Goal: Task Accomplishment & Management: Manage account settings

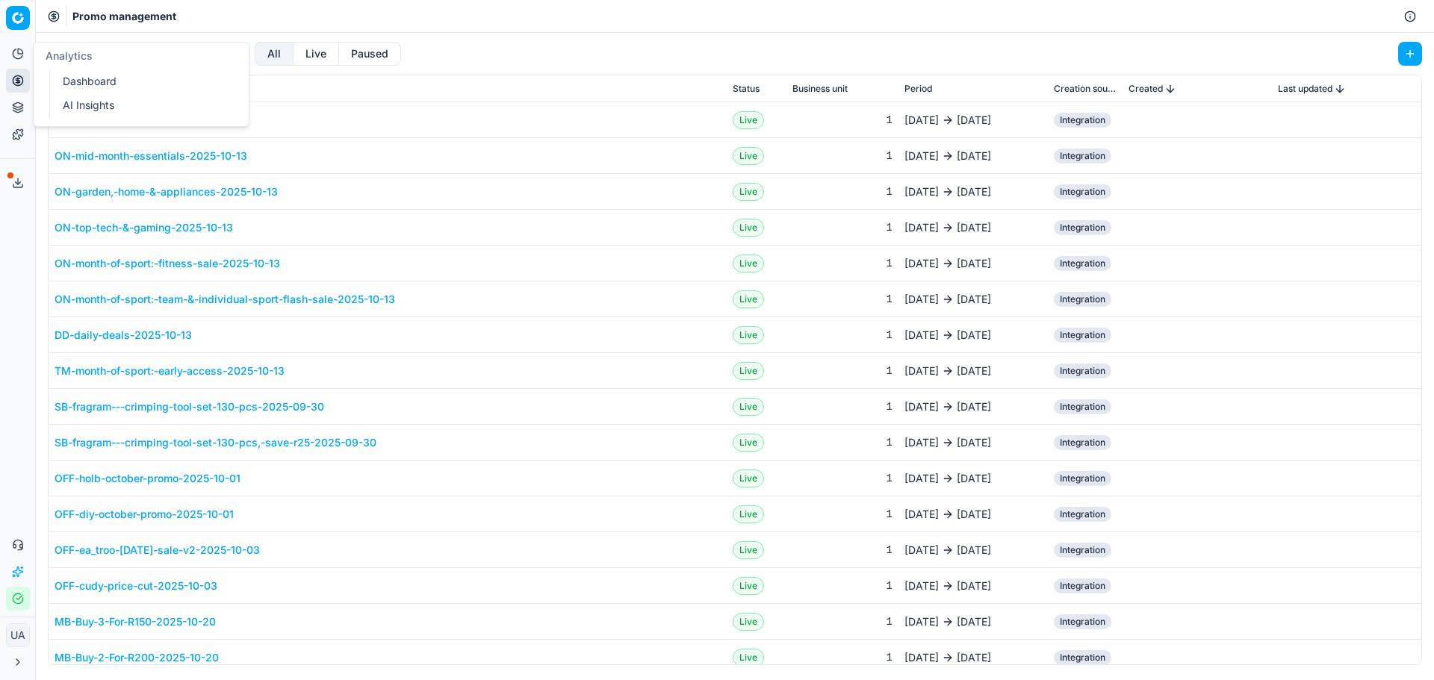
click at [24, 64] on button "Analytics" at bounding box center [18, 54] width 24 height 24
click at [77, 84] on link "Dashboard" at bounding box center [144, 81] width 174 height 21
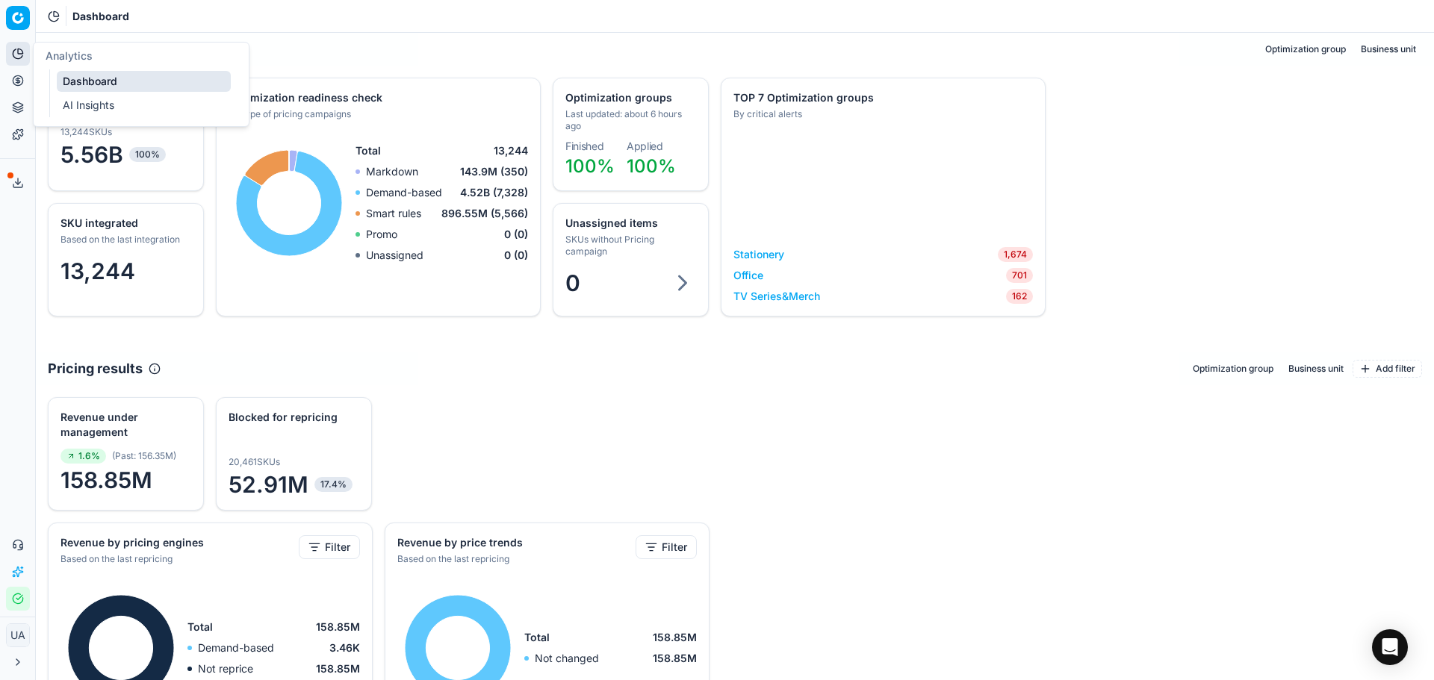
click at [114, 105] on link "AI Insights" at bounding box center [144, 105] width 174 height 21
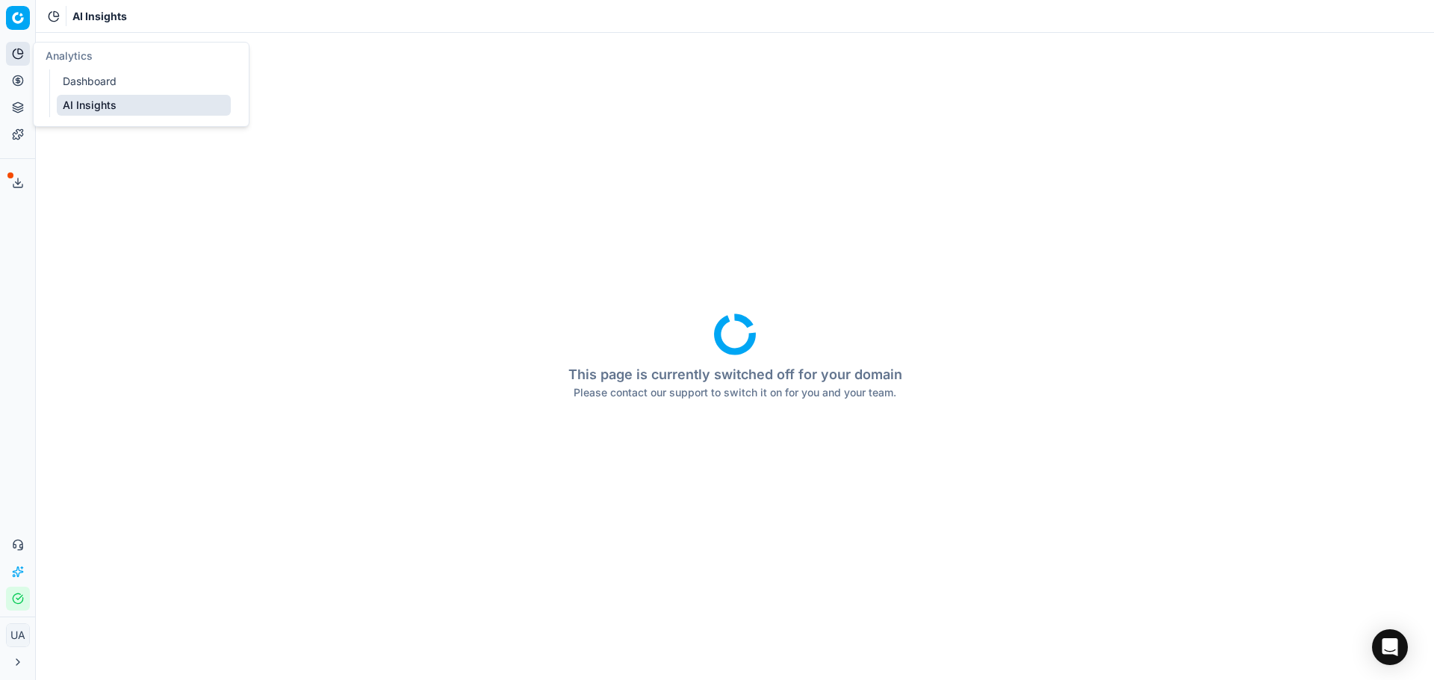
click at [96, 91] on link "Dashboard" at bounding box center [144, 81] width 174 height 21
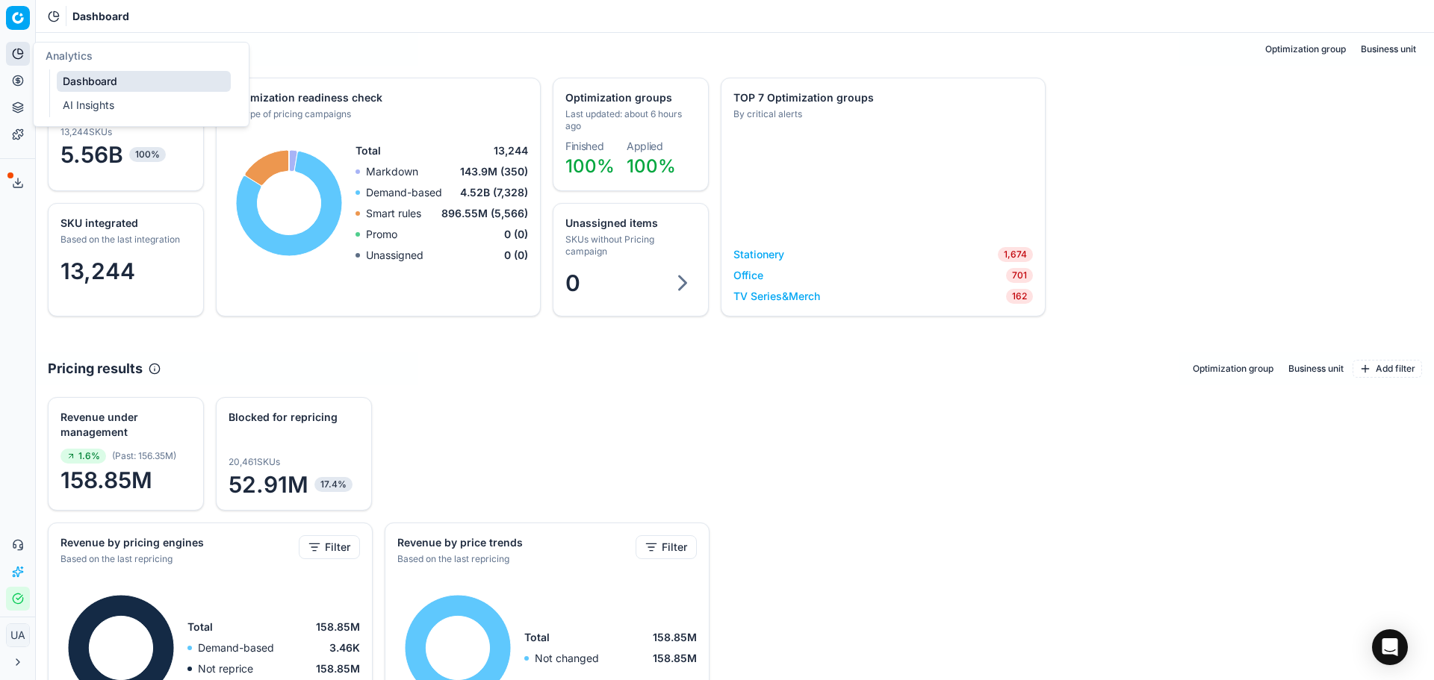
click at [28, 60] on button "Analytics" at bounding box center [18, 54] width 24 height 24
click at [17, 55] on icon at bounding box center [18, 54] width 12 height 12
click at [22, 81] on icon at bounding box center [18, 81] width 12 height 12
click at [117, 102] on link "Optimization groups" at bounding box center [144, 108] width 174 height 21
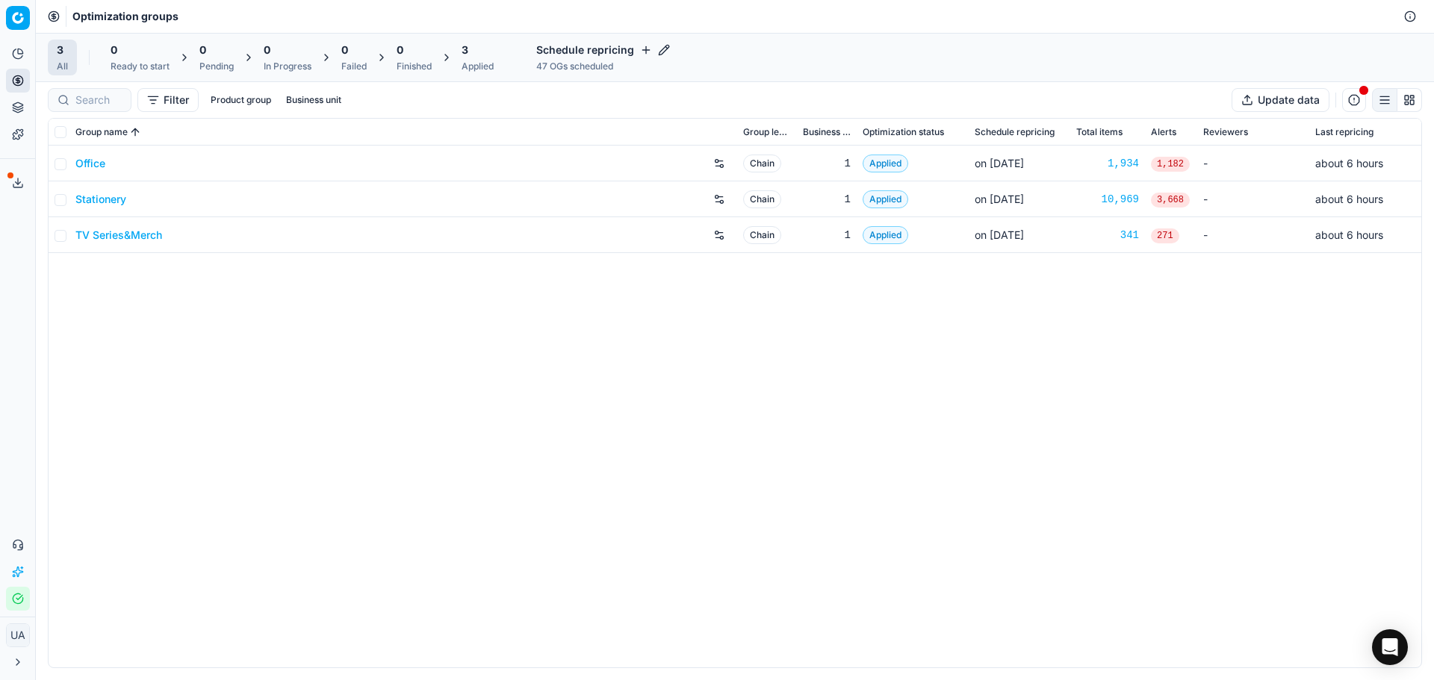
click at [95, 152] on td "Office" at bounding box center [403, 164] width 668 height 36
click at [90, 158] on link "Office" at bounding box center [90, 163] width 30 height 15
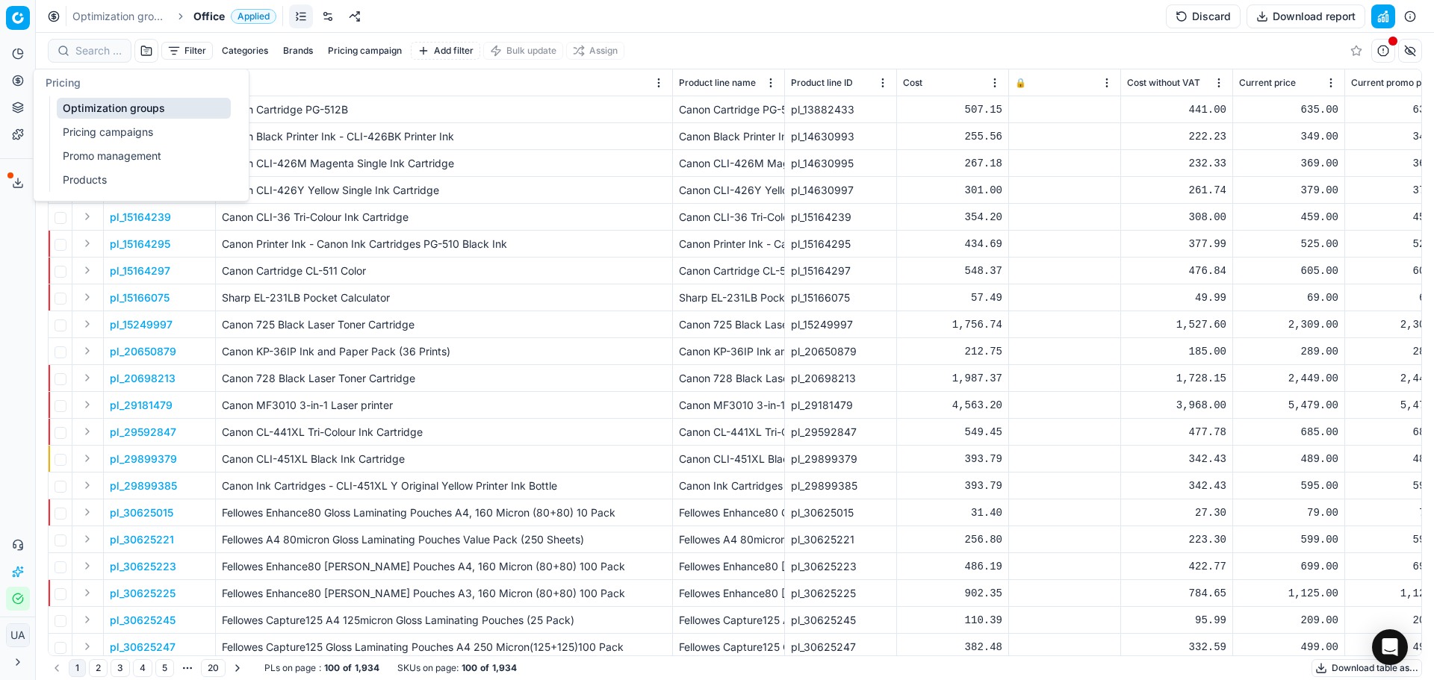
click at [16, 87] on button "Pricing" at bounding box center [18, 81] width 24 height 24
click at [115, 143] on ul "Optimization groups Pricing campaigns Promo management Products" at bounding box center [144, 144] width 190 height 96
click at [129, 134] on link "Pricing campaigns" at bounding box center [144, 132] width 174 height 21
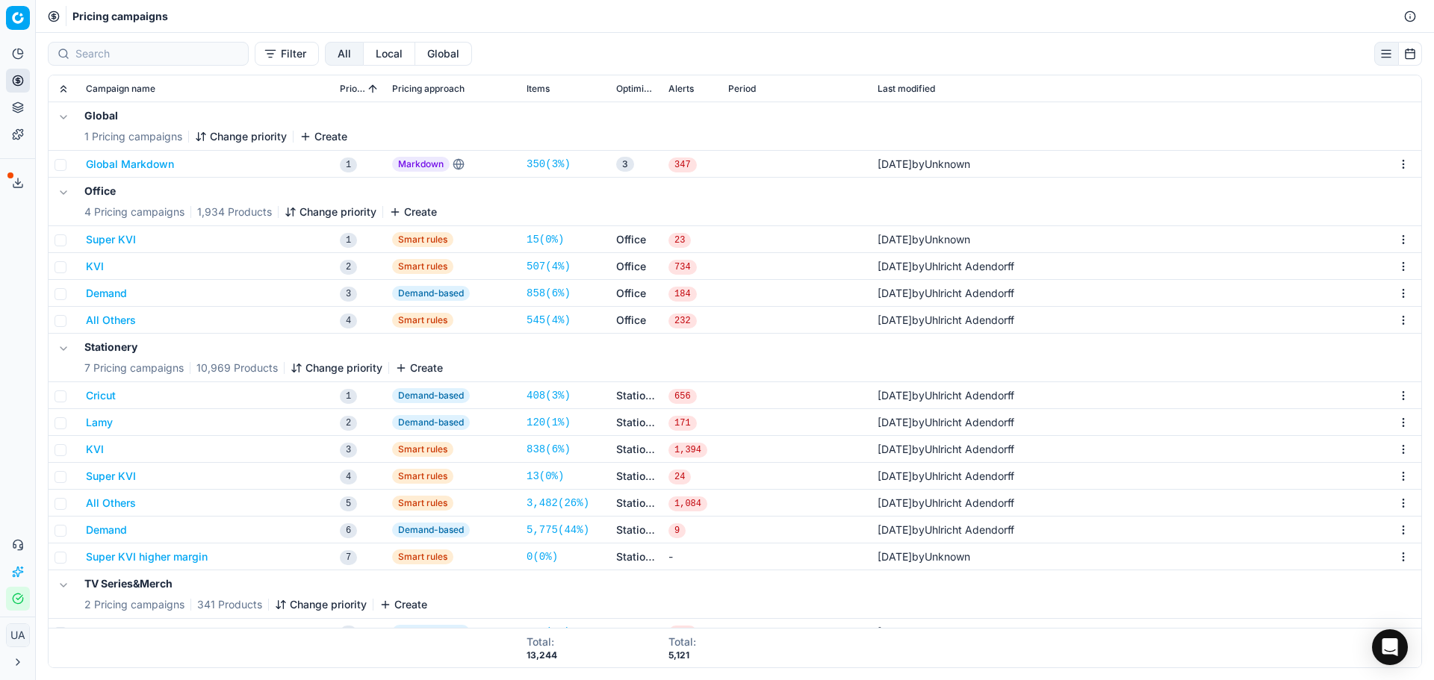
click at [100, 267] on button "KVI" at bounding box center [95, 266] width 18 height 15
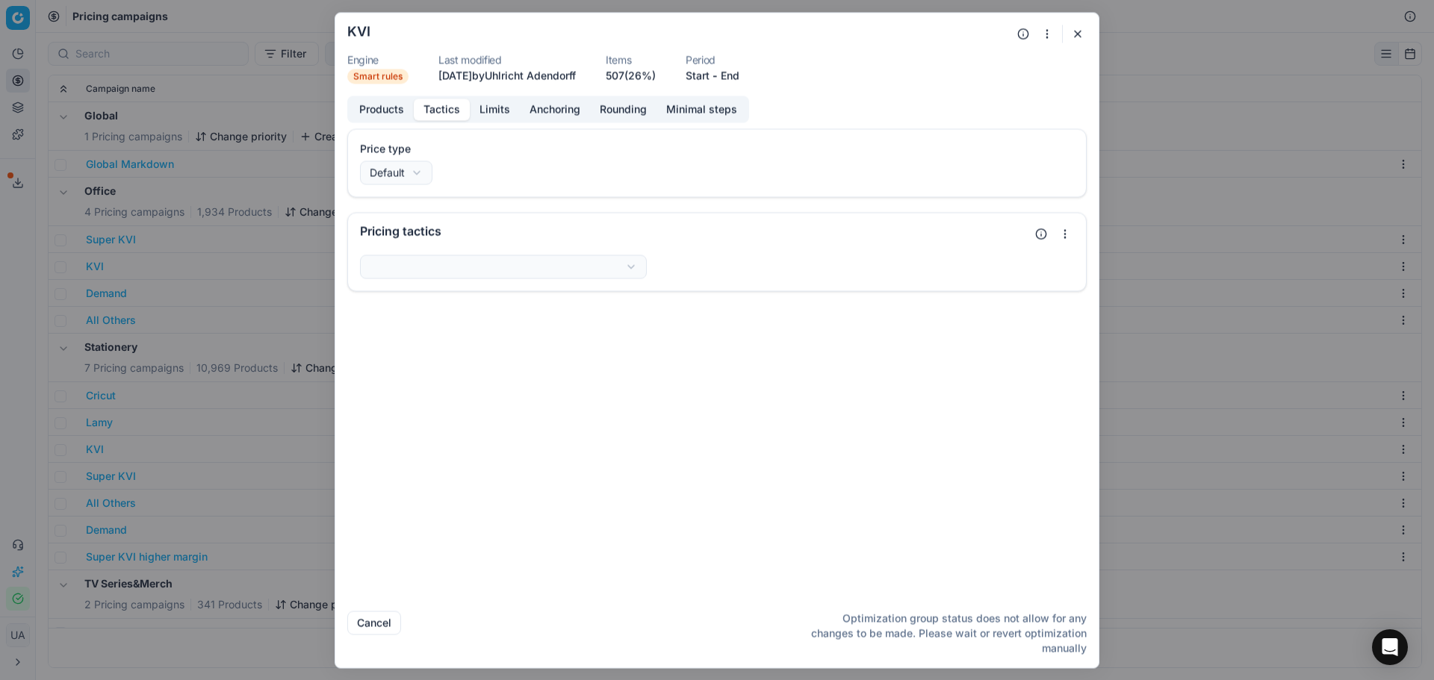
click at [440, 110] on button "Tactics" at bounding box center [442, 110] width 56 height 22
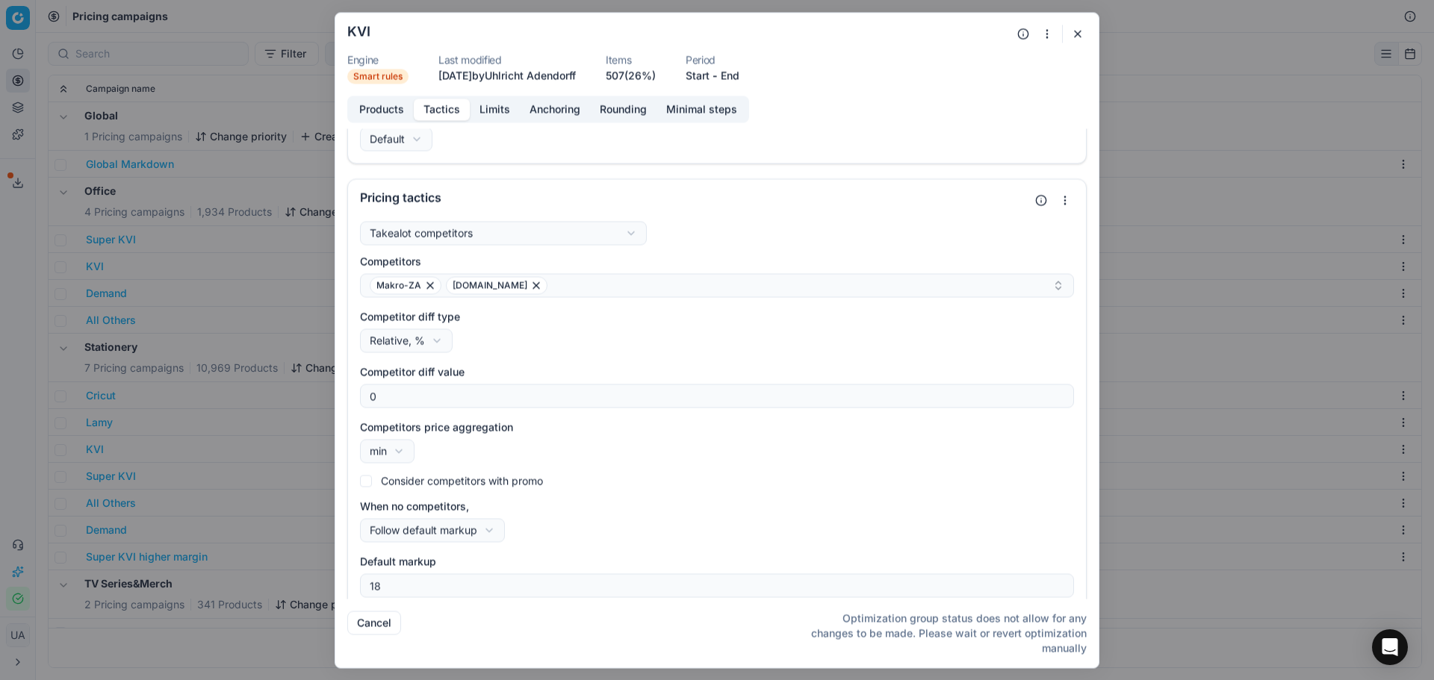
scroll to position [45, 0]
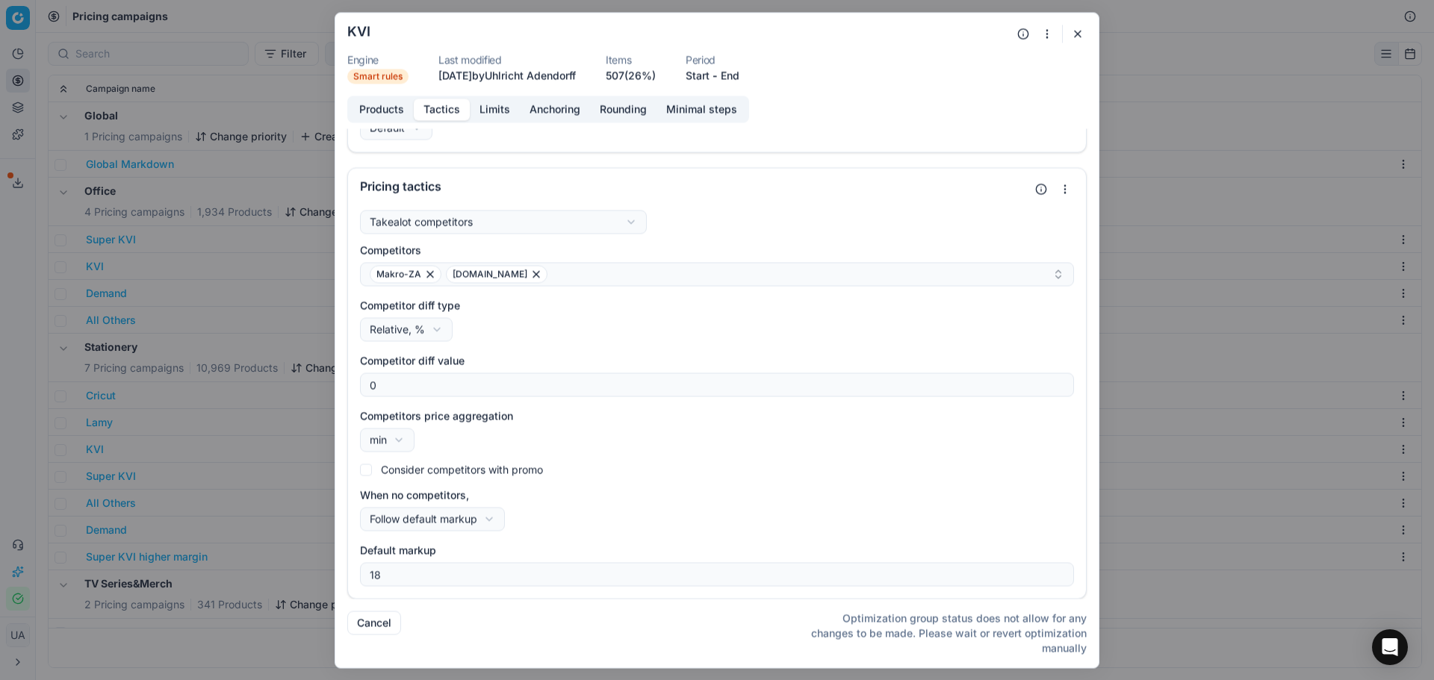
click at [468, 518] on div "We are saving PC settings. Please wait, it should take a few minutes KVI Engine…" at bounding box center [717, 340] width 1434 height 680
click at [588, 512] on div "We are saving PC settings. Please wait, it should take a few minutes KVI Engine…" at bounding box center [717, 340] width 1434 height 680
click at [505, 108] on button "Limits" at bounding box center [495, 110] width 50 height 22
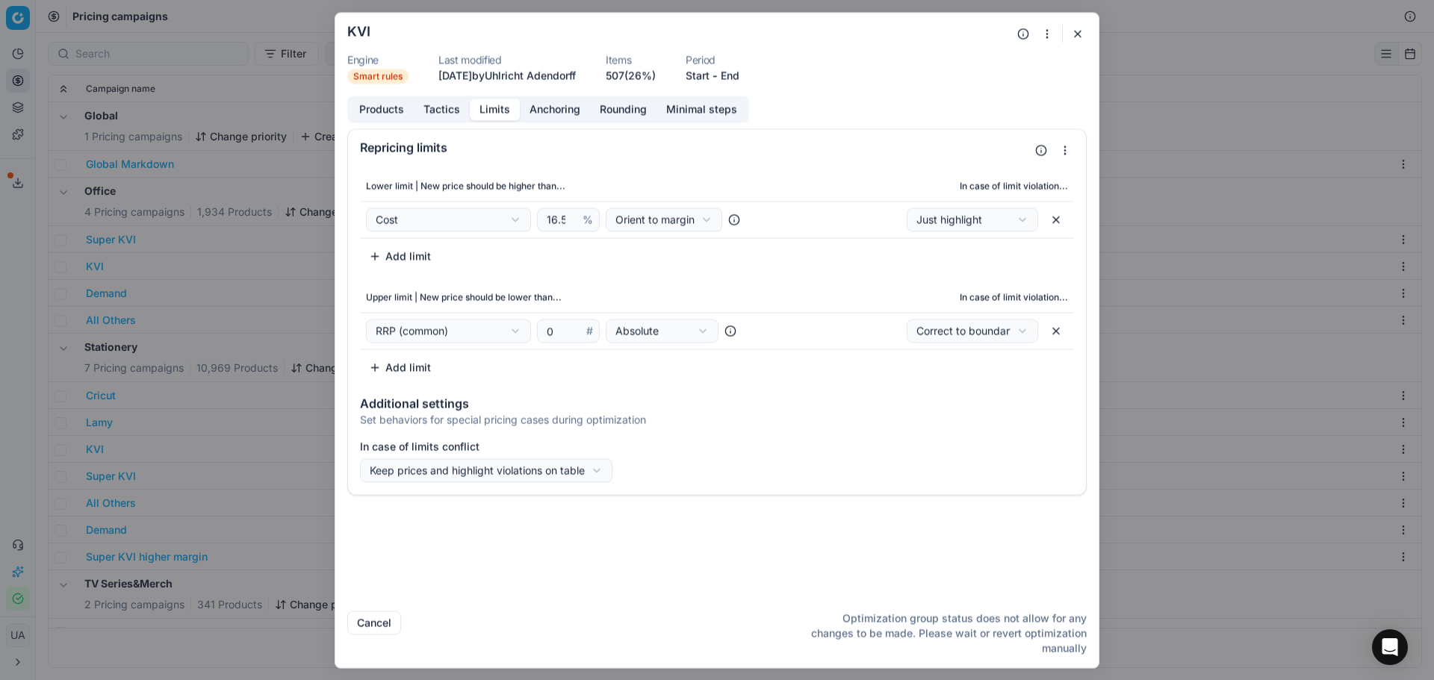
click at [530, 114] on button "Anchoring" at bounding box center [555, 110] width 70 height 22
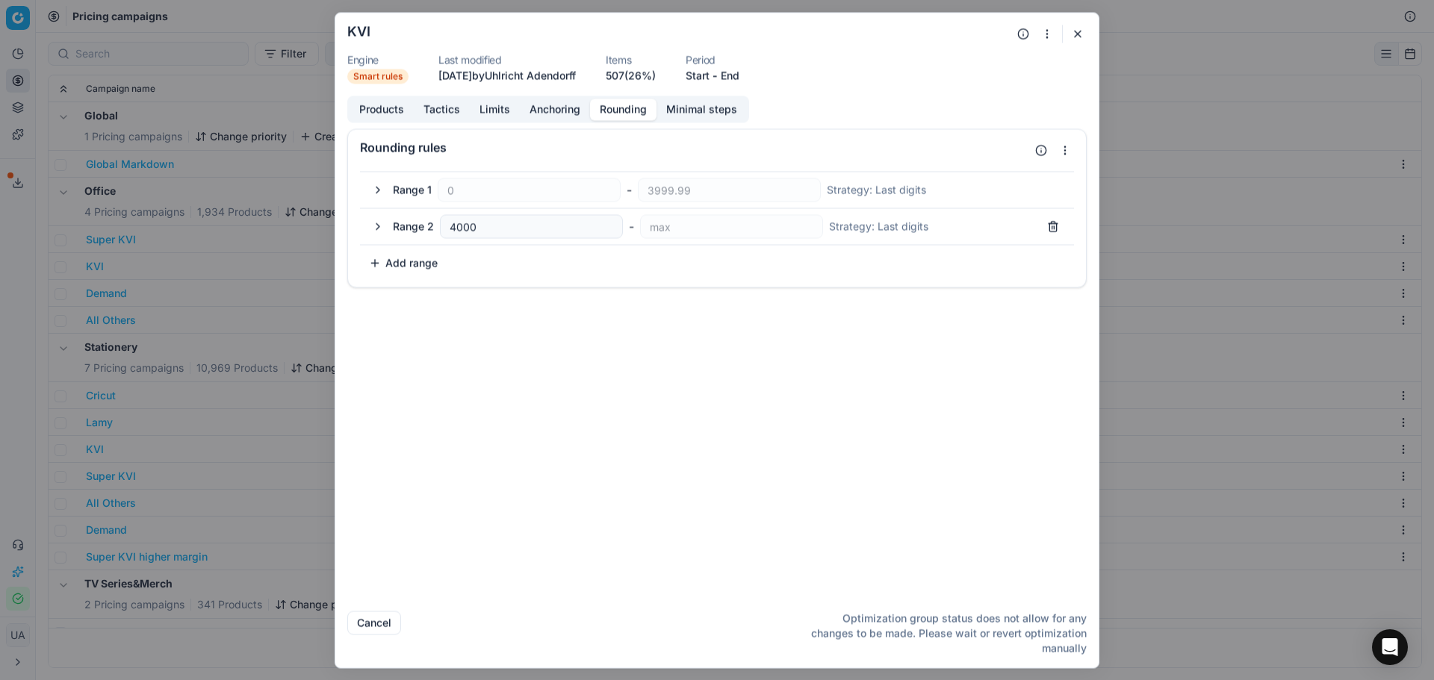
click at [638, 101] on button "Rounding" at bounding box center [623, 110] width 66 height 22
click at [691, 111] on button "Minimal steps" at bounding box center [702, 110] width 90 height 22
click at [456, 114] on button "Tactics" at bounding box center [442, 110] width 56 height 22
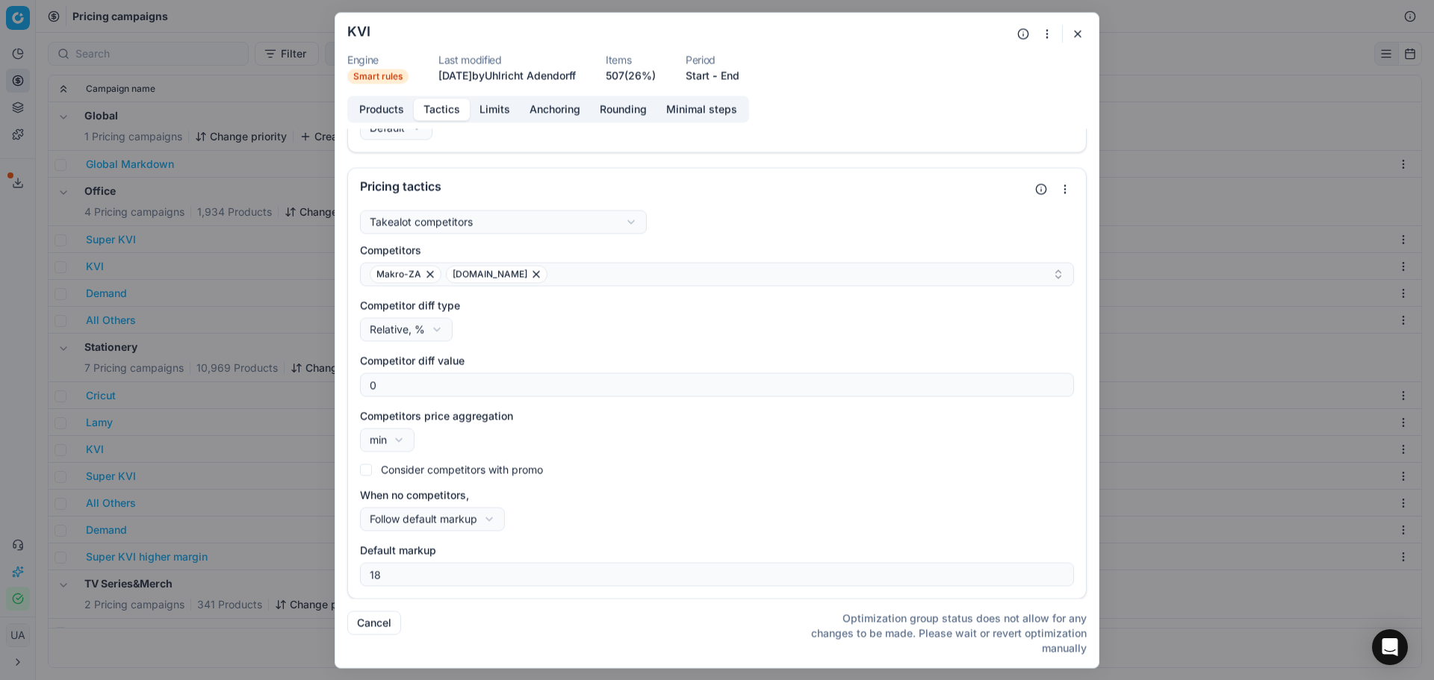
click at [485, 110] on button "Limits" at bounding box center [495, 110] width 50 height 22
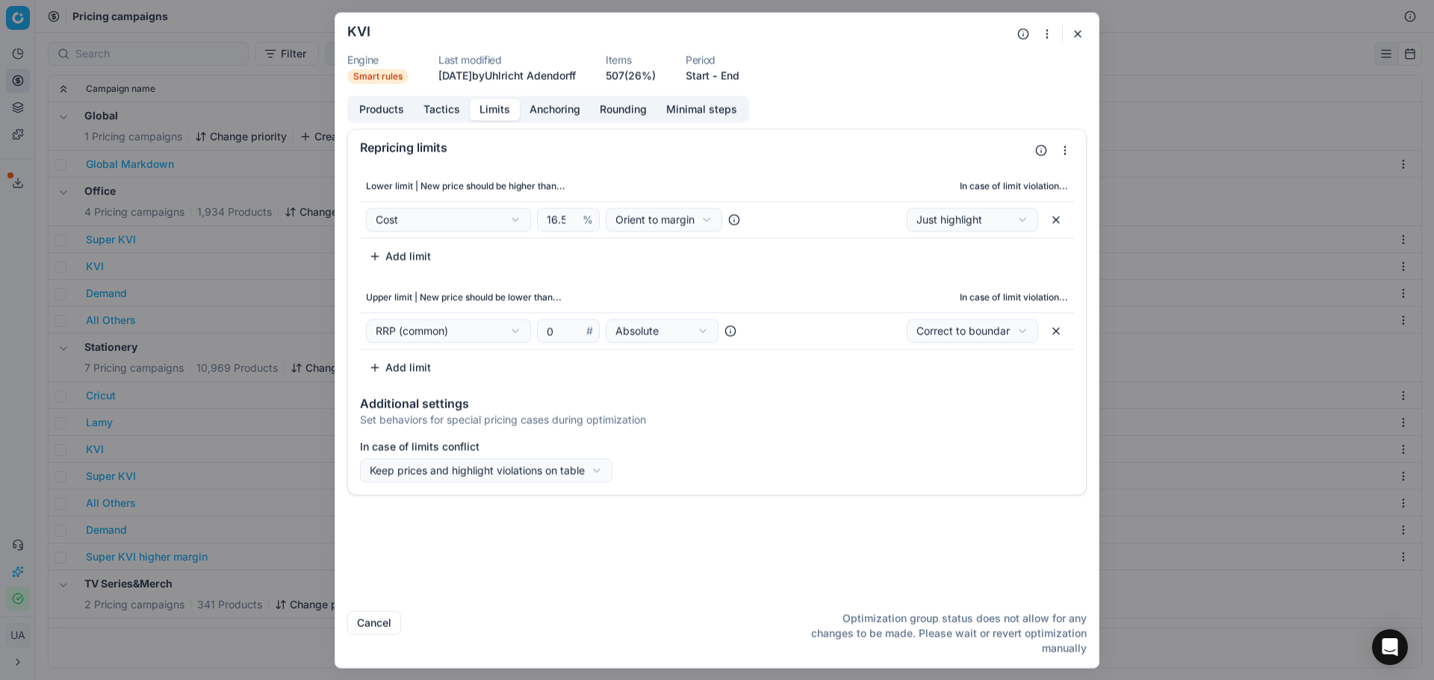
click at [1077, 37] on button "button" at bounding box center [1078, 34] width 18 height 18
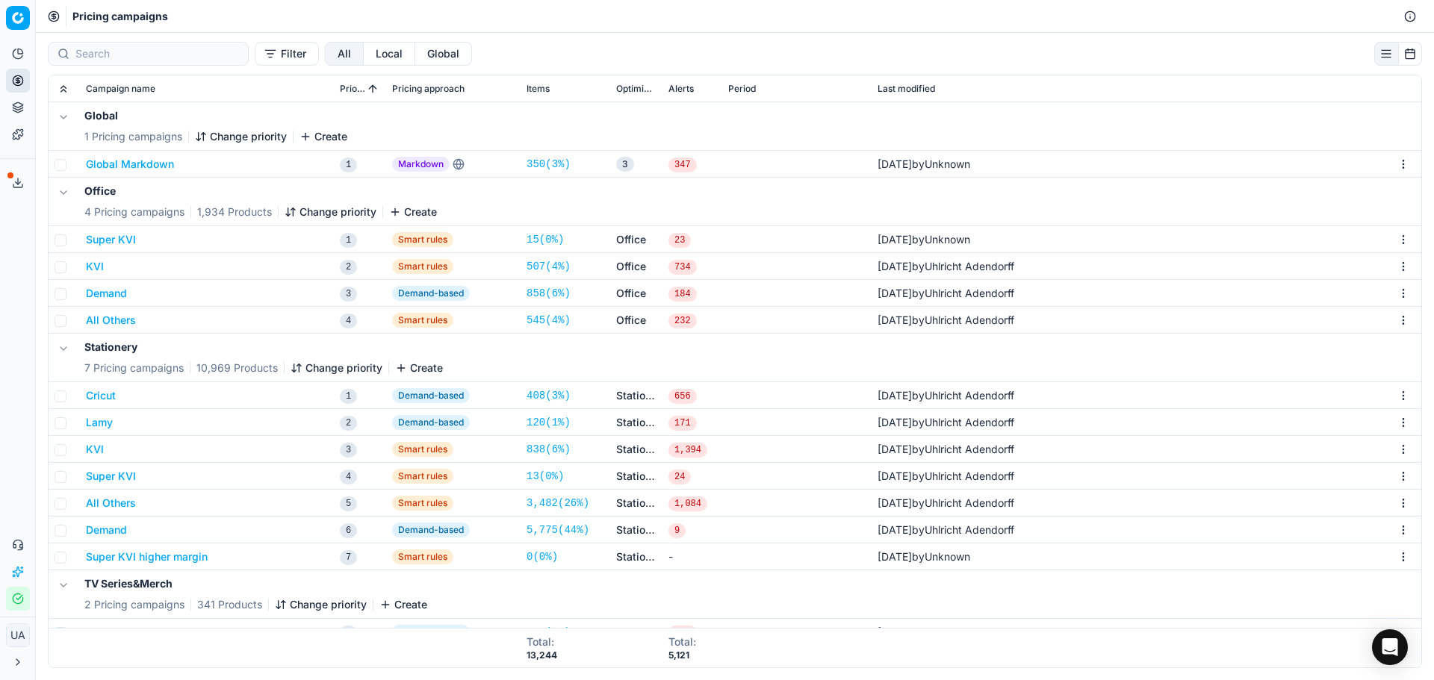
click at [92, 271] on button "KVI" at bounding box center [95, 266] width 18 height 15
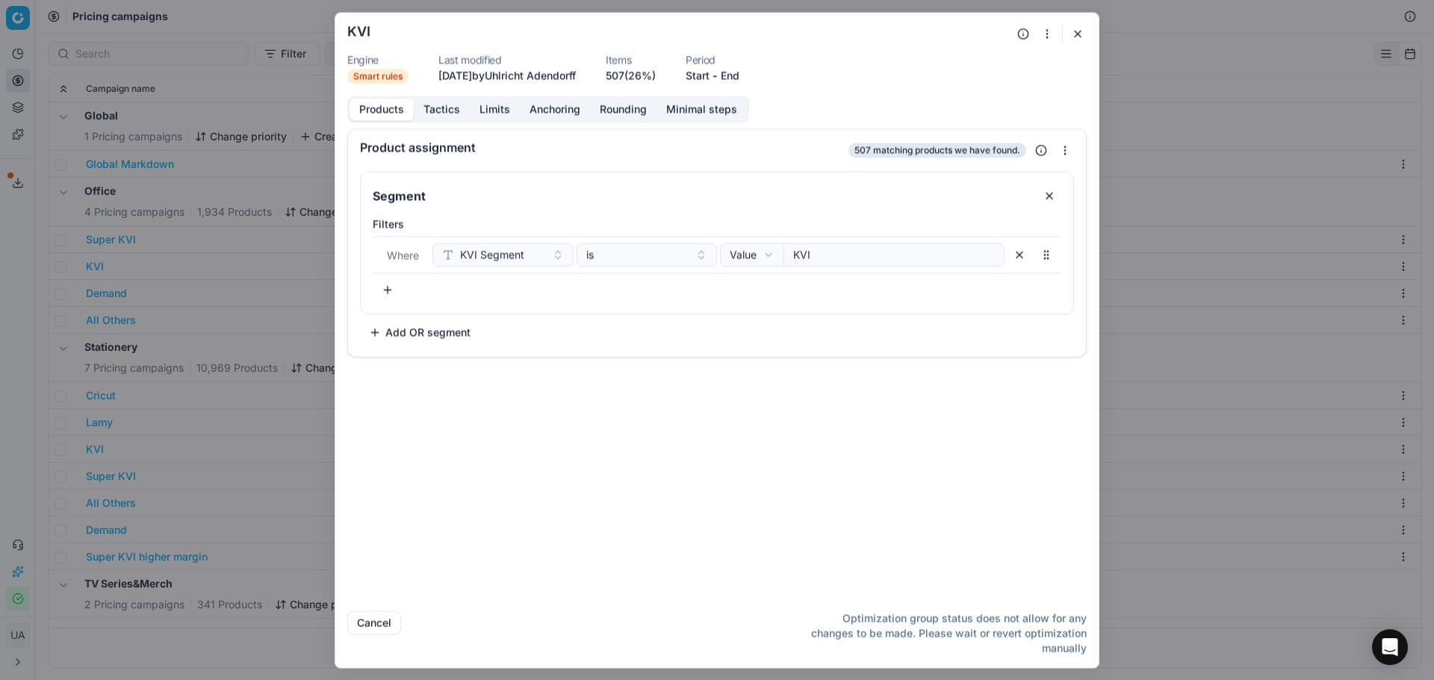
click at [444, 122] on div "Products Tactics Limits Anchoring Rounding Minimal steps" at bounding box center [548, 109] width 402 height 27
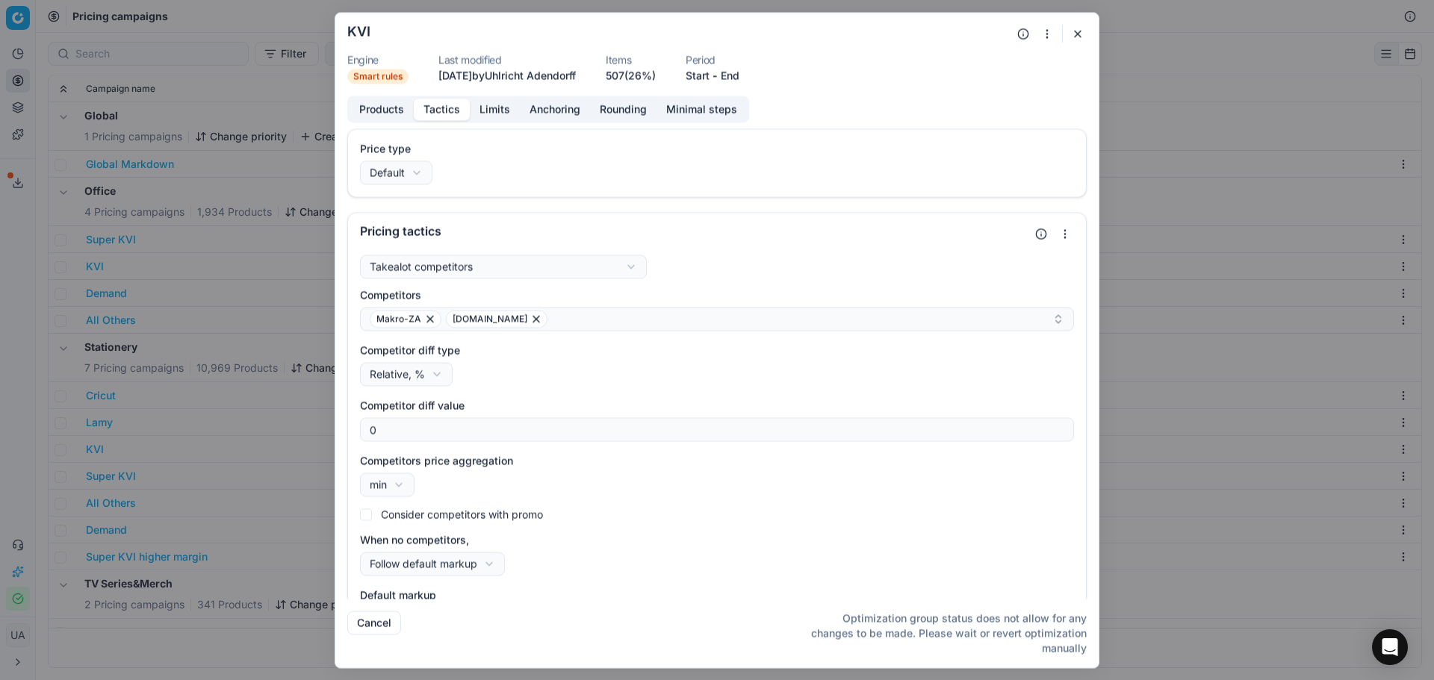
click at [444, 112] on button "Tactics" at bounding box center [442, 110] width 56 height 22
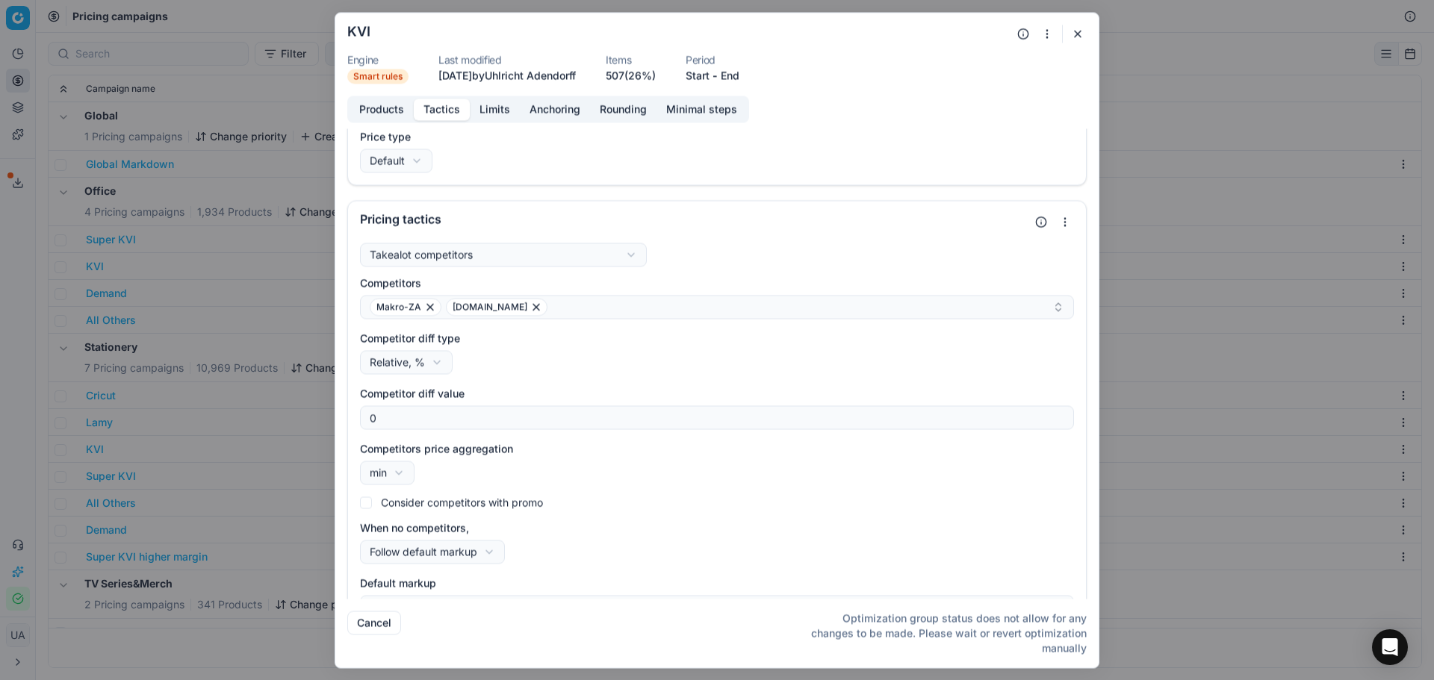
scroll to position [0, 0]
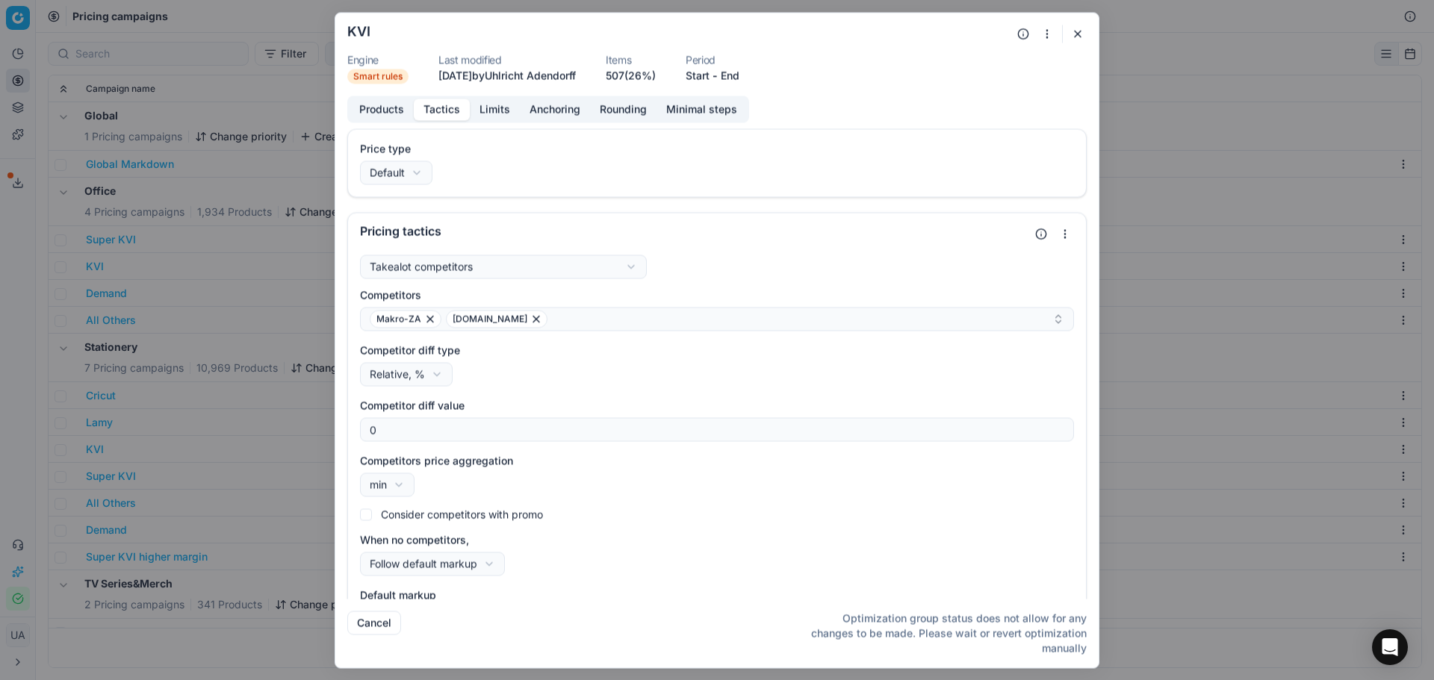
click at [495, 104] on button "Limits" at bounding box center [495, 110] width 50 height 22
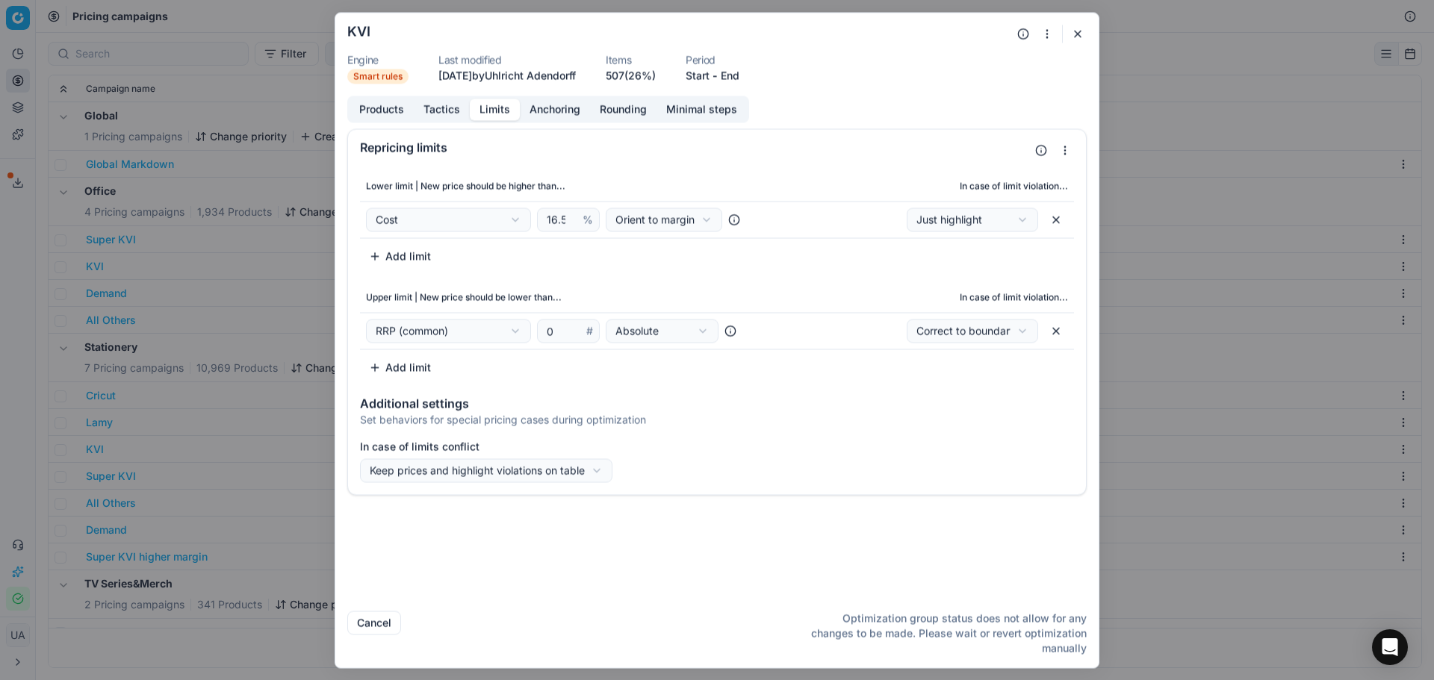
click at [1083, 36] on button "button" at bounding box center [1078, 34] width 18 height 18
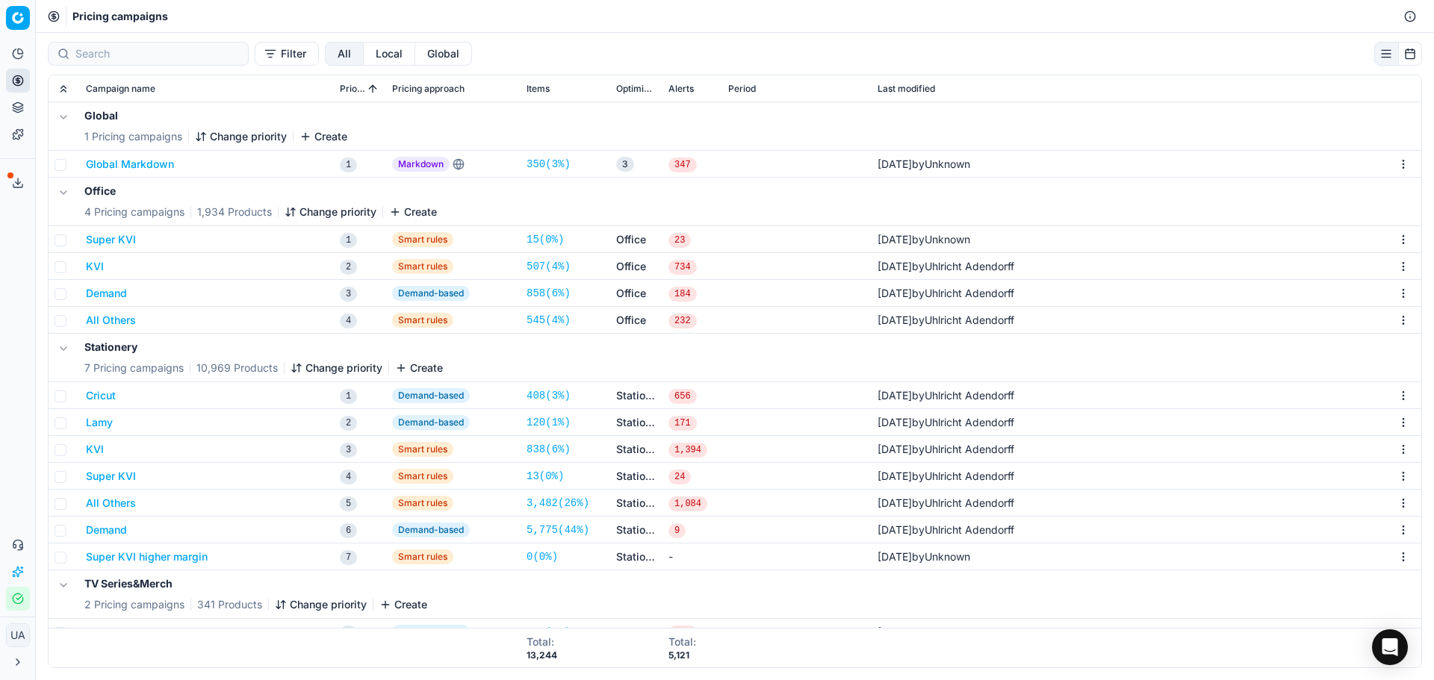
click at [95, 288] on button "Demand" at bounding box center [106, 293] width 41 height 15
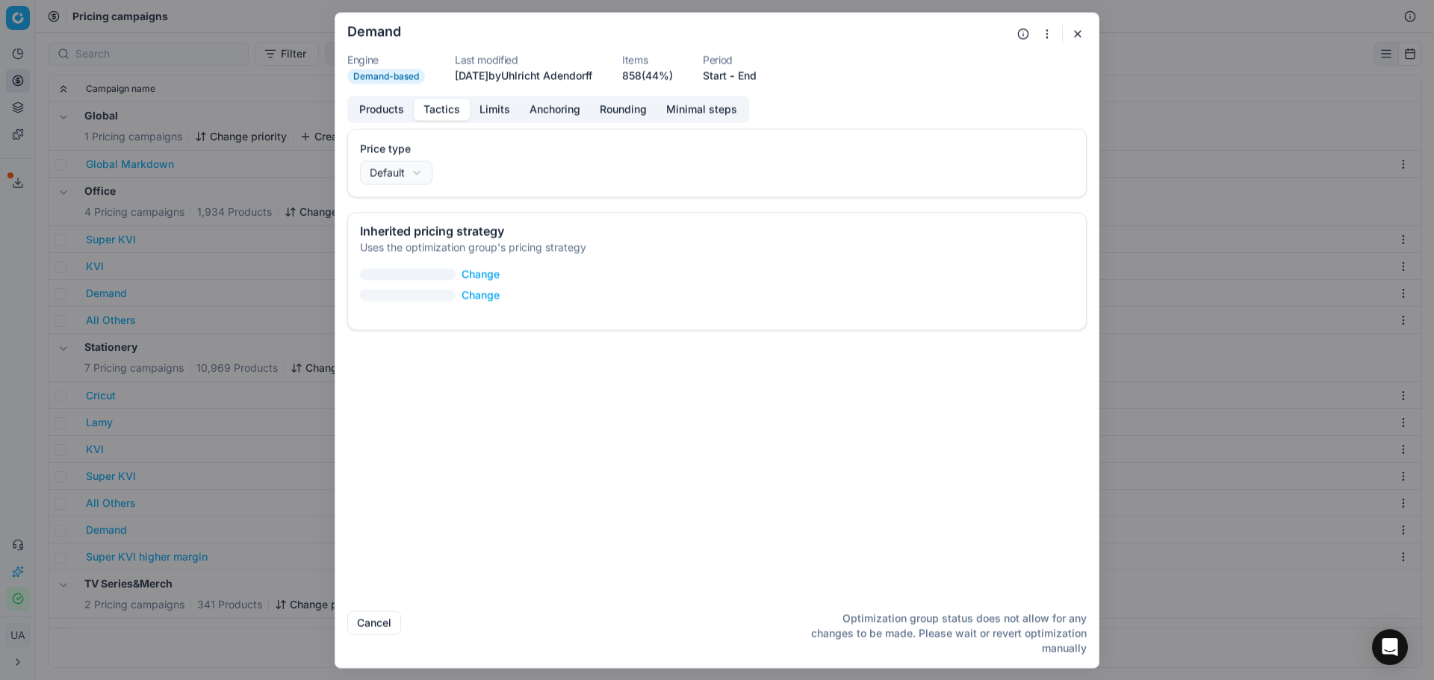
click at [421, 107] on button "Tactics" at bounding box center [442, 110] width 56 height 22
click at [493, 111] on button "Limits" at bounding box center [495, 110] width 50 height 22
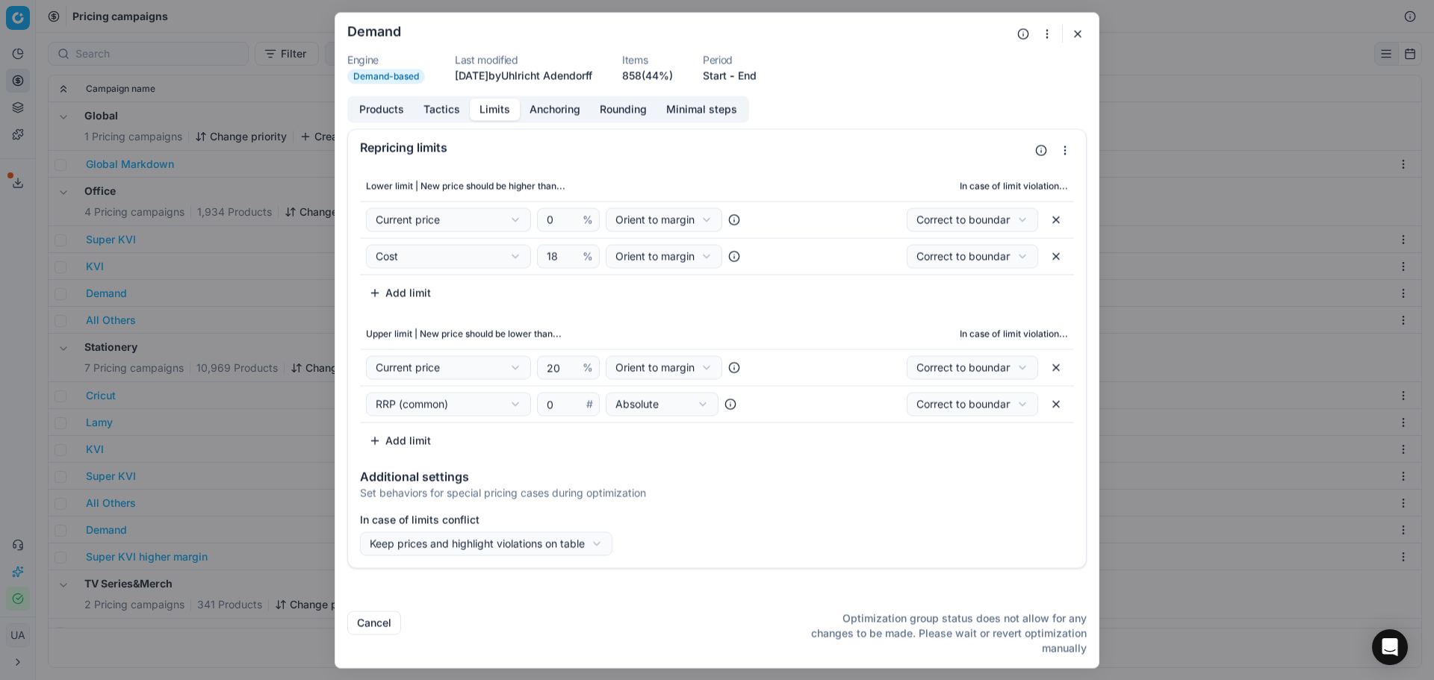
click at [438, 121] on div "Products Tactics Limits Anchoring Rounding Minimal steps" at bounding box center [548, 109] width 402 height 27
click at [440, 111] on button "Tactics" at bounding box center [442, 110] width 56 height 22
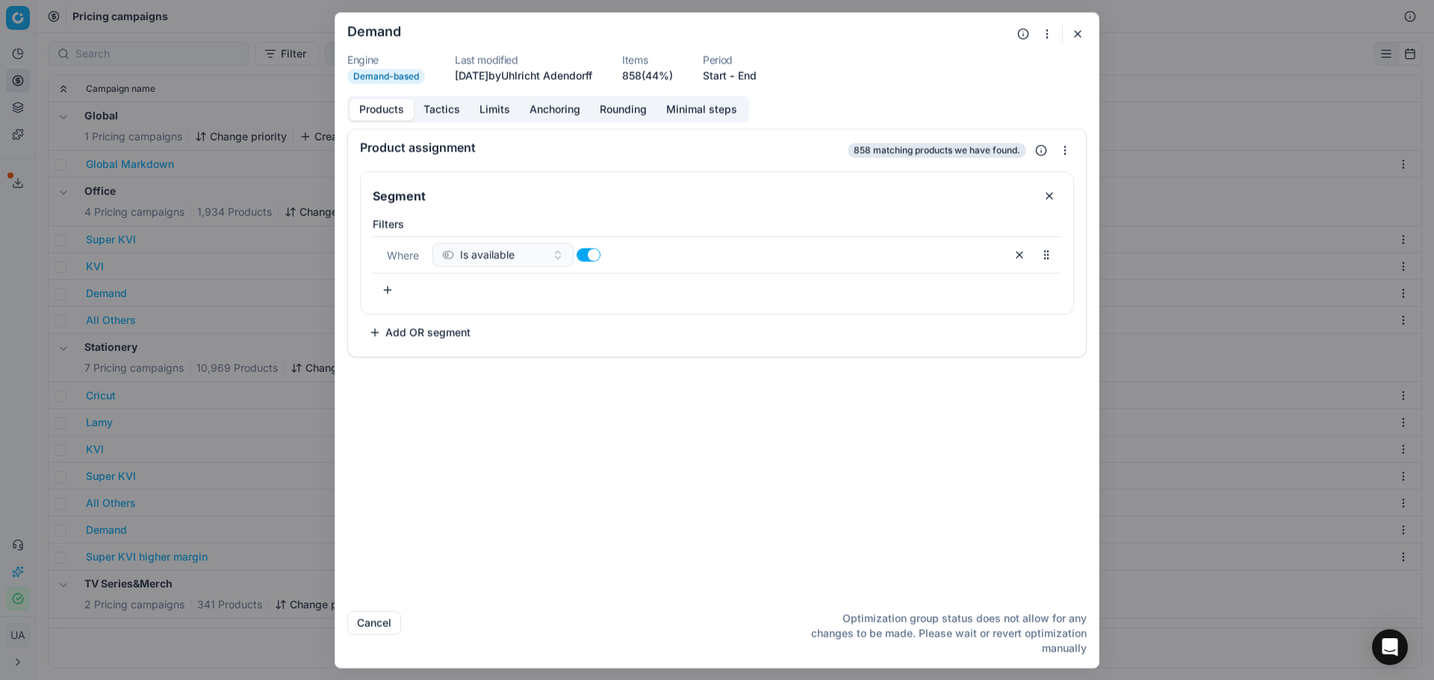
click at [388, 110] on button "Products" at bounding box center [382, 110] width 64 height 22
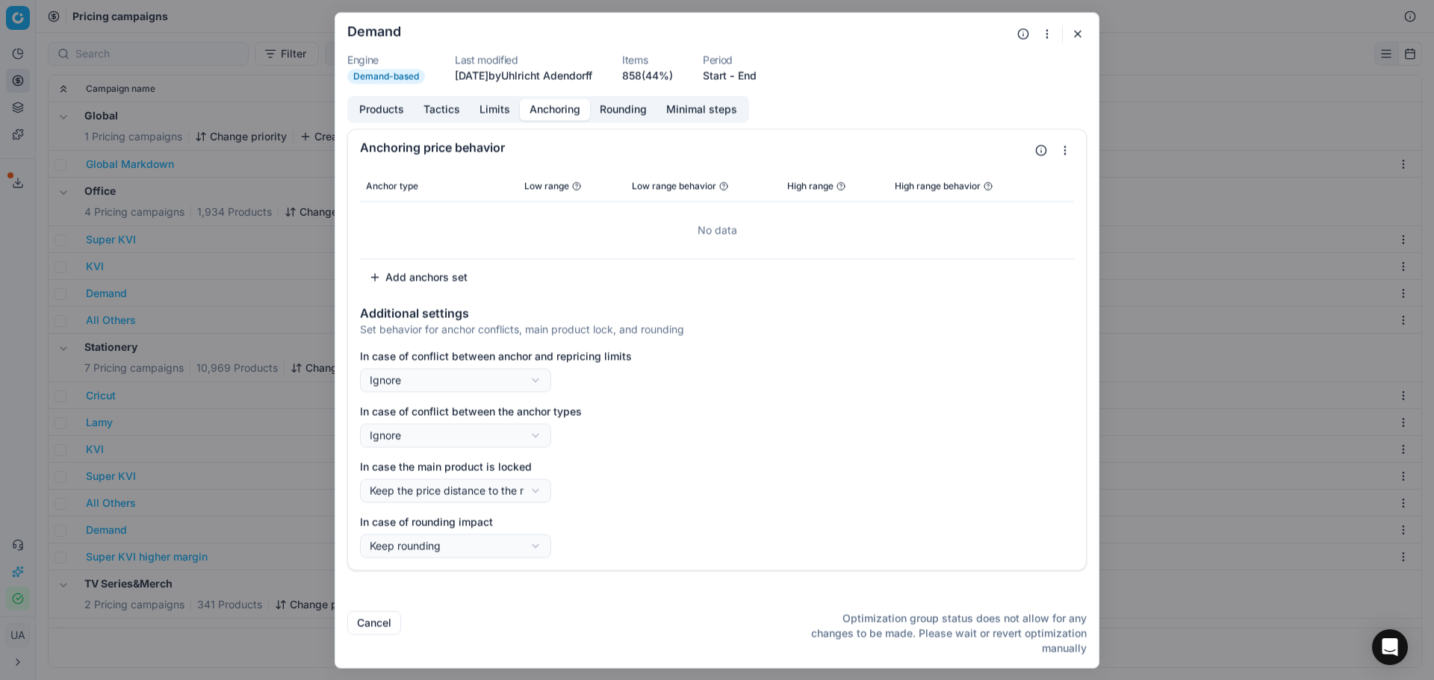
click at [577, 108] on button "Anchoring" at bounding box center [555, 110] width 70 height 22
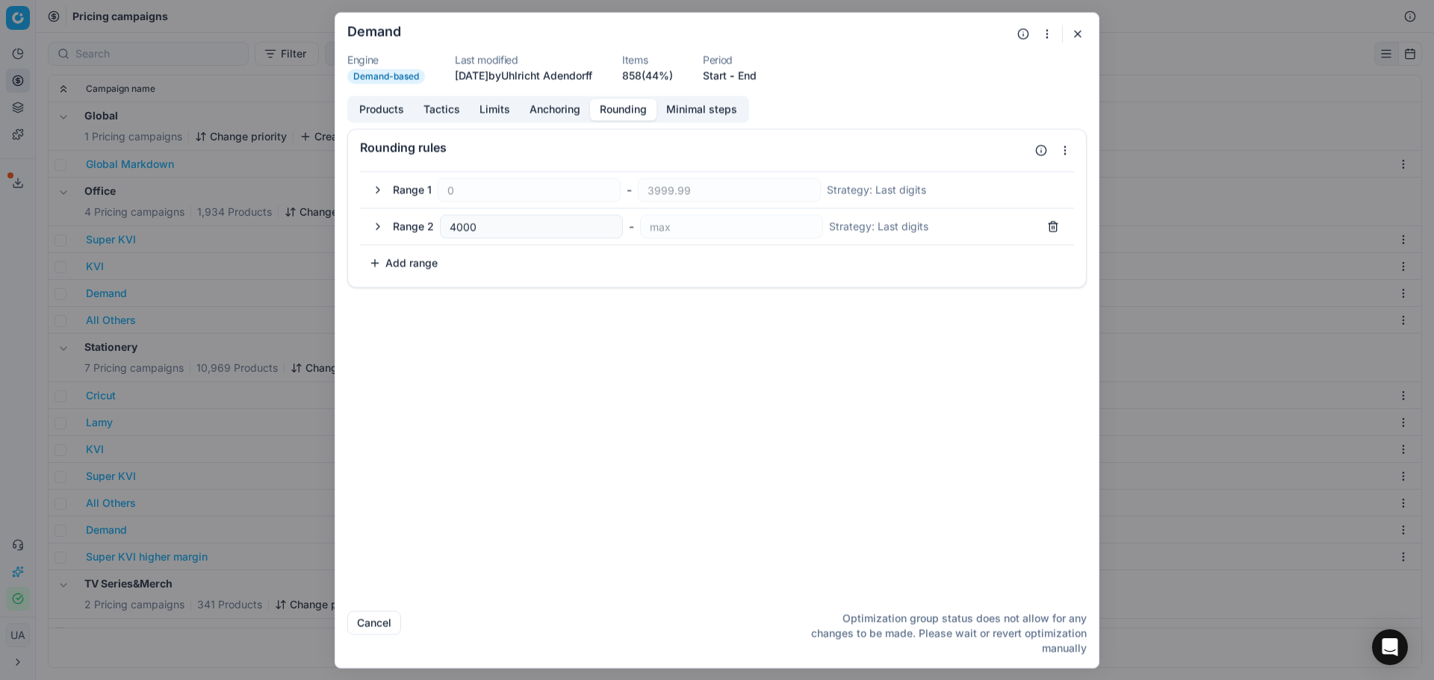
click at [606, 113] on button "Rounding" at bounding box center [623, 110] width 66 height 22
click at [1085, 35] on button "button" at bounding box center [1078, 34] width 18 height 18
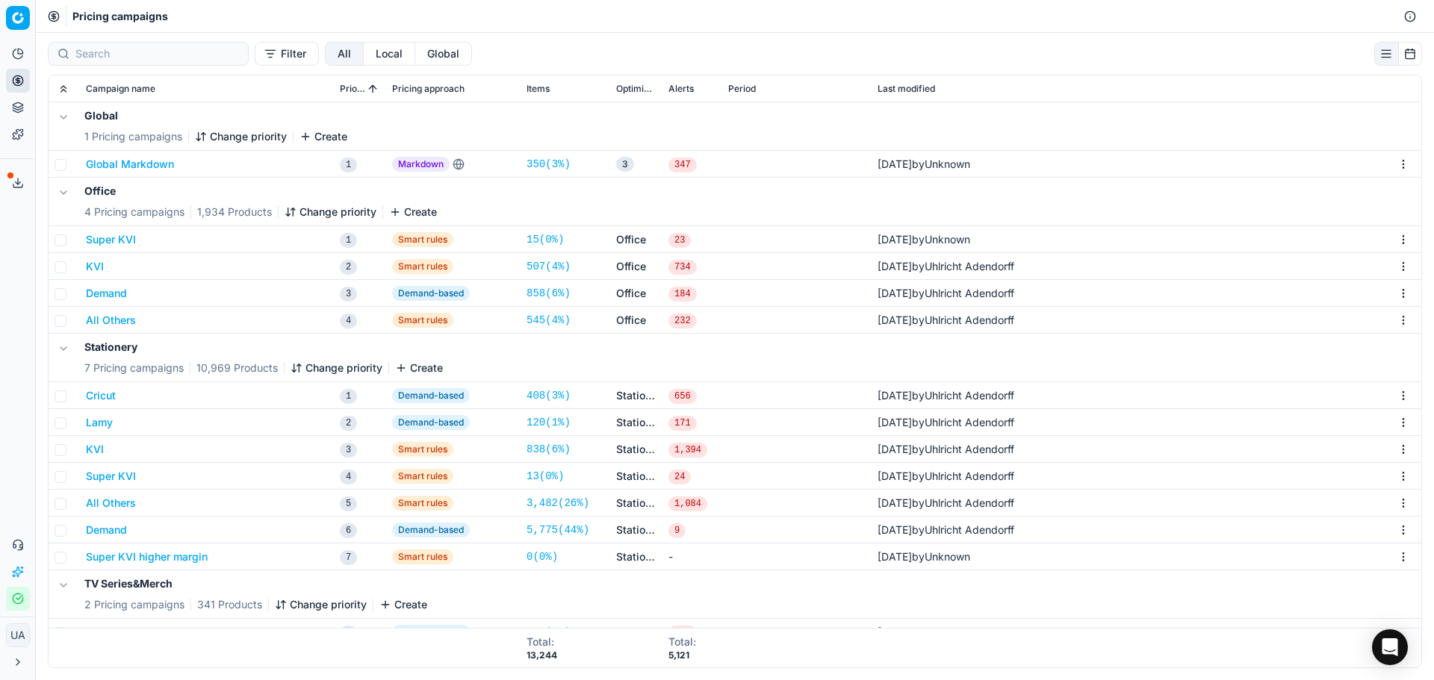
click at [114, 323] on button "All Others" at bounding box center [111, 320] width 50 height 15
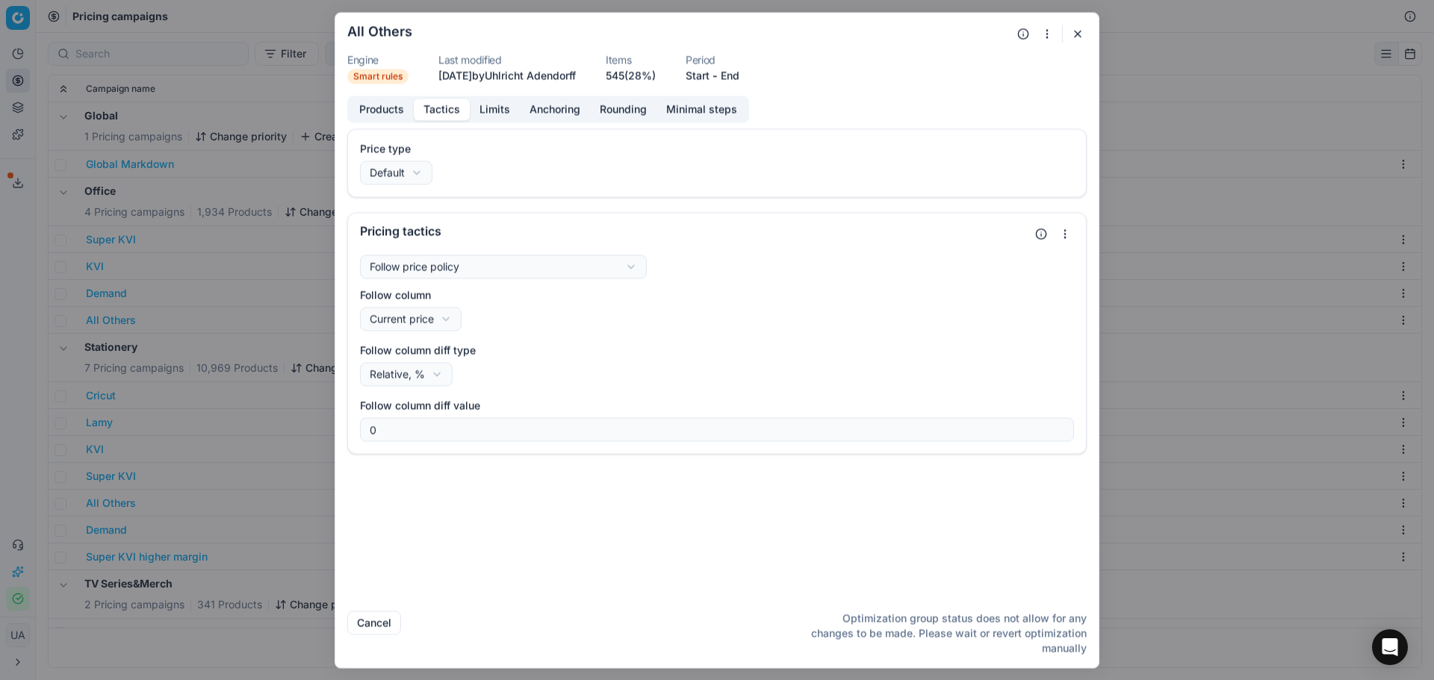
click at [454, 114] on button "Tactics" at bounding box center [442, 110] width 56 height 22
click at [501, 116] on button "Limits" at bounding box center [495, 110] width 50 height 22
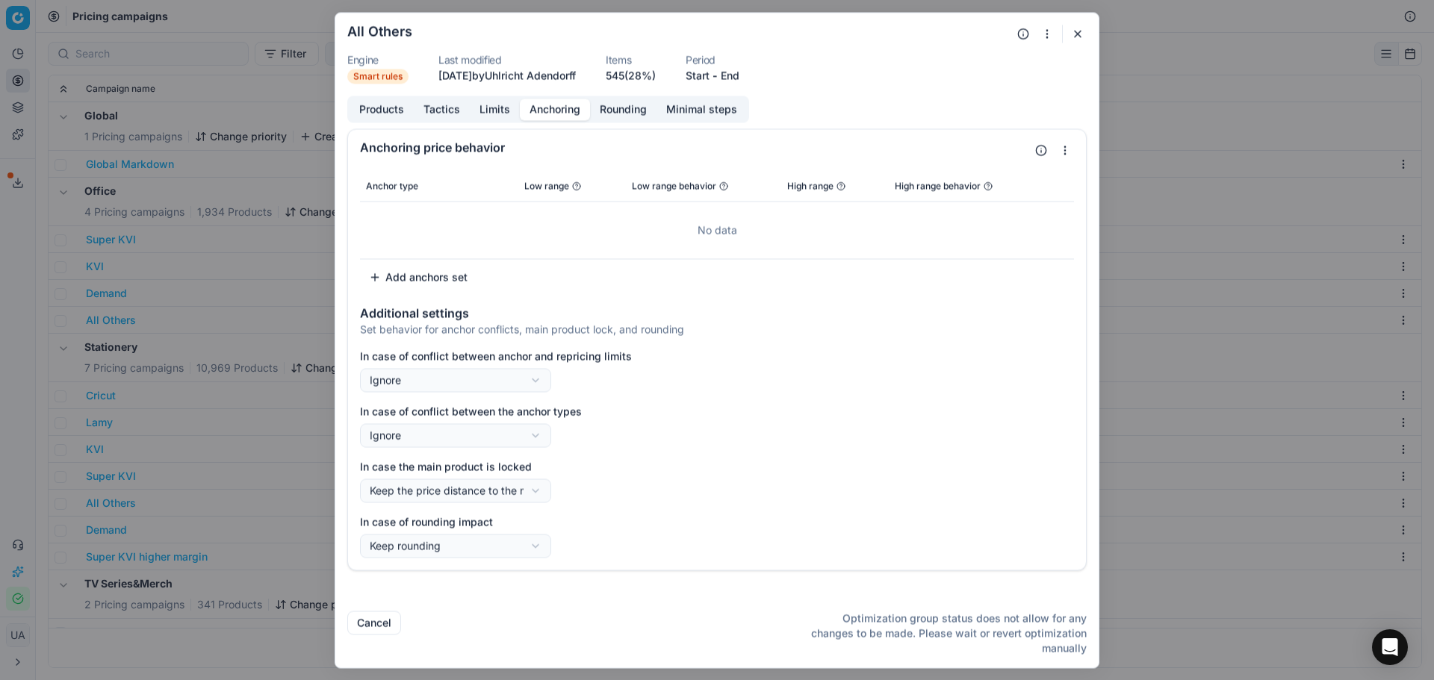
click at [552, 106] on button "Anchoring" at bounding box center [555, 110] width 70 height 22
click at [1082, 28] on button "button" at bounding box center [1078, 34] width 18 height 18
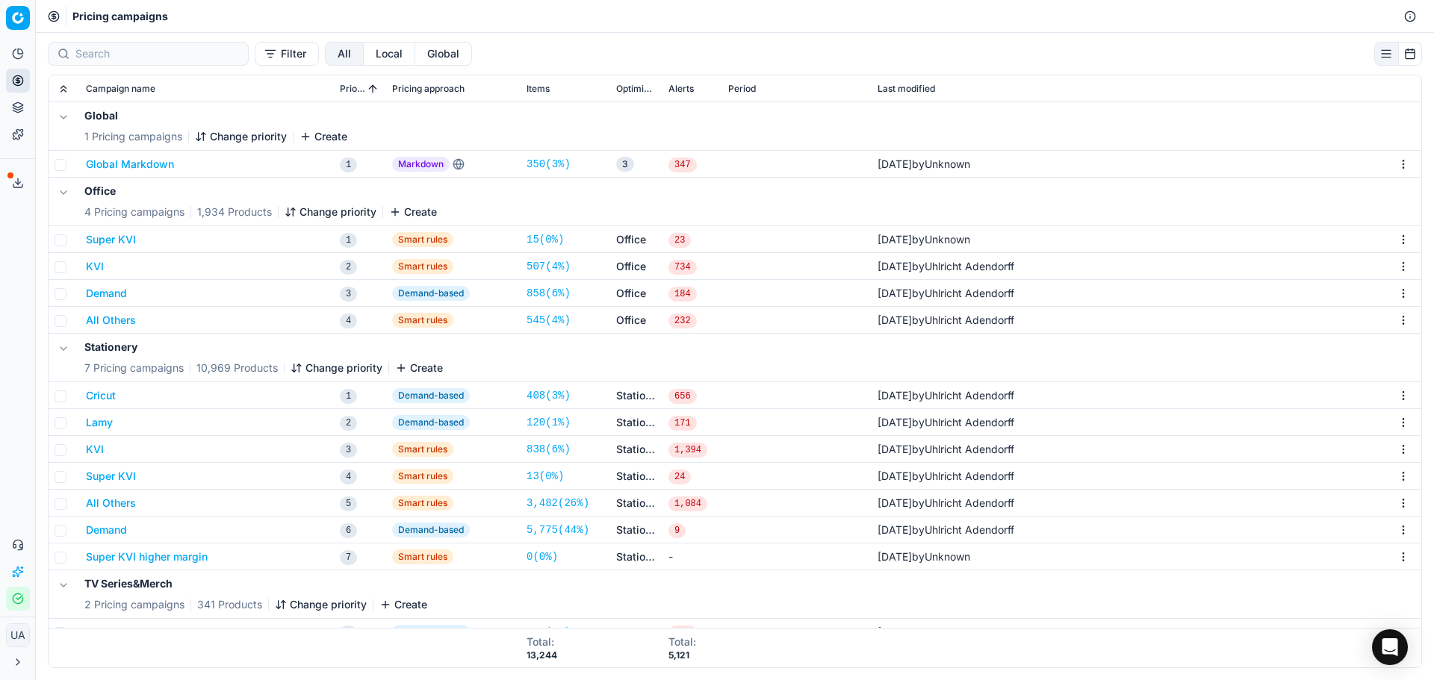
click at [98, 393] on button "Cricut" at bounding box center [101, 395] width 30 height 15
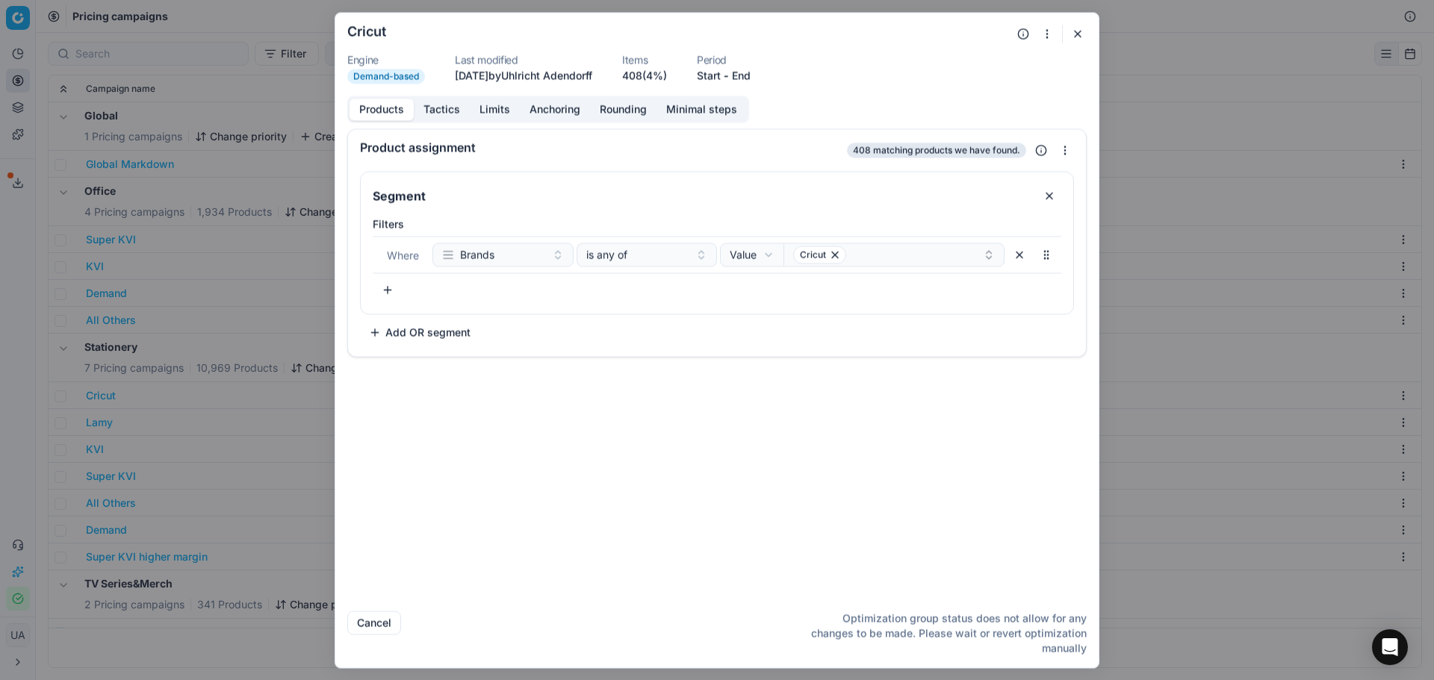
click at [441, 111] on button "Tactics" at bounding box center [442, 110] width 56 height 22
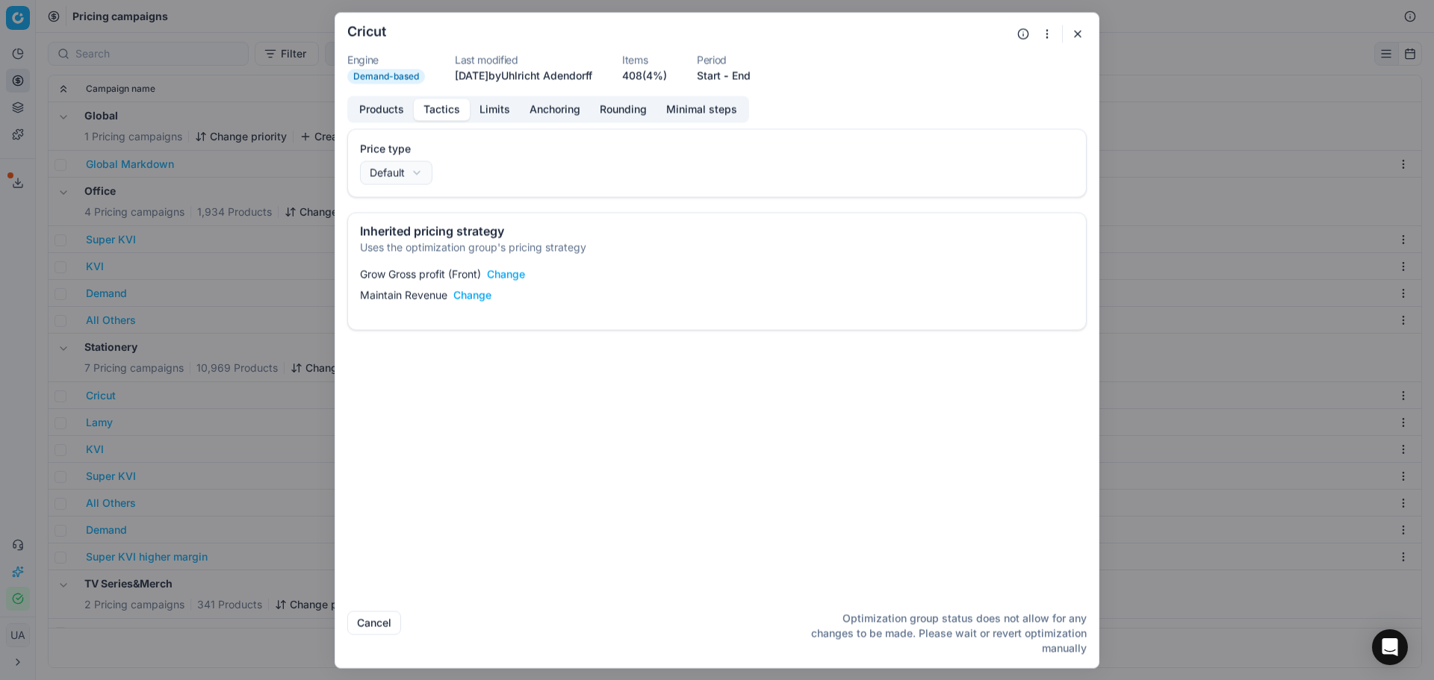
click at [477, 116] on button "Limits" at bounding box center [495, 110] width 50 height 22
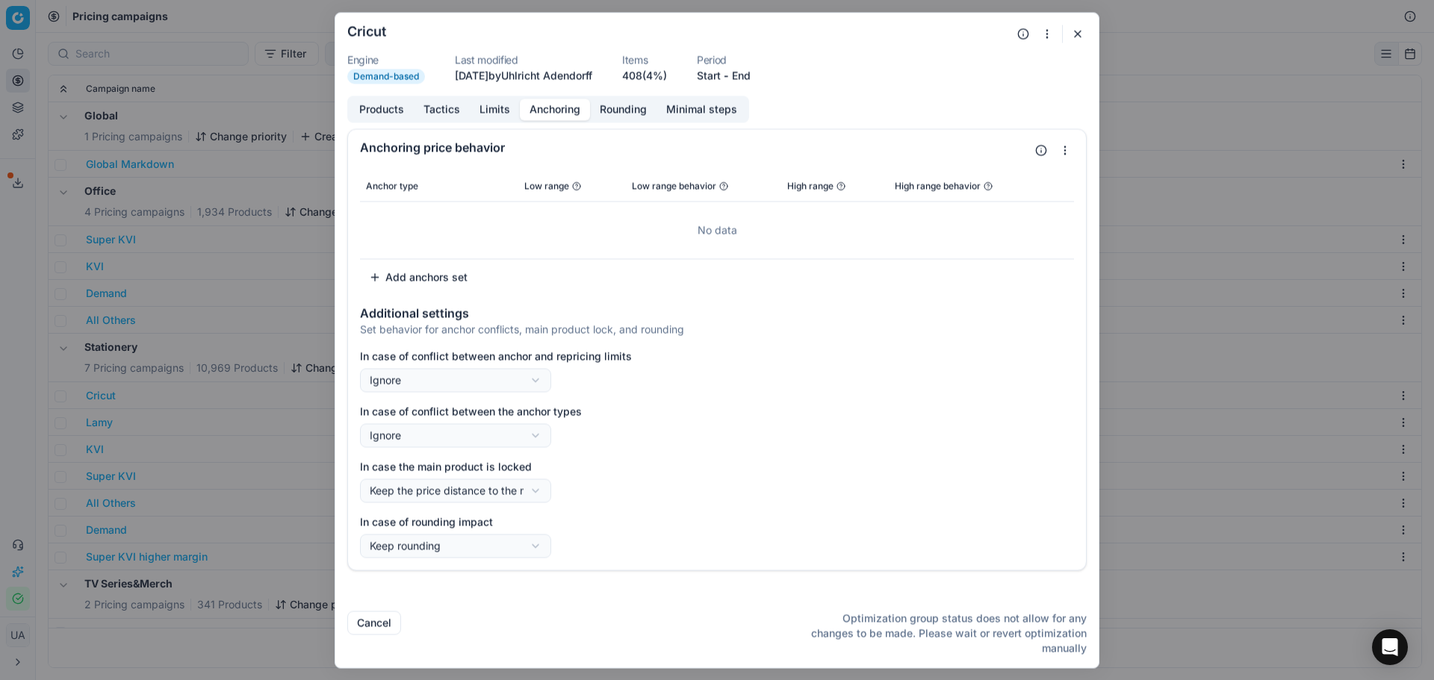
click at [568, 111] on button "Anchoring" at bounding box center [555, 110] width 70 height 22
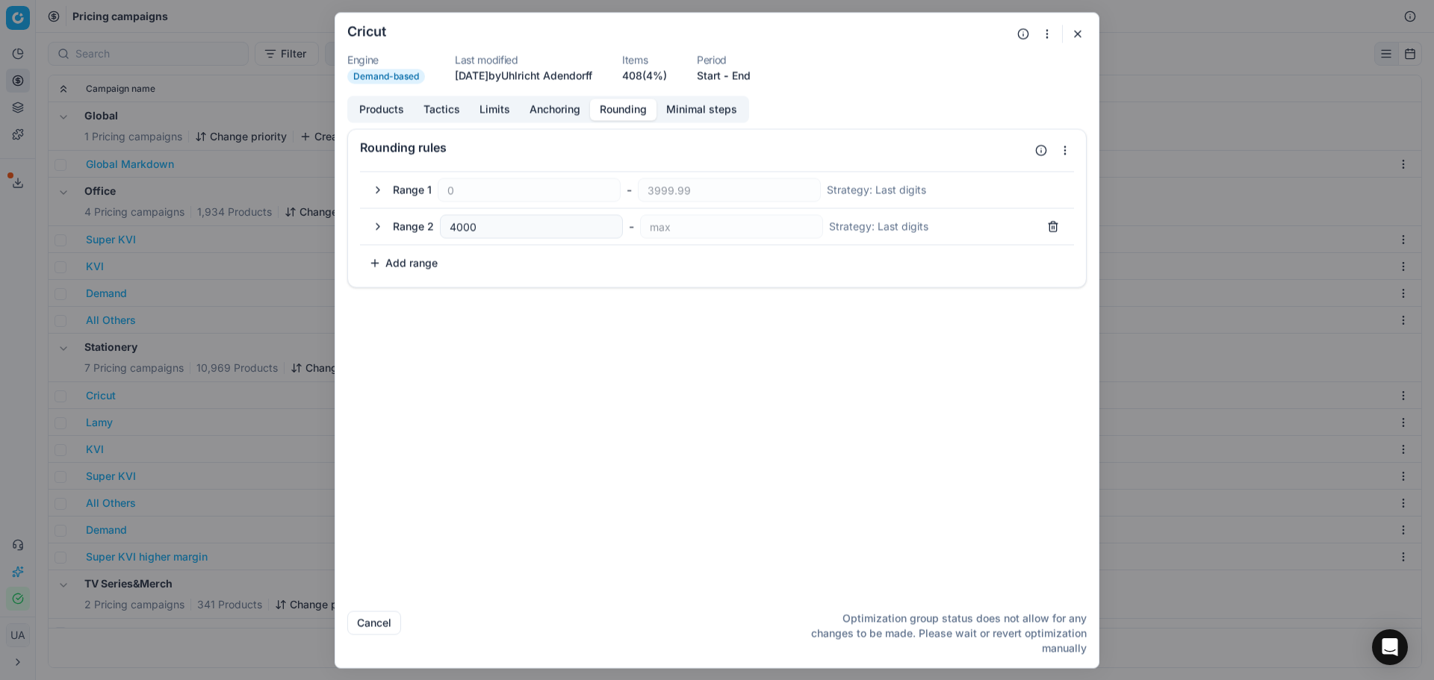
click at [613, 107] on button "Rounding" at bounding box center [623, 110] width 66 height 22
drag, startPoint x: 1073, startPoint y: 34, endPoint x: 923, endPoint y: 109, distance: 168.0
click at [1073, 34] on button "button" at bounding box center [1078, 34] width 18 height 18
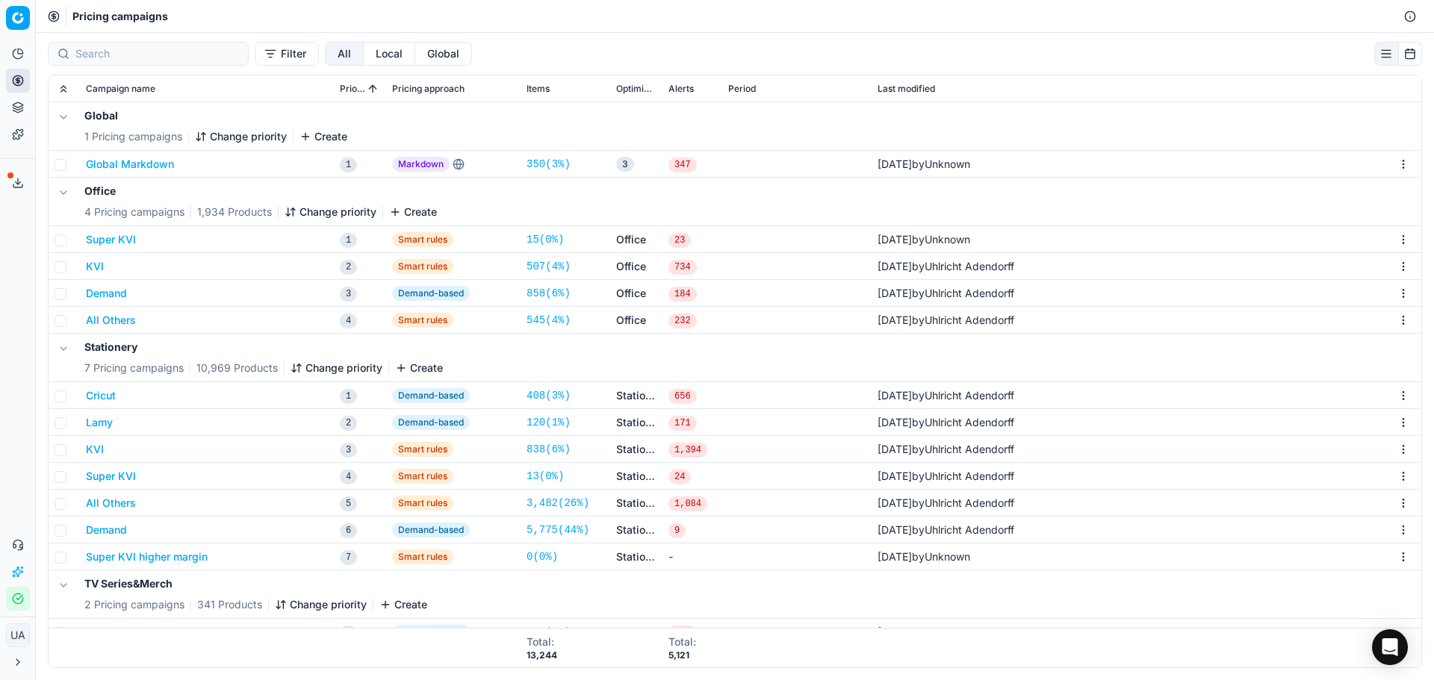
click at [108, 424] on button "Lamy" at bounding box center [99, 422] width 27 height 15
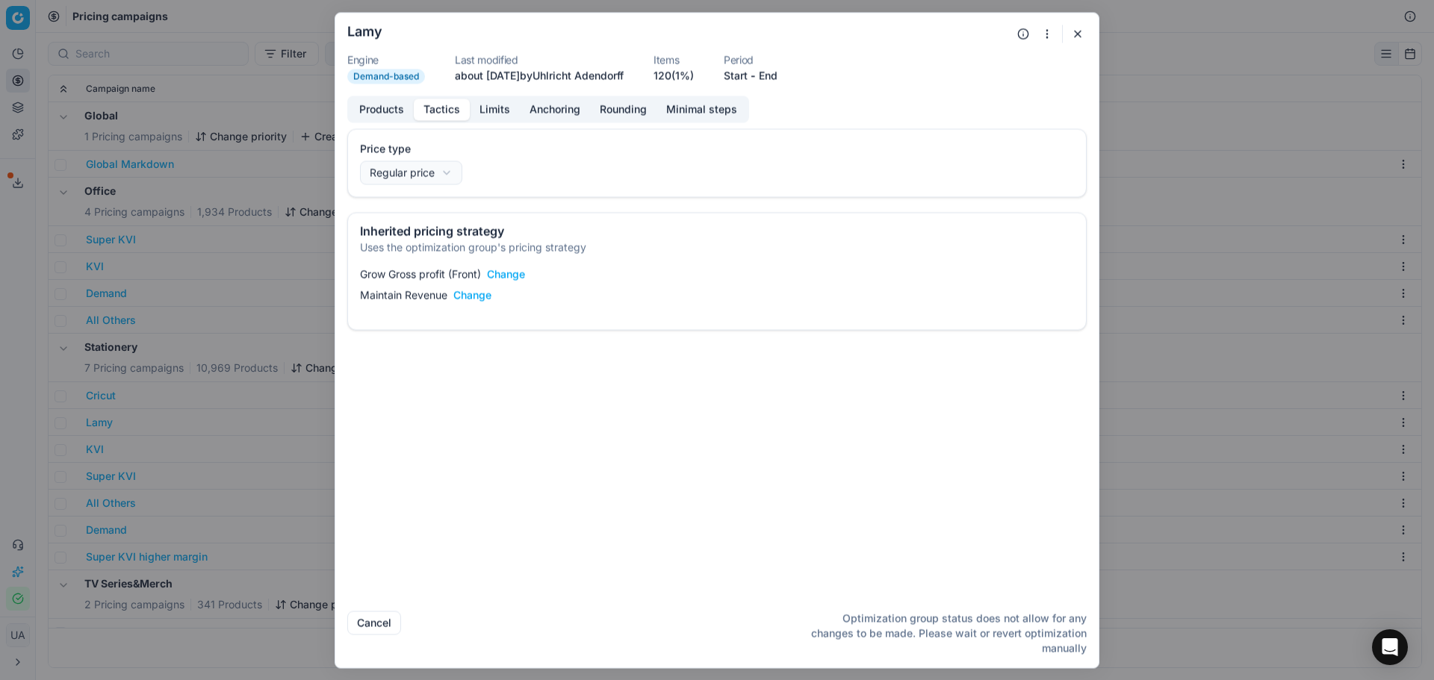
click at [450, 113] on button "Tactics" at bounding box center [442, 110] width 56 height 22
click at [490, 110] on button "Limits" at bounding box center [495, 110] width 50 height 22
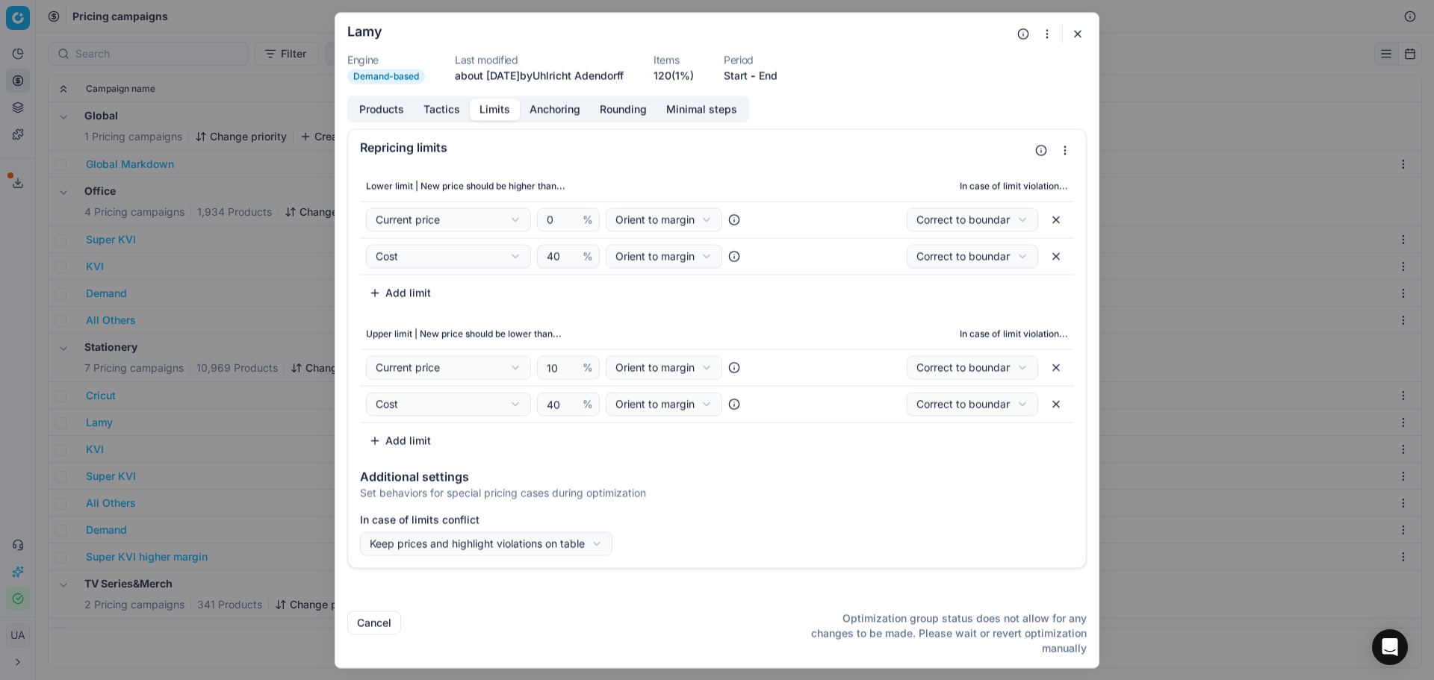
click at [569, 105] on button "Anchoring" at bounding box center [555, 110] width 70 height 22
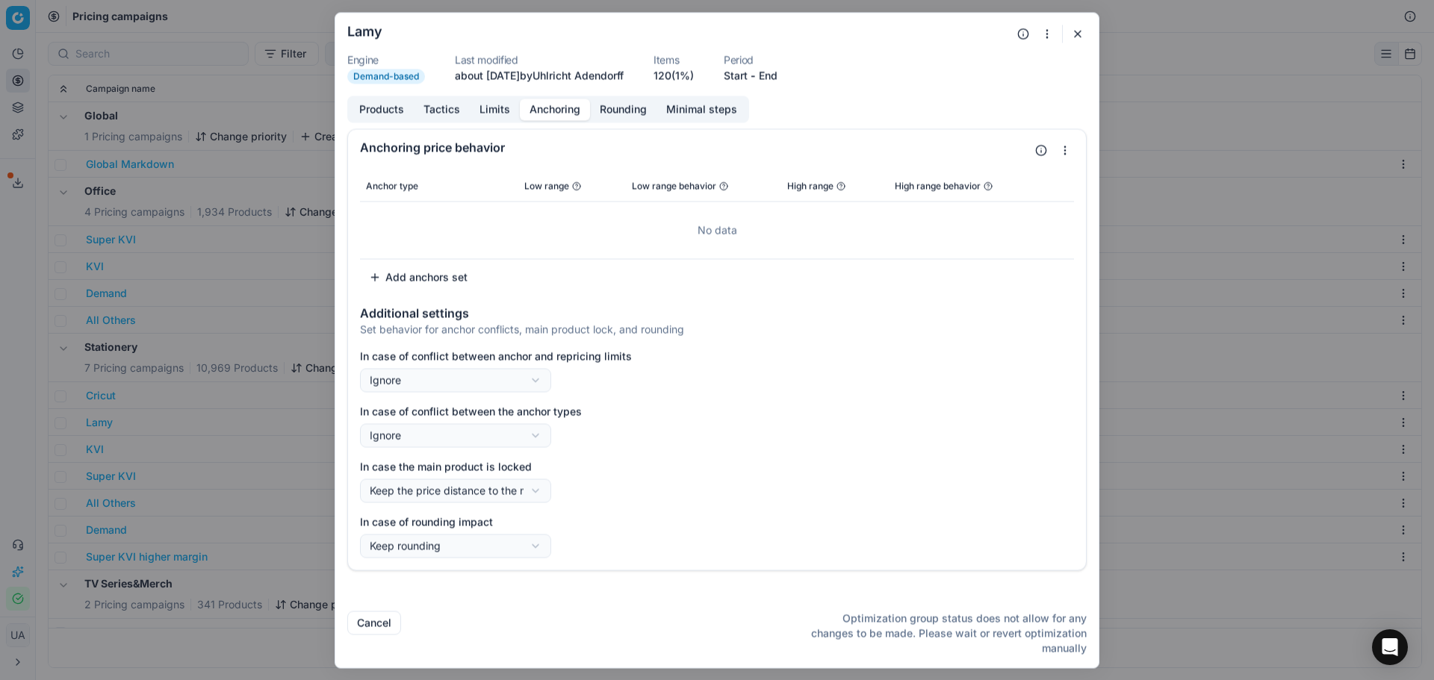
drag, startPoint x: 1073, startPoint y: 34, endPoint x: 1060, endPoint y: 47, distance: 18.5
click at [1073, 34] on button "button" at bounding box center [1078, 34] width 18 height 18
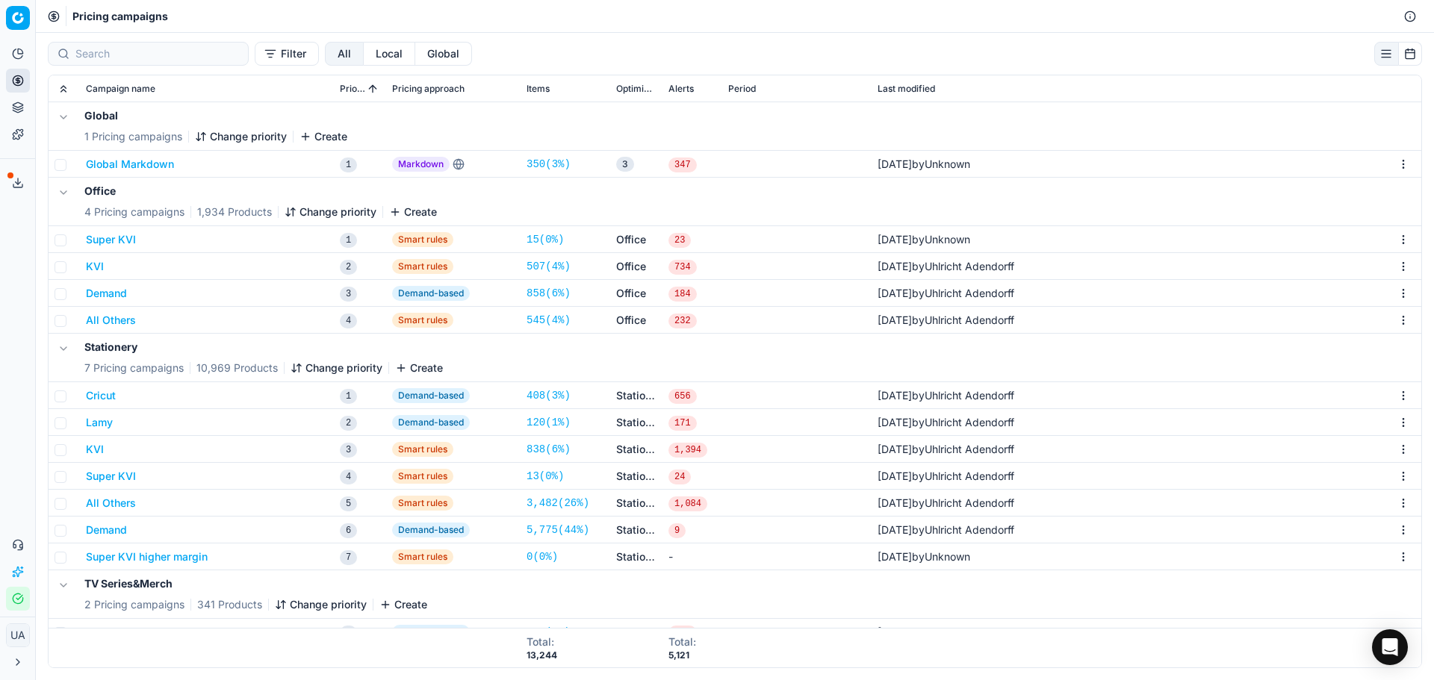
click at [90, 451] on button "KVI" at bounding box center [95, 449] width 18 height 15
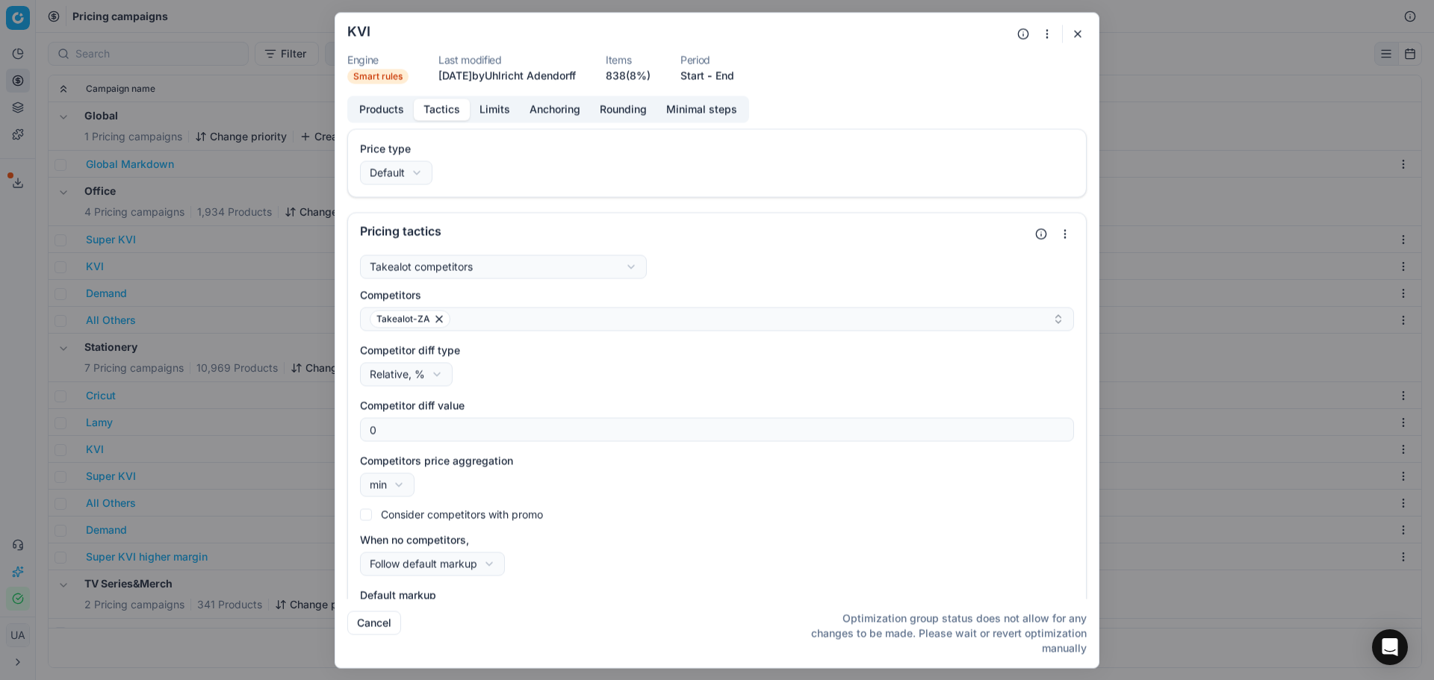
click at [441, 119] on button "Tactics" at bounding box center [442, 110] width 56 height 22
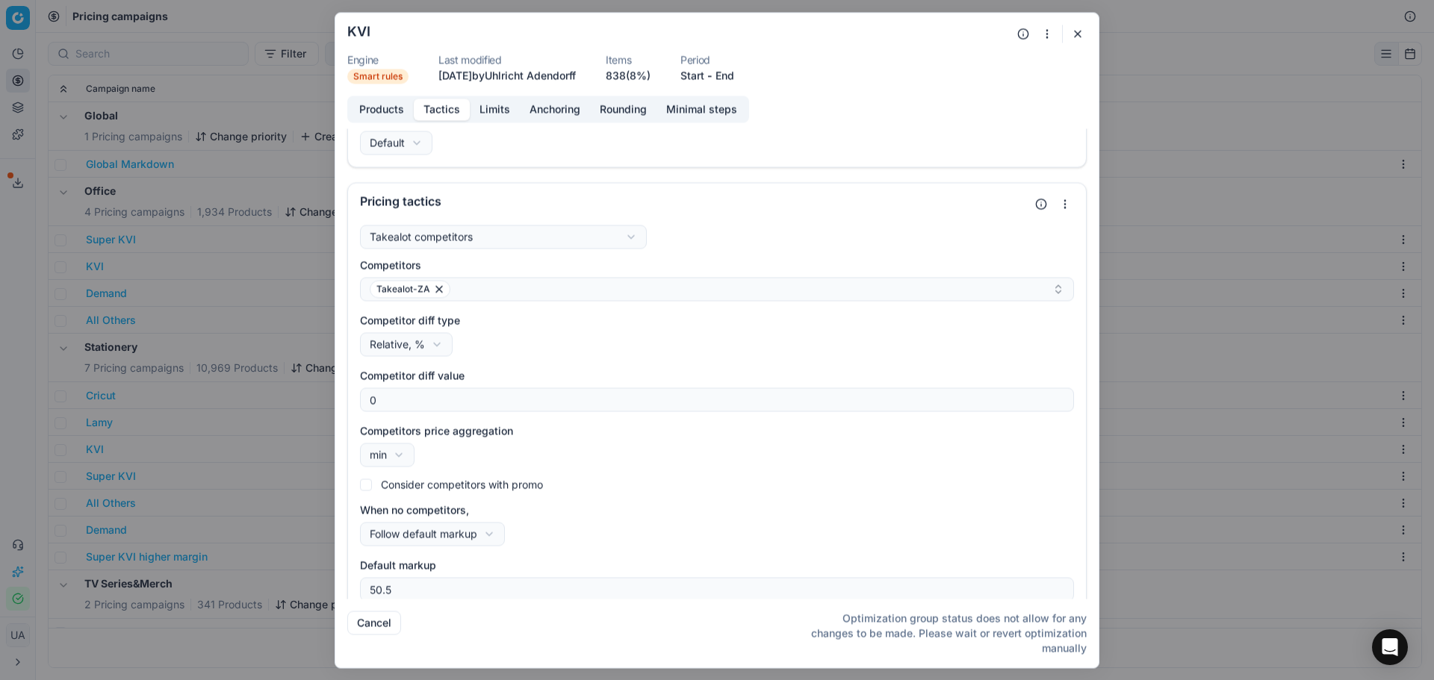
scroll to position [45, 0]
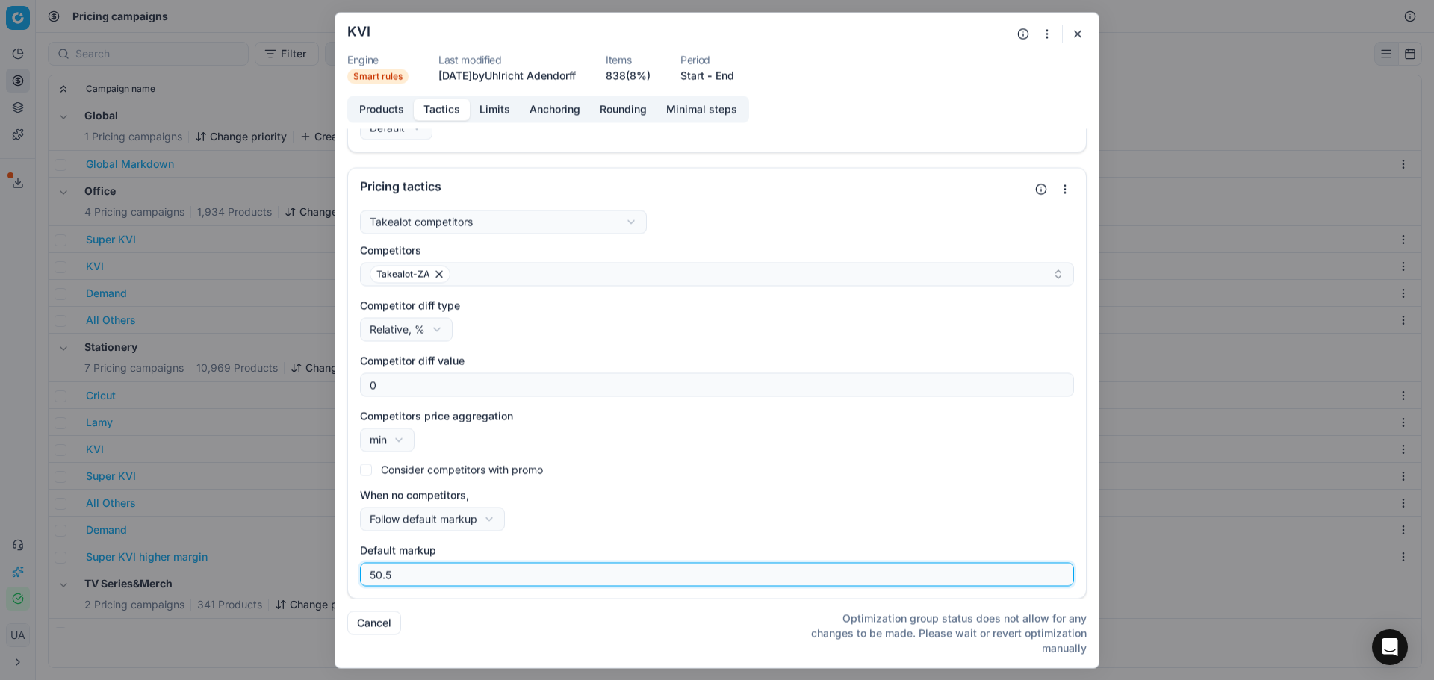
drag, startPoint x: 454, startPoint y: 570, endPoint x: 258, endPoint y: 571, distance: 195.7
click at [258, 571] on div "We are saving PC settings. Please wait, it should take a few minutes KVI Engine…" at bounding box center [717, 340] width 1434 height 680
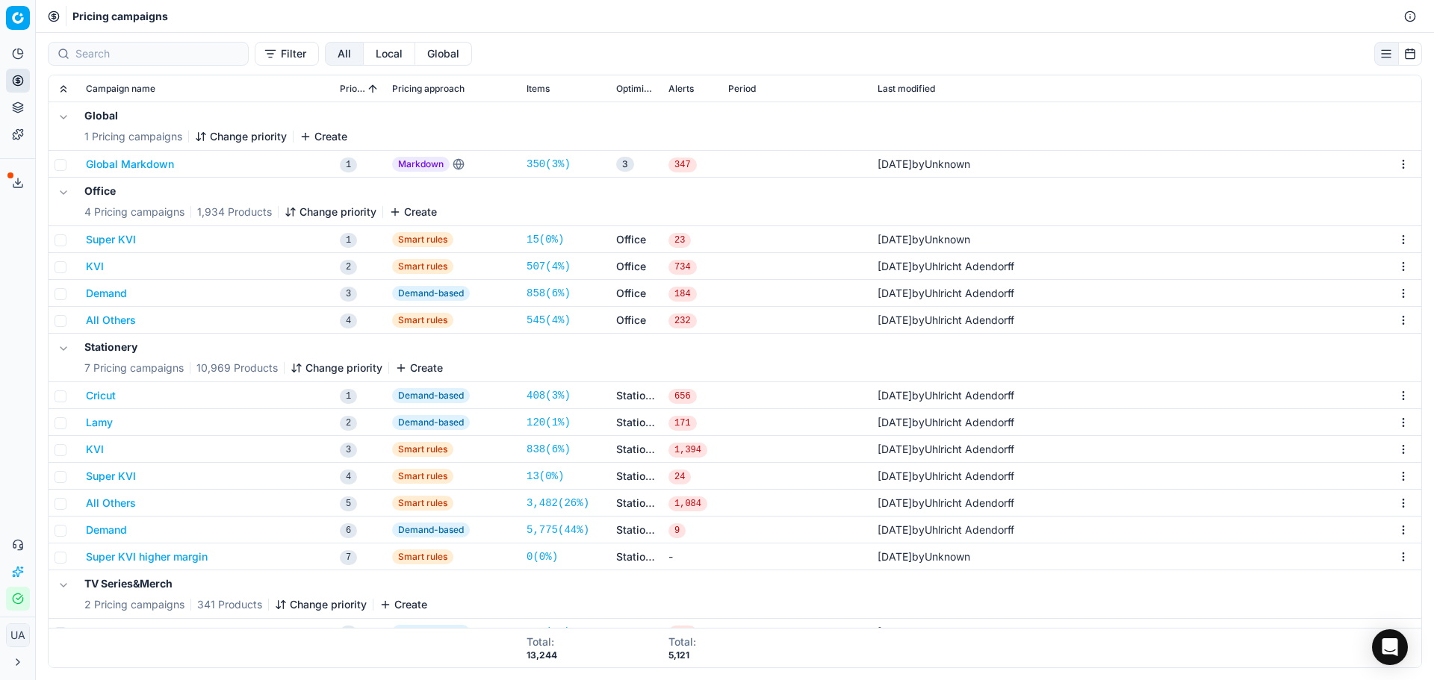
click at [230, 438] on div "We are saving PC settings. Please wait, it should take a few minutes KVI Engine…" at bounding box center [717, 340] width 1434 height 680
click at [98, 453] on button "KVI" at bounding box center [95, 449] width 18 height 15
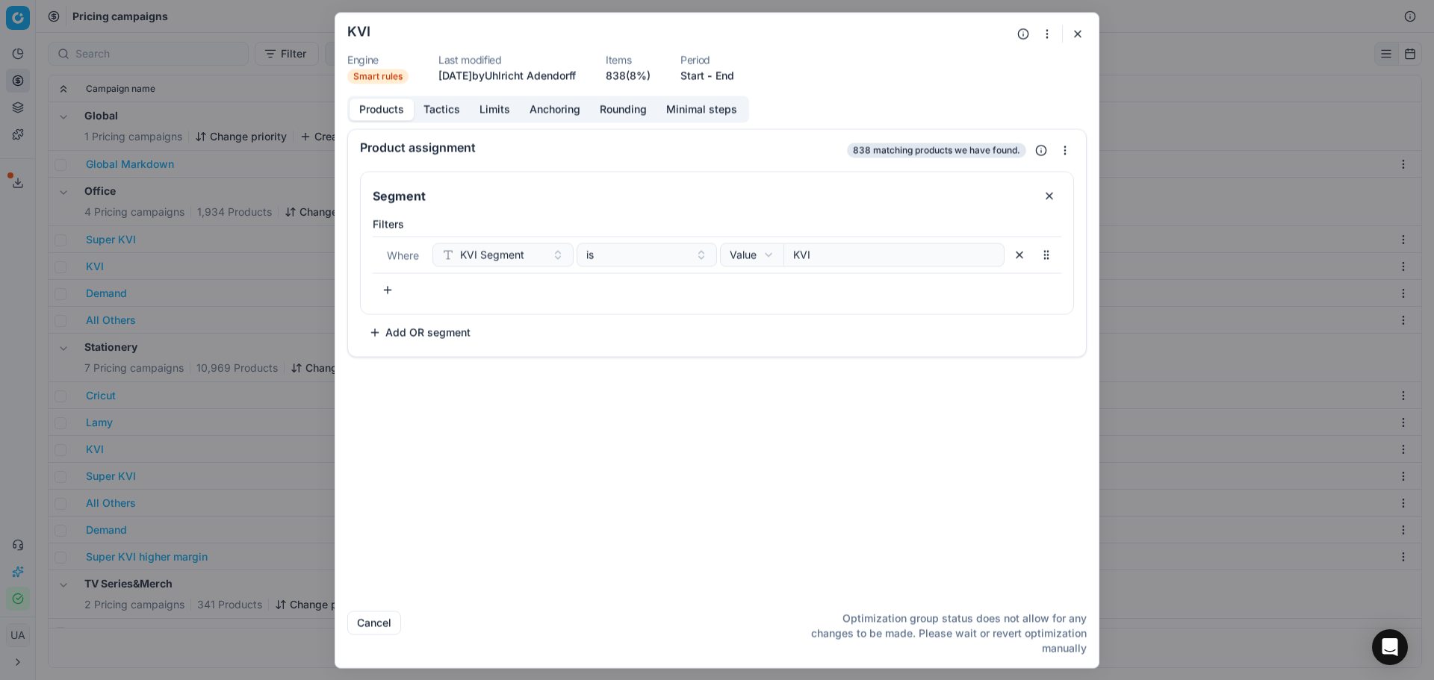
click at [450, 102] on button "Tactics" at bounding box center [442, 110] width 56 height 22
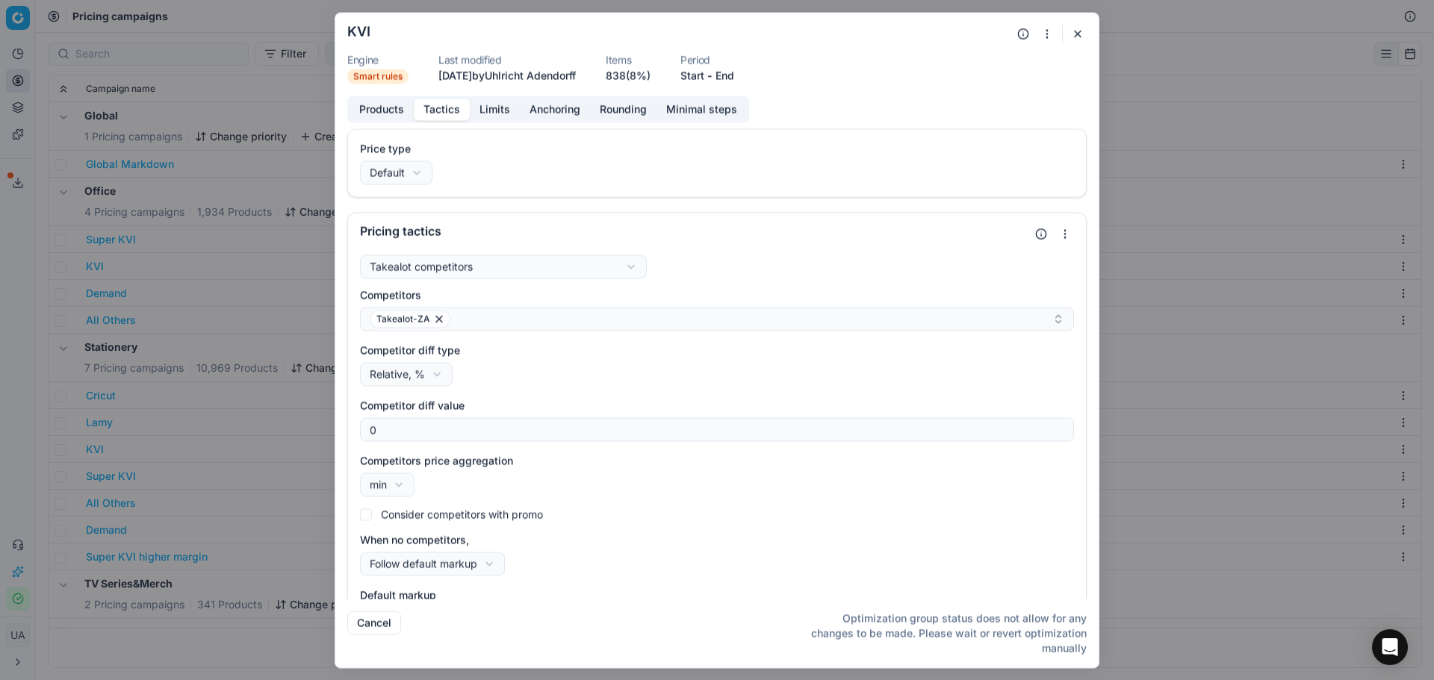
click at [514, 109] on button "Limits" at bounding box center [495, 110] width 50 height 22
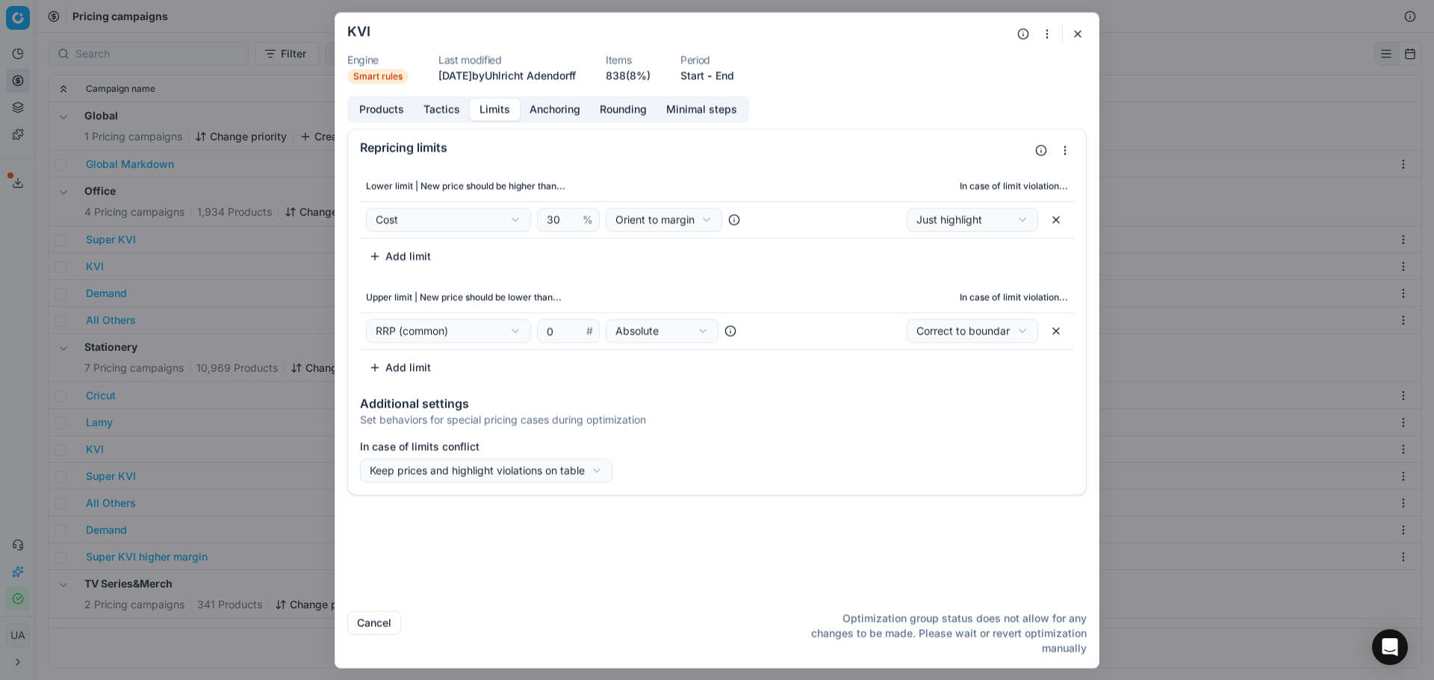
click at [567, 109] on button "Anchoring" at bounding box center [555, 110] width 70 height 22
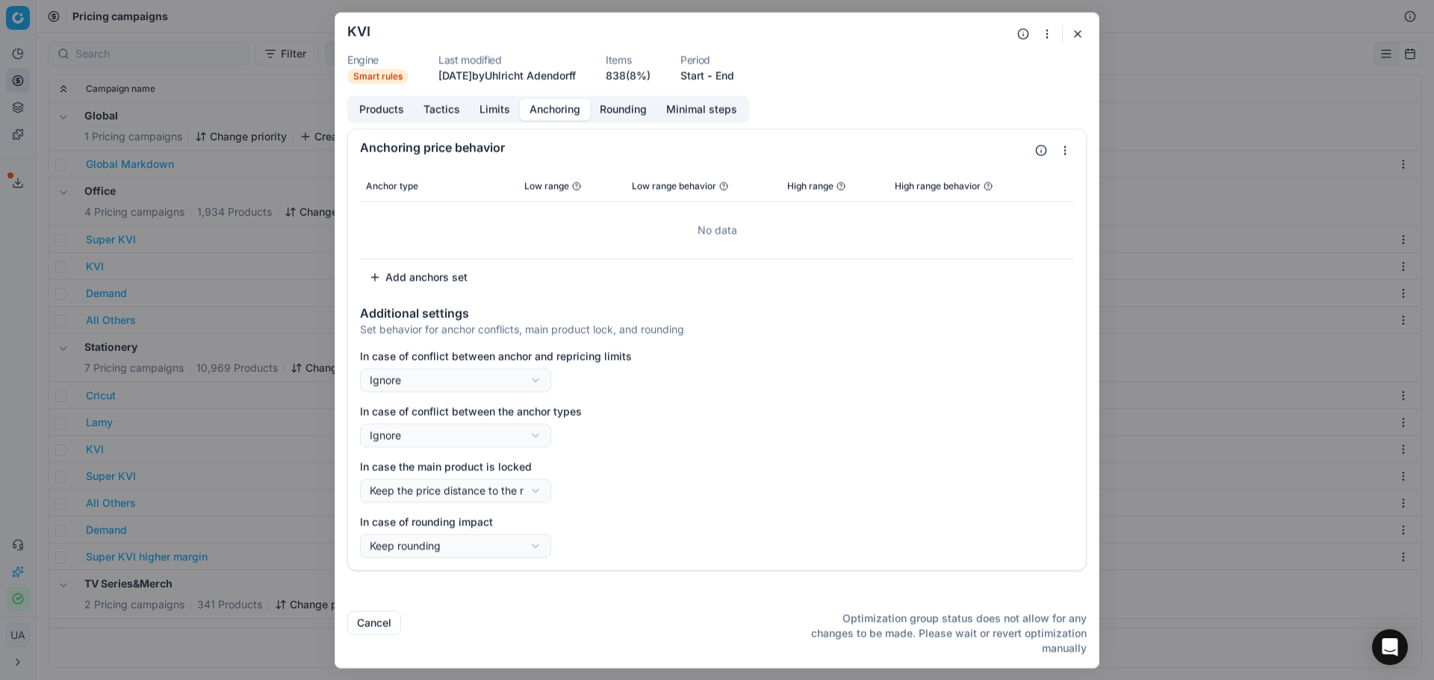
click at [503, 114] on button "Limits" at bounding box center [495, 110] width 50 height 22
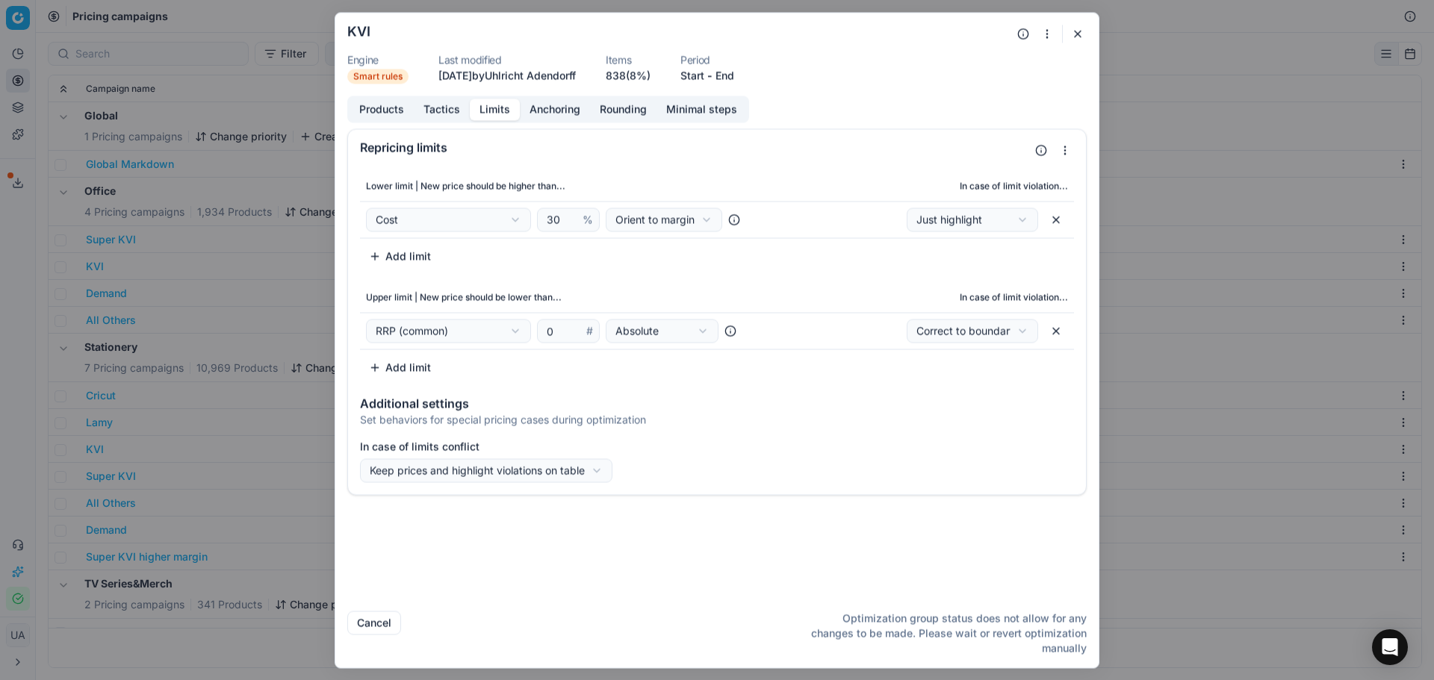
drag, startPoint x: 1077, startPoint y: 31, endPoint x: 1062, endPoint y: 37, distance: 15.8
click at [1074, 31] on button "button" at bounding box center [1078, 34] width 18 height 18
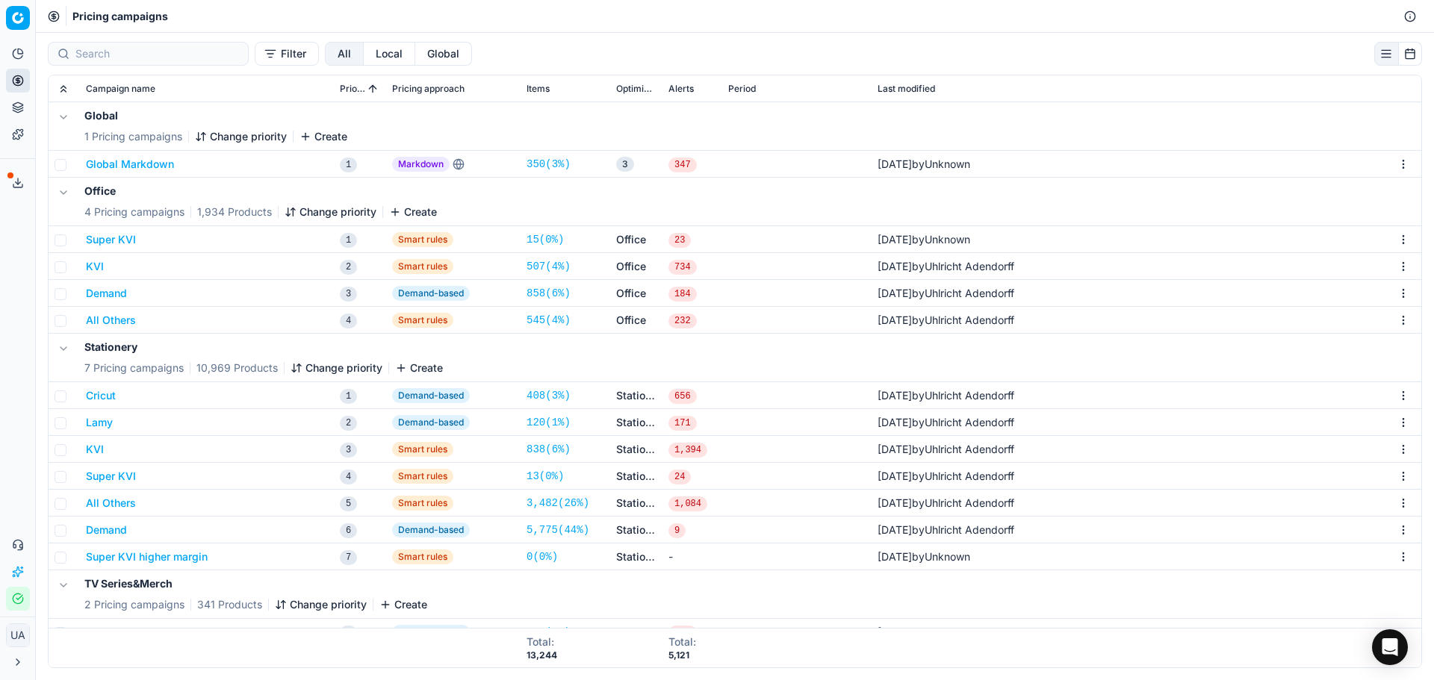
click at [120, 482] on button "Super KVI" at bounding box center [111, 476] width 50 height 15
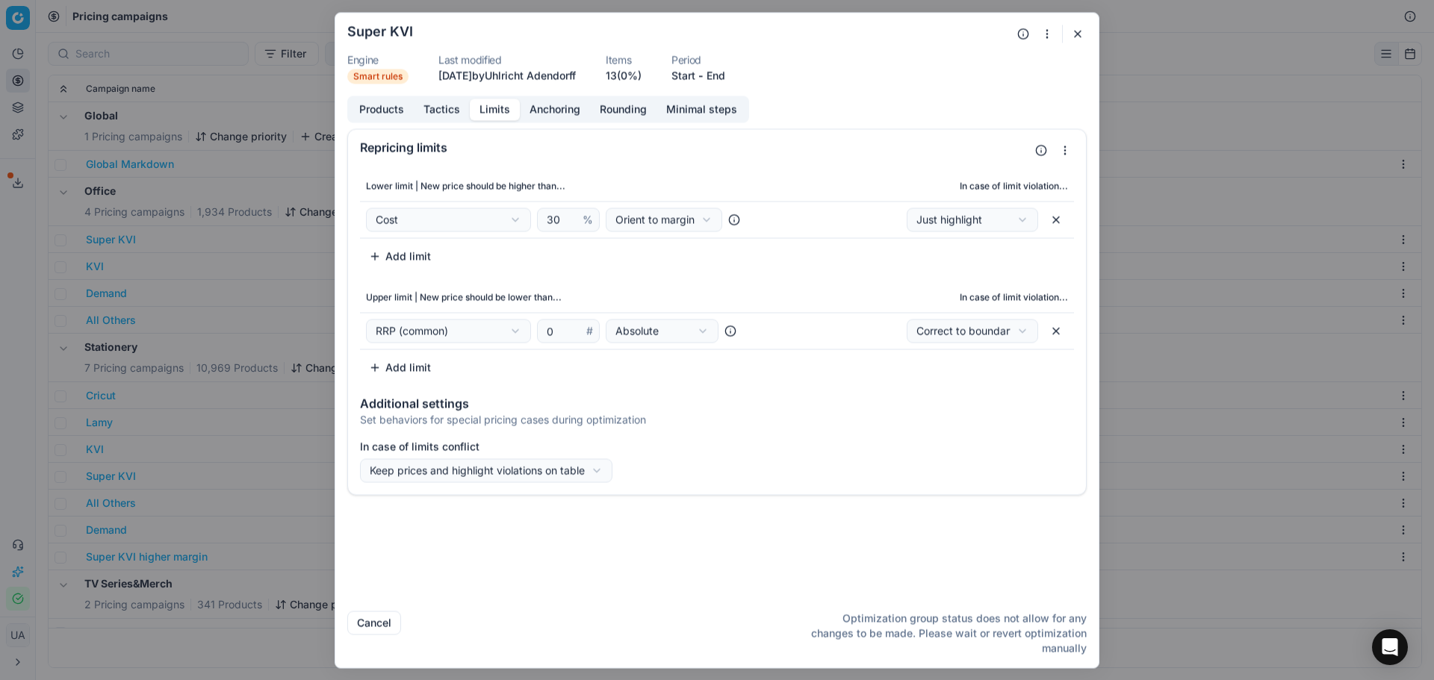
click at [480, 115] on button "Limits" at bounding box center [495, 110] width 50 height 22
drag, startPoint x: 1085, startPoint y: 32, endPoint x: 1070, endPoint y: 37, distance: 15.6
click at [1084, 32] on button "button" at bounding box center [1078, 34] width 18 height 18
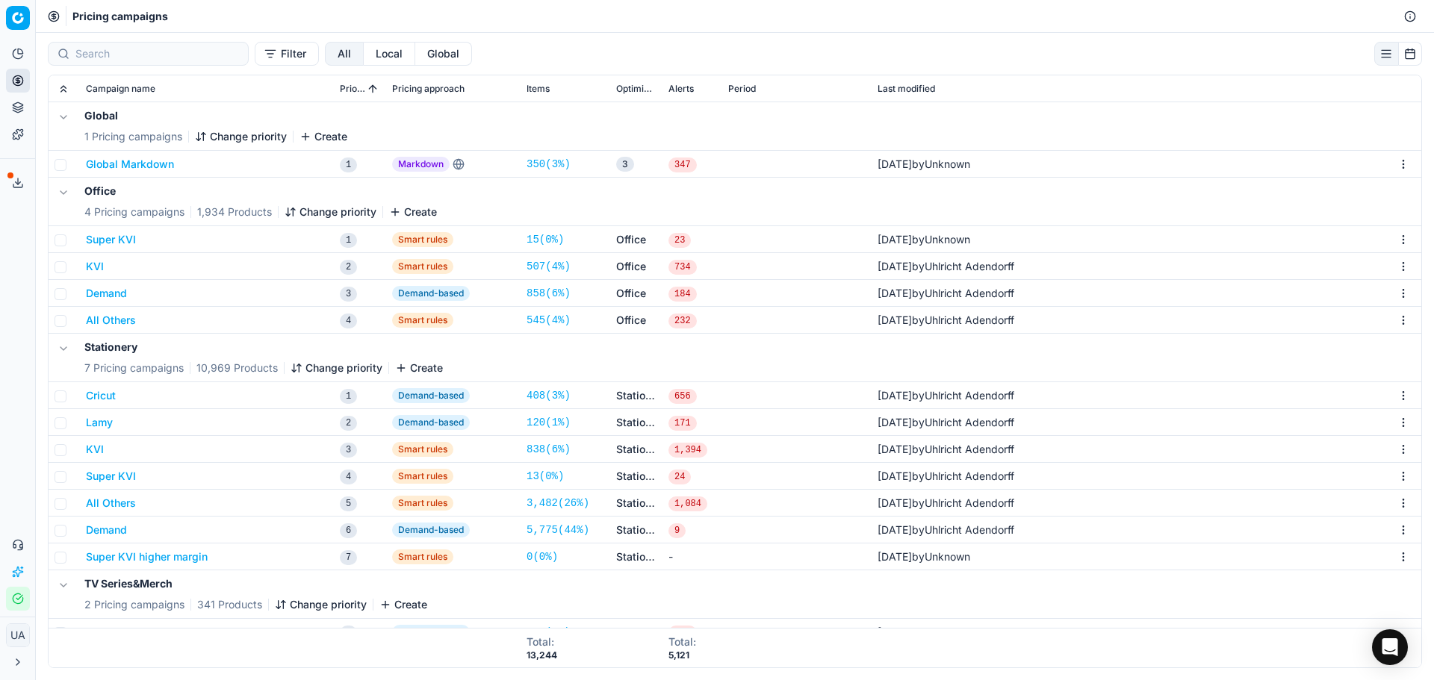
click at [111, 511] on td "All Others" at bounding box center [207, 503] width 254 height 27
click at [107, 503] on button "All Others" at bounding box center [111, 503] width 50 height 15
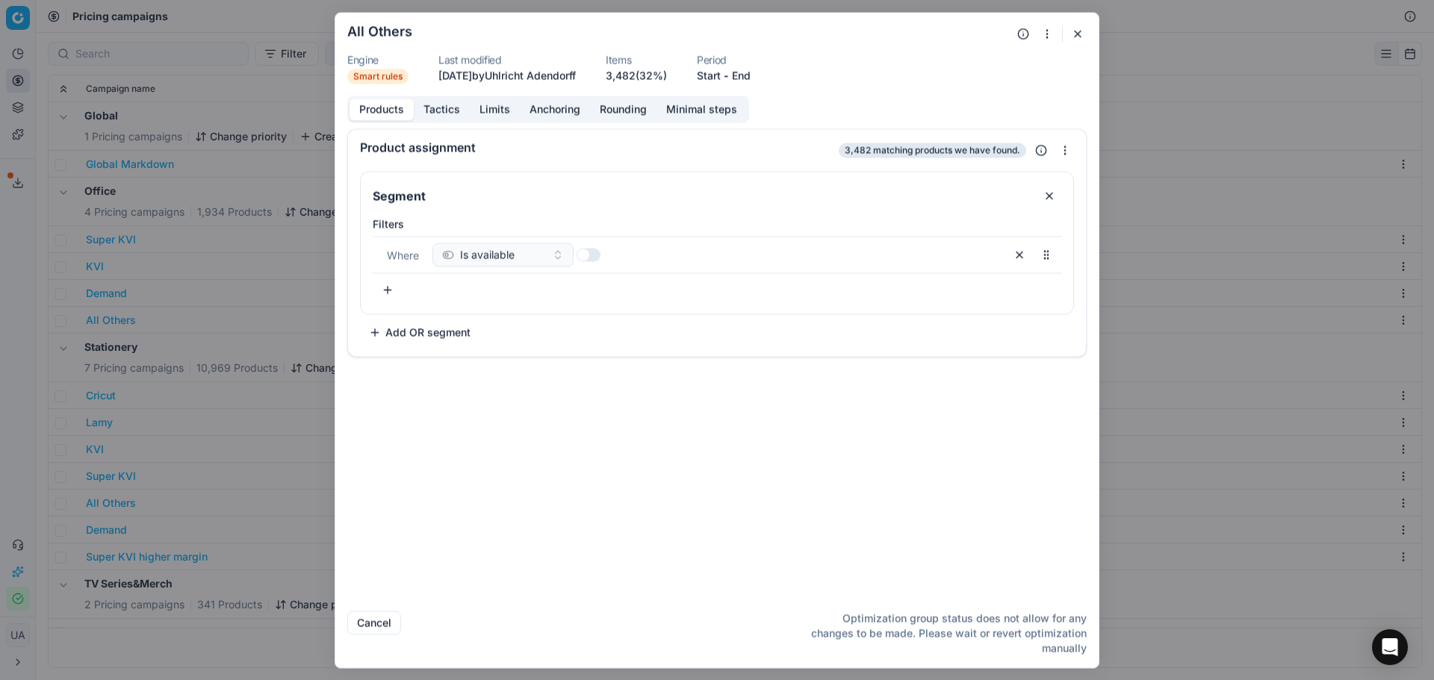
click at [471, 108] on button "Limits" at bounding box center [495, 110] width 50 height 22
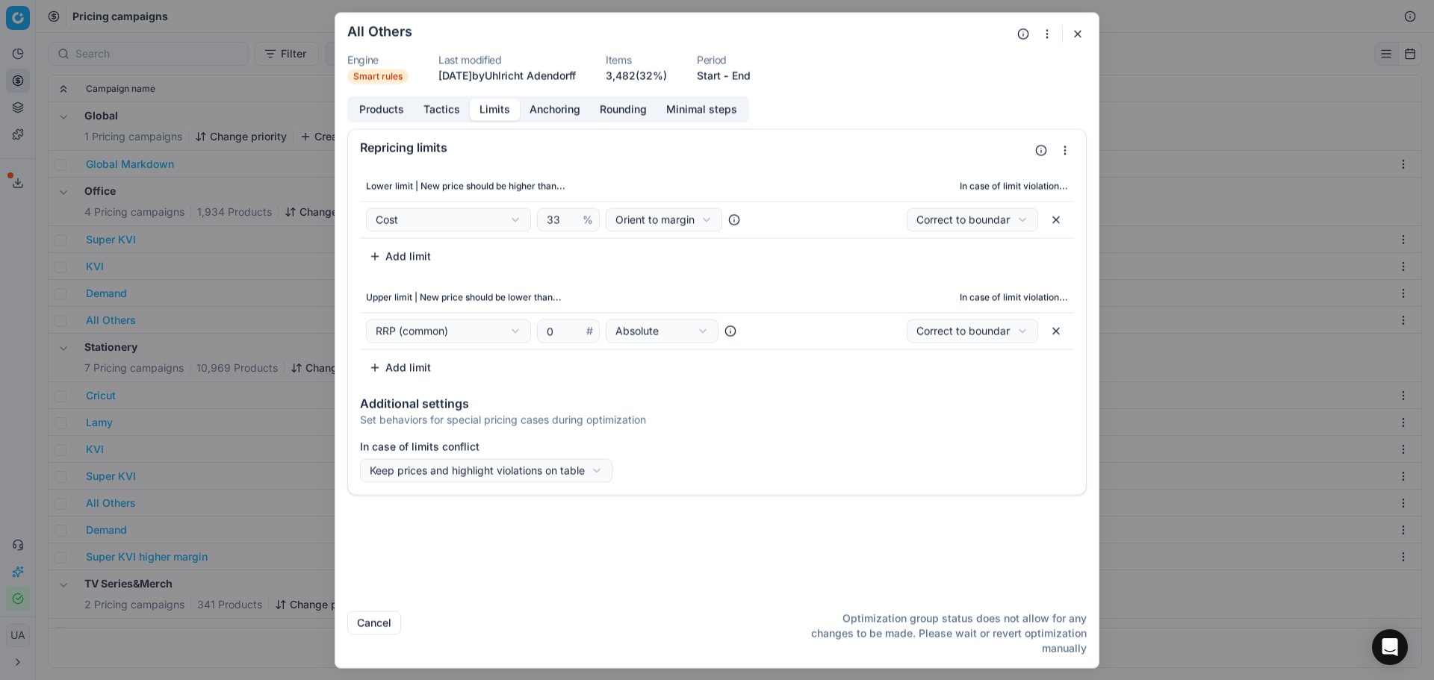
click at [444, 114] on button "Tactics" at bounding box center [442, 110] width 56 height 22
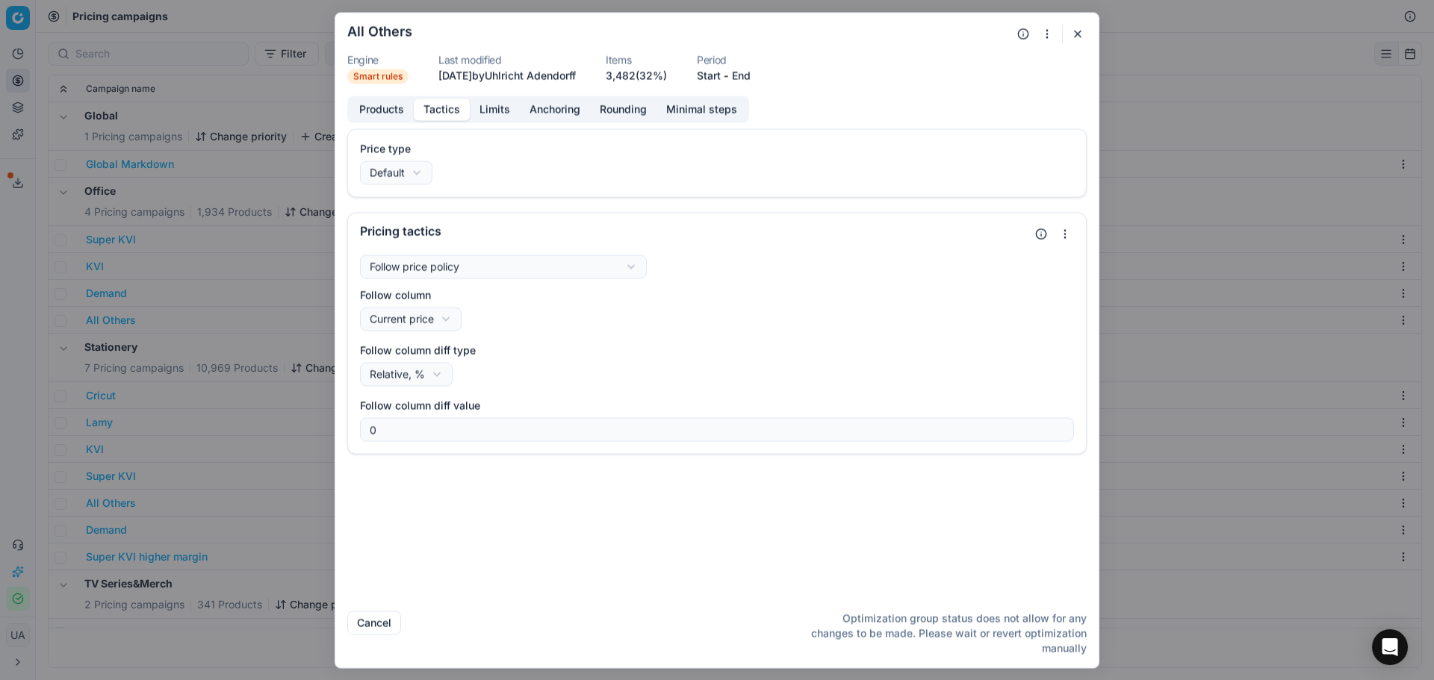
click at [1087, 32] on form "We are saving PC settings. Please wait, it should take a few minutes All Others…" at bounding box center [716, 340] width 763 height 655
drag, startPoint x: 1079, startPoint y: 32, endPoint x: 1059, endPoint y: 55, distance: 29.7
click at [1078, 32] on button "button" at bounding box center [1078, 34] width 18 height 18
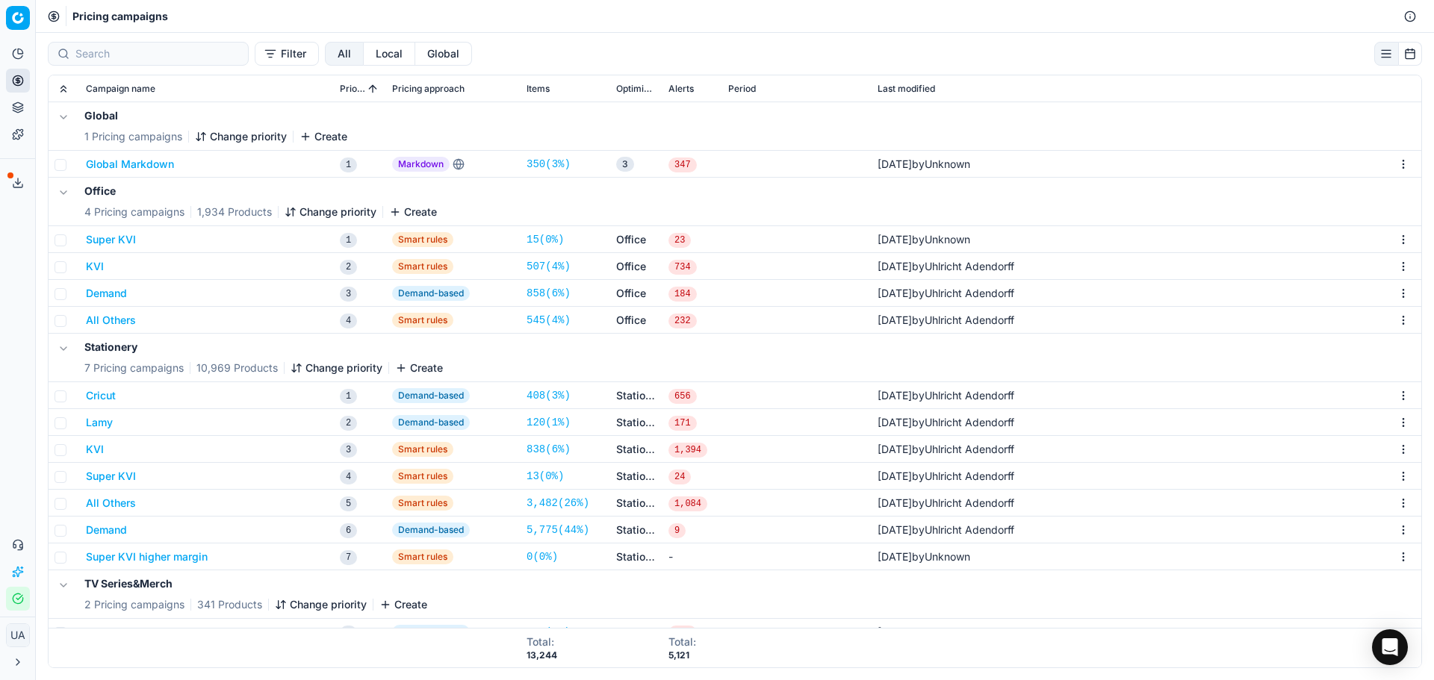
click at [110, 482] on button "Super KVI" at bounding box center [111, 476] width 50 height 15
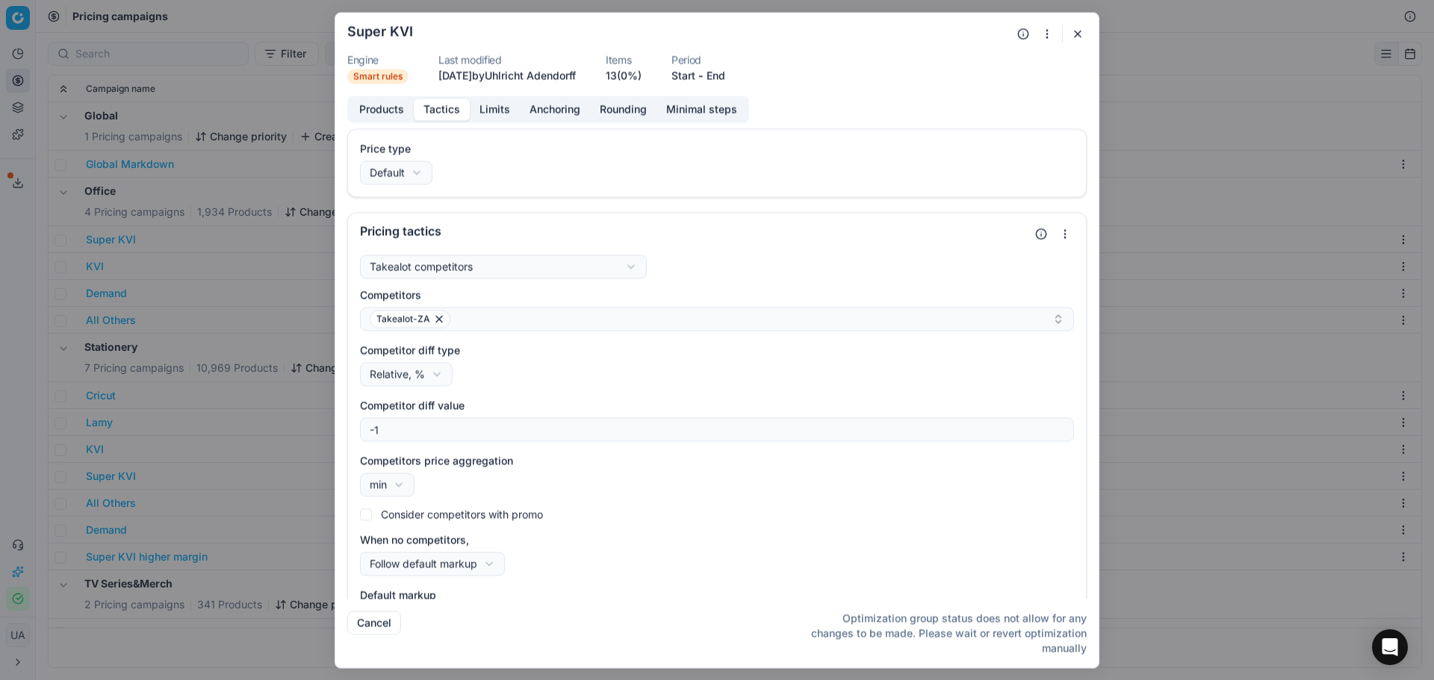
click at [448, 99] on button "Tactics" at bounding box center [442, 110] width 56 height 22
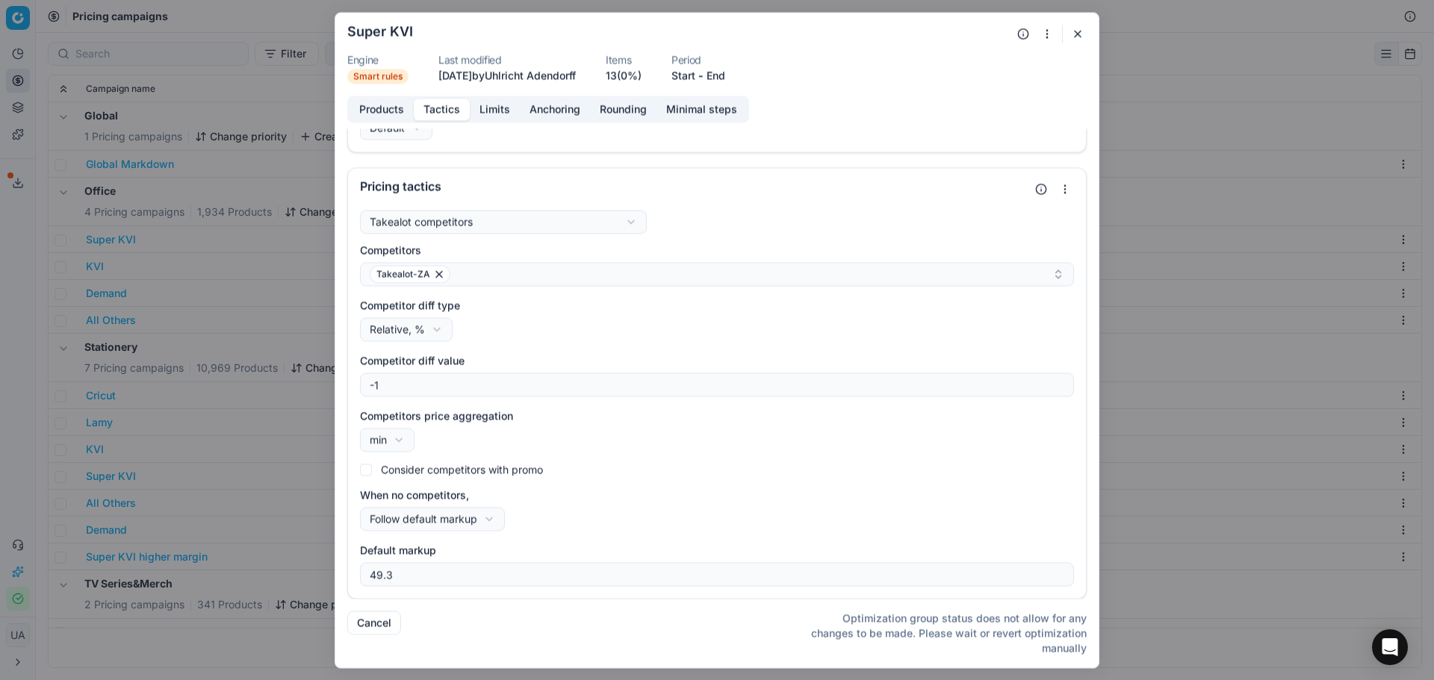
click at [480, 96] on div "Products Tactics Limits Anchoring Rounding Minimal steps" at bounding box center [548, 109] width 402 height 27
click at [503, 96] on div "Products Tactics Limits Anchoring Rounding Minimal steps" at bounding box center [548, 109] width 402 height 27
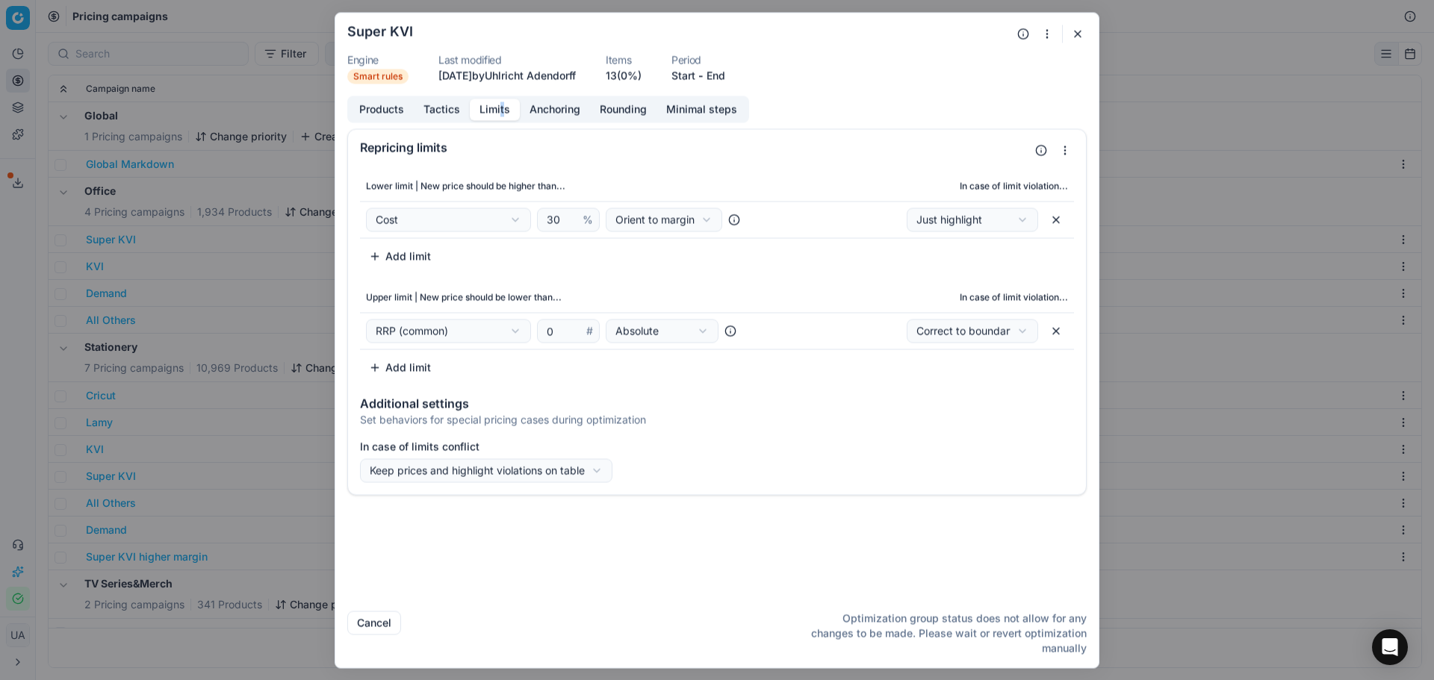
click at [500, 111] on button "Limits" at bounding box center [495, 110] width 50 height 22
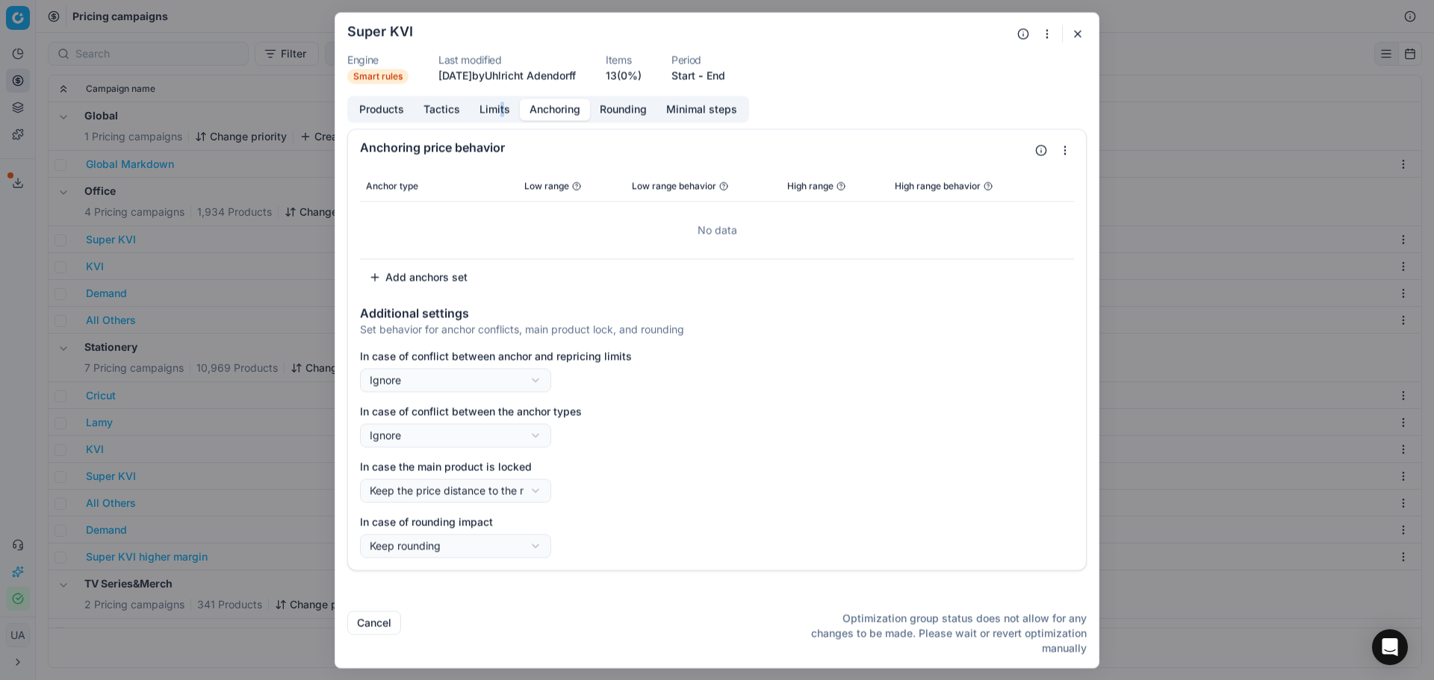
click at [548, 110] on button "Anchoring" at bounding box center [555, 110] width 70 height 22
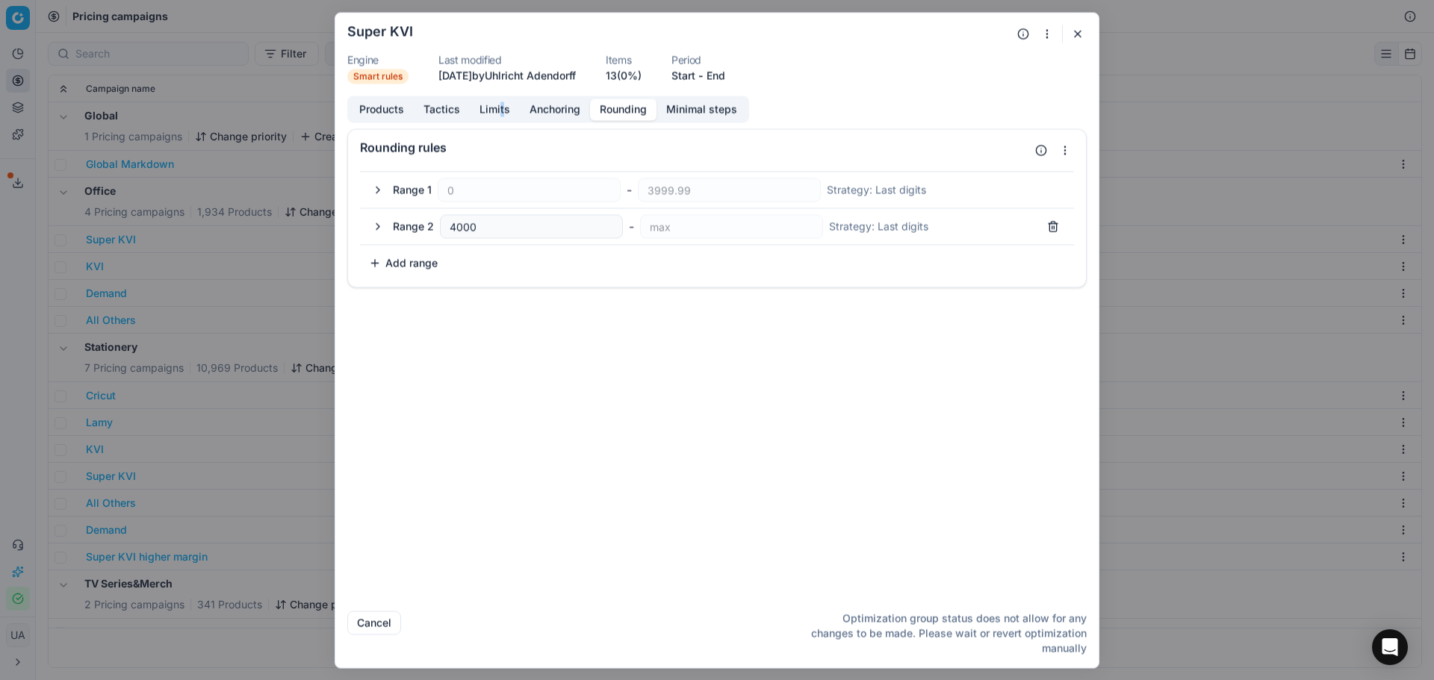
click at [611, 112] on button "Rounding" at bounding box center [623, 110] width 66 height 22
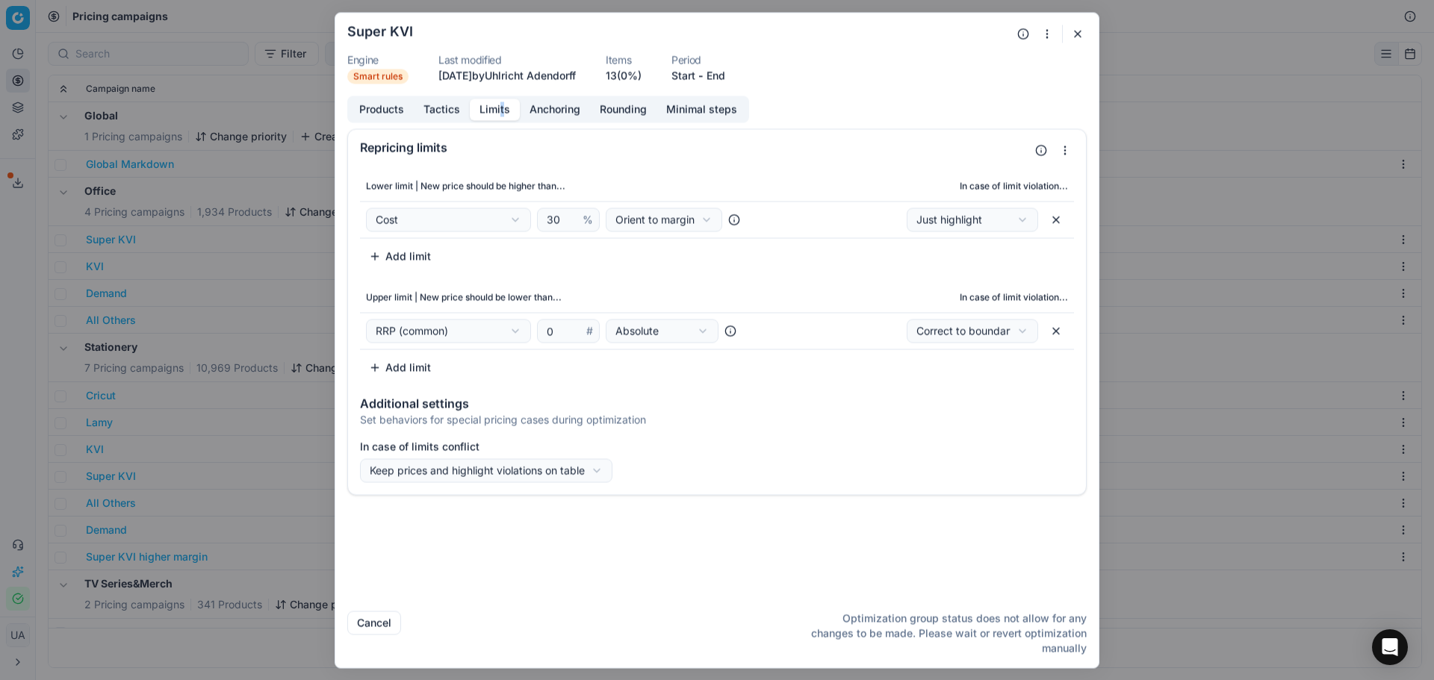
click at [489, 106] on button "Limits" at bounding box center [495, 110] width 50 height 22
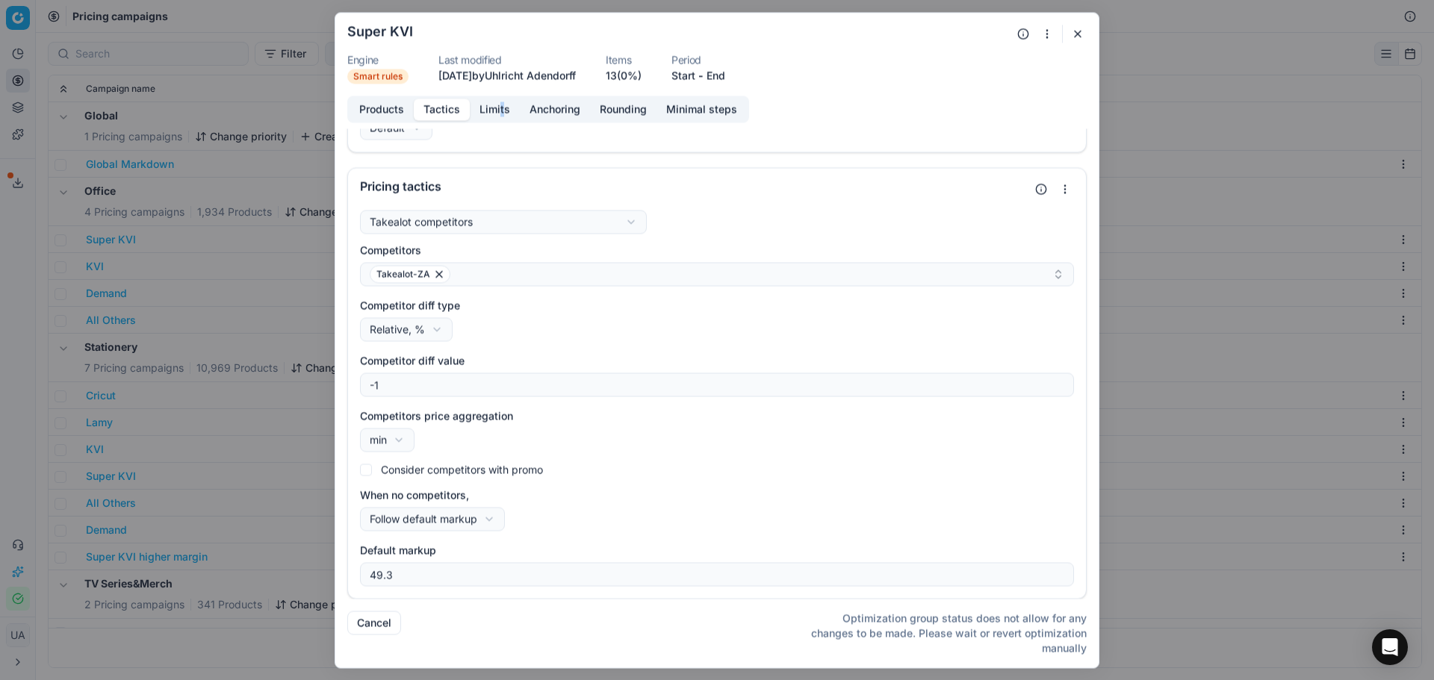
click at [445, 120] on button "Tactics" at bounding box center [442, 110] width 56 height 22
drag, startPoint x: 1075, startPoint y: 31, endPoint x: 1061, endPoint y: 31, distance: 14.2
click at [1070, 31] on button "button" at bounding box center [1078, 34] width 18 height 18
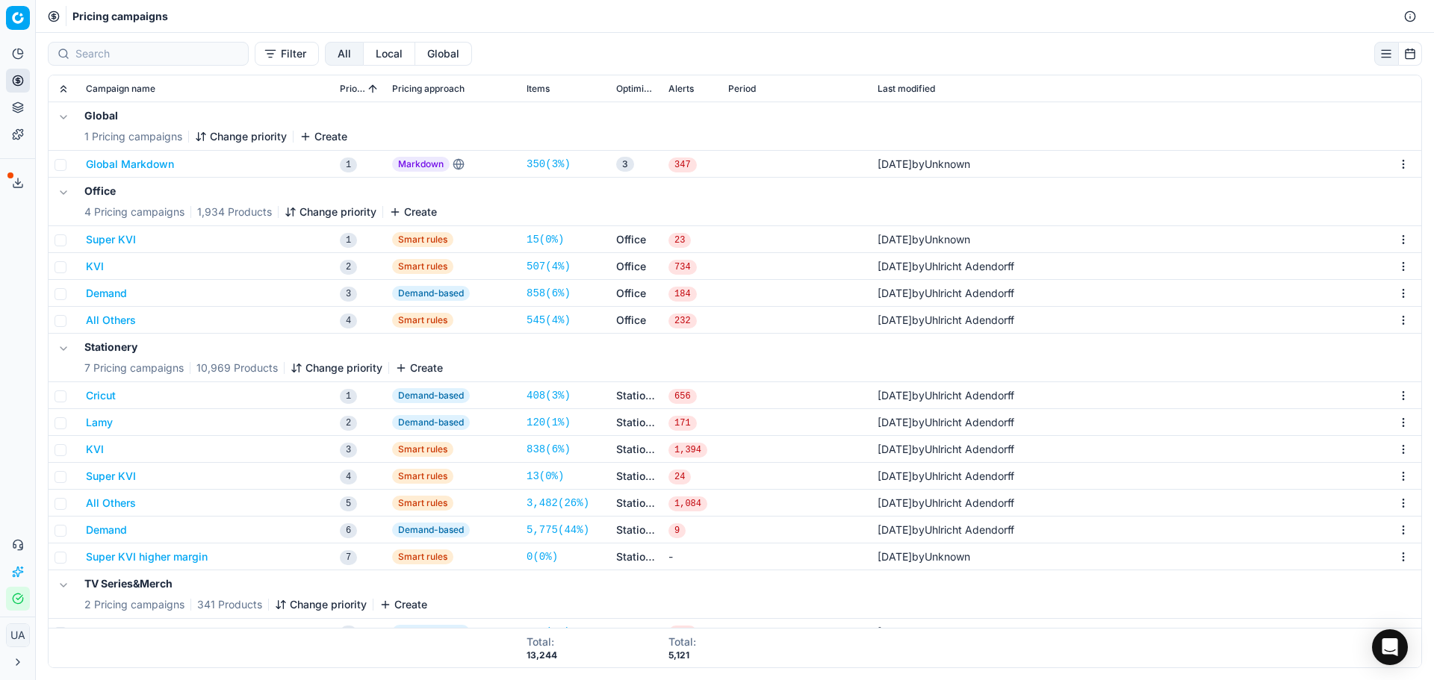
click at [107, 532] on button "Demand" at bounding box center [106, 530] width 41 height 15
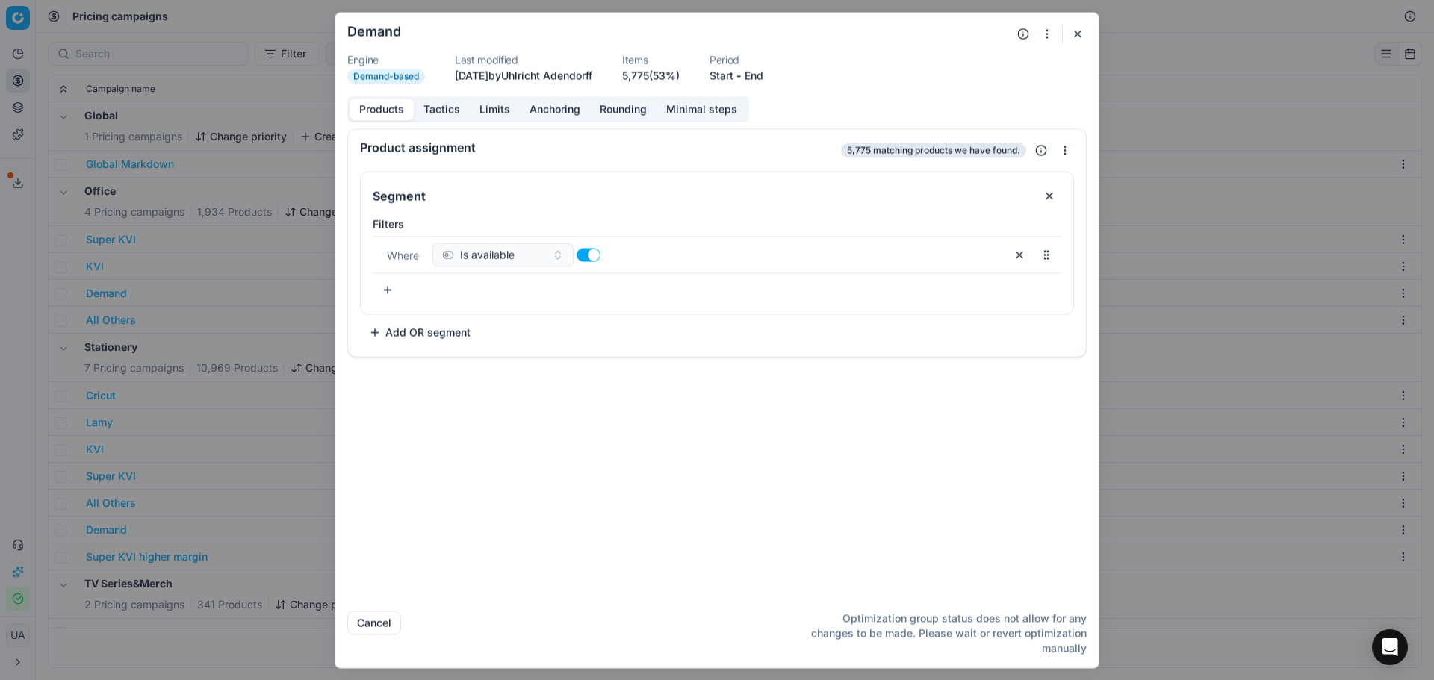
click at [441, 104] on button "Tactics" at bounding box center [442, 110] width 56 height 22
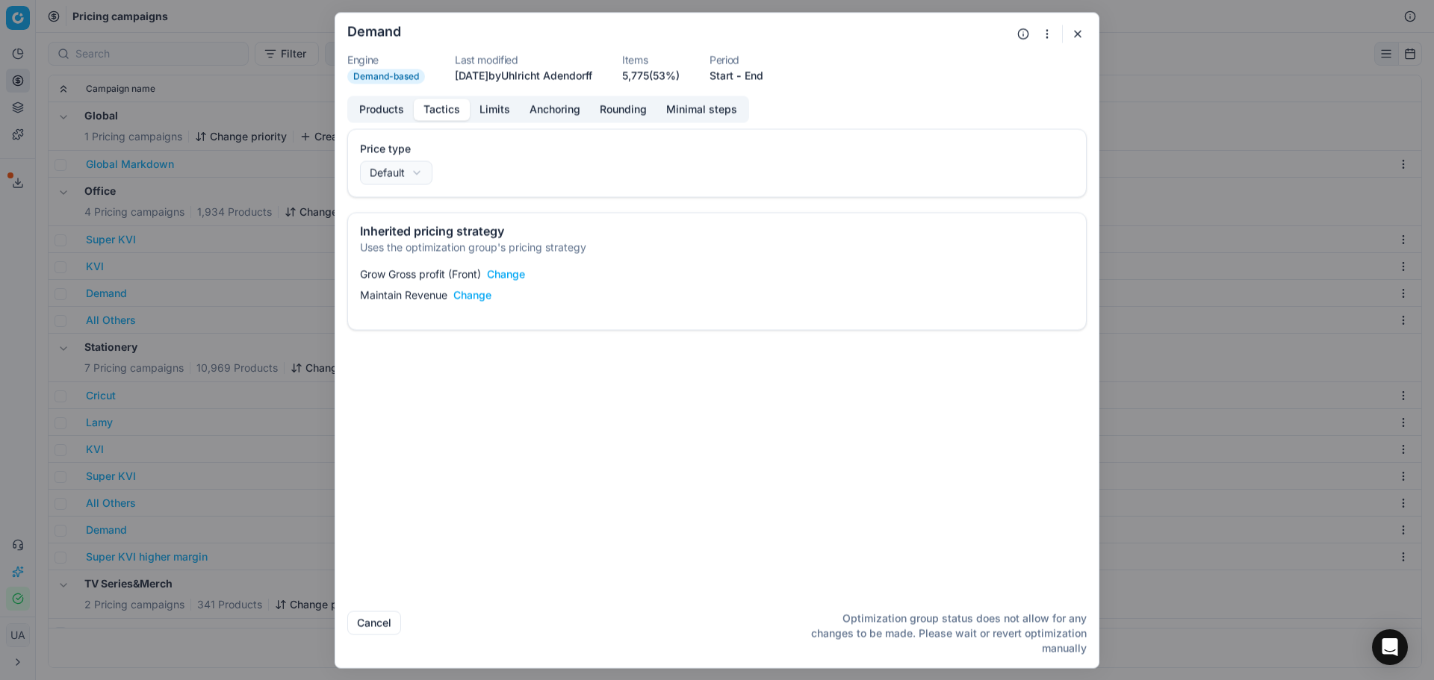
click at [498, 105] on button "Limits" at bounding box center [495, 110] width 50 height 22
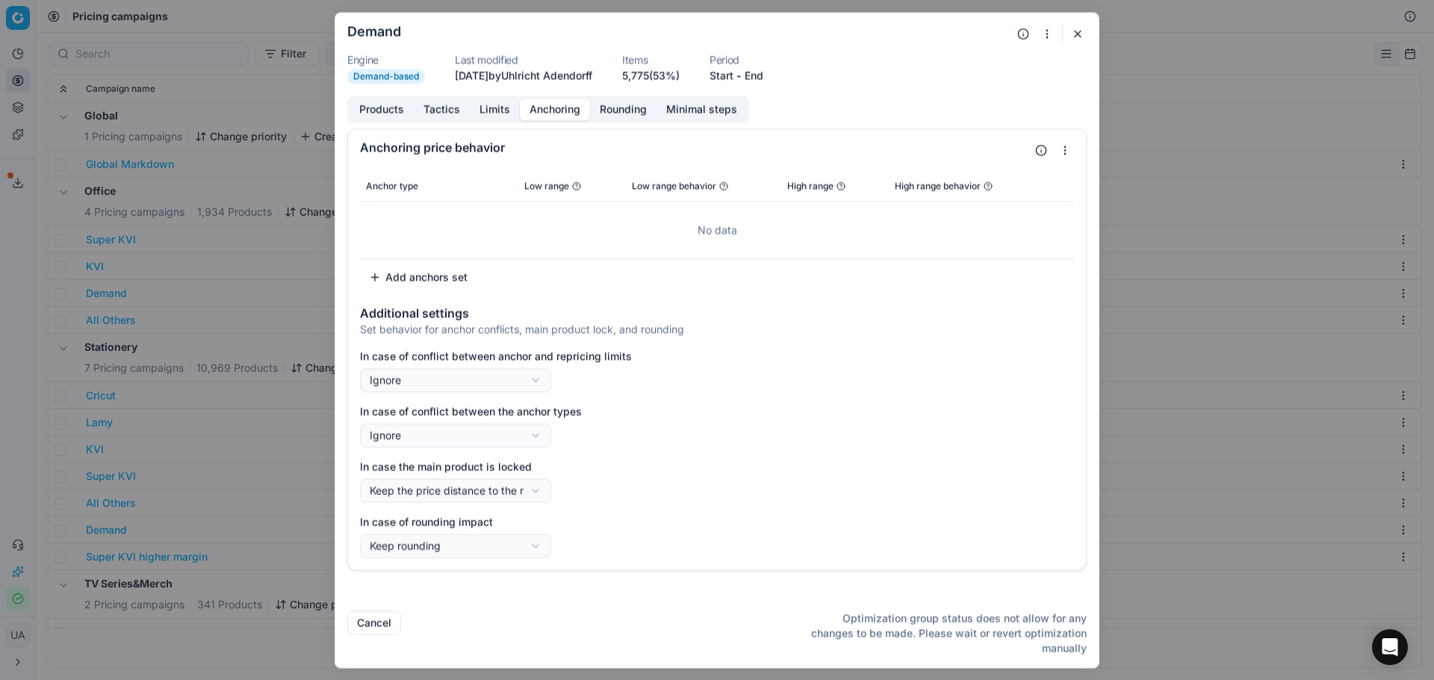
click at [548, 117] on button "Anchoring" at bounding box center [555, 110] width 70 height 22
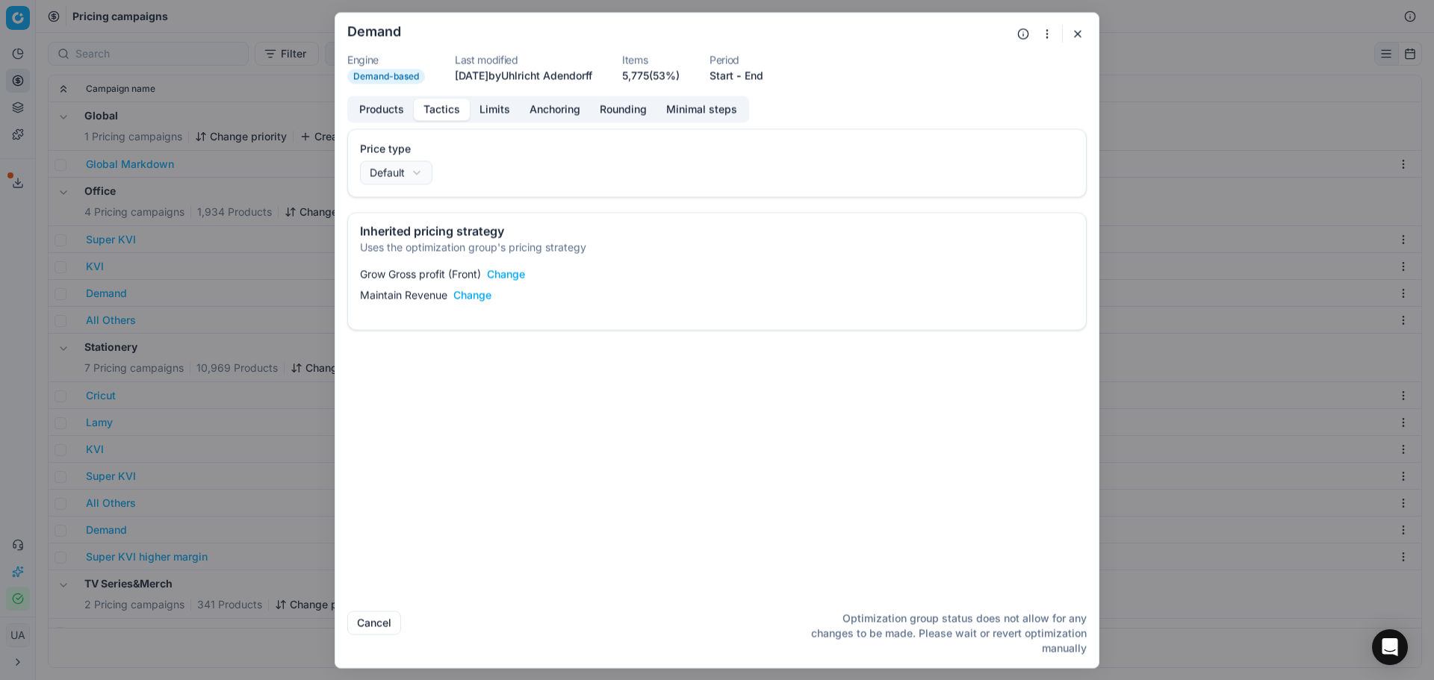
click at [464, 114] on button "Tactics" at bounding box center [442, 110] width 56 height 22
click at [497, 113] on button "Limits" at bounding box center [495, 110] width 50 height 22
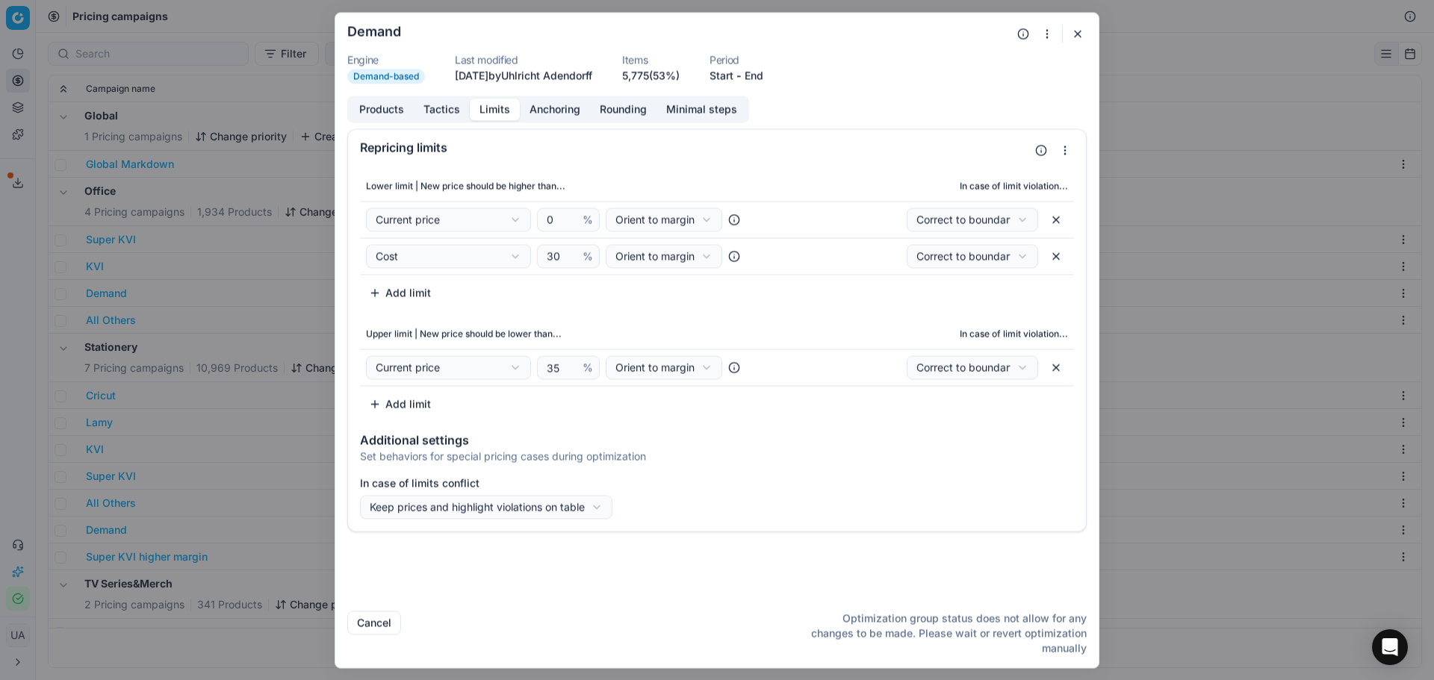
click at [1074, 33] on button "button" at bounding box center [1078, 34] width 18 height 18
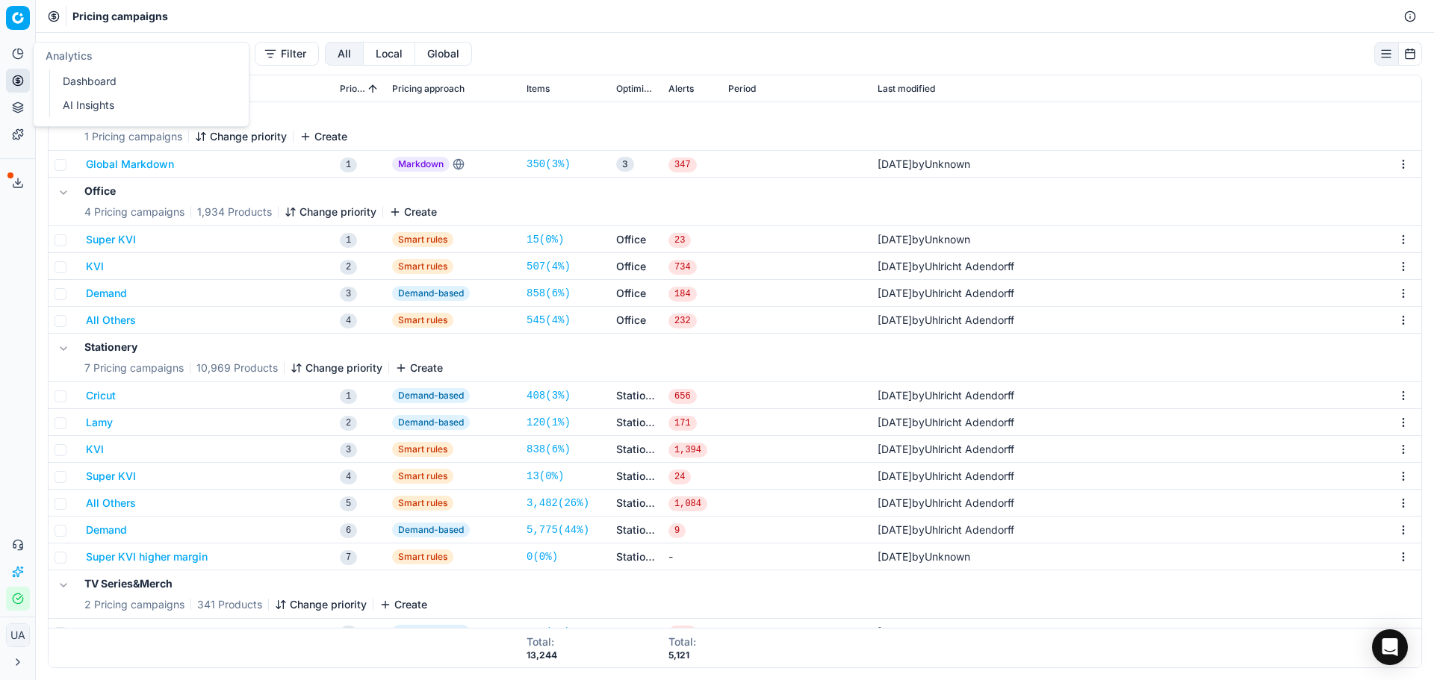
click at [26, 55] on button "Analytics" at bounding box center [18, 54] width 24 height 24
click at [851, 609] on div "TV Series&Merch 2 Pricing campaigns 341 Products Change priority Create" at bounding box center [735, 595] width 1361 height 48
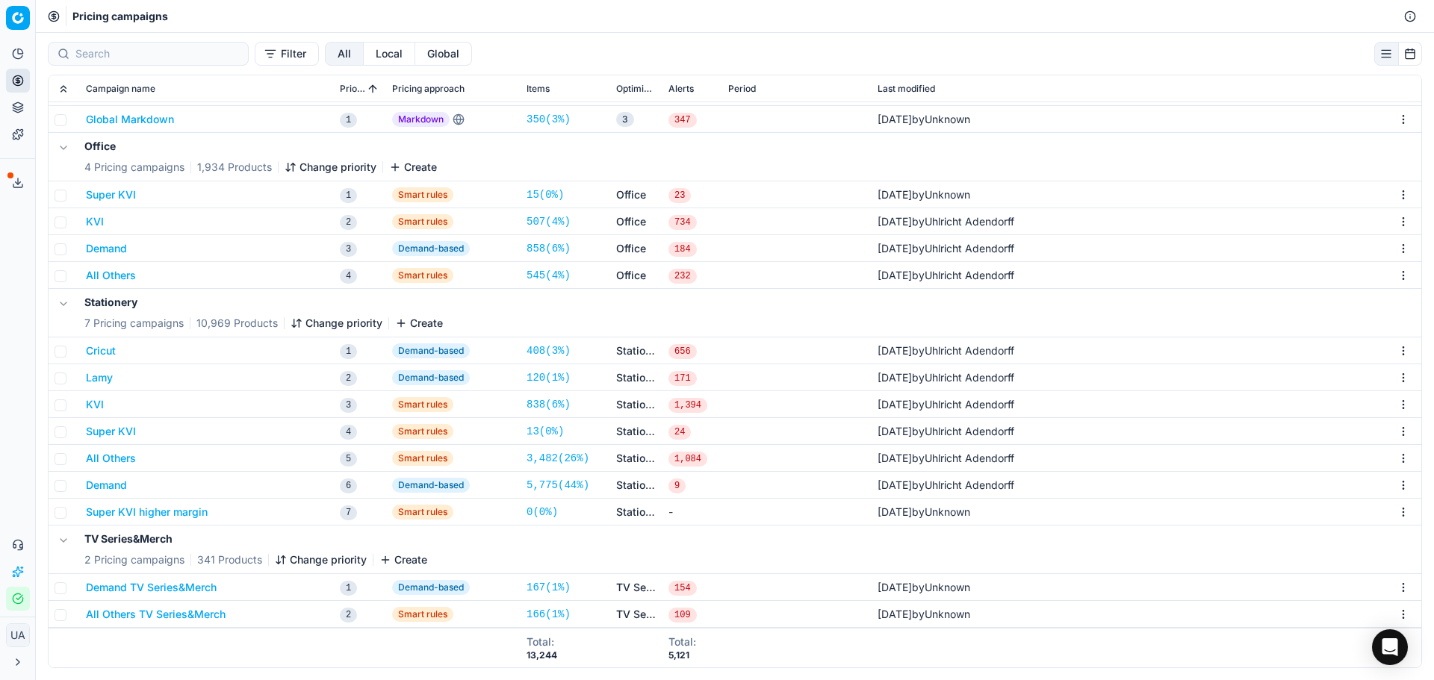
click at [152, 592] on button "Demand TV Series&Merch" at bounding box center [151, 587] width 131 height 15
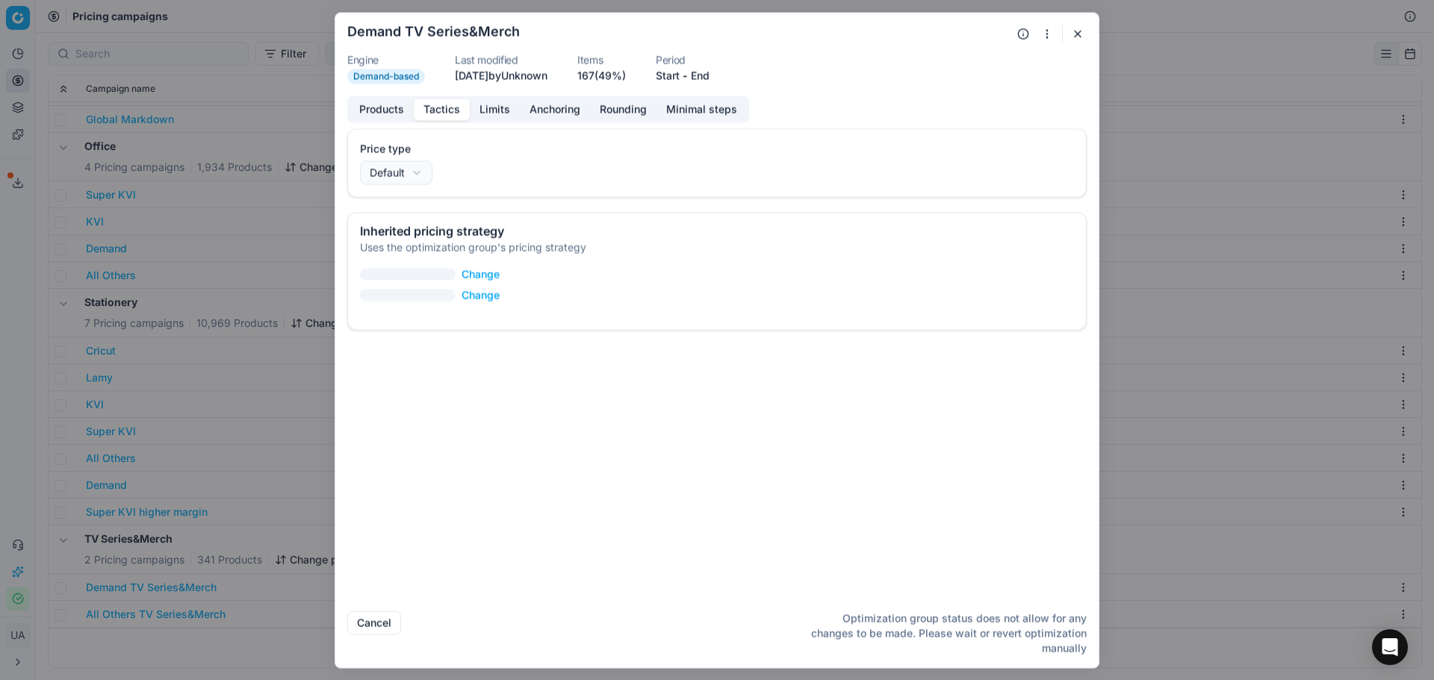
click at [444, 109] on button "Tactics" at bounding box center [442, 110] width 56 height 22
click at [517, 112] on button "Limits" at bounding box center [495, 110] width 50 height 22
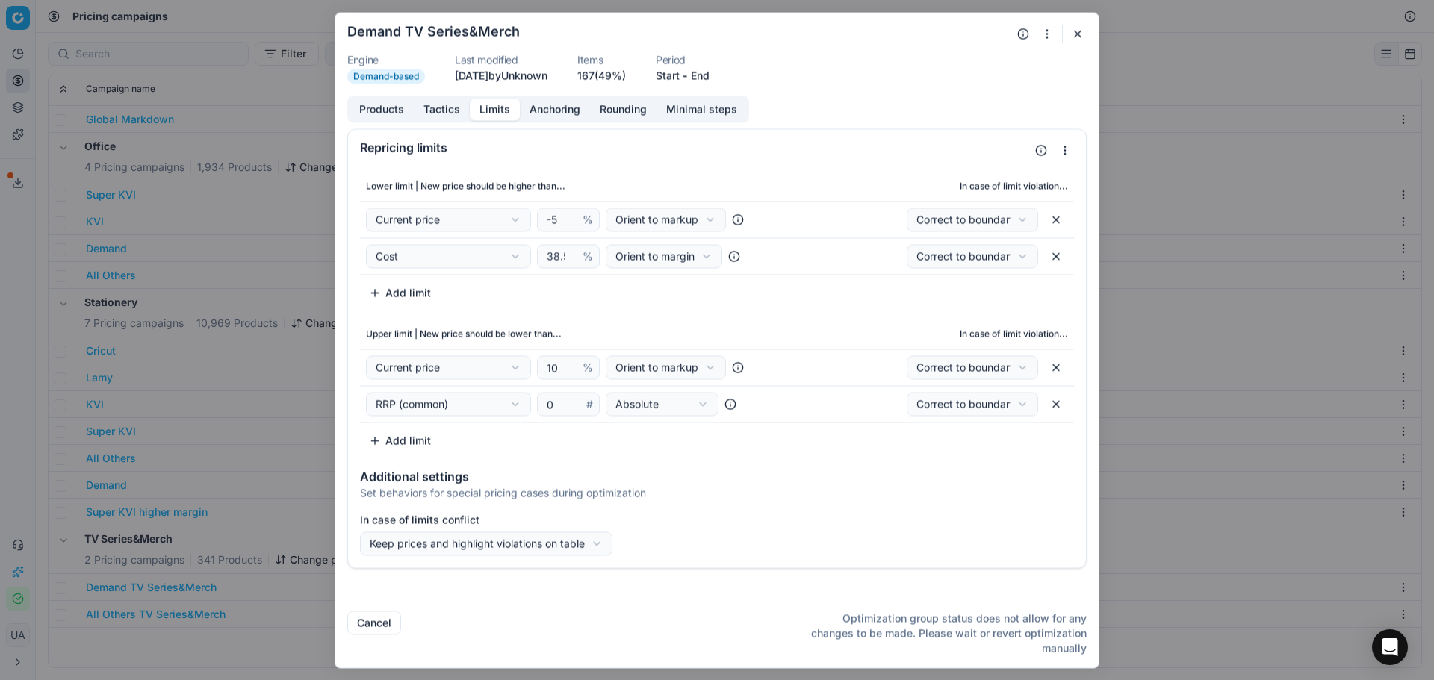
click at [1073, 26] on button "button" at bounding box center [1078, 34] width 18 height 18
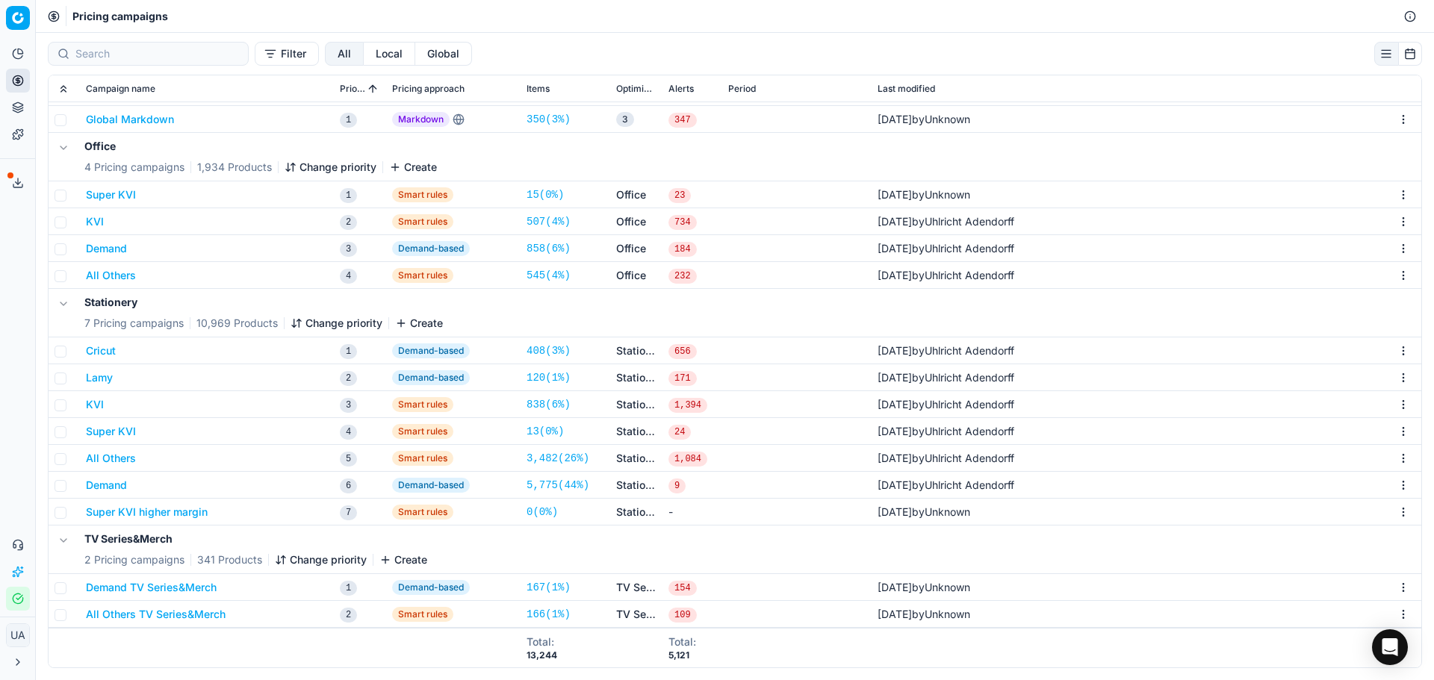
click at [92, 258] on td "Demand" at bounding box center [207, 248] width 254 height 27
click at [95, 250] on button "Demand" at bounding box center [106, 248] width 41 height 15
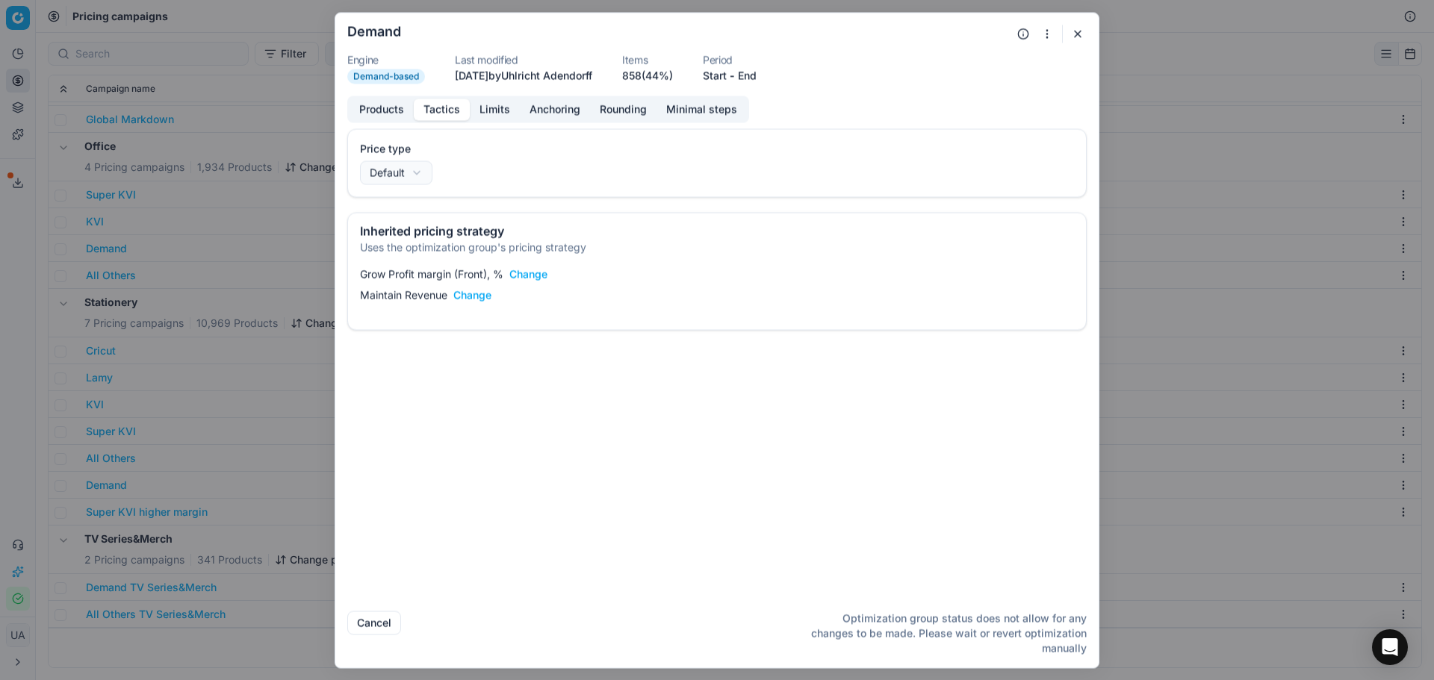
click at [447, 110] on button "Tactics" at bounding box center [442, 110] width 56 height 22
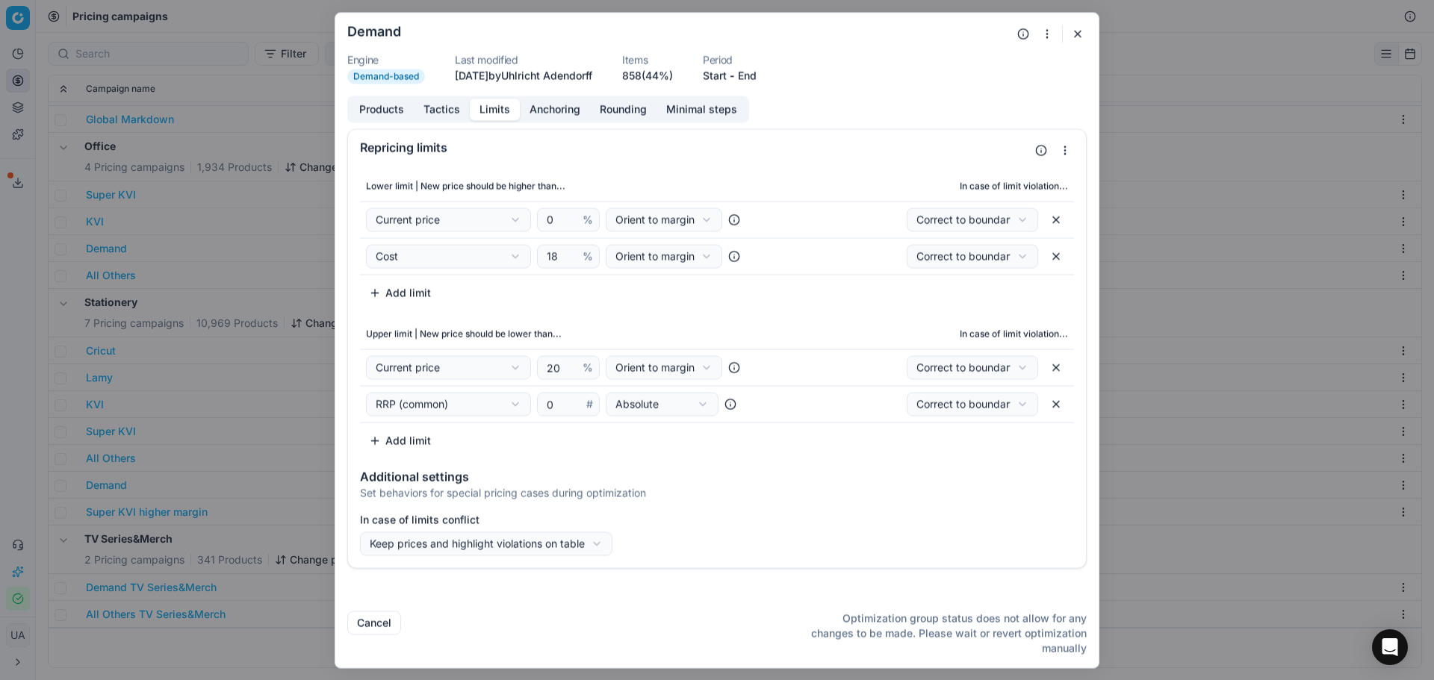
click at [506, 110] on button "Limits" at bounding box center [495, 110] width 50 height 22
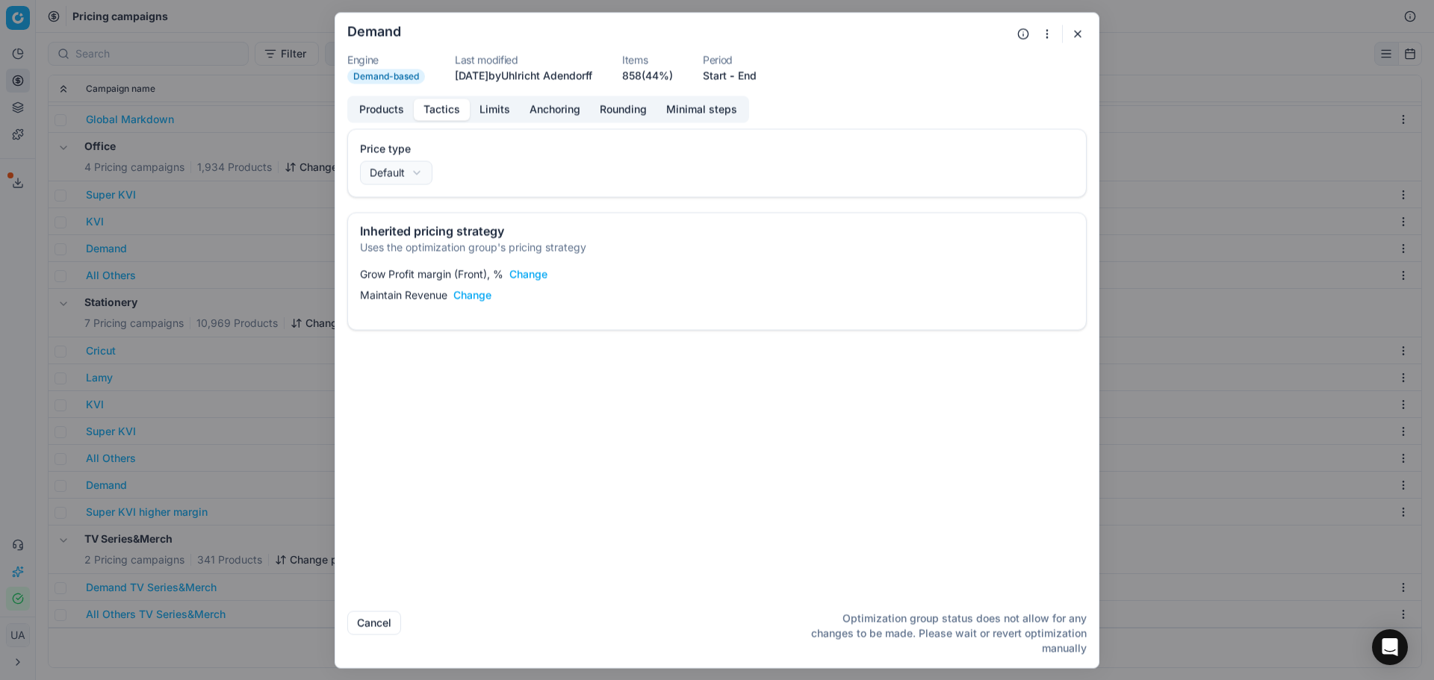
click at [453, 113] on button "Tactics" at bounding box center [442, 110] width 56 height 22
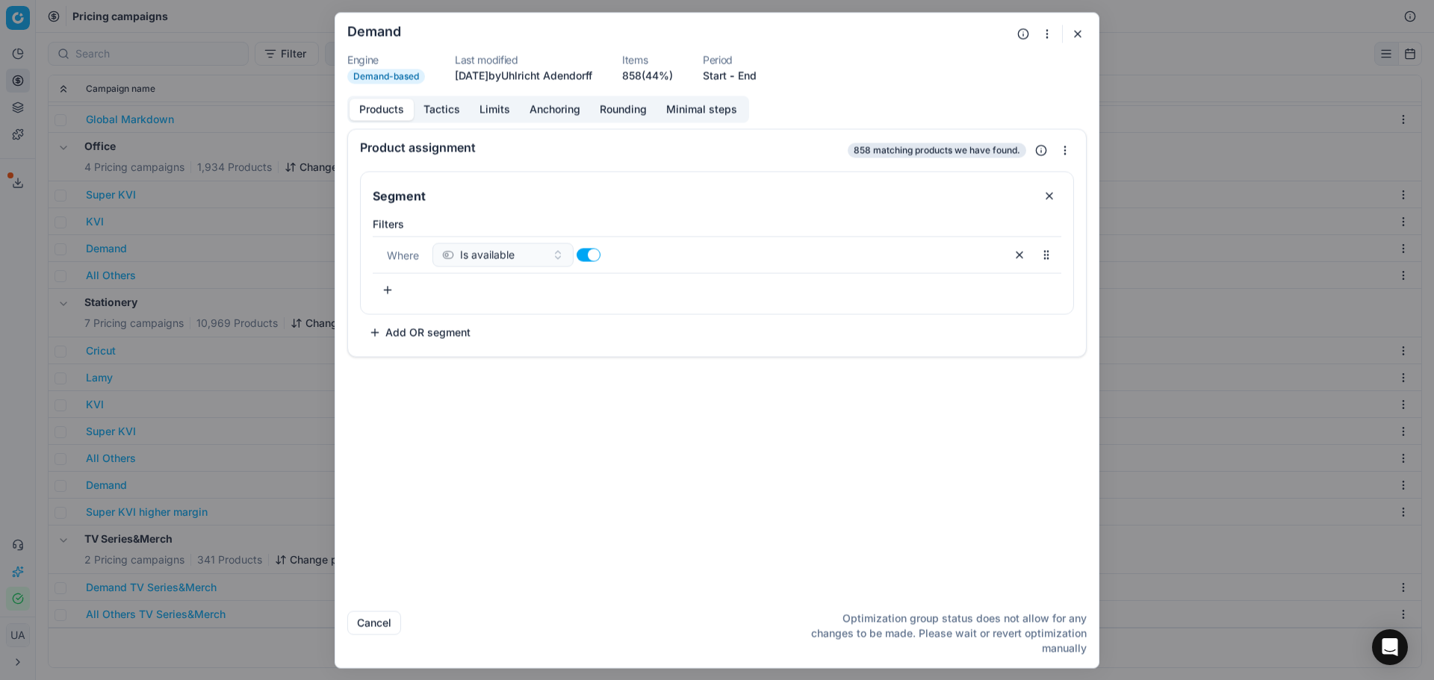
click at [403, 102] on button "Products" at bounding box center [382, 110] width 64 height 22
click at [387, 289] on button "button" at bounding box center [388, 290] width 30 height 24
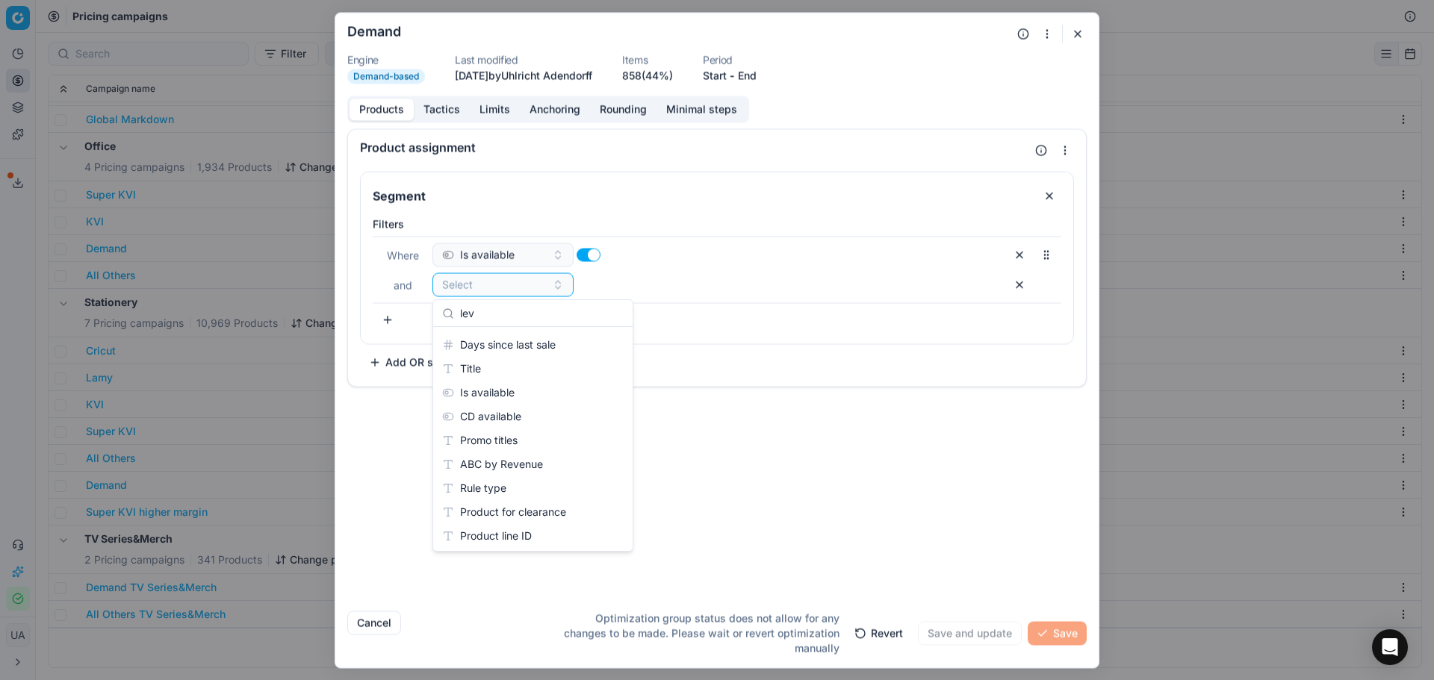
scroll to position [0, 0]
type input "lev"
click at [521, 366] on div "Category level 1" at bounding box center [532, 366] width 193 height 24
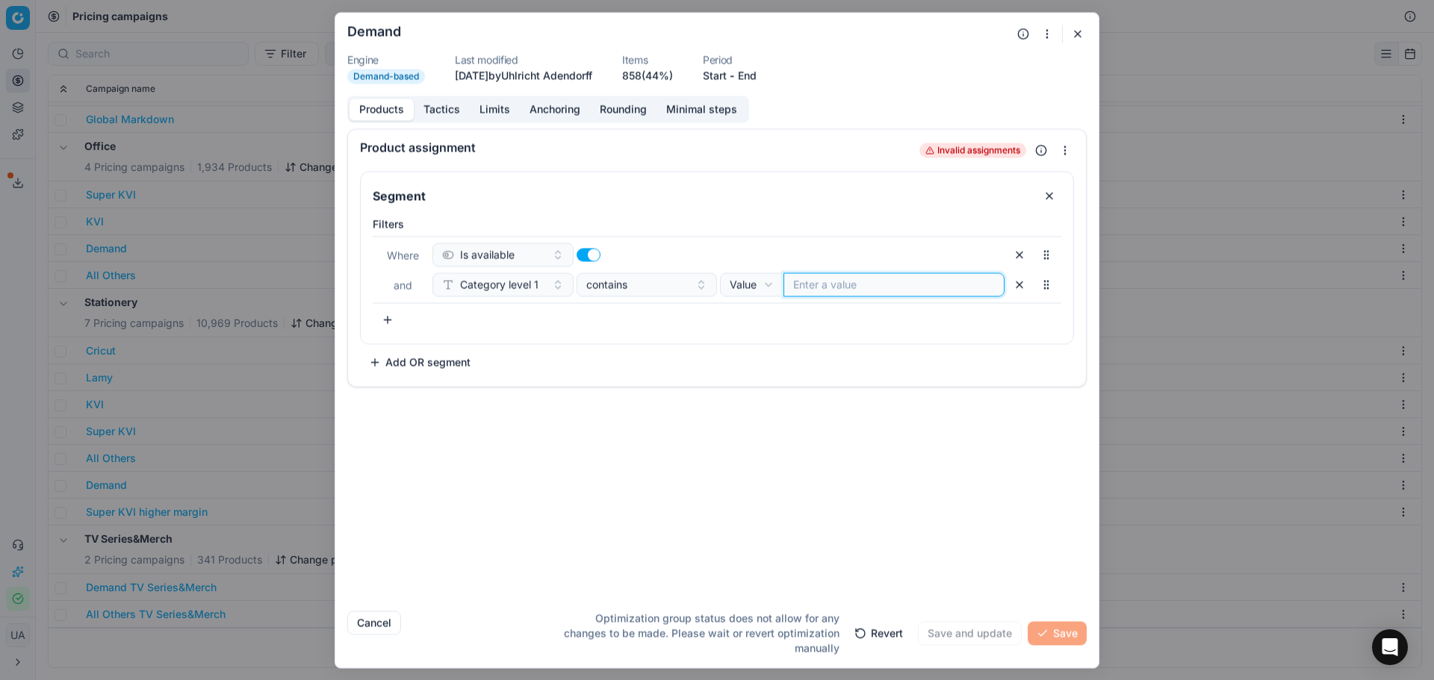
click at [837, 279] on input at bounding box center [894, 284] width 202 height 15
click at [818, 288] on input at bounding box center [894, 284] width 202 height 15
click at [757, 287] on div "We are saving PC settings. Please wait, it should take a few minutes Demand Eng…" at bounding box center [717, 340] width 1434 height 680
click at [648, 280] on div "We are saving PC settings. Please wait, it should take a few minutes Demand Eng…" at bounding box center [717, 340] width 1434 height 680
click at [689, 287] on div "contains" at bounding box center [638, 284] width 104 height 15
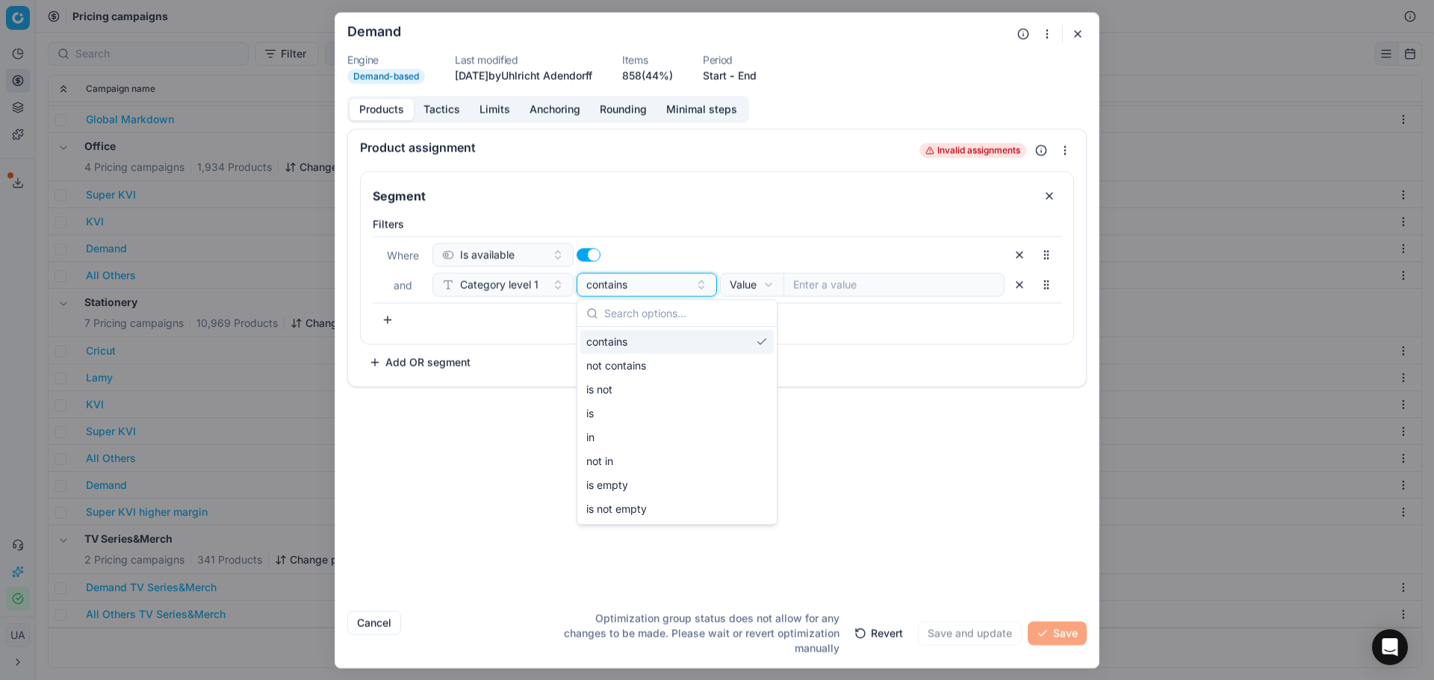
click at [696, 287] on button "contains" at bounding box center [647, 285] width 141 height 24
click at [599, 410] on div "is" at bounding box center [676, 414] width 193 height 24
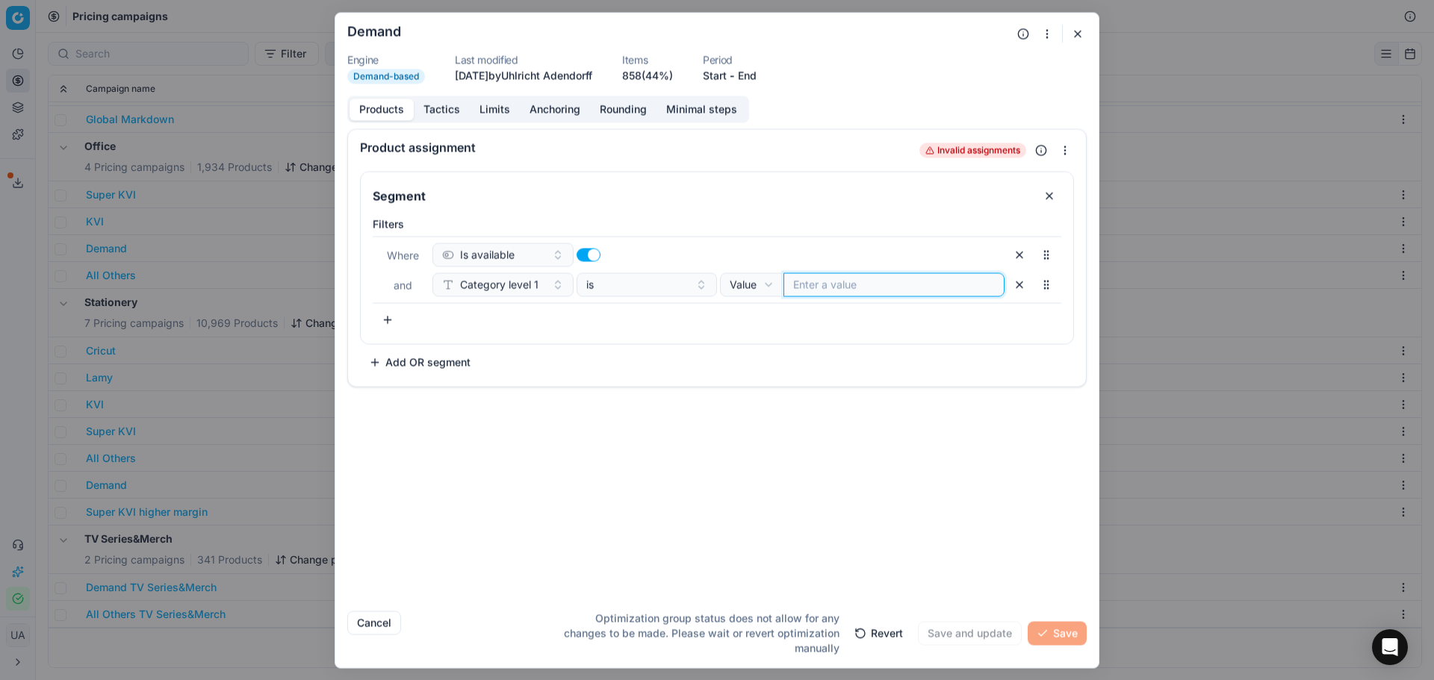
click at [813, 283] on input at bounding box center [894, 284] width 202 height 15
drag, startPoint x: 1017, startPoint y: 282, endPoint x: 990, endPoint y: 291, distance: 28.3
click at [1013, 282] on button "button" at bounding box center [1020, 285] width 24 height 24
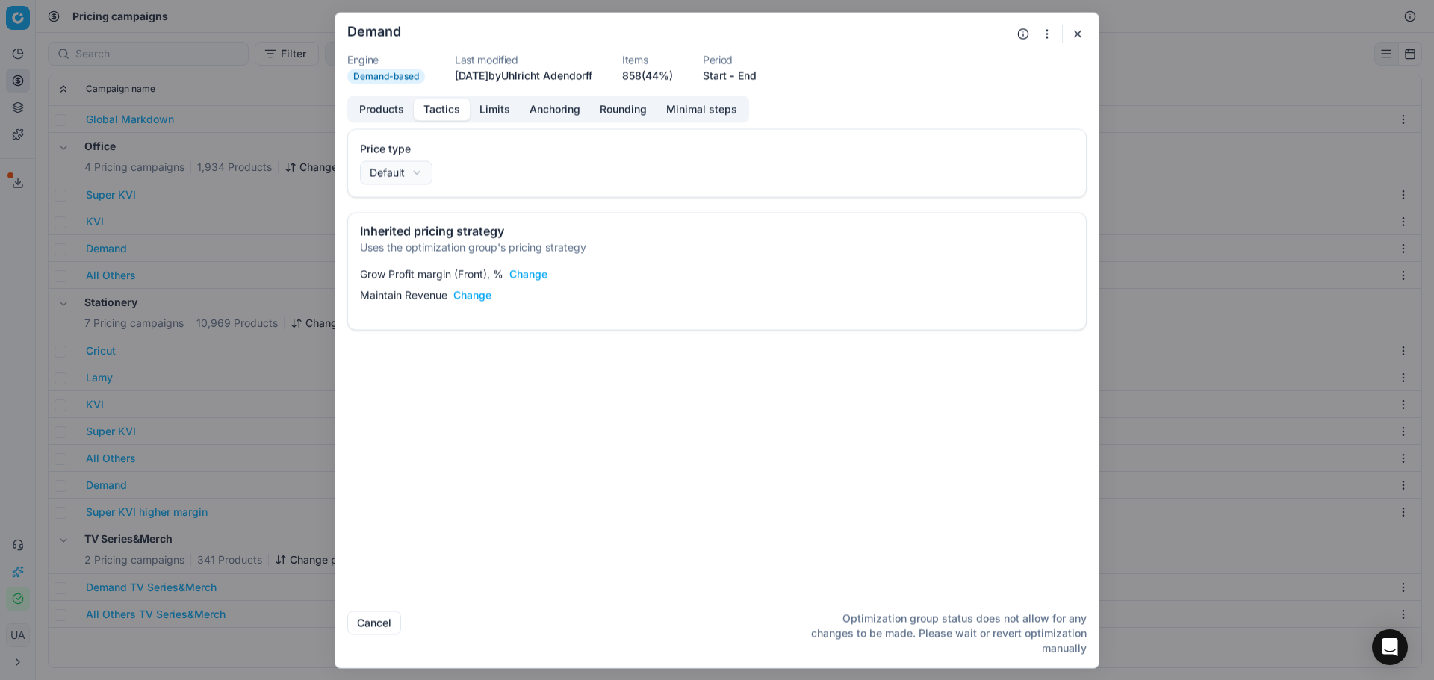
click at [423, 117] on button "Tactics" at bounding box center [442, 110] width 56 height 22
click at [468, 111] on button "Tactics" at bounding box center [442, 110] width 56 height 22
click at [484, 111] on button "Limits" at bounding box center [495, 110] width 50 height 22
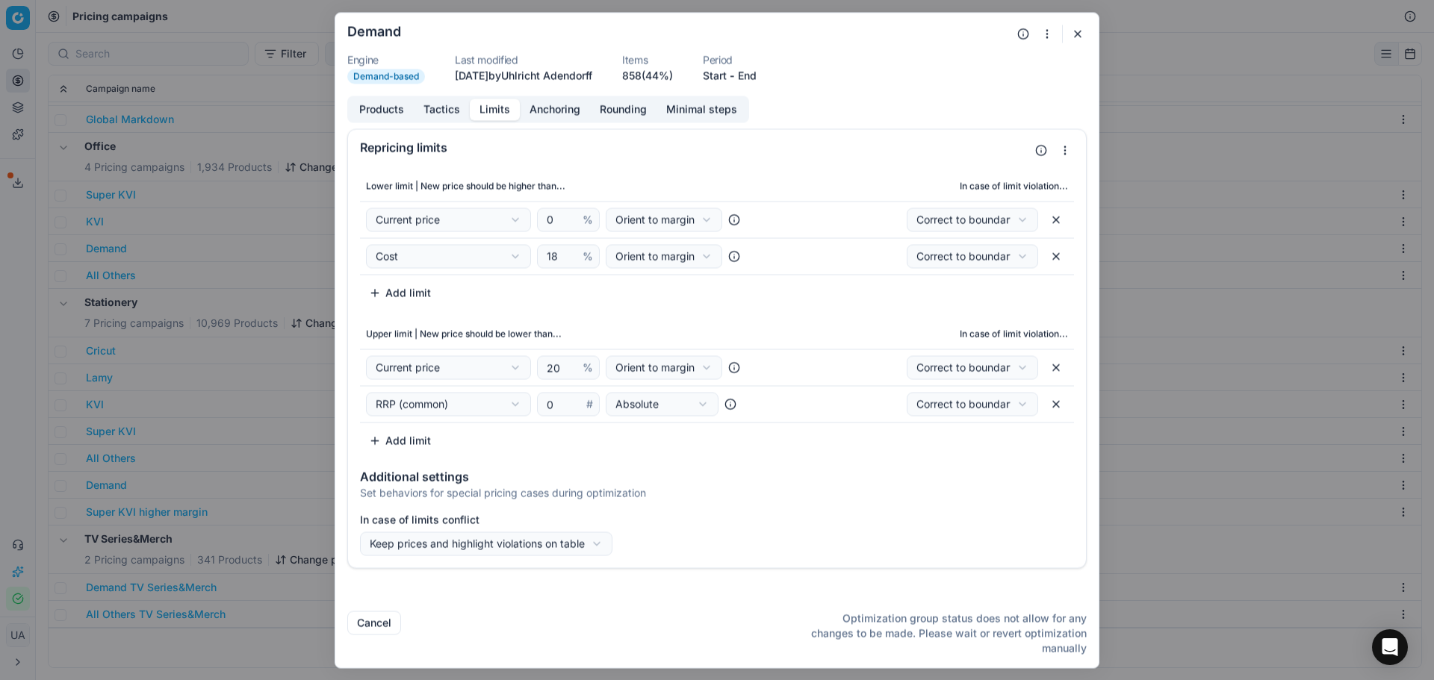
click at [540, 108] on button "Anchoring" at bounding box center [555, 110] width 70 height 22
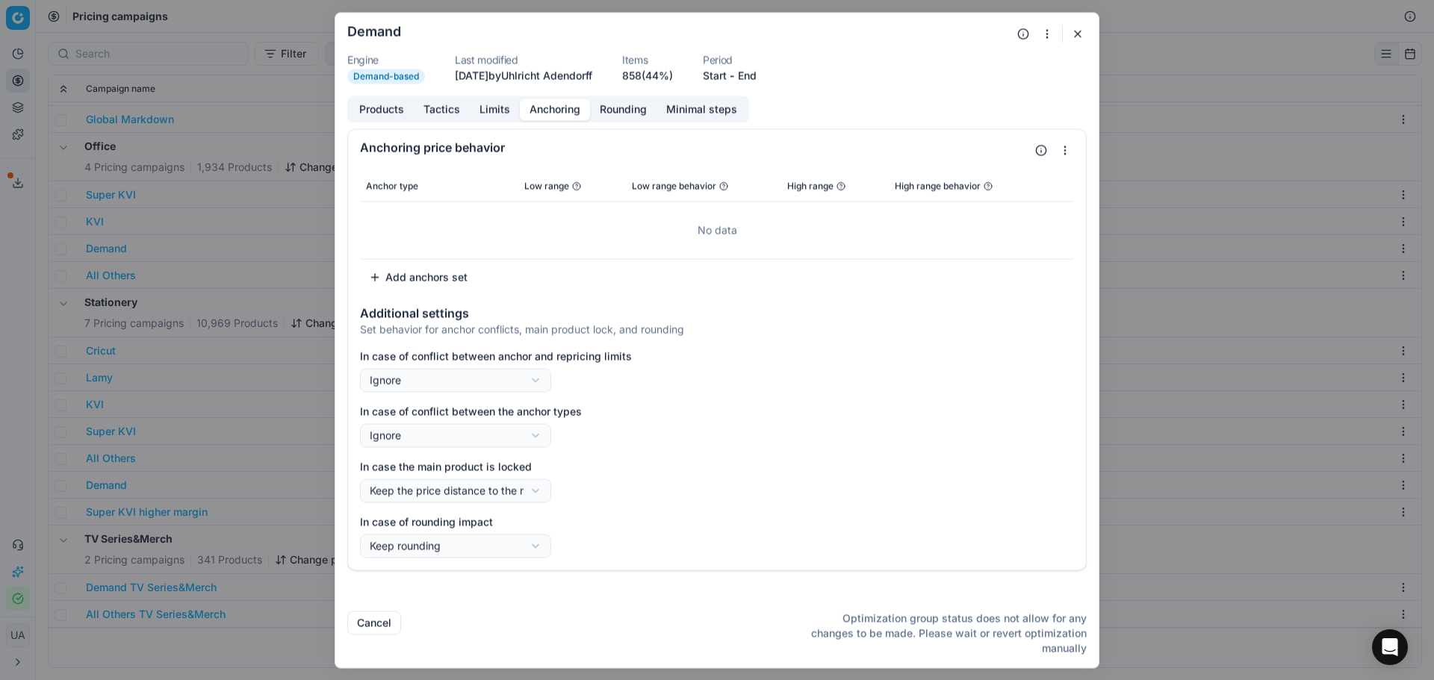
click at [398, 113] on button "Products" at bounding box center [382, 110] width 64 height 22
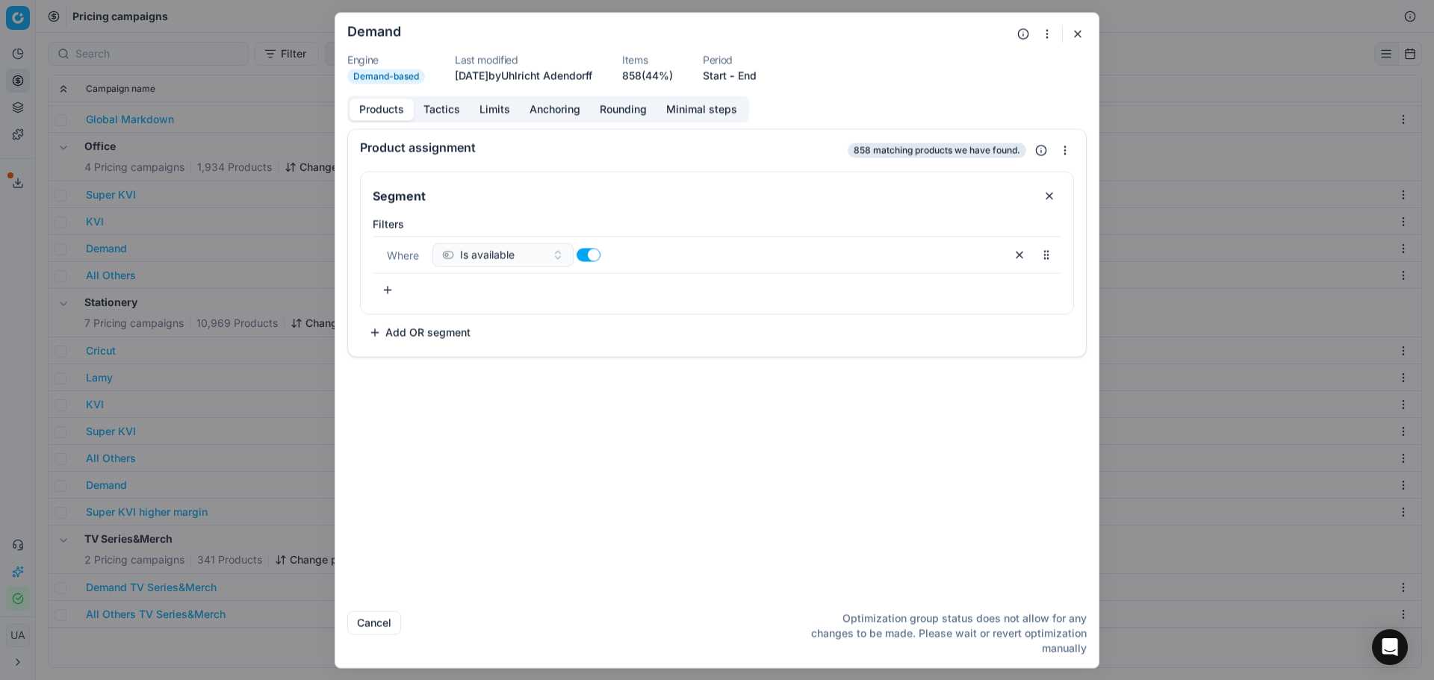
click at [387, 288] on button "button" at bounding box center [388, 290] width 30 height 24
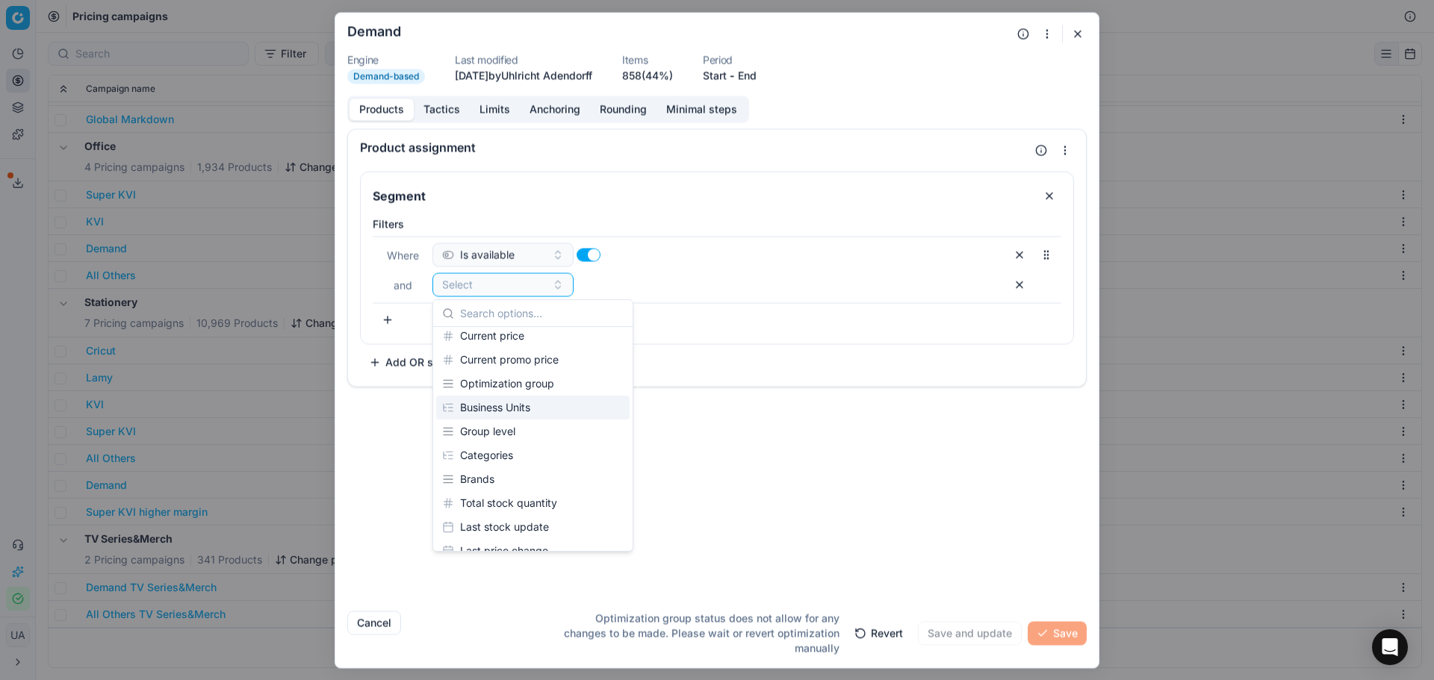
scroll to position [224, 0]
click at [518, 356] on div "Group level" at bounding box center [532, 357] width 193 height 24
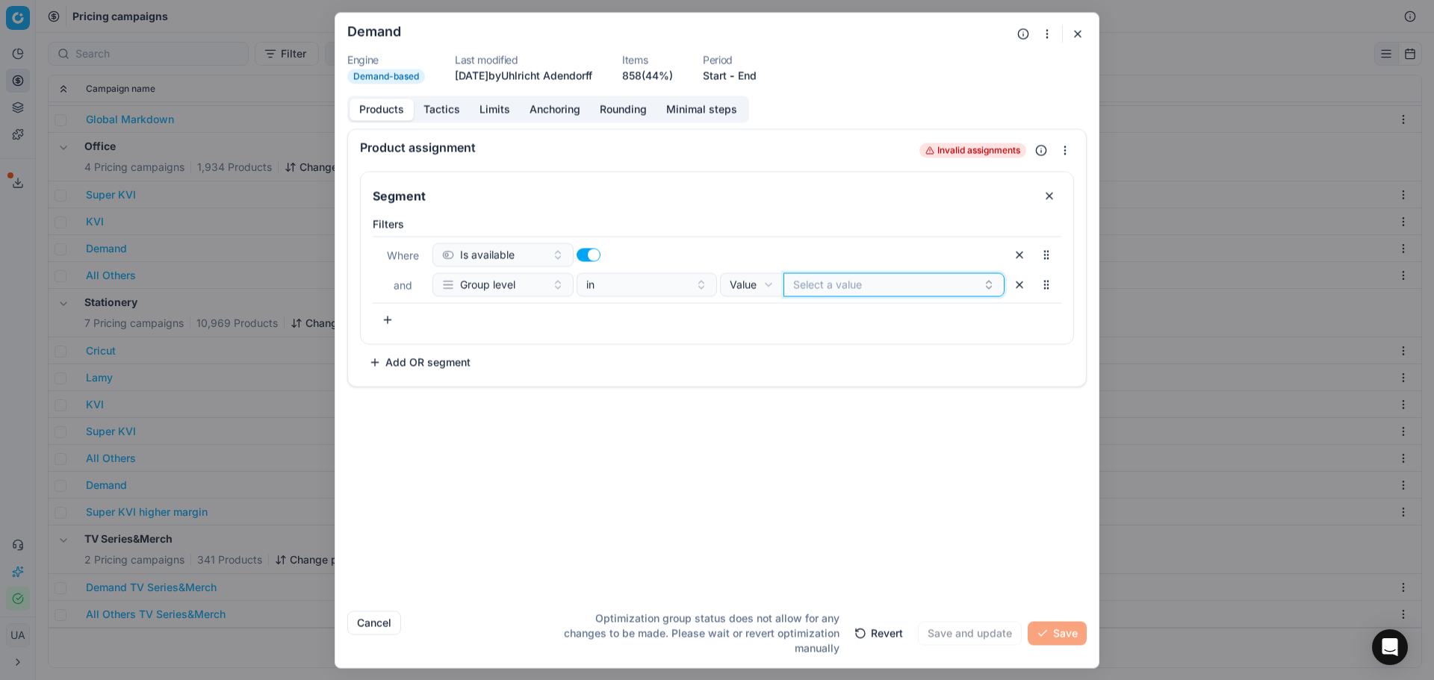
click at [868, 288] on button "Select a value" at bounding box center [894, 285] width 221 height 24
click at [475, 287] on span "Group level" at bounding box center [487, 284] width 55 height 15
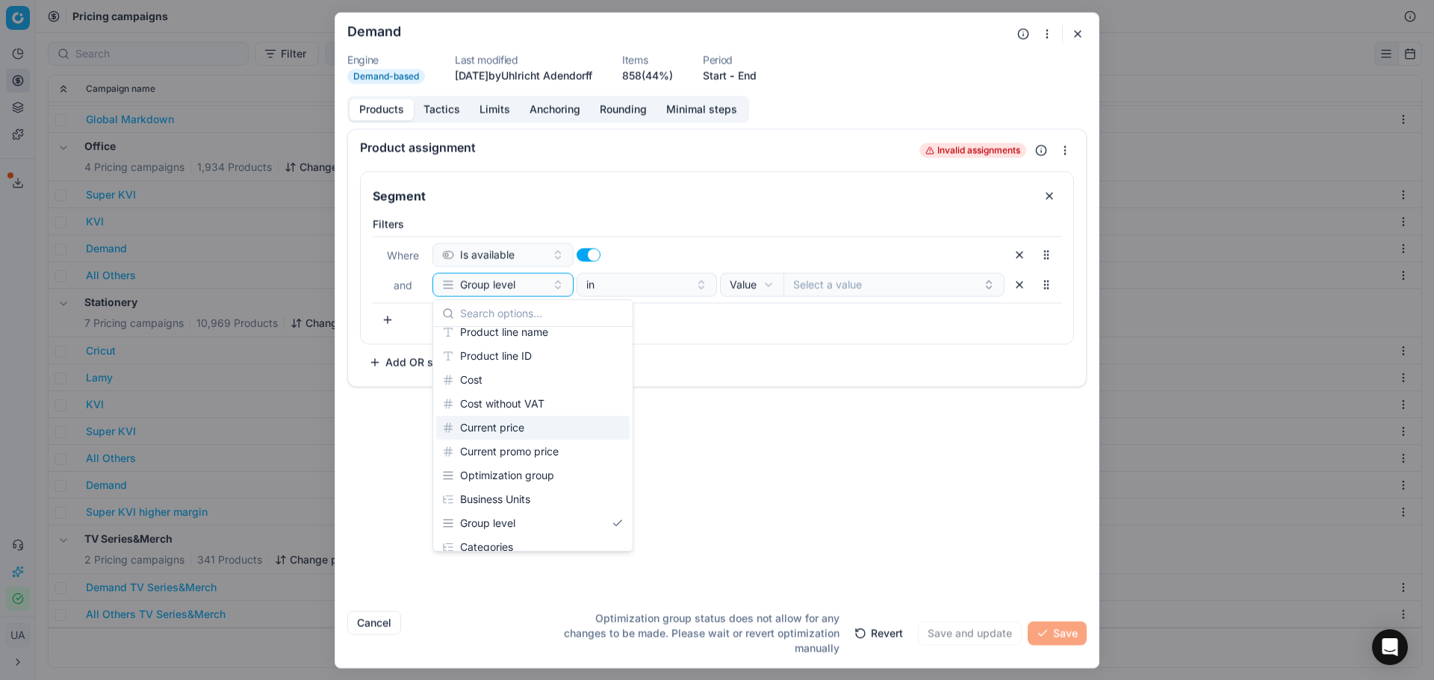
scroll to position [149, 0]
click at [552, 459] on div "Categories" at bounding box center [532, 456] width 193 height 24
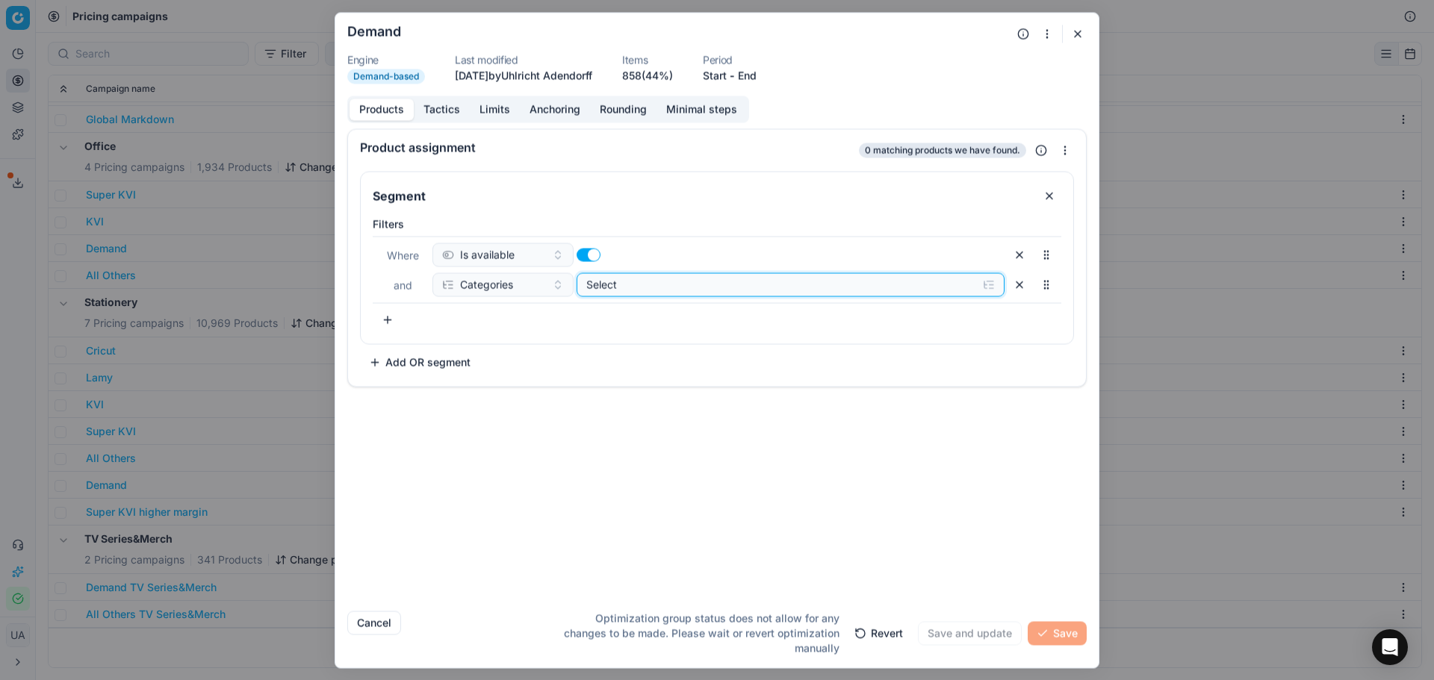
click at [689, 273] on button "Select" at bounding box center [791, 285] width 429 height 24
click at [589, 342] on icon "button" at bounding box center [589, 342] width 12 height 12
click at [616, 398] on icon "button" at bounding box center [622, 401] width 12 height 12
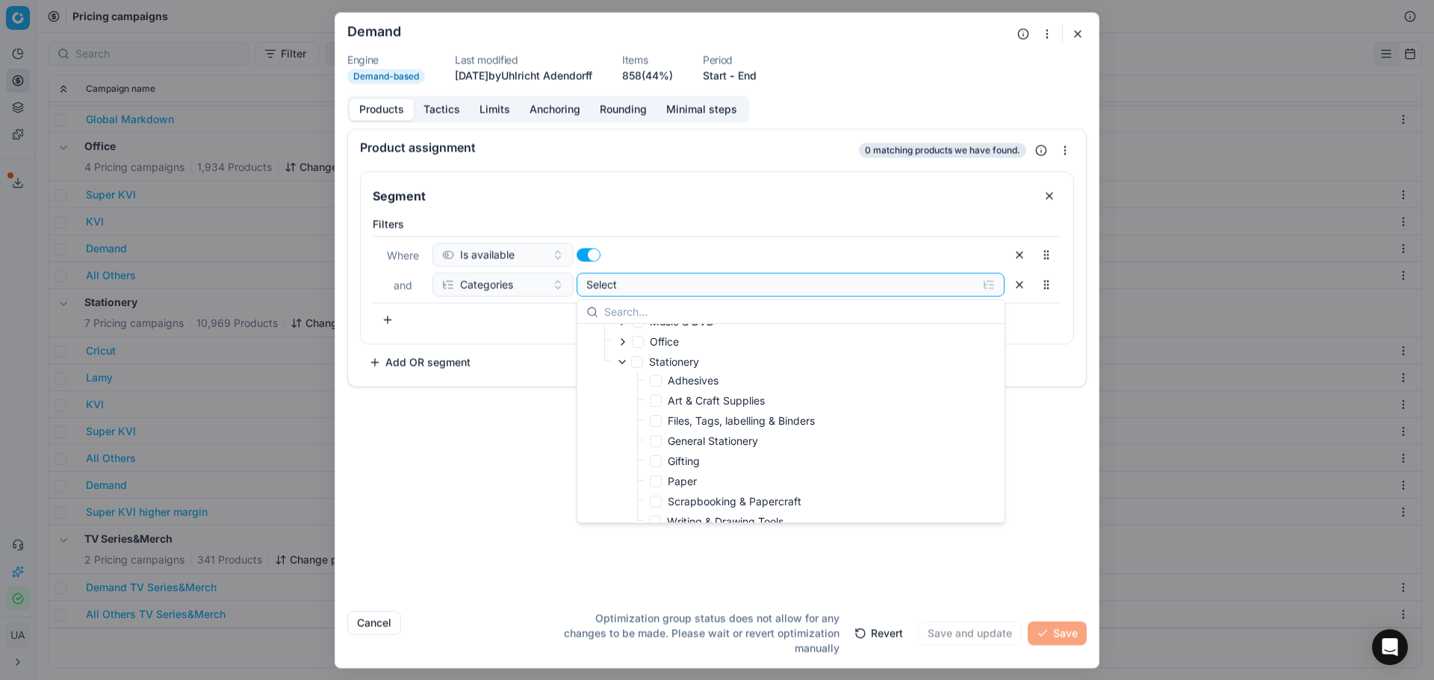
scroll to position [49, 0]
click at [368, 631] on button "Cancel" at bounding box center [374, 623] width 54 height 24
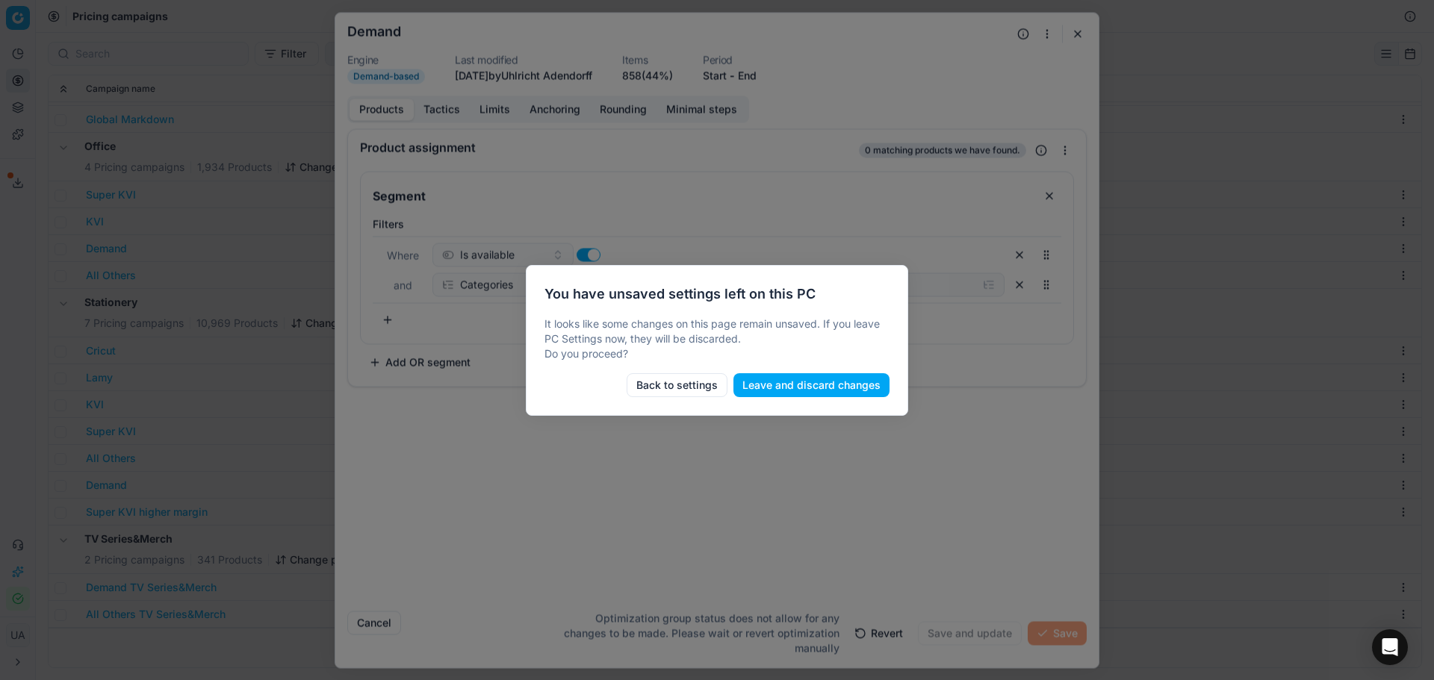
click at [793, 388] on button "Leave and discard changes" at bounding box center [812, 385] width 156 height 24
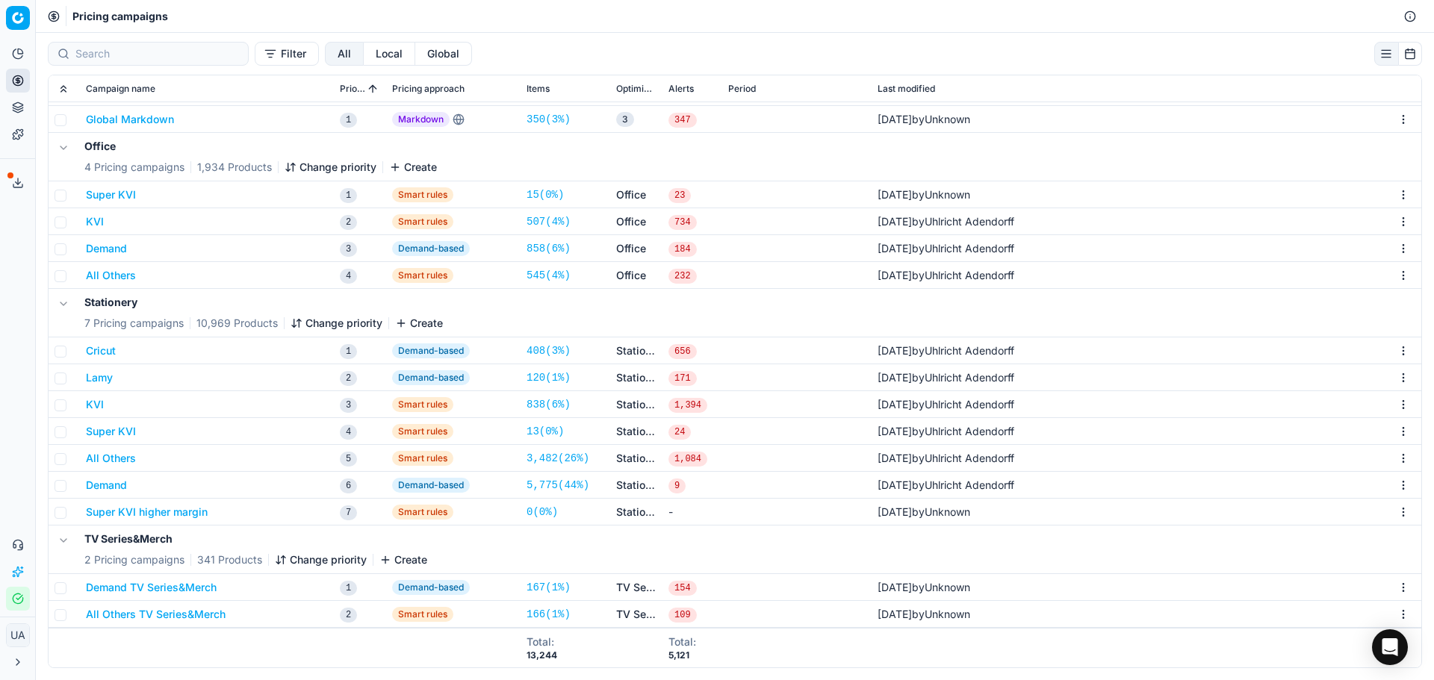
click at [99, 406] on button "KVI" at bounding box center [95, 404] width 18 height 15
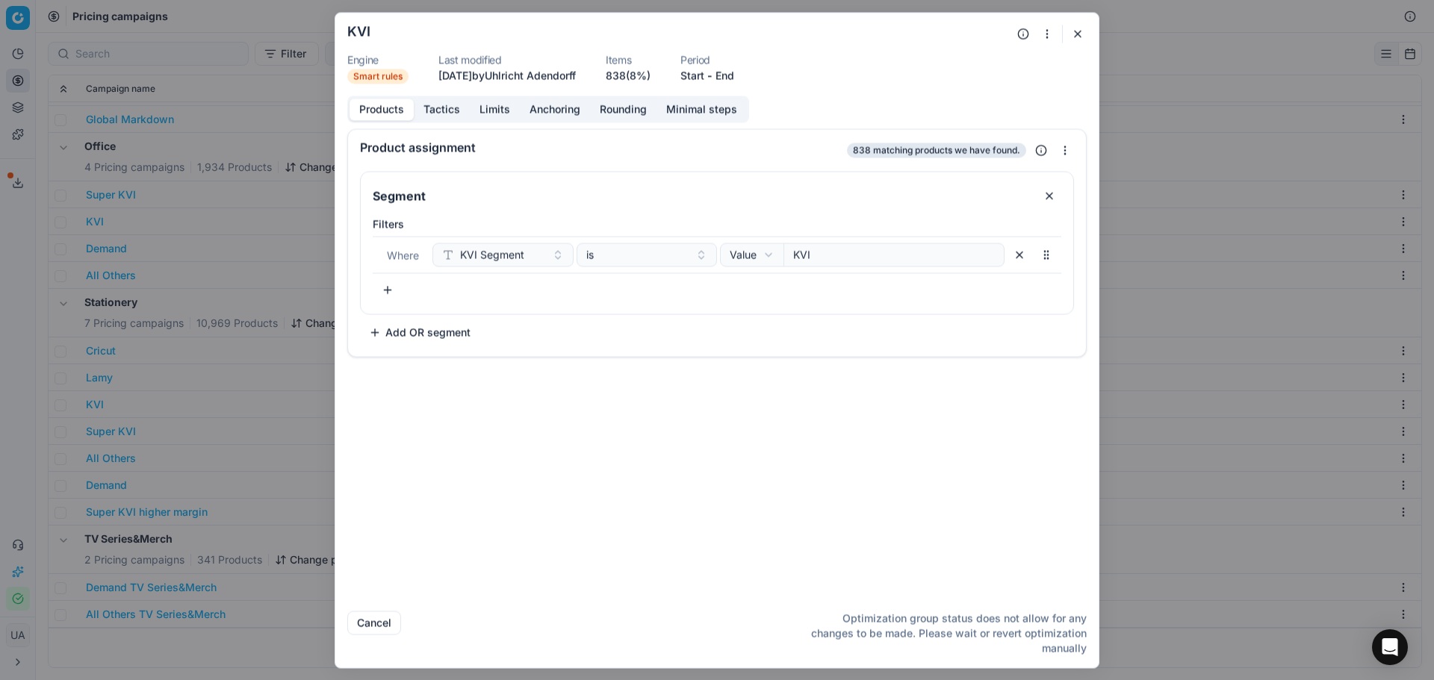
click at [454, 117] on button "Tactics" at bounding box center [442, 110] width 56 height 22
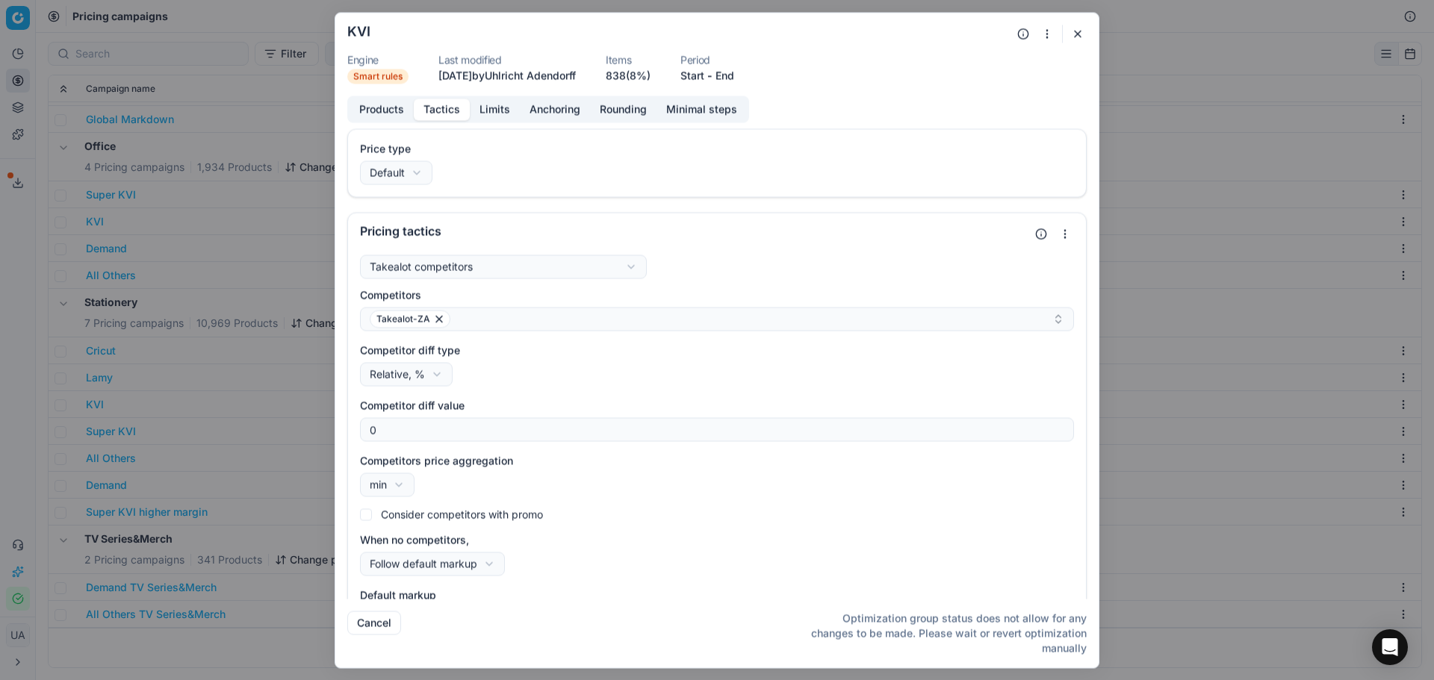
click at [503, 120] on div "Products Tactics Limits Anchoring Rounding Minimal steps" at bounding box center [548, 109] width 402 height 27
click at [496, 118] on button "Limits" at bounding box center [495, 110] width 50 height 22
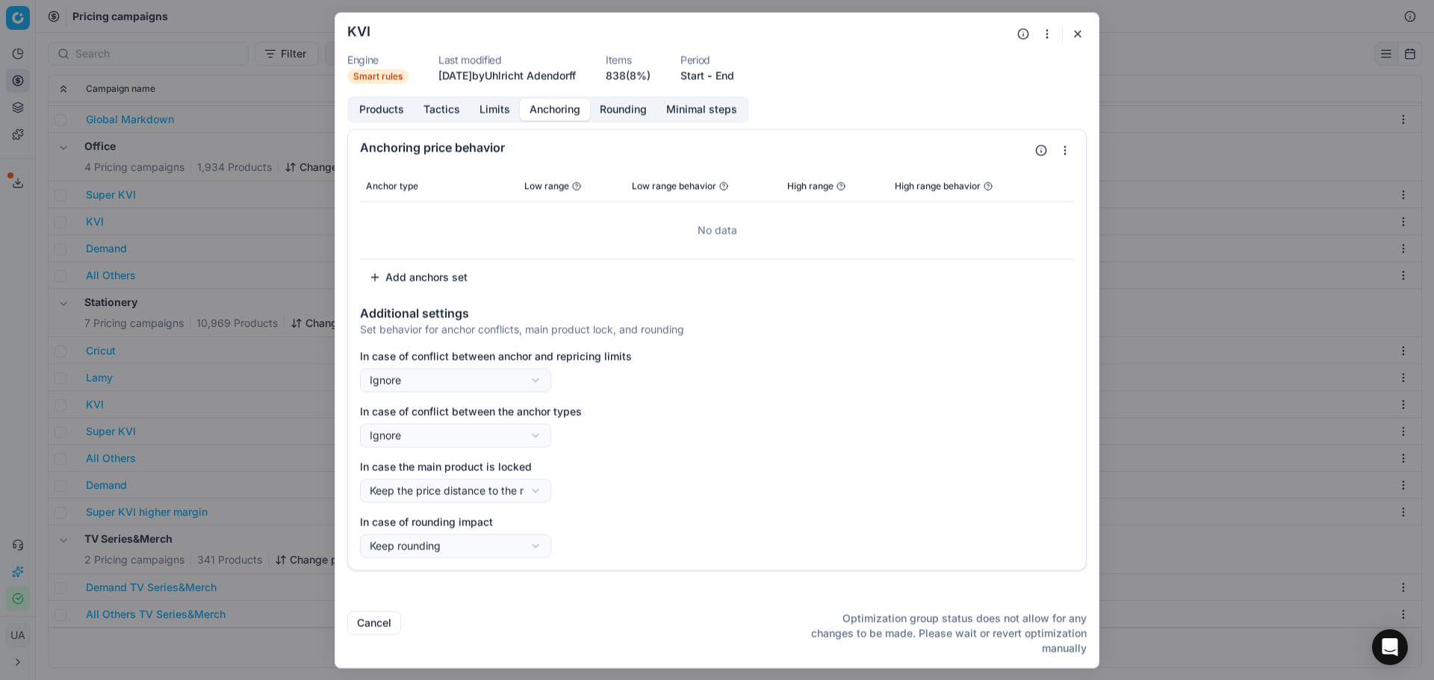
click at [556, 108] on button "Anchoring" at bounding box center [555, 110] width 70 height 22
click at [280, 401] on div "We are saving PC settings. Please wait, it should take a few minutes KVI Engine…" at bounding box center [717, 340] width 1434 height 680
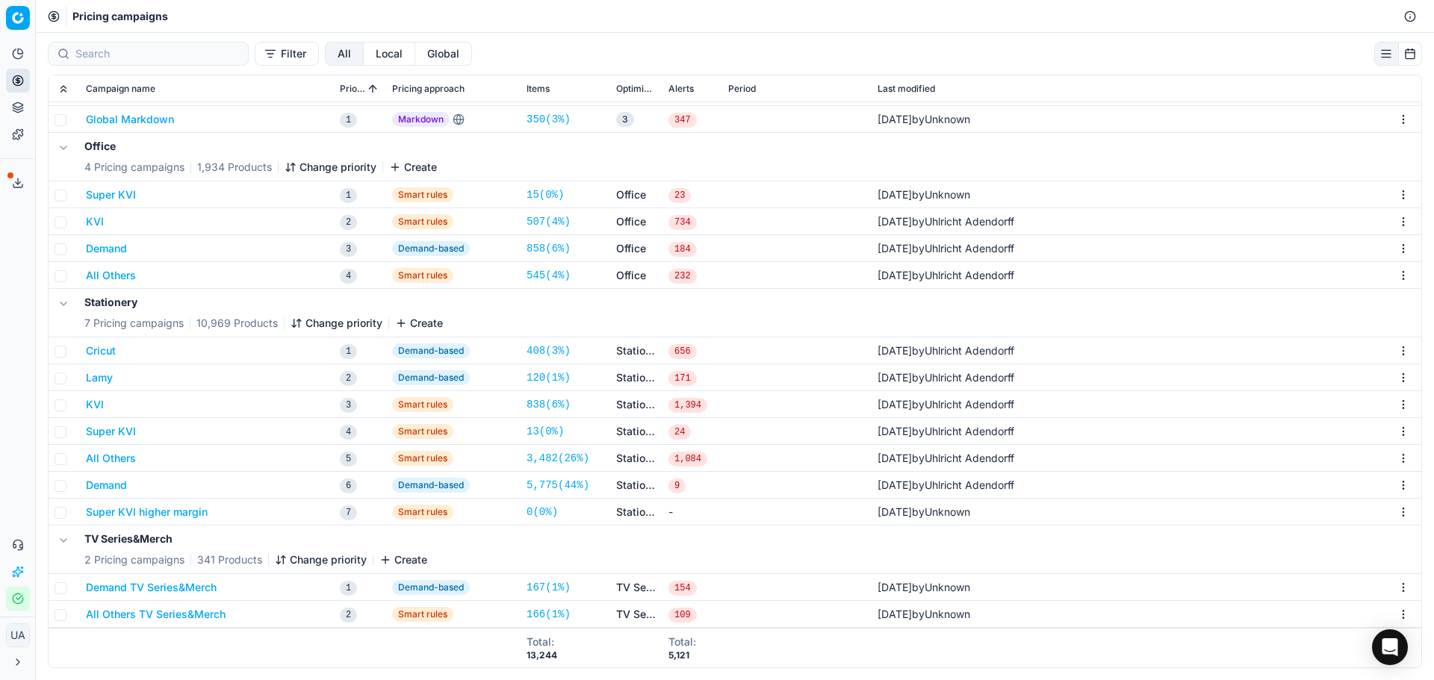
click at [113, 432] on button "Super KVI" at bounding box center [111, 431] width 50 height 15
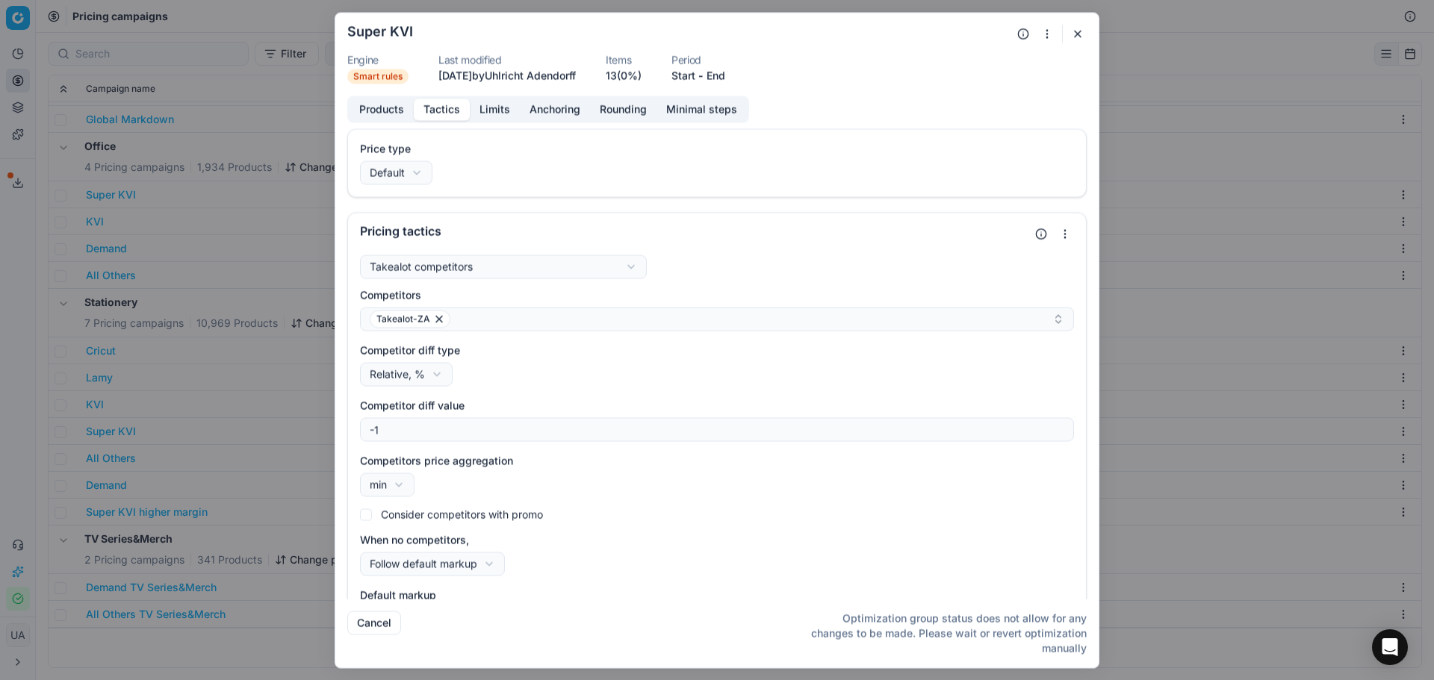
click at [460, 114] on button "Tactics" at bounding box center [442, 110] width 56 height 22
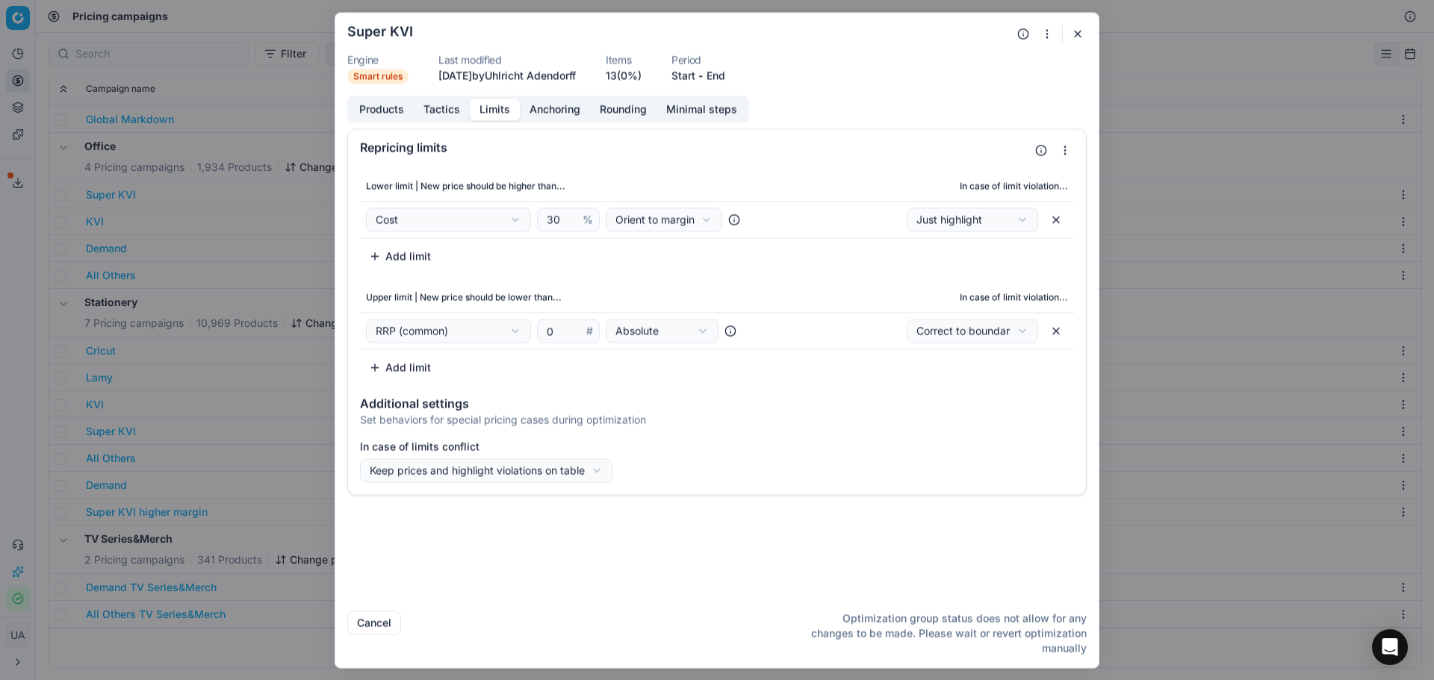
click at [493, 114] on button "Limits" at bounding box center [495, 110] width 50 height 22
drag, startPoint x: 131, startPoint y: 468, endPoint x: 125, endPoint y: 464, distance: 7.7
click at [131, 467] on div "We are saving PC settings. Please wait, it should take a few minutes Super KVI …" at bounding box center [717, 340] width 1434 height 680
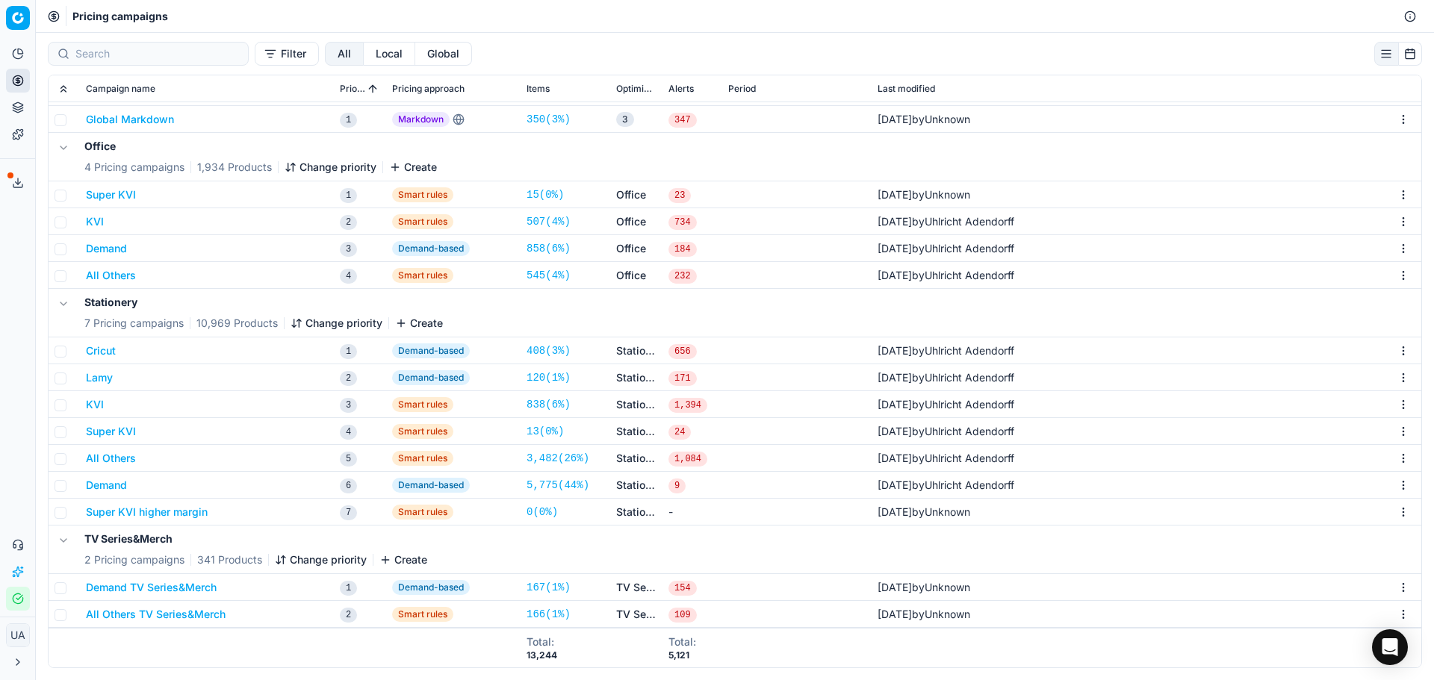
click at [121, 462] on button "All Others" at bounding box center [111, 458] width 50 height 15
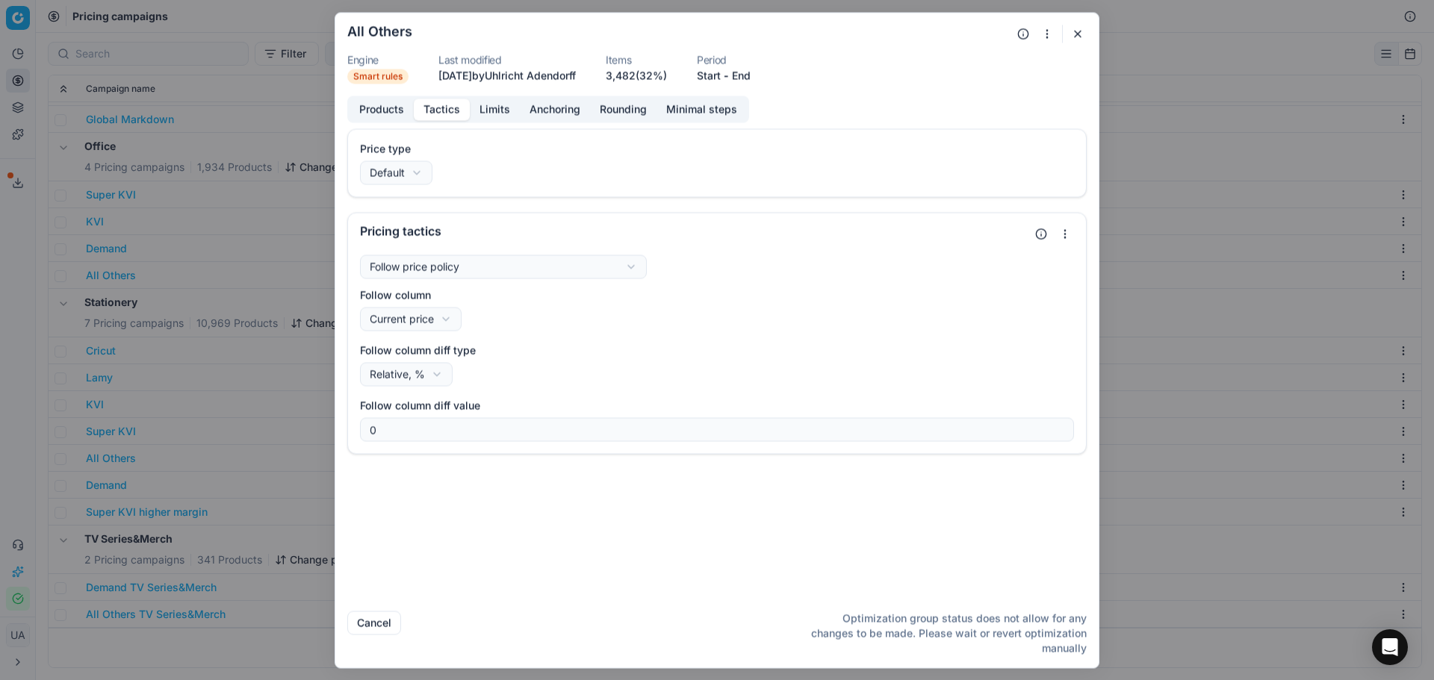
click at [456, 115] on button "Tactics" at bounding box center [442, 110] width 56 height 22
click at [344, 428] on div "Price type Default Default Regular price Promo price Pricing tactics Follow pri…" at bounding box center [716, 363] width 763 height 471
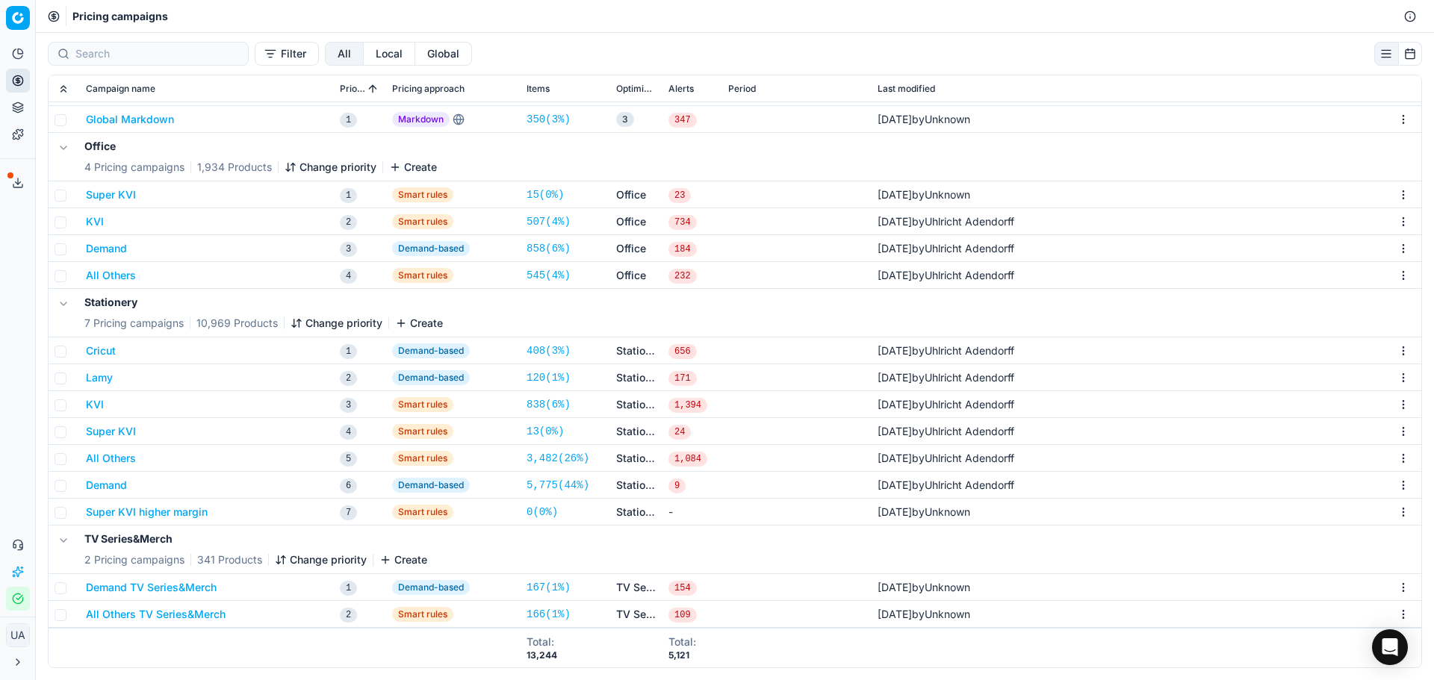
click at [100, 494] on div "We are saving PC settings. Please wait, it should take a few minutes All Others…" at bounding box center [717, 340] width 1434 height 680
click at [108, 492] on td "Demand" at bounding box center [207, 485] width 254 height 27
click at [111, 484] on button "Demand" at bounding box center [106, 485] width 41 height 15
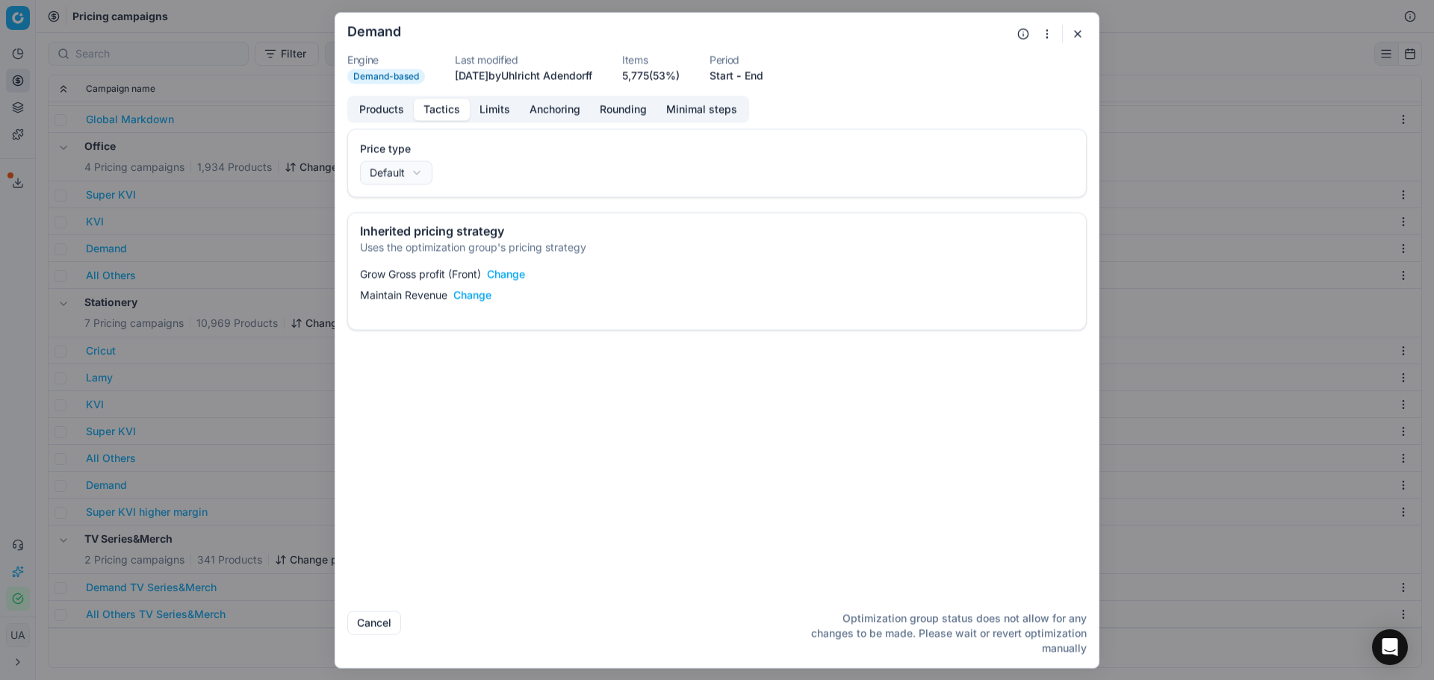
click at [443, 117] on button "Tactics" at bounding box center [442, 110] width 56 height 22
click at [492, 108] on button "Limits" at bounding box center [495, 110] width 50 height 22
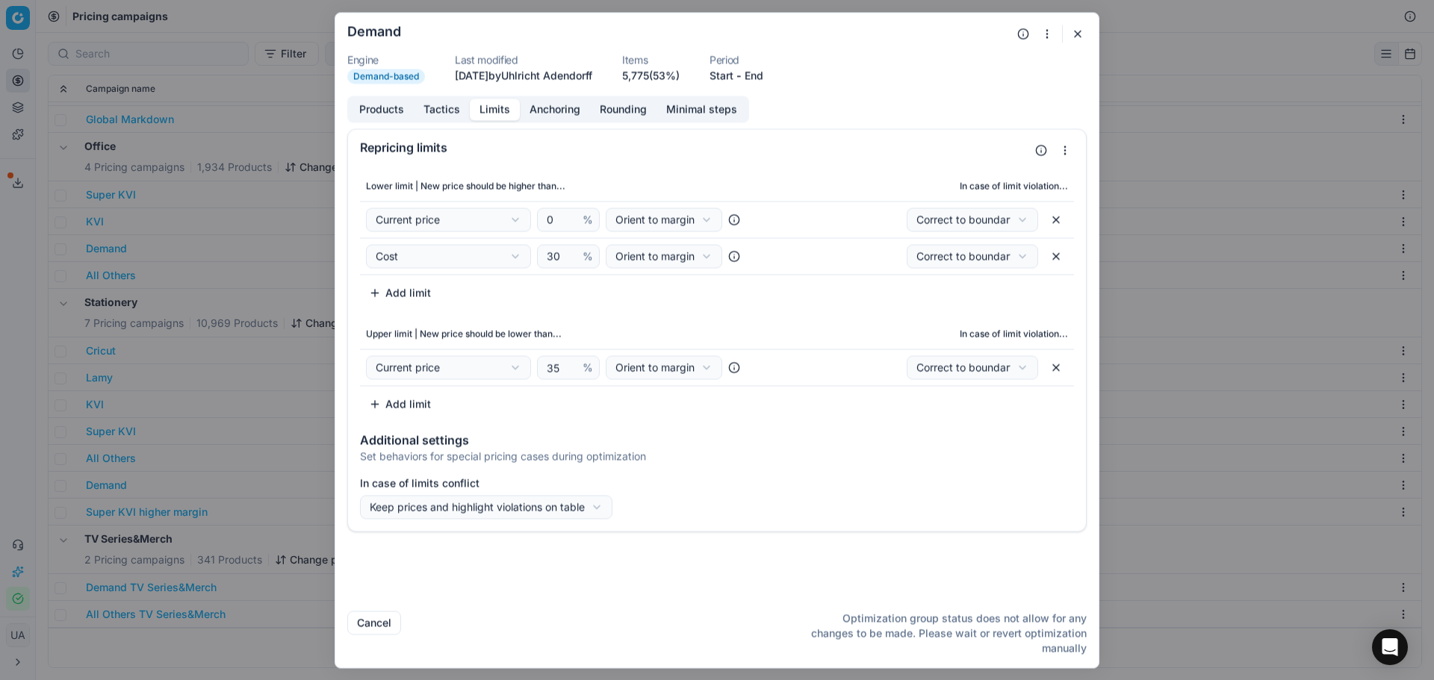
drag, startPoint x: 288, startPoint y: 667, endPoint x: 287, endPoint y: 657, distance: 9.7
click at [288, 664] on div "We are saving PC settings. Please wait, it should take a few minutes Demand Eng…" at bounding box center [717, 340] width 1434 height 680
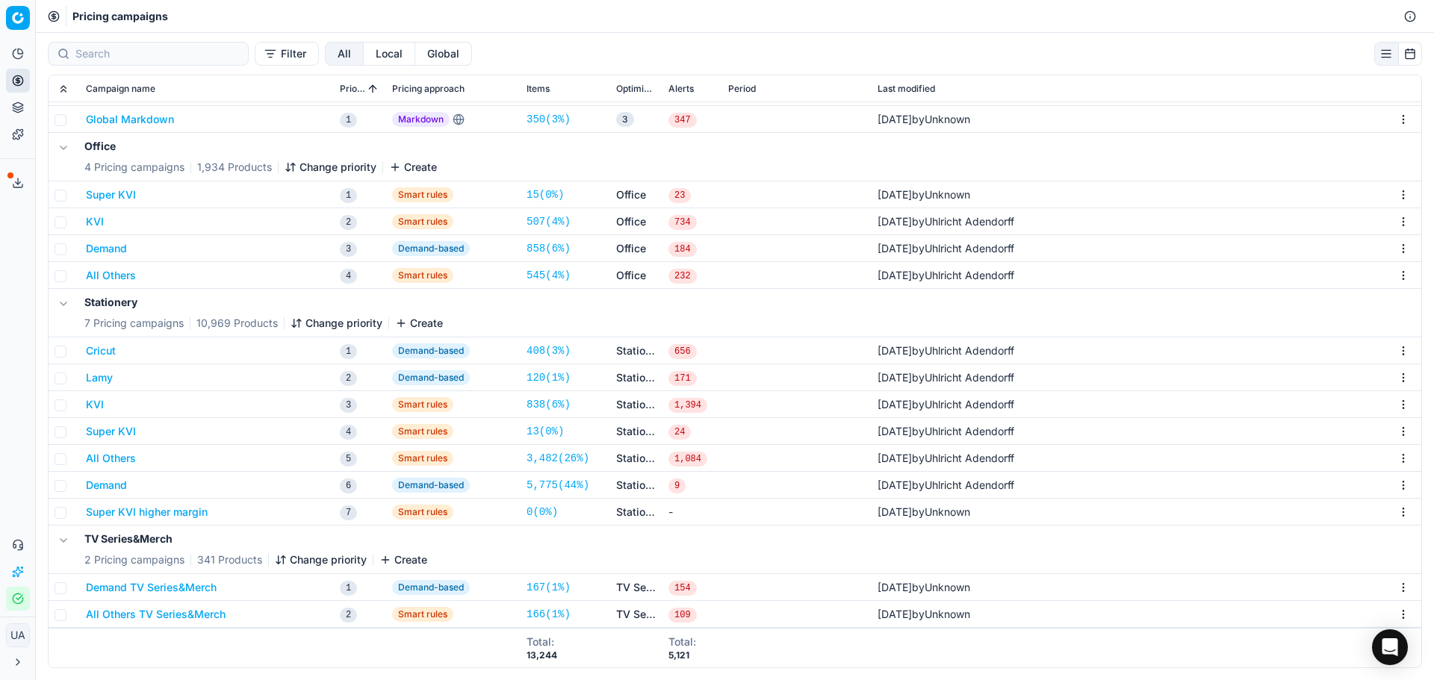
scroll to position [0, 0]
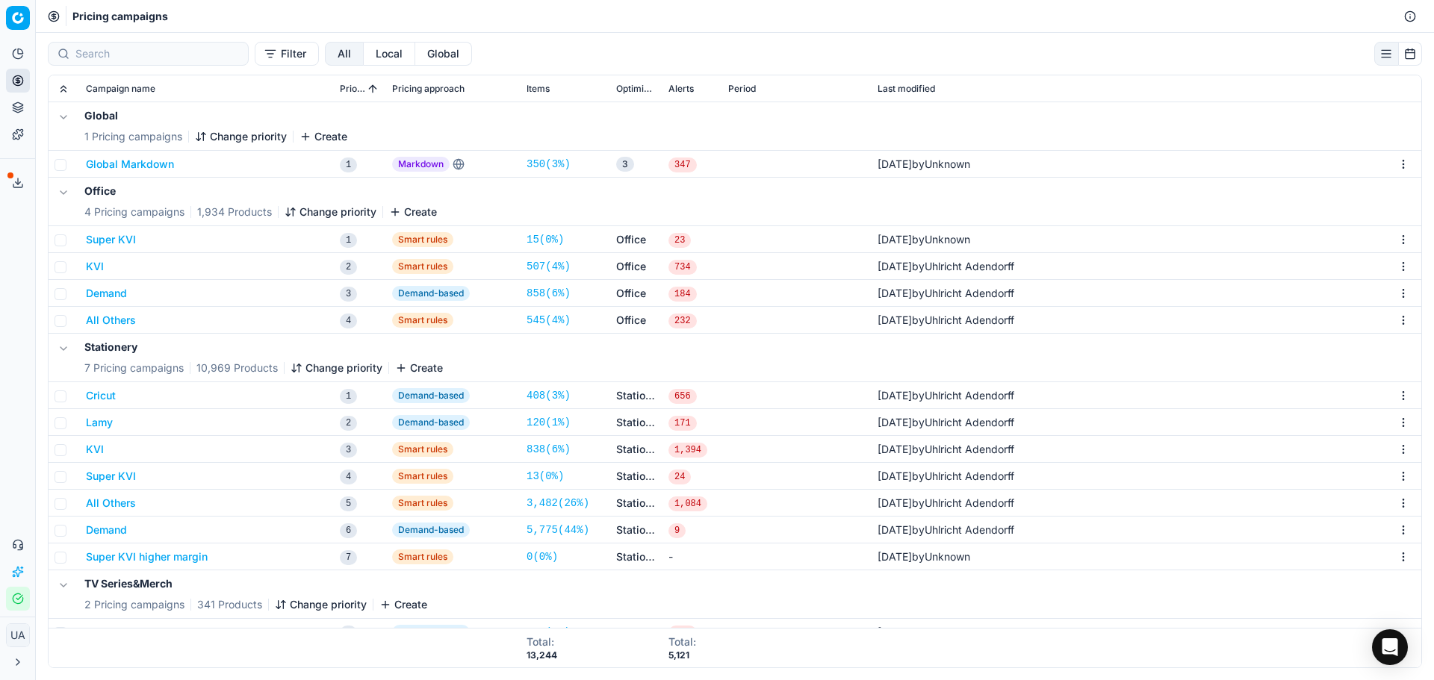
click at [117, 296] on button "Demand" at bounding box center [106, 293] width 41 height 15
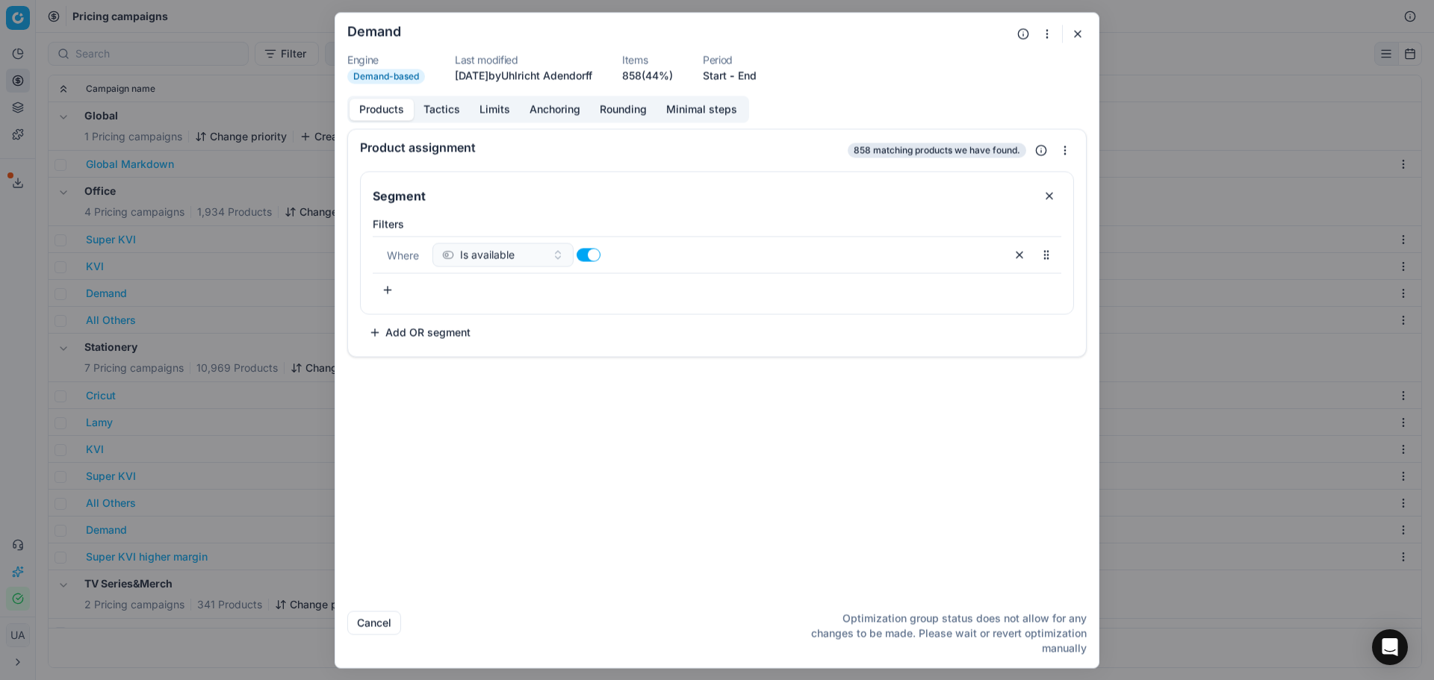
click at [452, 104] on button "Tactics" at bounding box center [442, 110] width 56 height 22
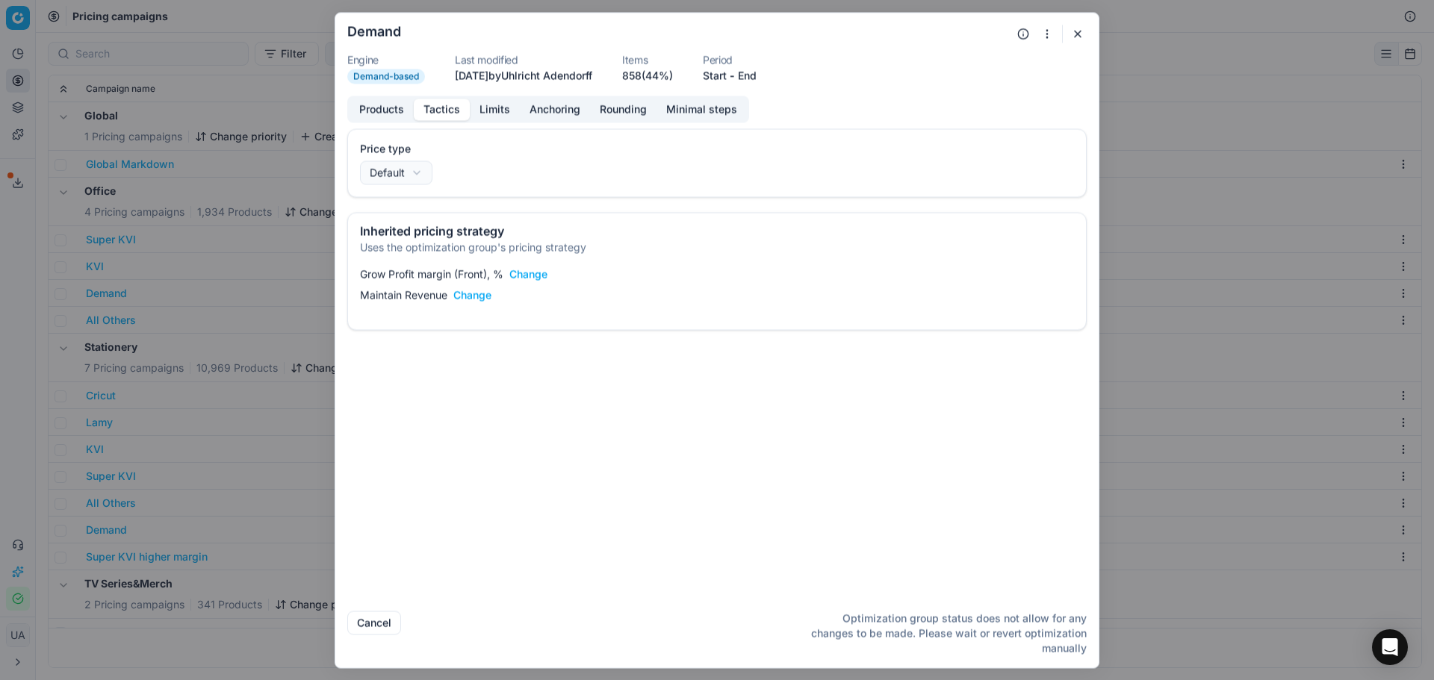
click at [497, 105] on button "Limits" at bounding box center [495, 110] width 50 height 22
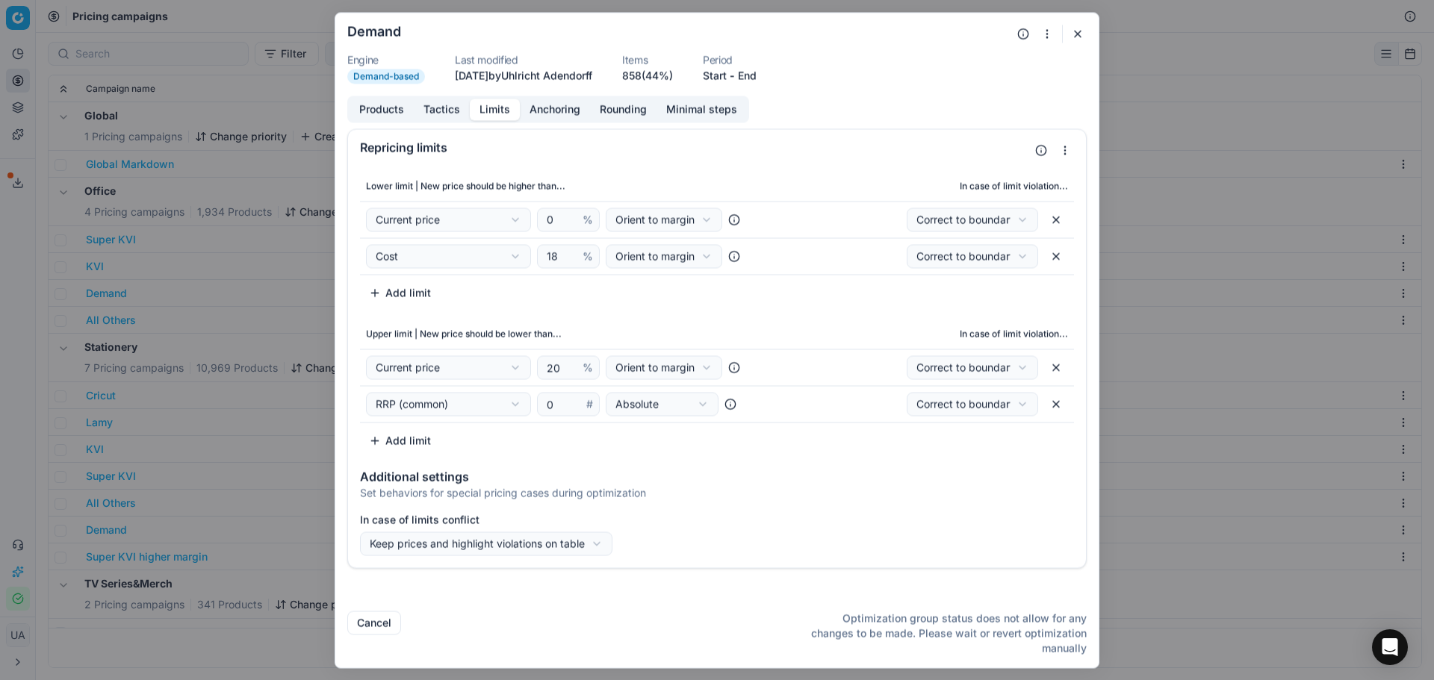
click at [1073, 38] on button "button" at bounding box center [1078, 34] width 18 height 18
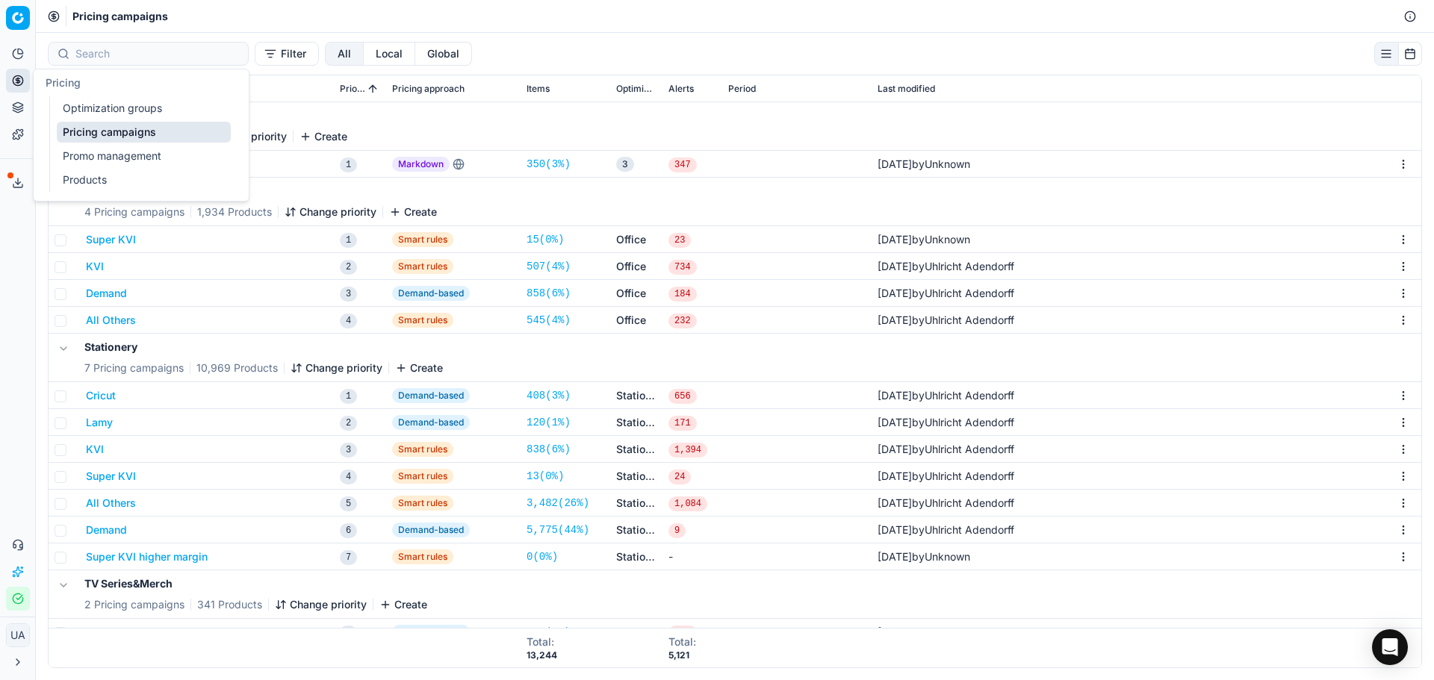
click at [13, 69] on button "Pricing" at bounding box center [18, 81] width 24 height 24
click at [64, 188] on link "Products" at bounding box center [144, 180] width 174 height 21
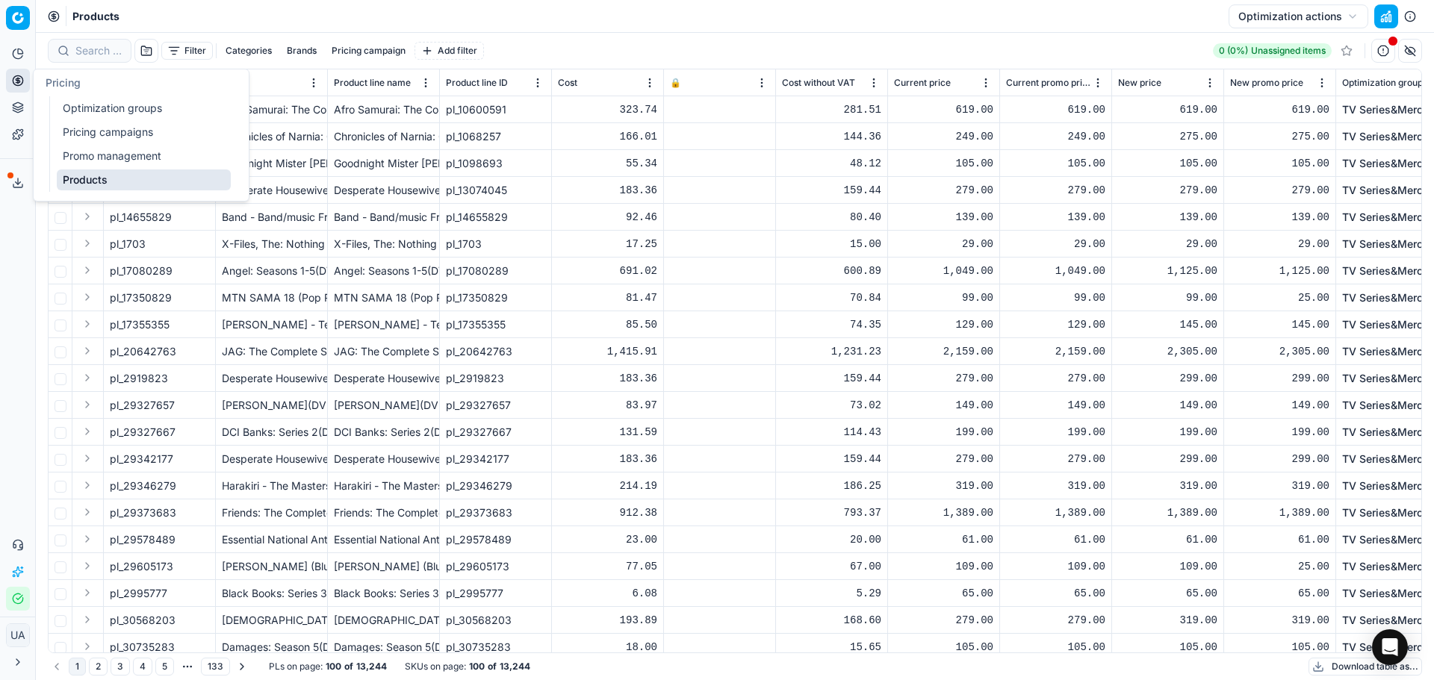
click at [93, 178] on link "Products" at bounding box center [144, 180] width 174 height 21
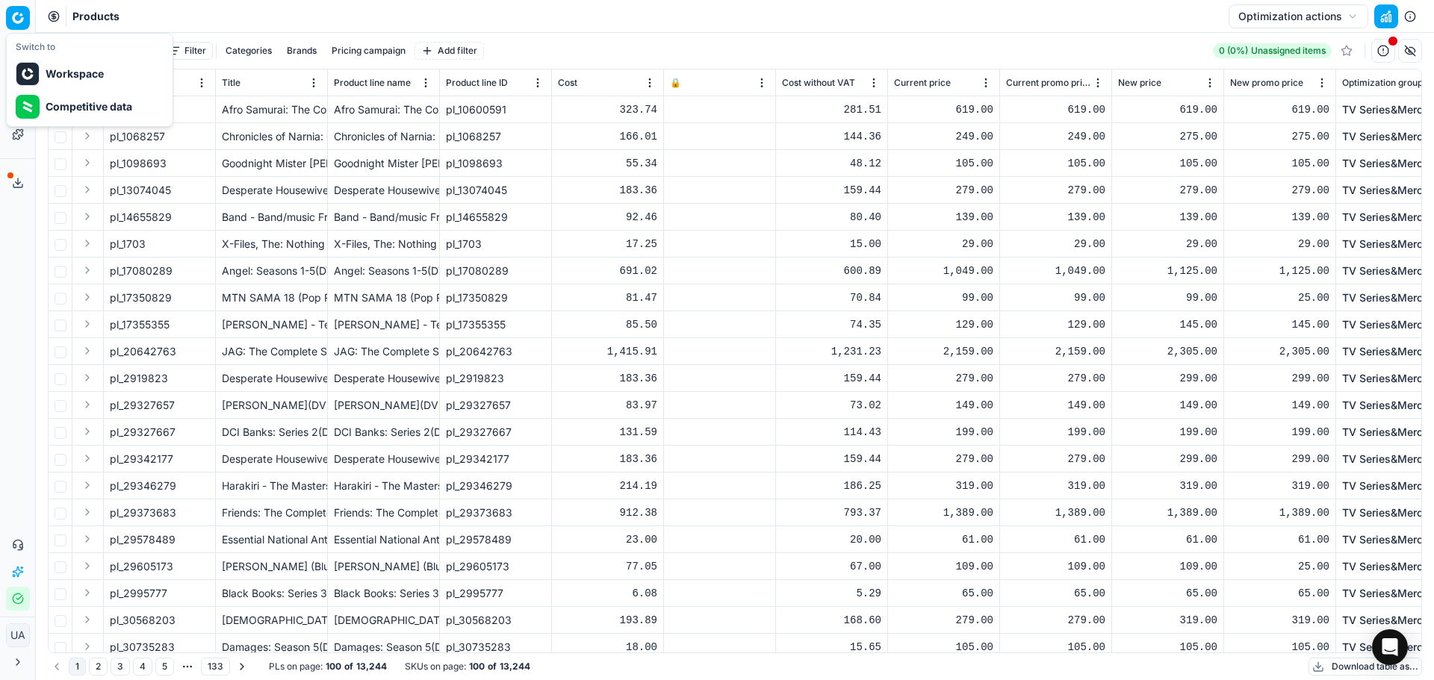
click at [10, 22] on html "Pricing platform Analytics Pricing Product portfolio Templates Export service 0…" at bounding box center [717, 340] width 1434 height 680
click at [83, 102] on div "Competitive data" at bounding box center [90, 106] width 160 height 33
click at [13, 28] on html "Pricing platform Analytics Pricing Product portfolio Templates Export service 0…" at bounding box center [717, 340] width 1434 height 680
drag, startPoint x: 24, startPoint y: 279, endPoint x: 21, endPoint y: 264, distance: 16.0
click at [24, 275] on html "Pricing platform Analytics Pricing Product portfolio Templates Export service 0…" at bounding box center [717, 340] width 1434 height 680
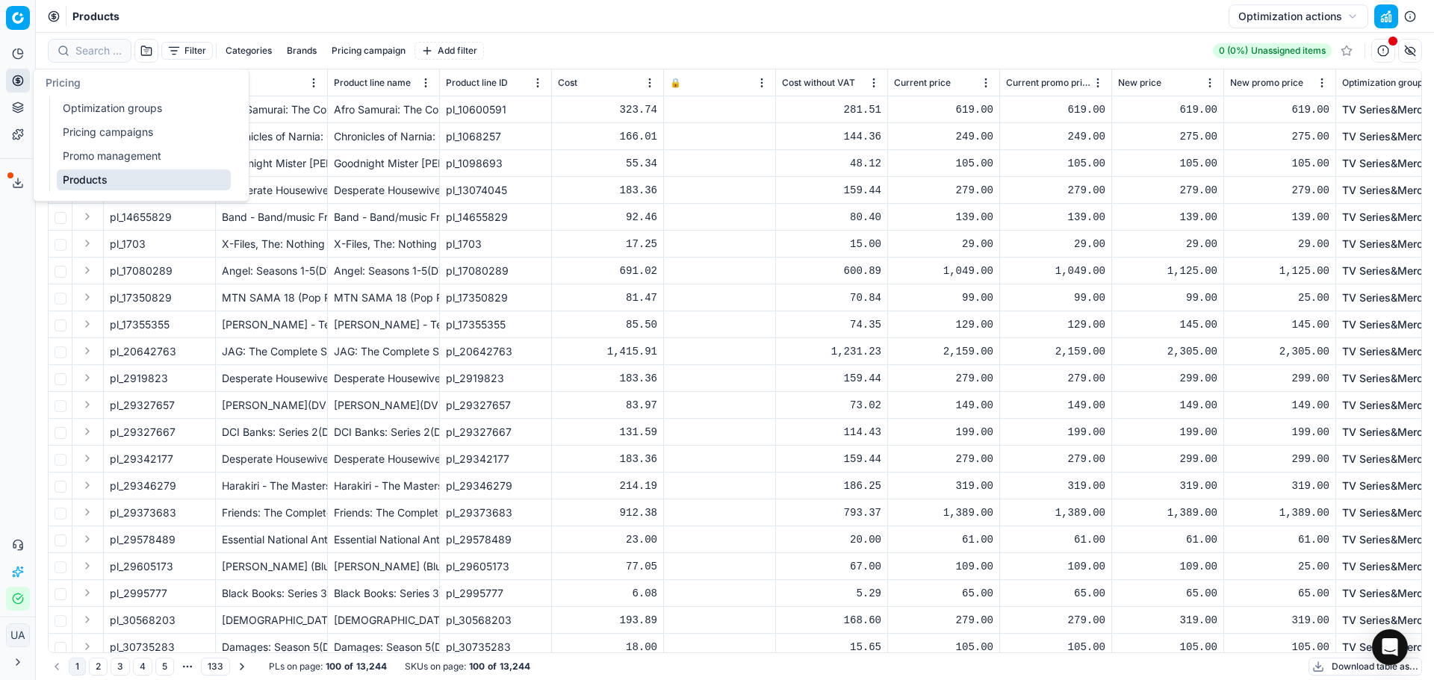
click at [135, 134] on link "Pricing campaigns" at bounding box center [144, 132] width 174 height 21
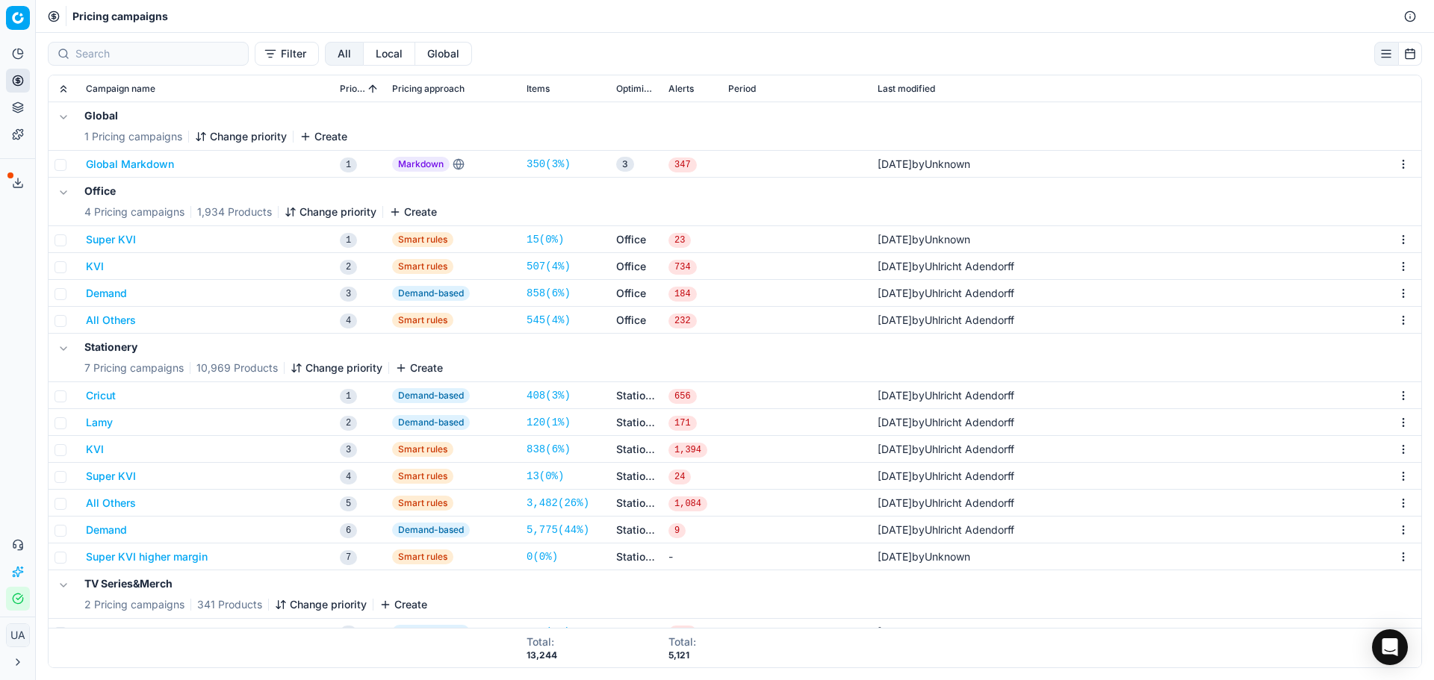
click at [105, 239] on button "Super KVI" at bounding box center [111, 239] width 50 height 15
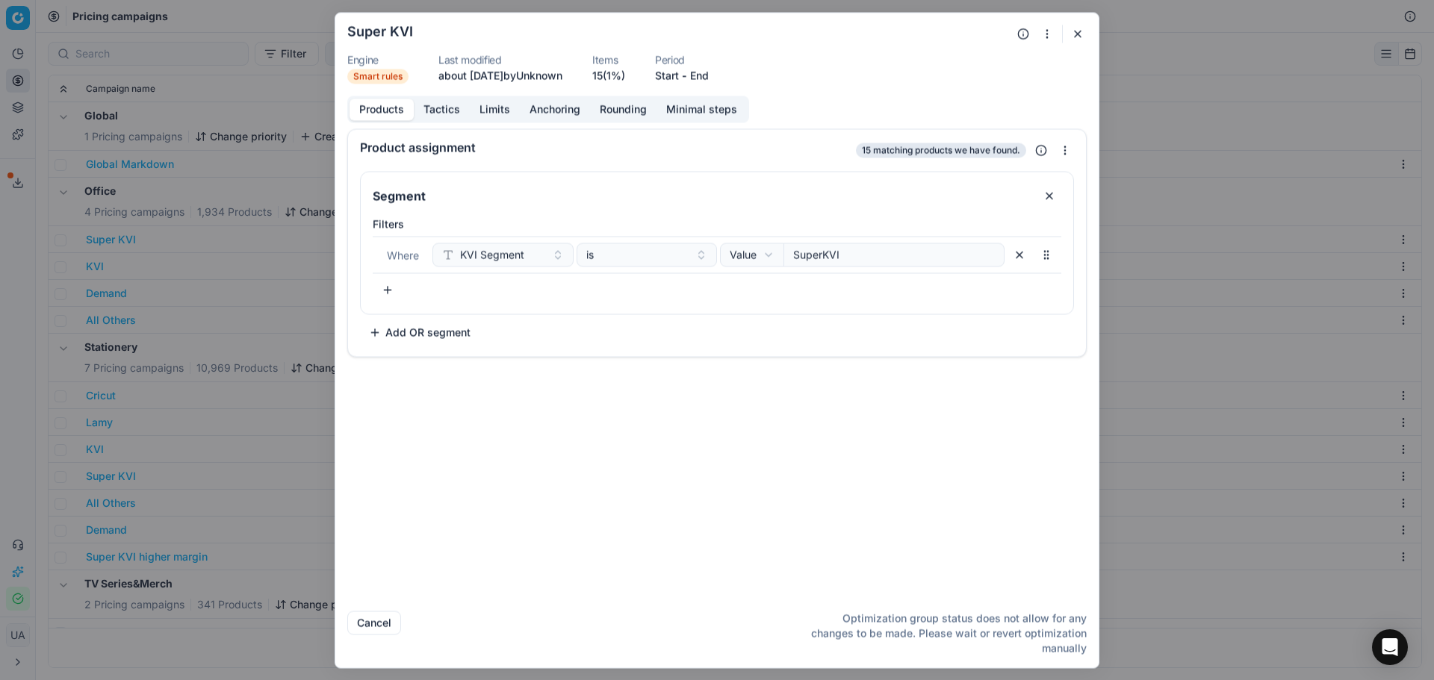
drag, startPoint x: 1081, startPoint y: 33, endPoint x: 1033, endPoint y: 42, distance: 48.6
click at [1079, 29] on button "button" at bounding box center [1078, 34] width 18 height 18
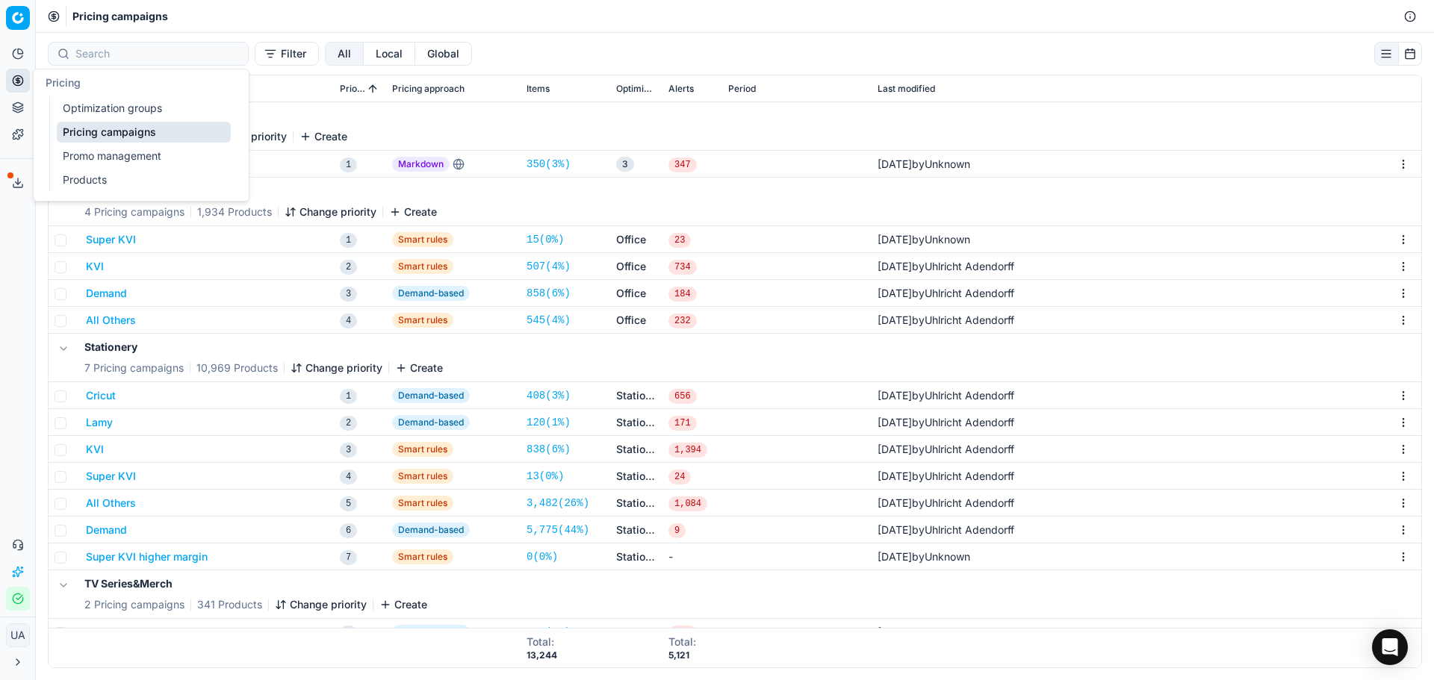
click at [151, 173] on link "Products" at bounding box center [144, 180] width 174 height 21
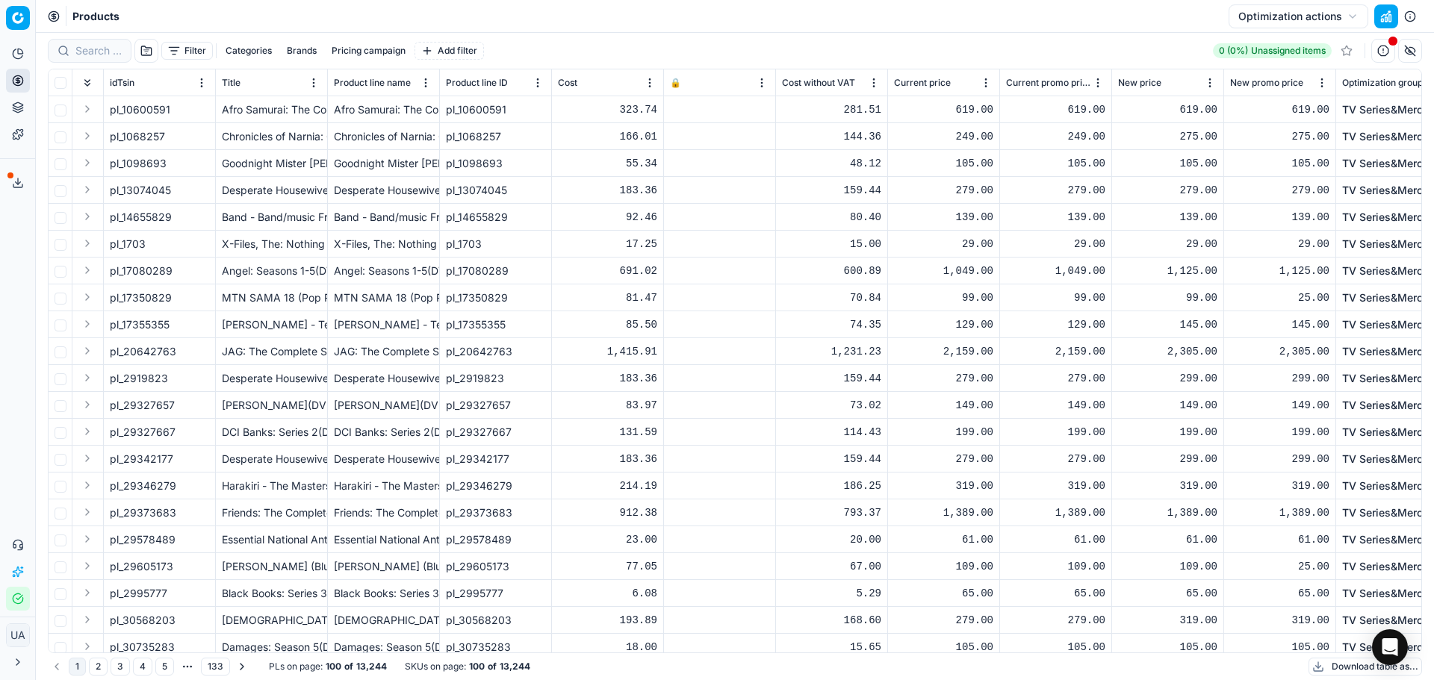
click at [252, 55] on button "Categories" at bounding box center [249, 51] width 58 height 18
click at [297, 61] on div "Filter Categories Brands Pricing campaign Add filter" at bounding box center [266, 51] width 436 height 24
click at [314, 55] on button "Brands" at bounding box center [302, 51] width 42 height 18
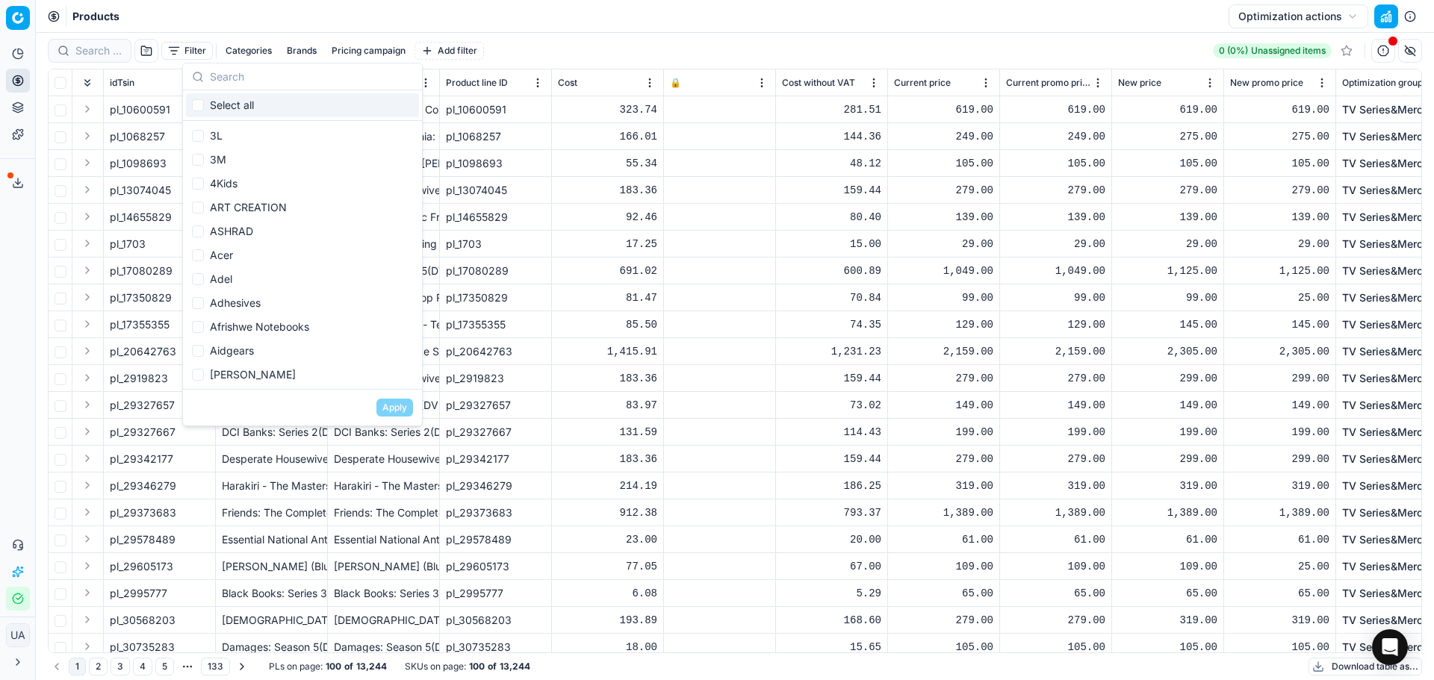
click at [398, 46] on button "Pricing campaign" at bounding box center [369, 51] width 86 height 18
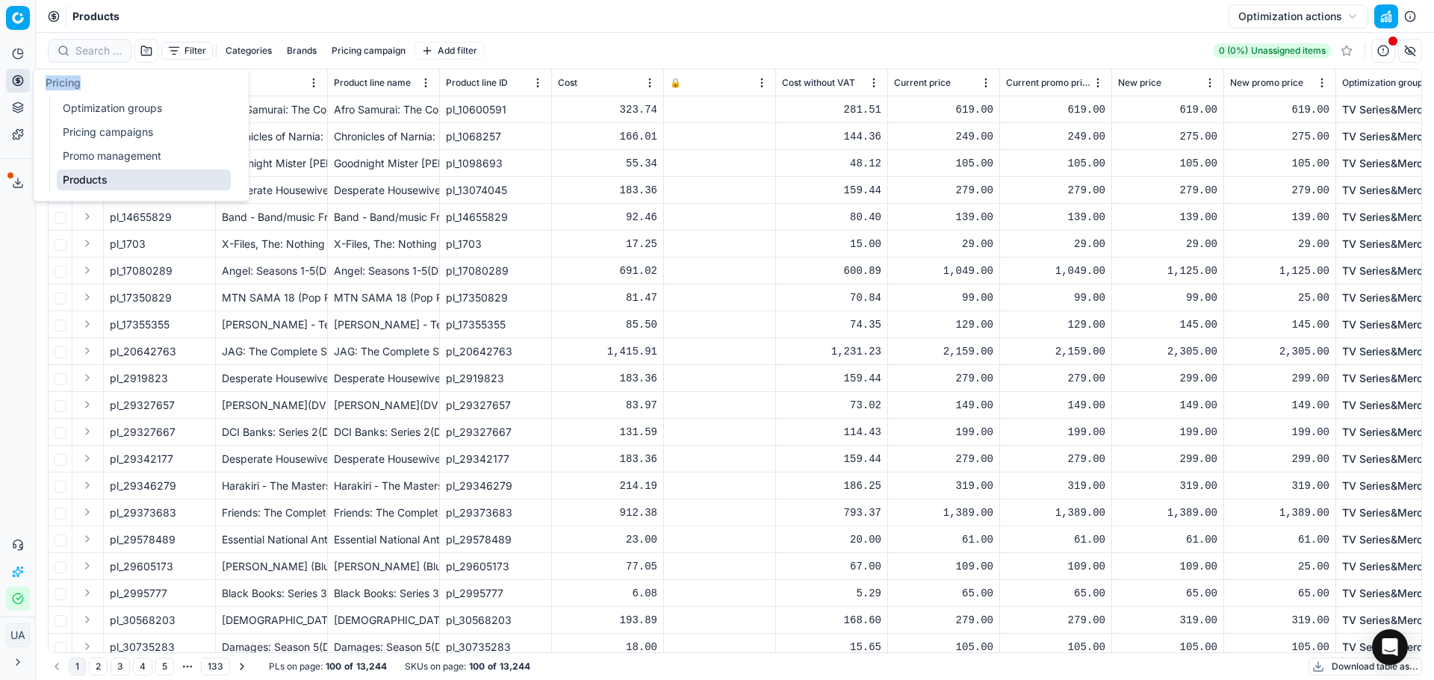
drag, startPoint x: 110, startPoint y: 75, endPoint x: 142, endPoint y: 61, distance: 35.4
click at [141, 61] on body "Pricing platform Analytics Pricing Product portfolio Templates Export service 0…" at bounding box center [717, 340] width 1434 height 680
click at [18, 142] on link "Templates" at bounding box center [18, 135] width 24 height 24
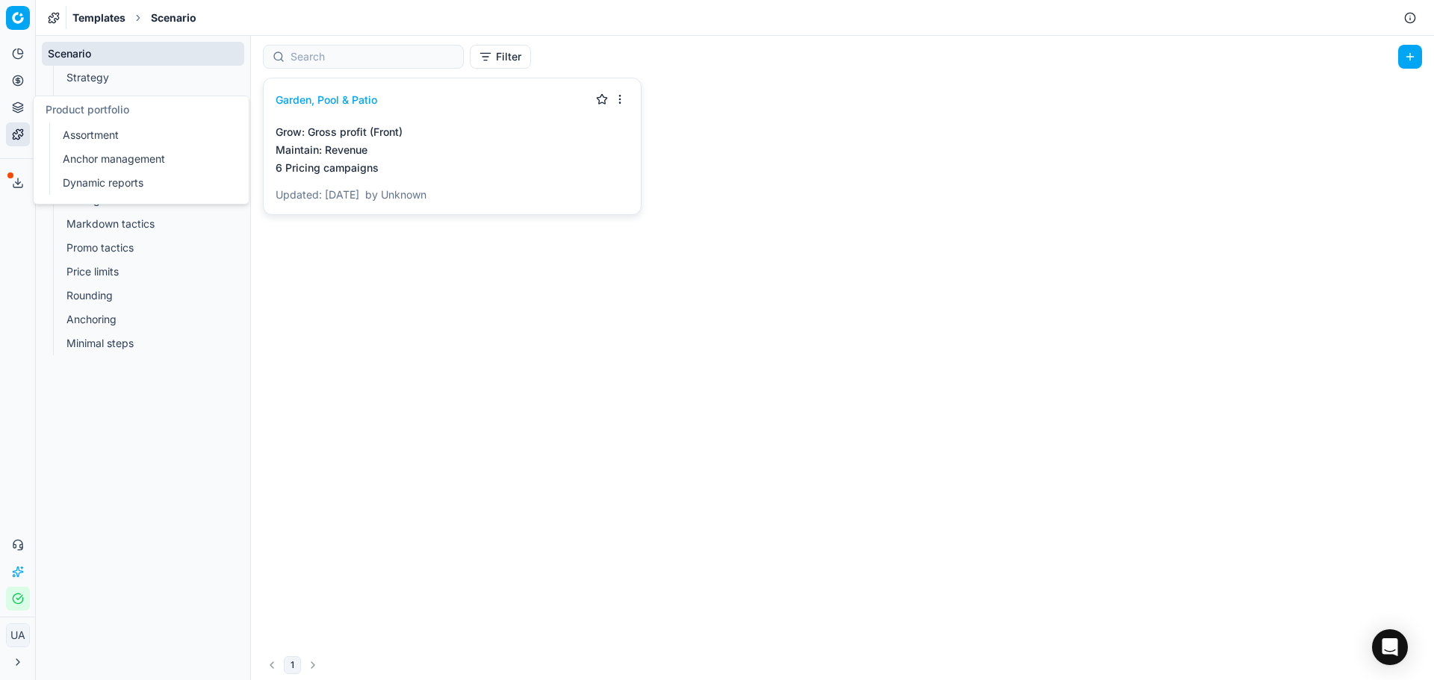
click at [21, 109] on icon at bounding box center [18, 109] width 10 height 2
click at [22, 63] on button "Analytics" at bounding box center [18, 54] width 24 height 24
click at [90, 89] on link "Dashboard" at bounding box center [144, 81] width 174 height 21
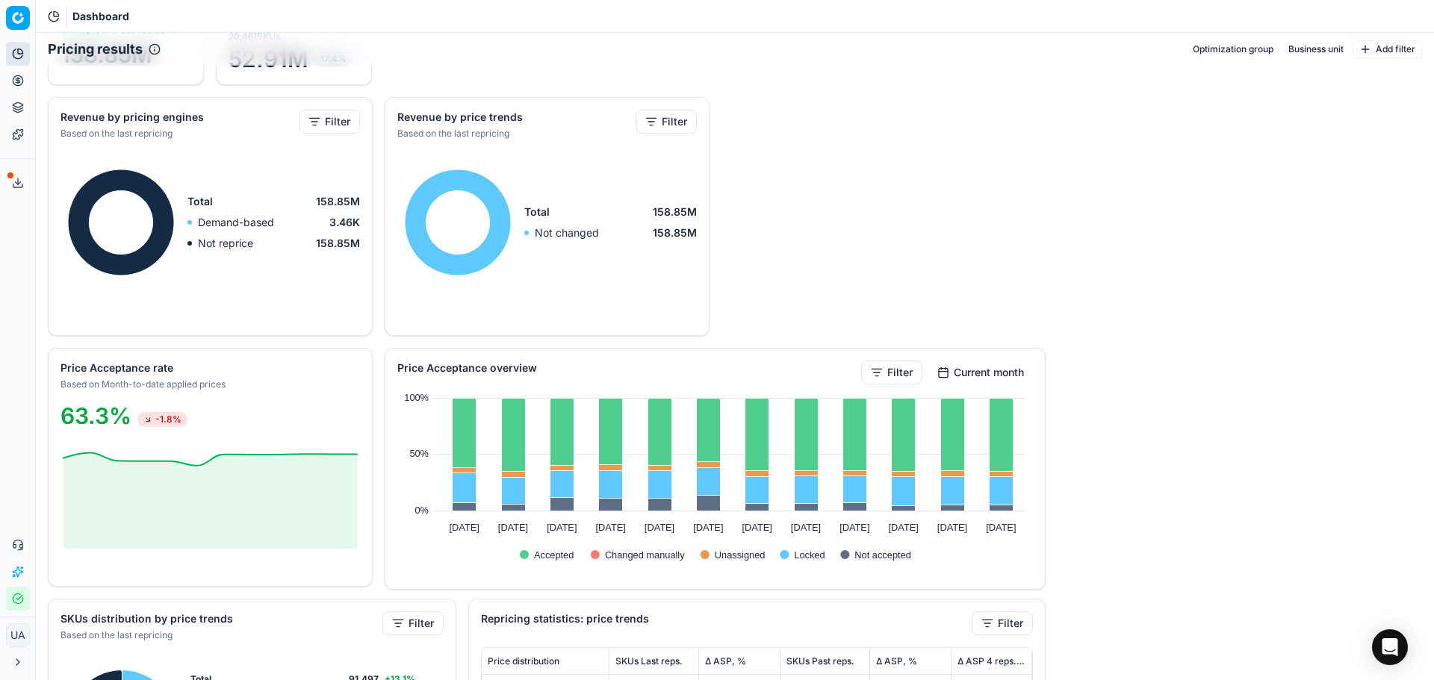
scroll to position [231, 0]
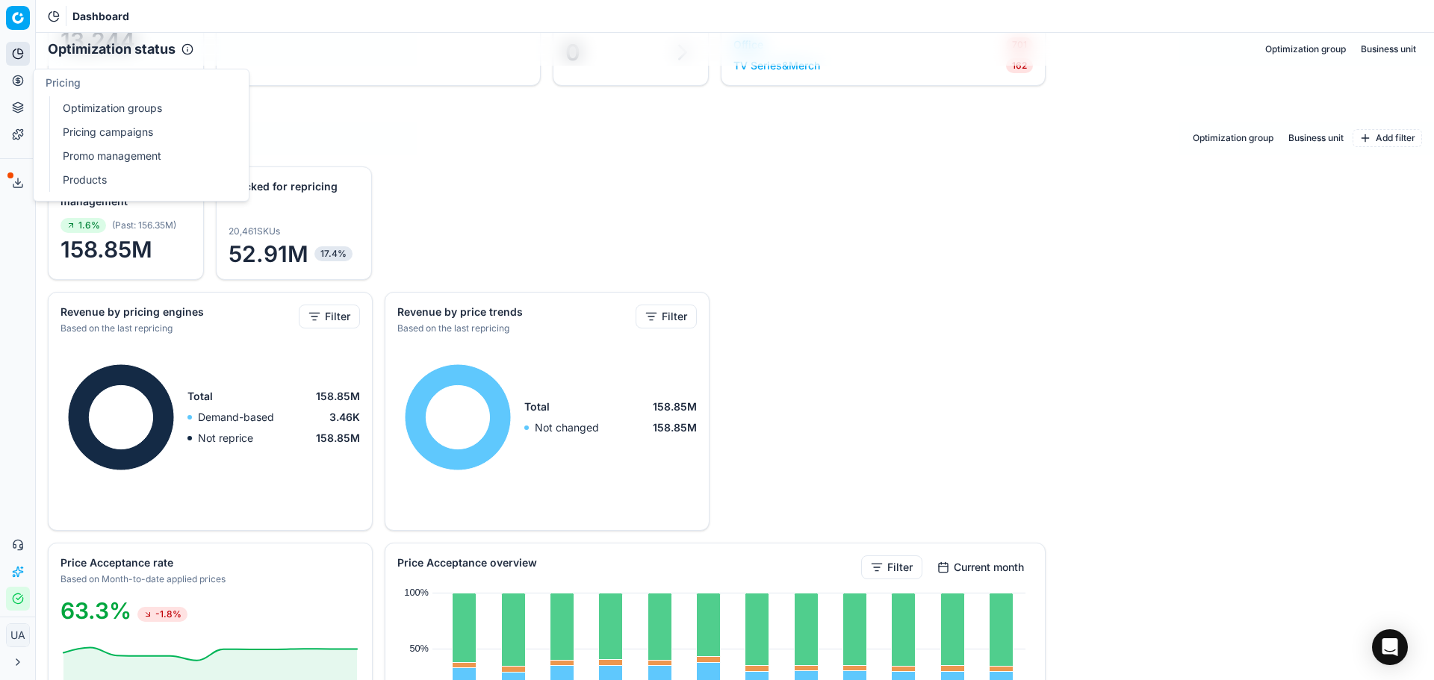
click at [21, 80] on icon at bounding box center [18, 81] width 12 height 12
click at [124, 111] on link "Optimization groups" at bounding box center [144, 108] width 174 height 21
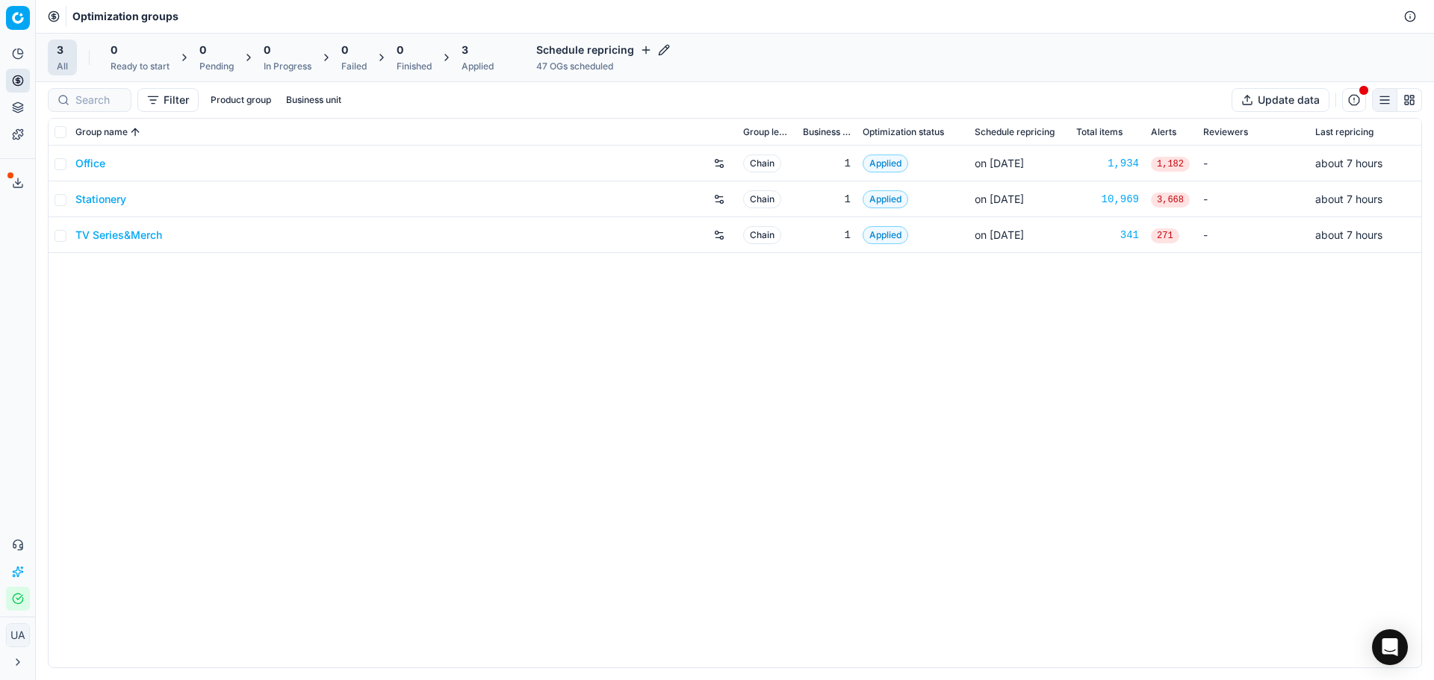
click at [81, 164] on link "Office" at bounding box center [90, 163] width 30 height 15
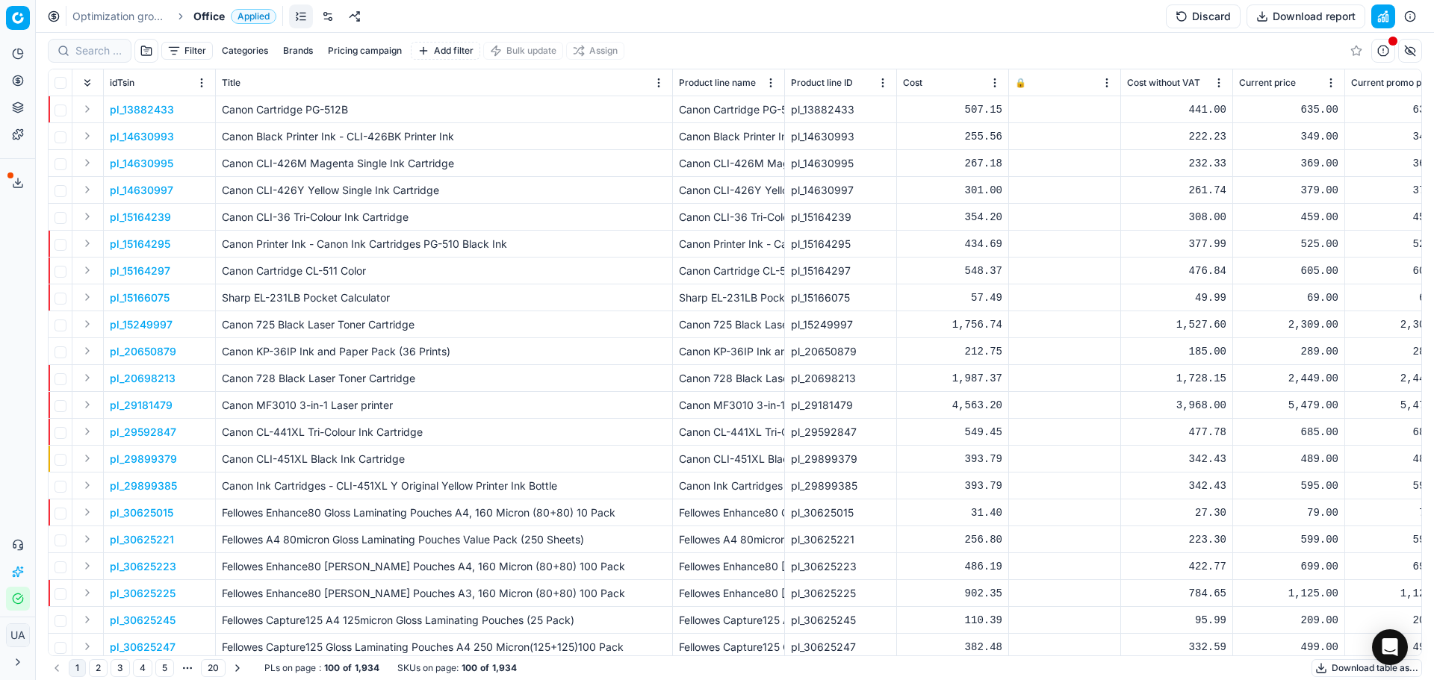
click at [181, 48] on button "Filter" at bounding box center [187, 51] width 52 height 18
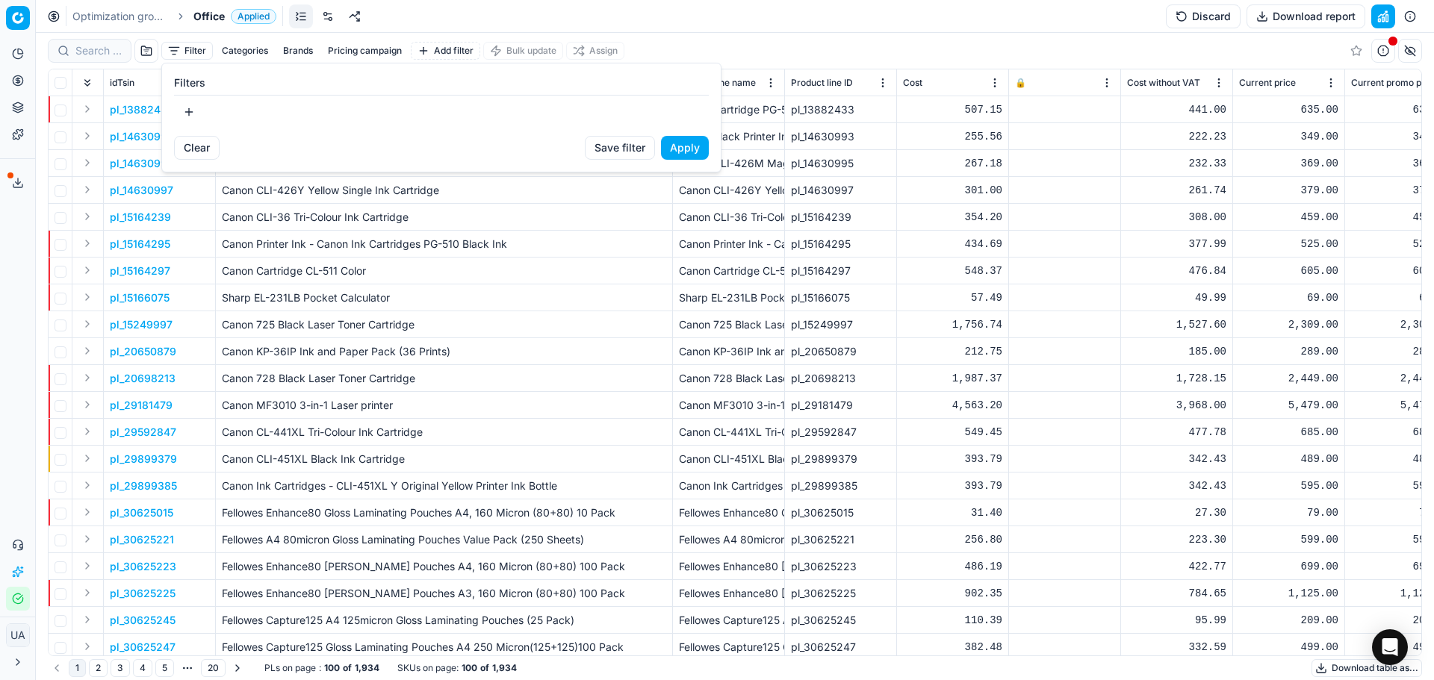
drag, startPoint x: 238, startPoint y: 639, endPoint x: 227, endPoint y: 644, distance: 12.1
click at [233, 639] on html "Pricing platform Analytics Pricing Product portfolio Templates Export service 0…" at bounding box center [717, 340] width 1434 height 680
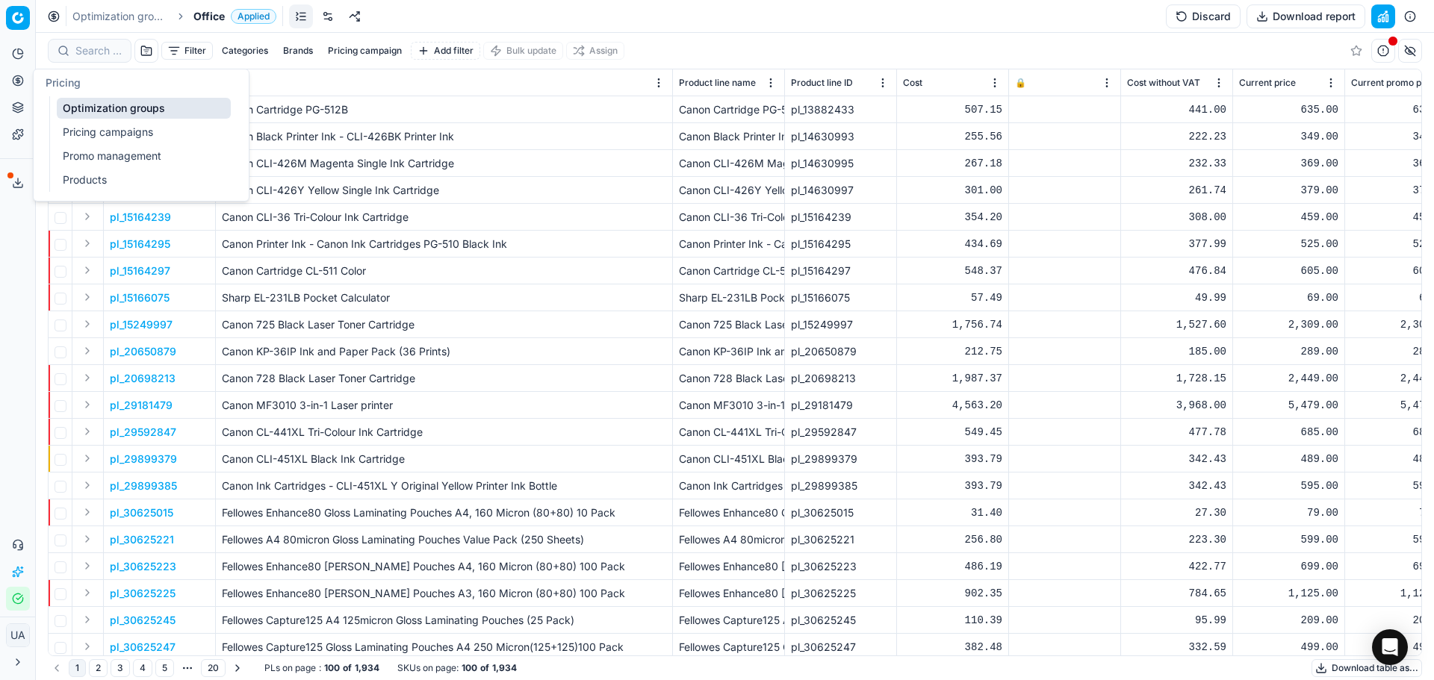
click at [66, 132] on link "Pricing campaigns" at bounding box center [144, 132] width 174 height 21
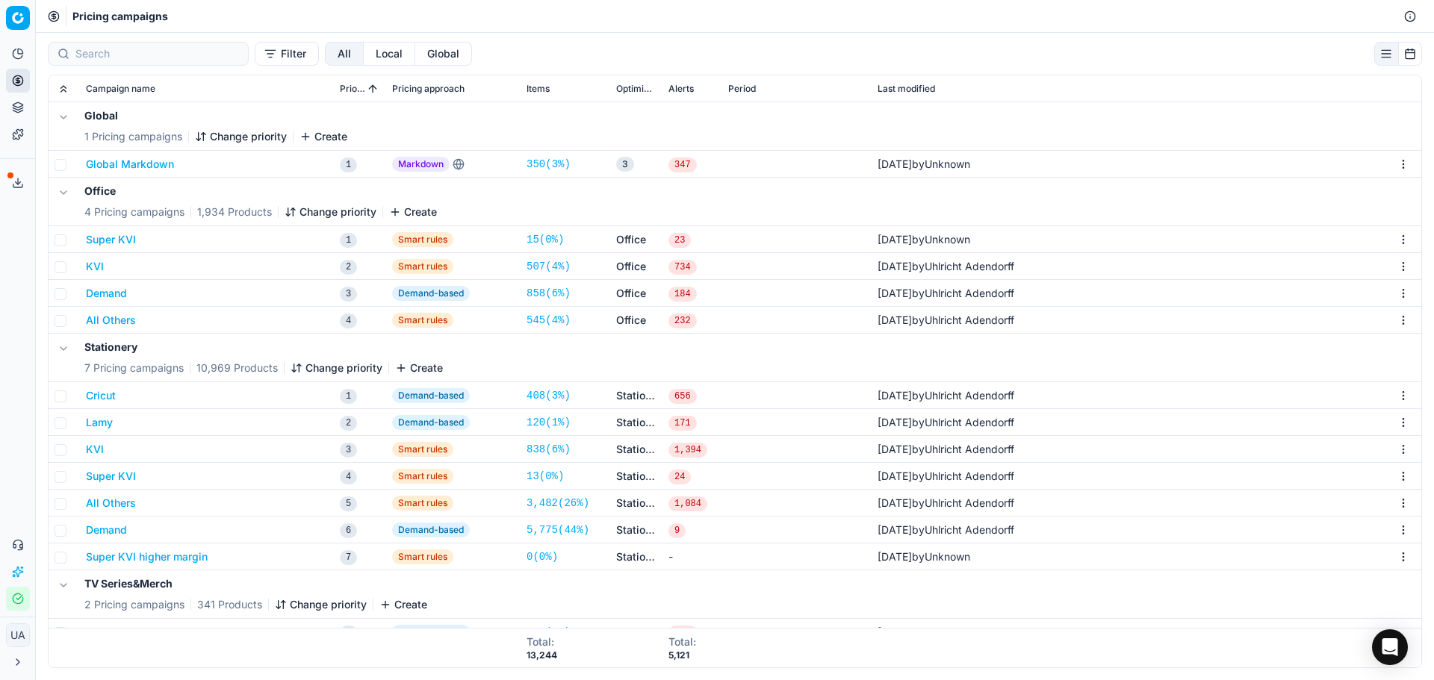
click at [134, 473] on button "Super KVI" at bounding box center [111, 476] width 50 height 15
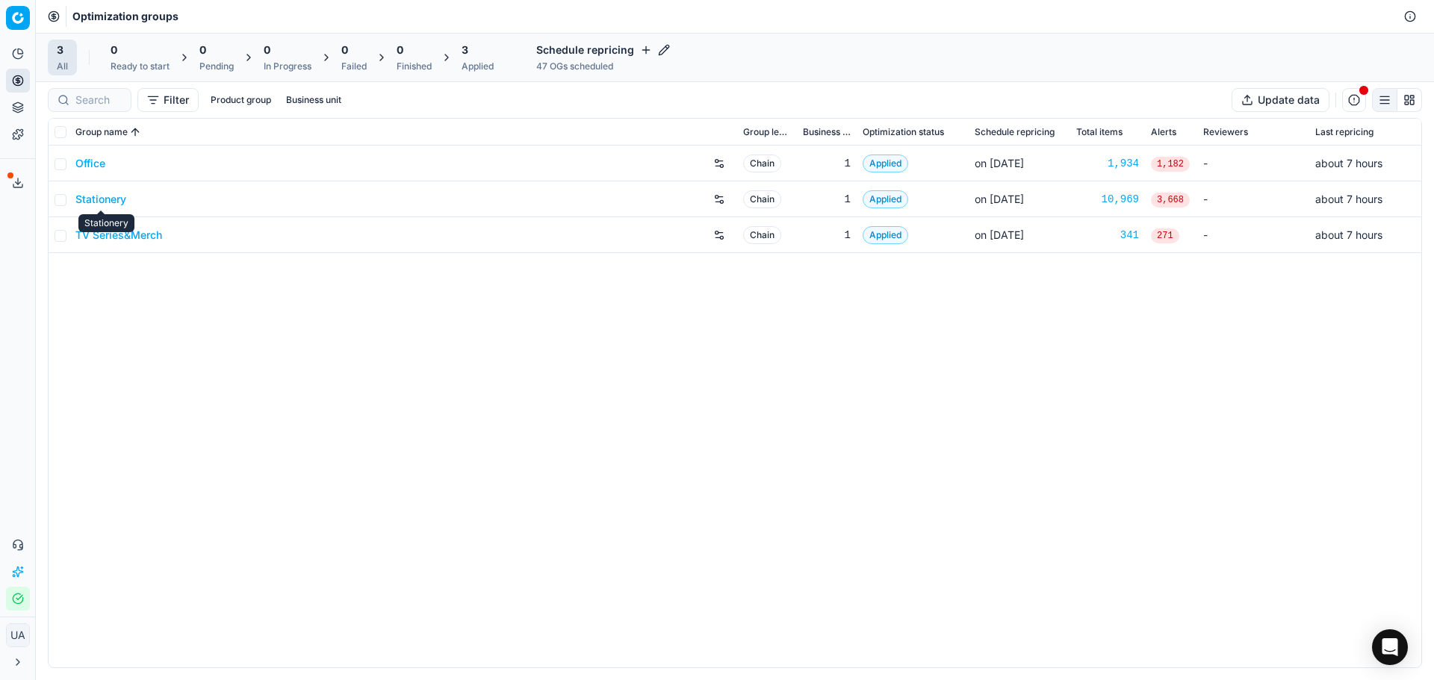
drag, startPoint x: 102, startPoint y: 208, endPoint x: 99, endPoint y: 187, distance: 22.0
click at [103, 206] on body "Pricing platform Analytics Pricing Product portfolio Templates Export service 0…" at bounding box center [717, 340] width 1434 height 680
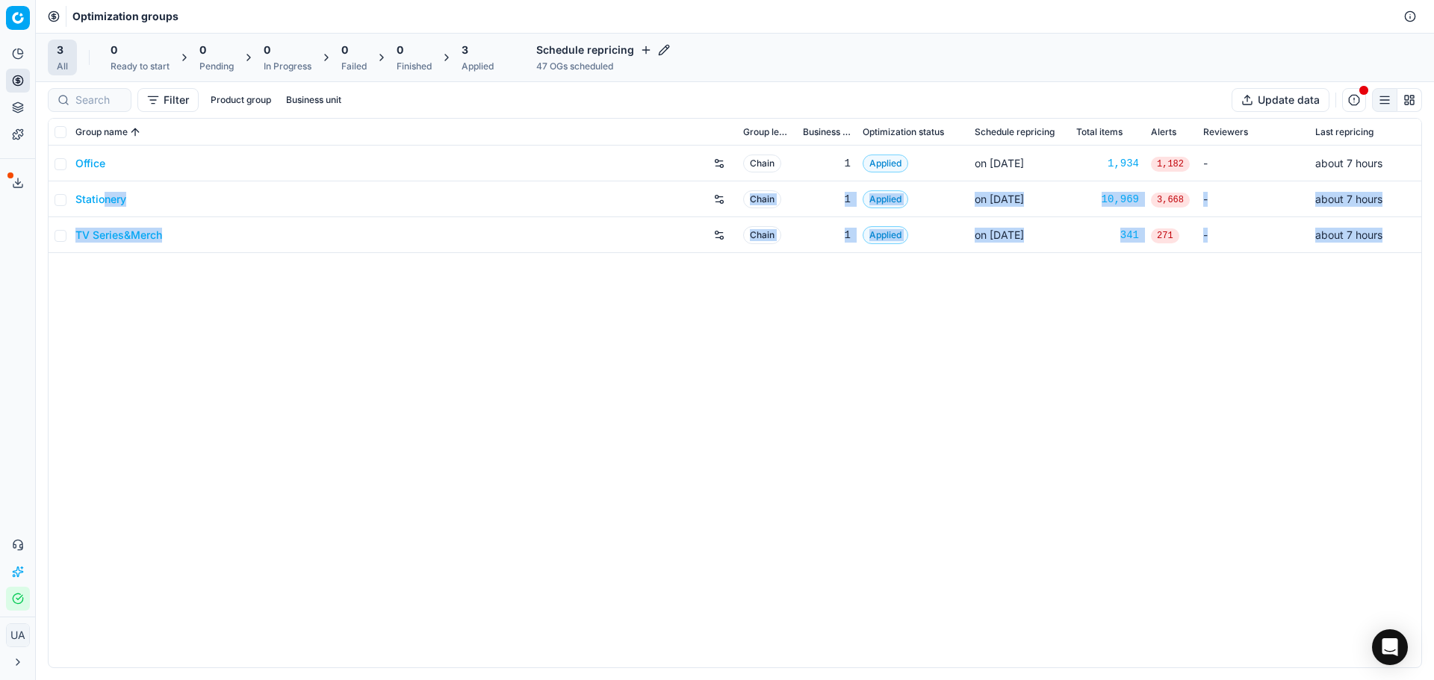
click at [87, 161] on link "Office" at bounding box center [90, 163] width 30 height 15
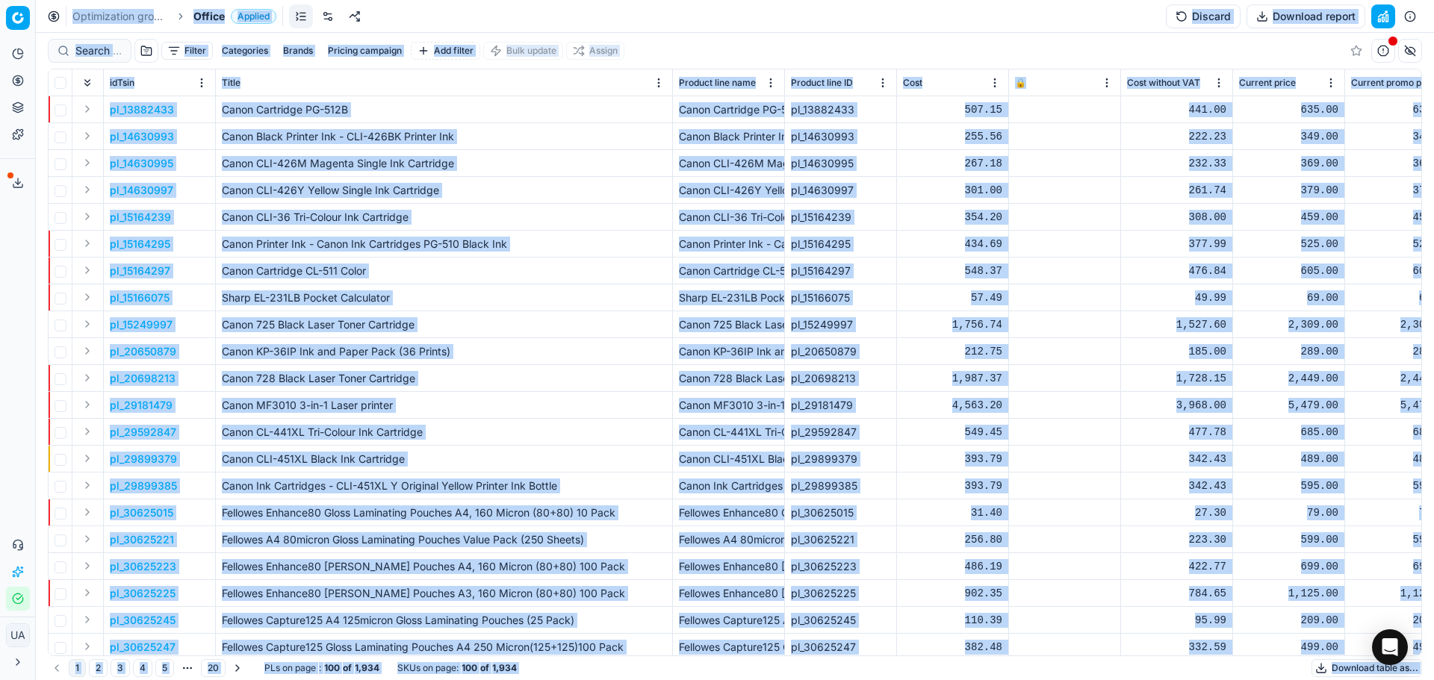
click at [26, 58] on button "Analytics" at bounding box center [18, 54] width 24 height 24
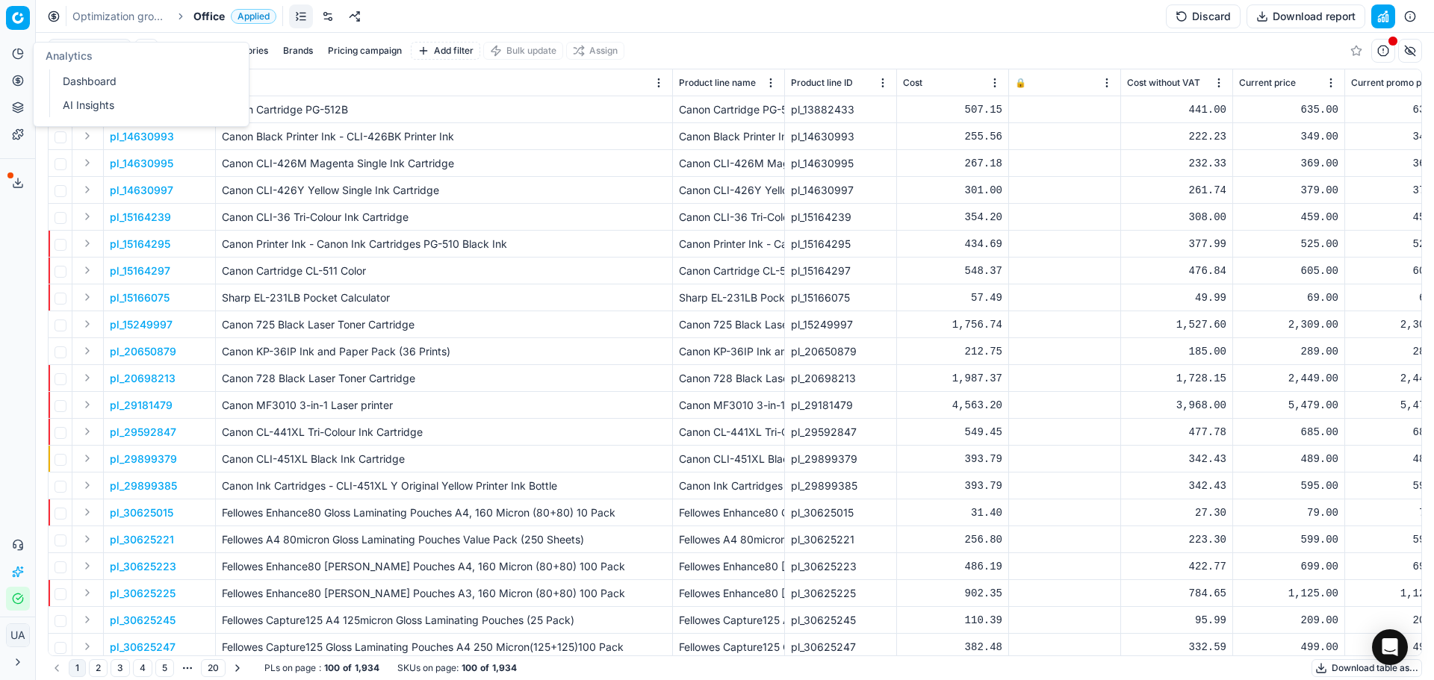
click at [81, 79] on link "Dashboard" at bounding box center [144, 81] width 174 height 21
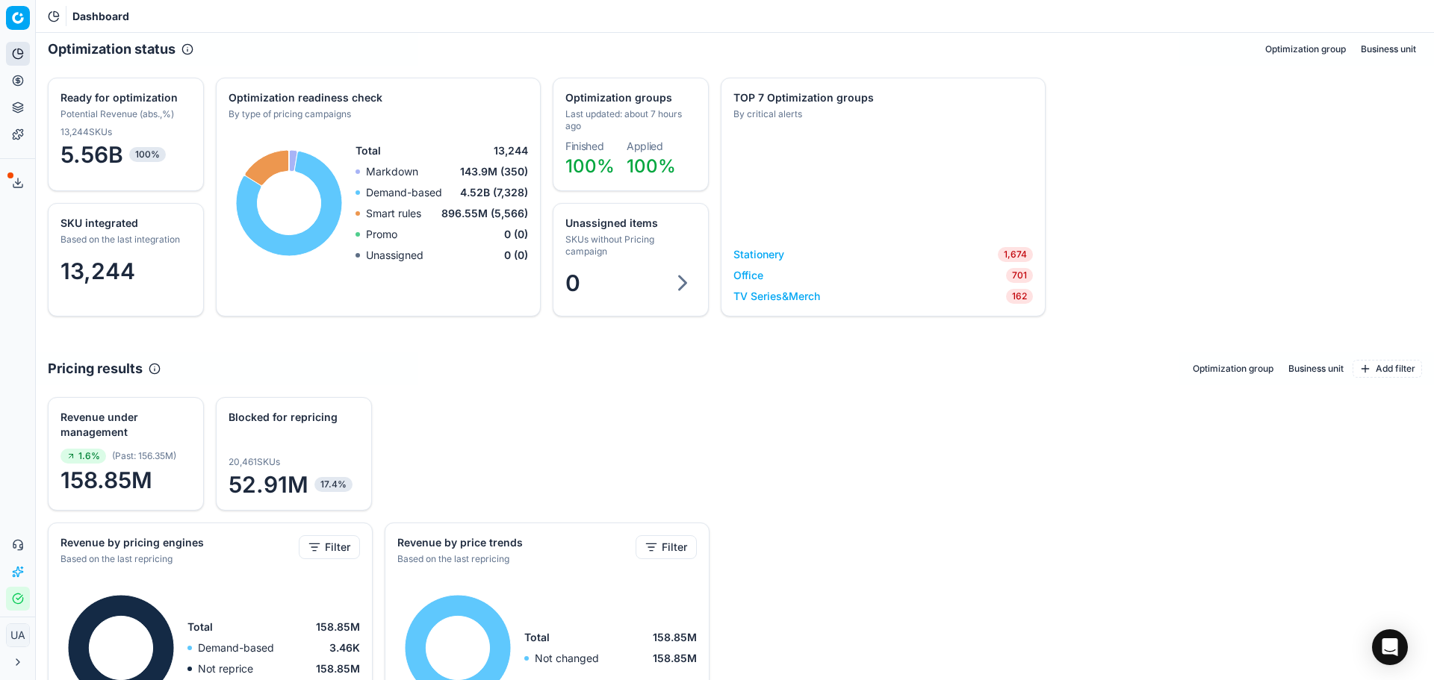
click at [25, 49] on button "Analytics" at bounding box center [18, 54] width 24 height 24
click at [19, 79] on icon at bounding box center [18, 81] width 12 height 12
click at [11, 81] on button "Pricing" at bounding box center [18, 81] width 24 height 24
click at [16, 85] on icon at bounding box center [18, 81] width 12 height 12
click at [13, 114] on button "Product portfolio" at bounding box center [18, 108] width 24 height 24
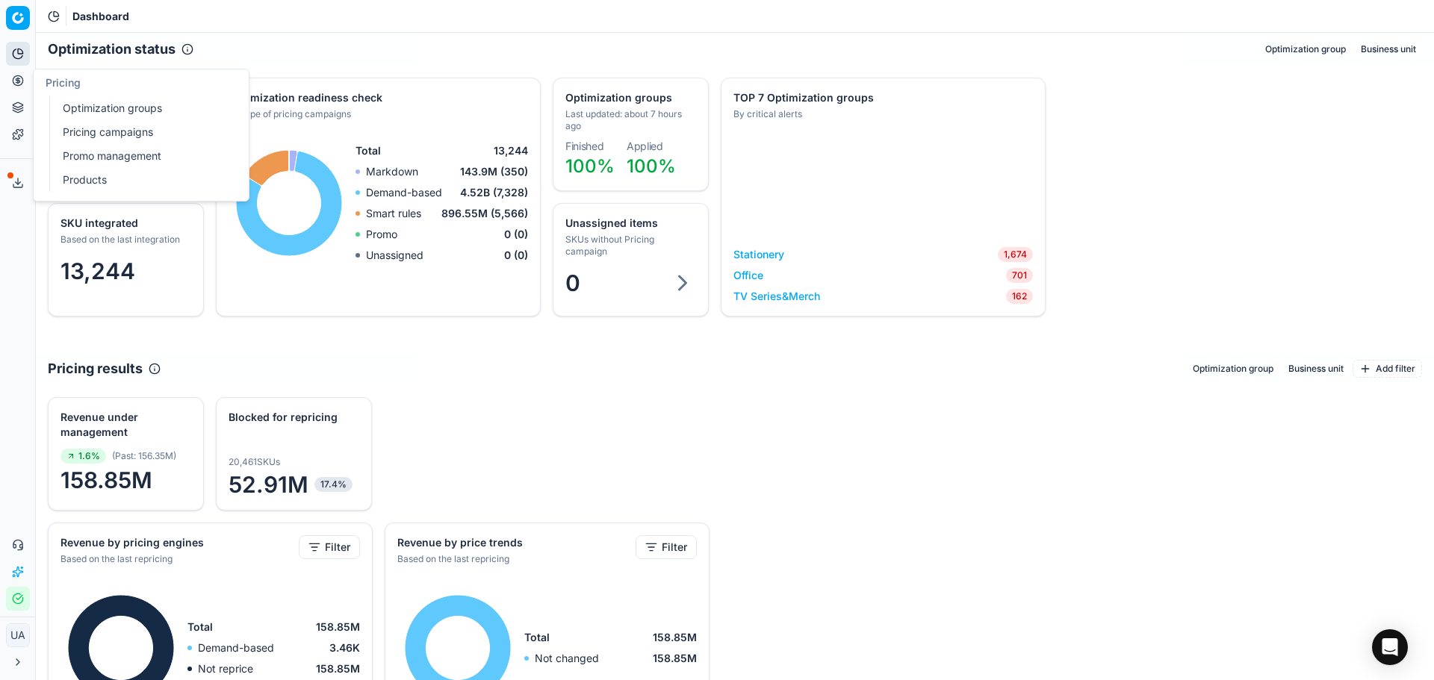
click at [17, 81] on icon at bounding box center [18, 81] width 12 height 12
click at [94, 127] on link "Pricing campaigns" at bounding box center [144, 132] width 174 height 21
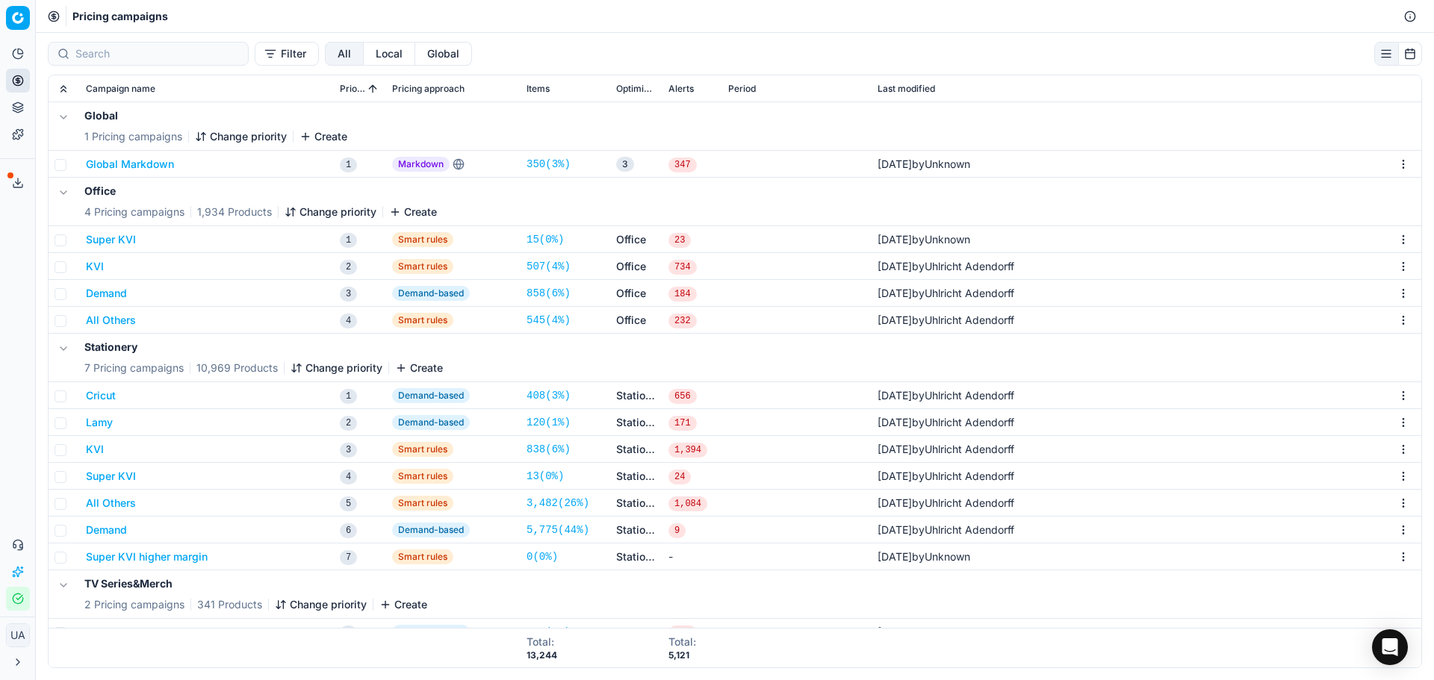
click at [96, 456] on button "KVI" at bounding box center [95, 449] width 18 height 15
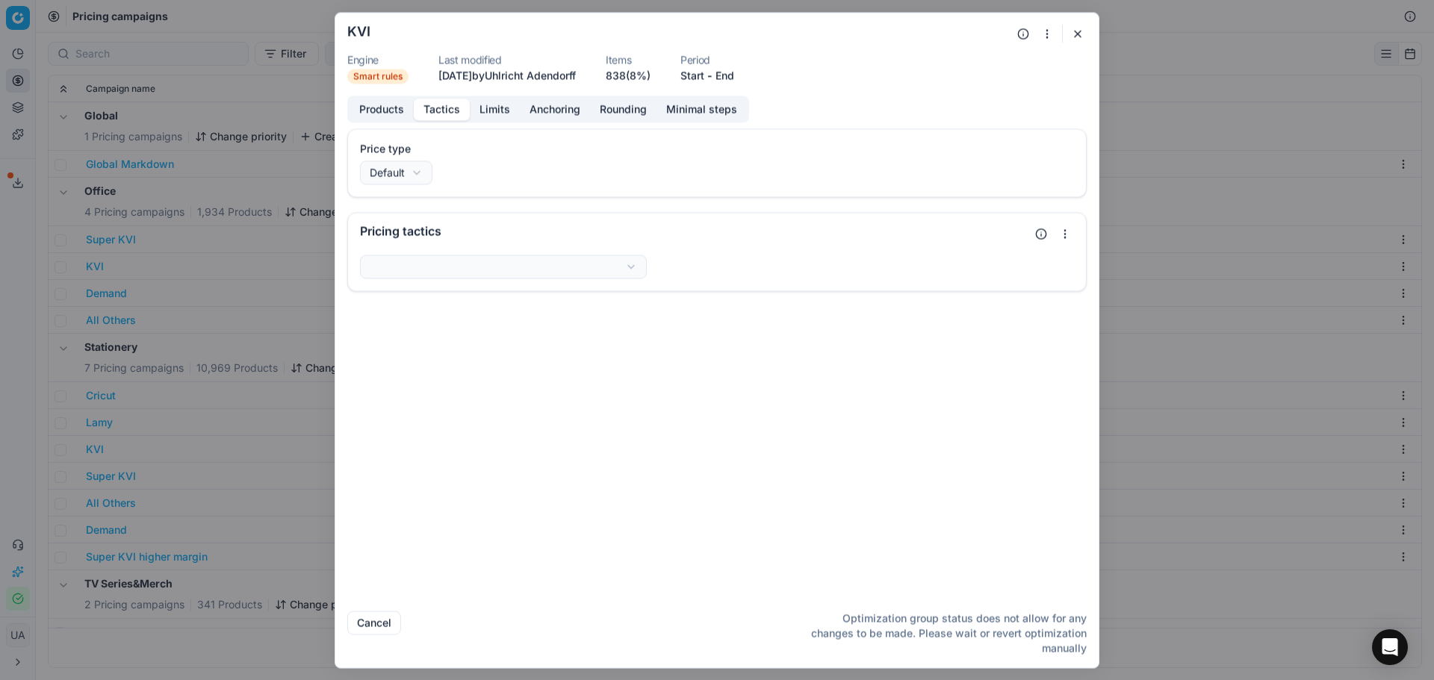
click at [441, 114] on button "Tactics" at bounding box center [442, 110] width 56 height 22
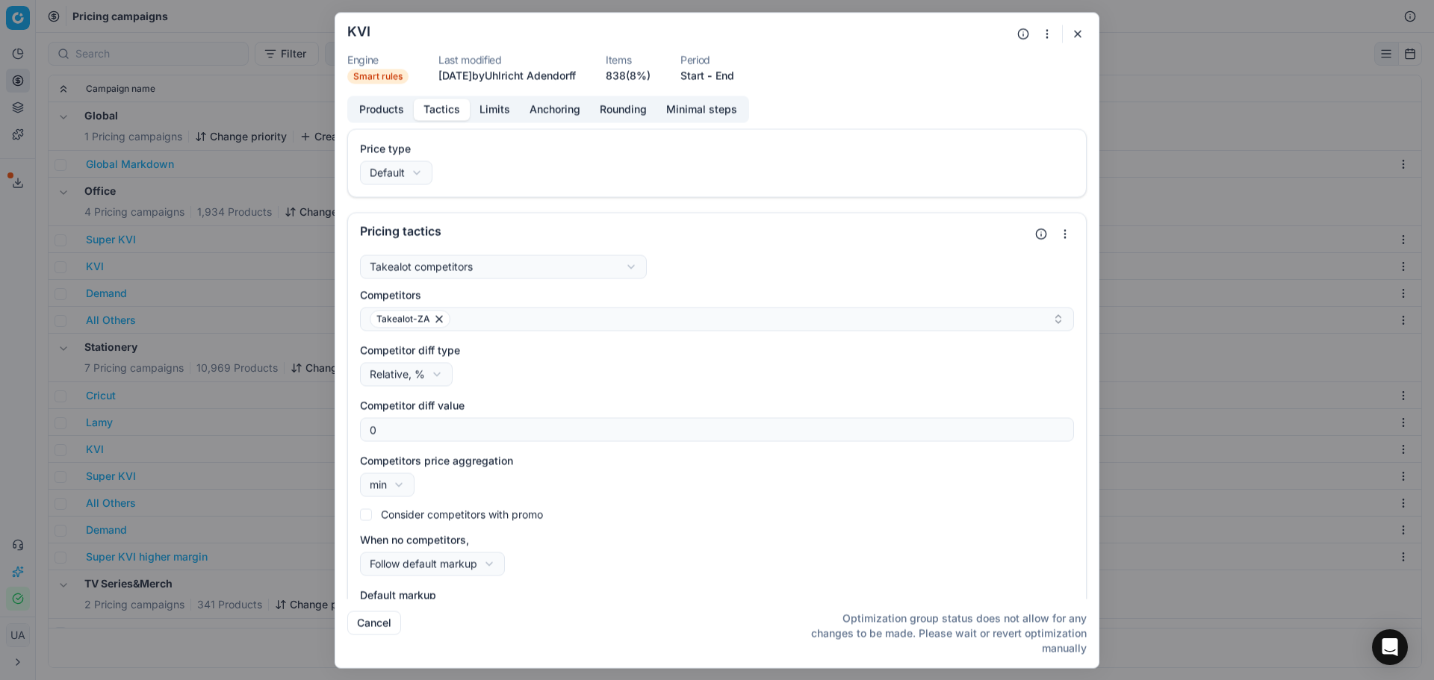
click at [497, 113] on button "Limits" at bounding box center [495, 110] width 50 height 22
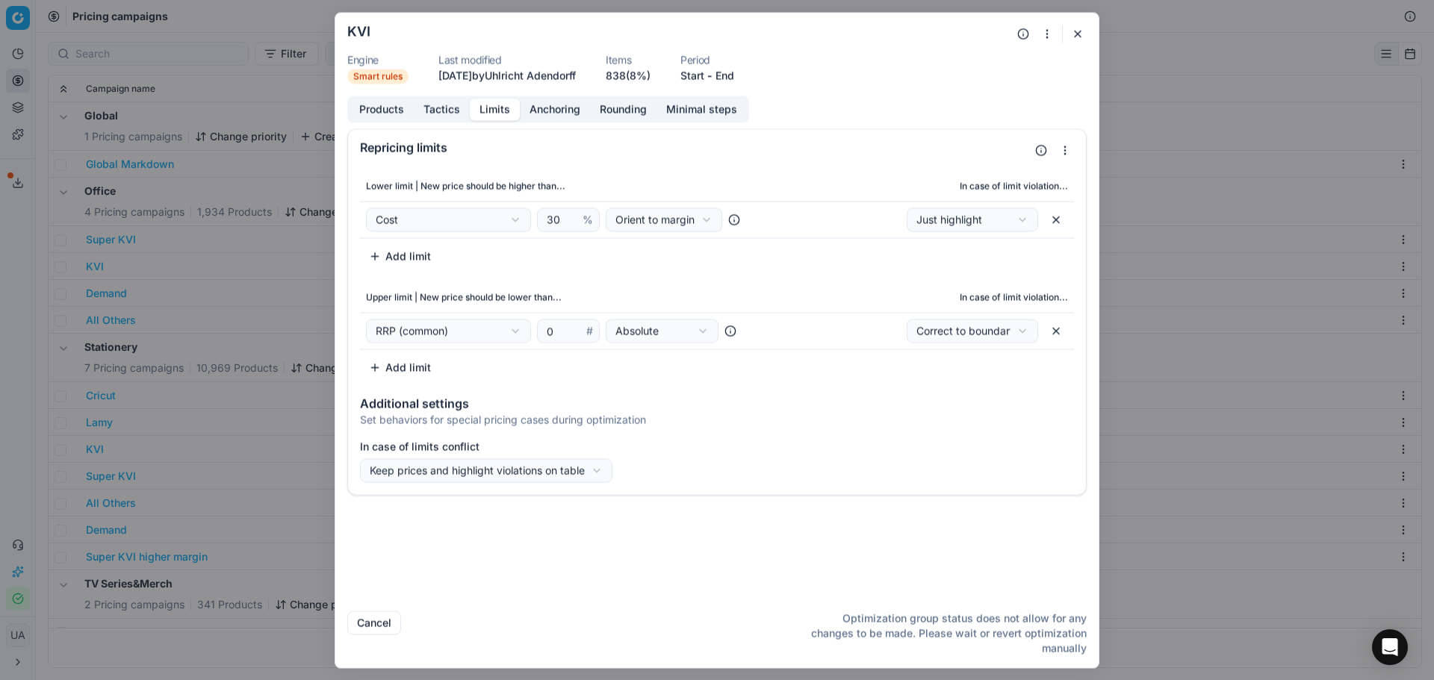
click at [551, 113] on button "Anchoring" at bounding box center [555, 110] width 70 height 22
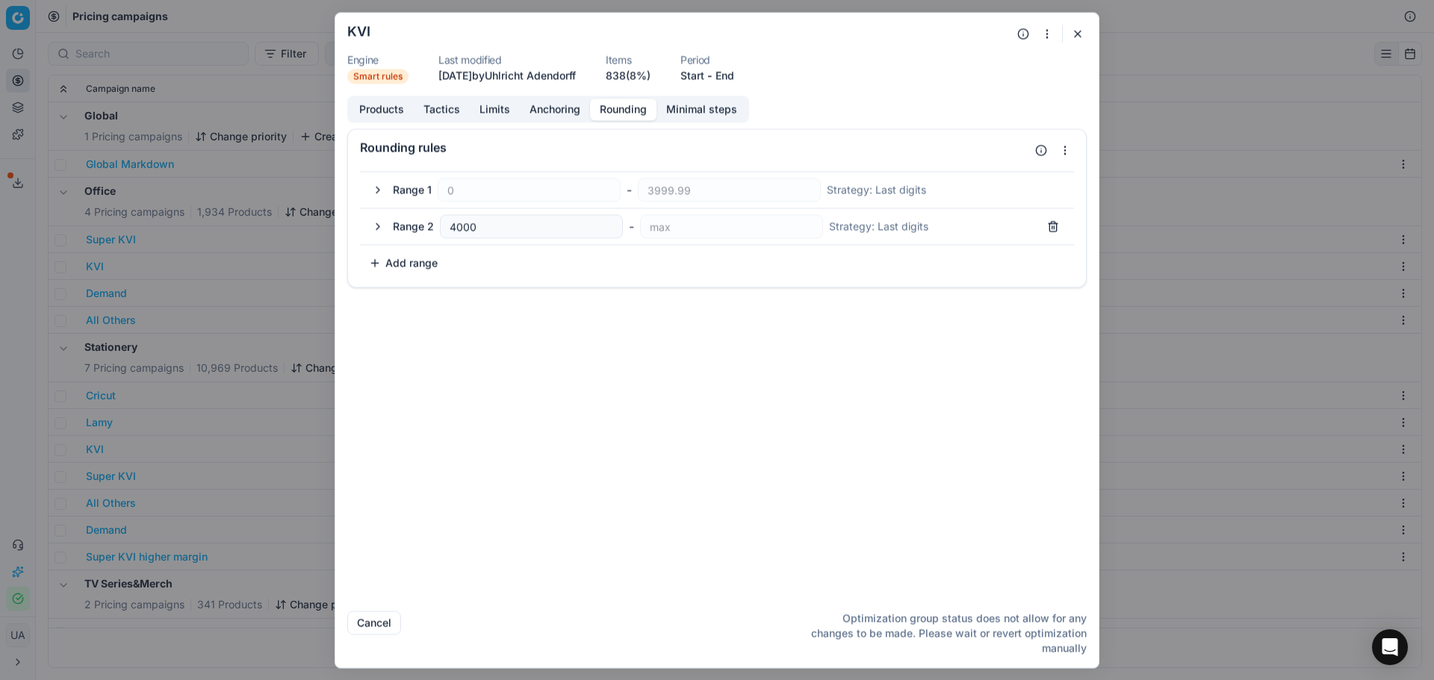
click at [624, 105] on button "Rounding" at bounding box center [623, 110] width 66 height 22
click at [1076, 38] on button "button" at bounding box center [1078, 34] width 18 height 18
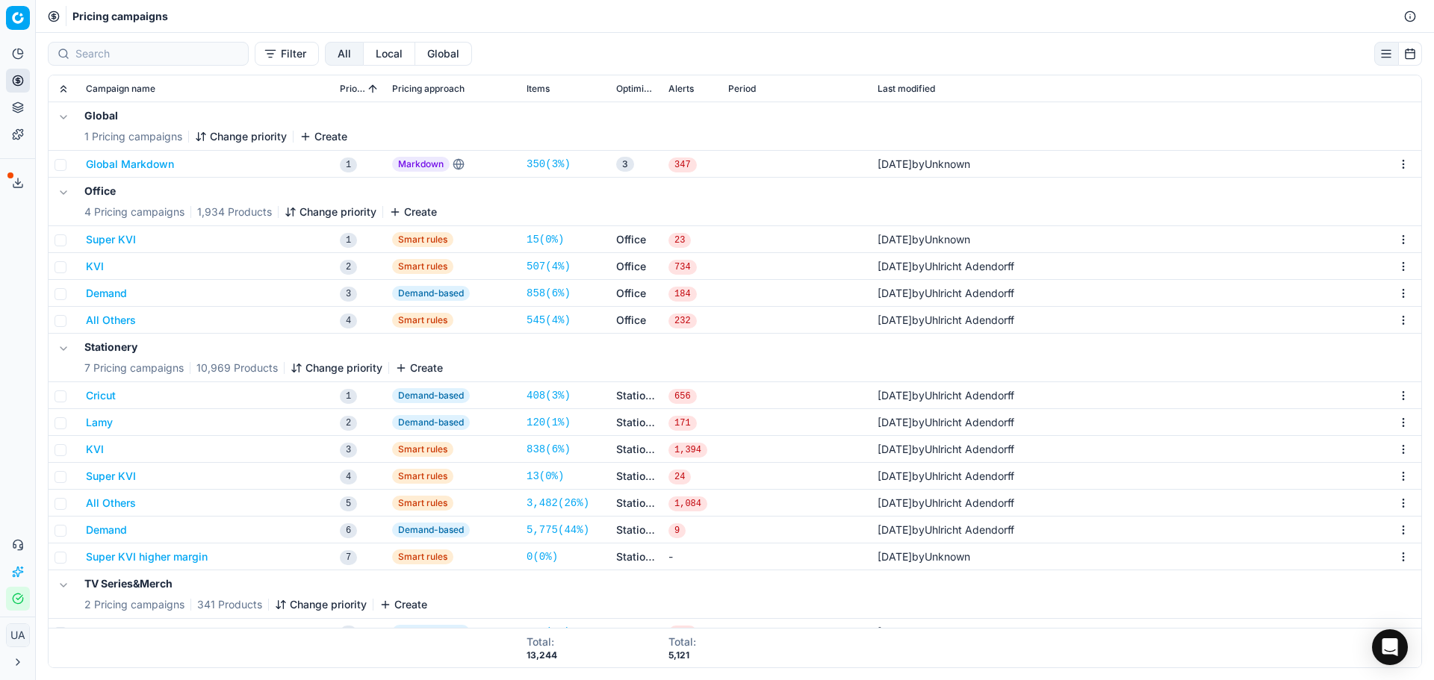
click at [105, 446] on div "KVI" at bounding box center [207, 449] width 242 height 15
click at [101, 447] on button "KVI" at bounding box center [95, 449] width 18 height 15
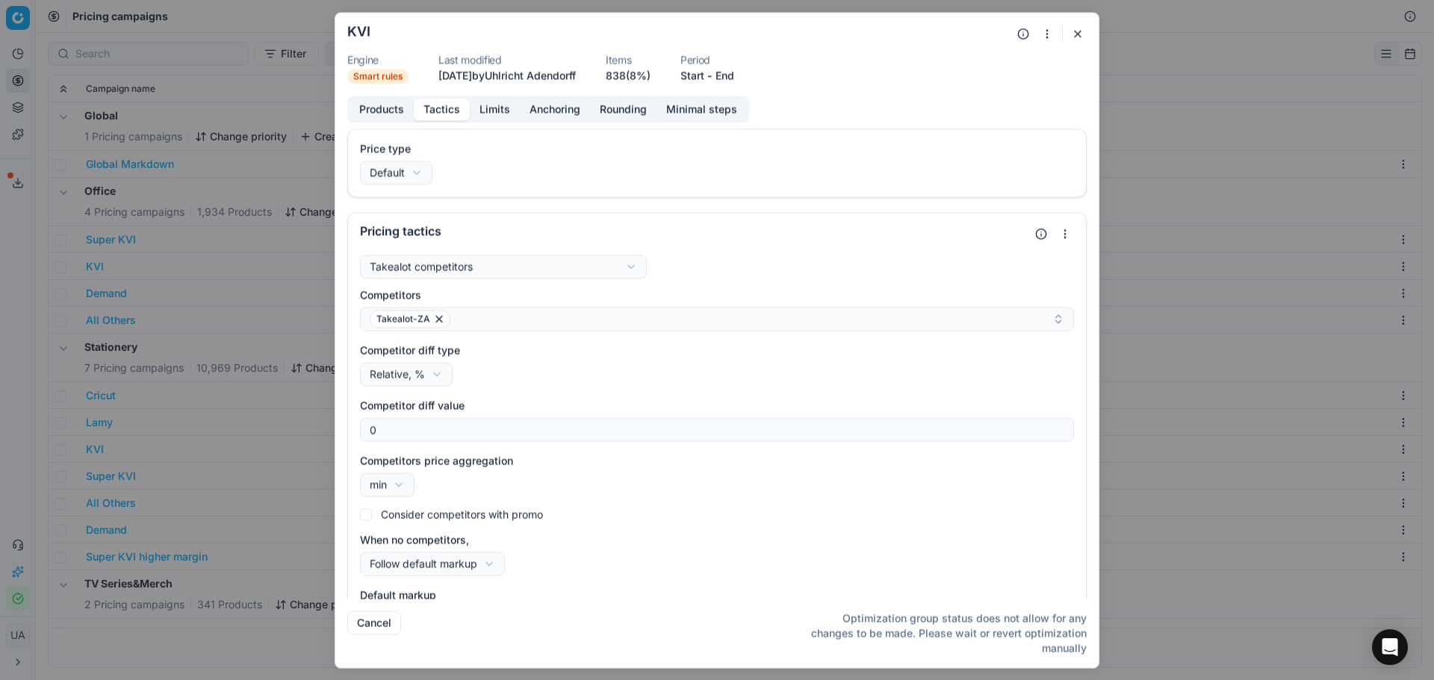
click at [441, 99] on button "Tactics" at bounding box center [442, 110] width 56 height 22
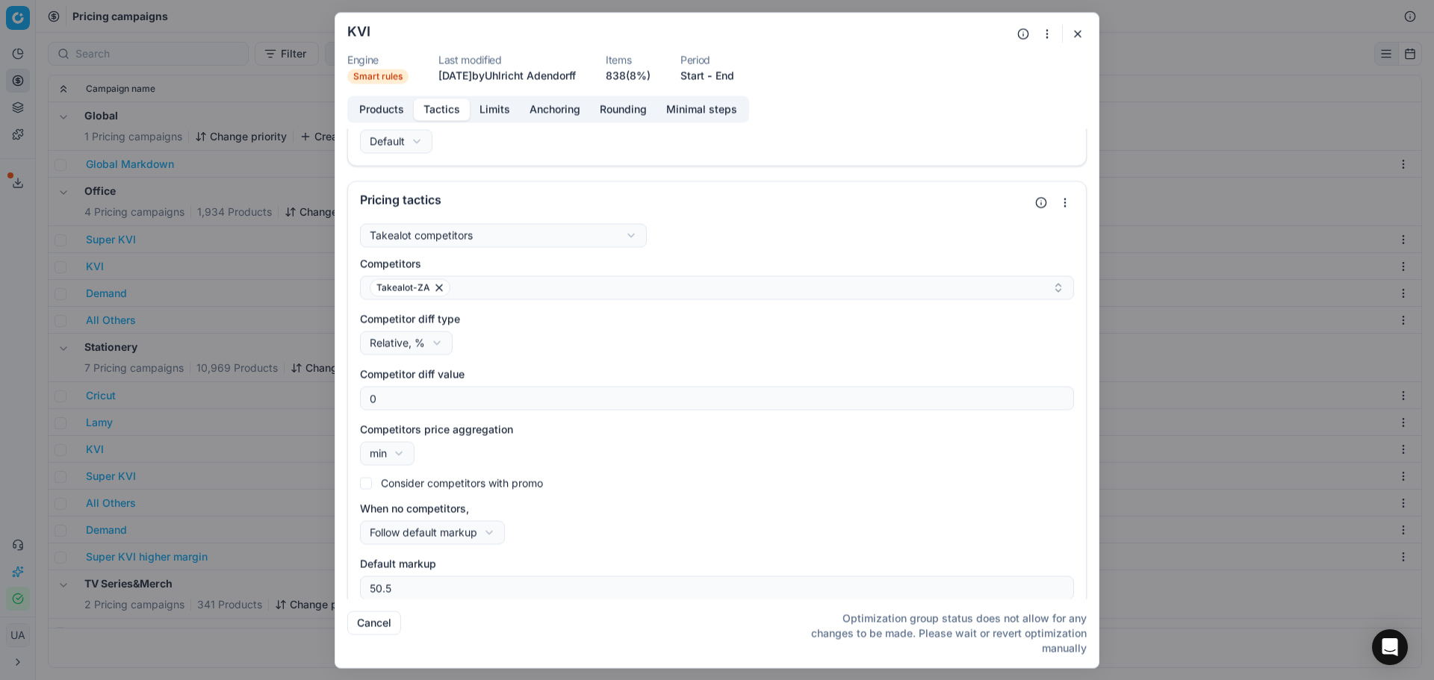
scroll to position [45, 0]
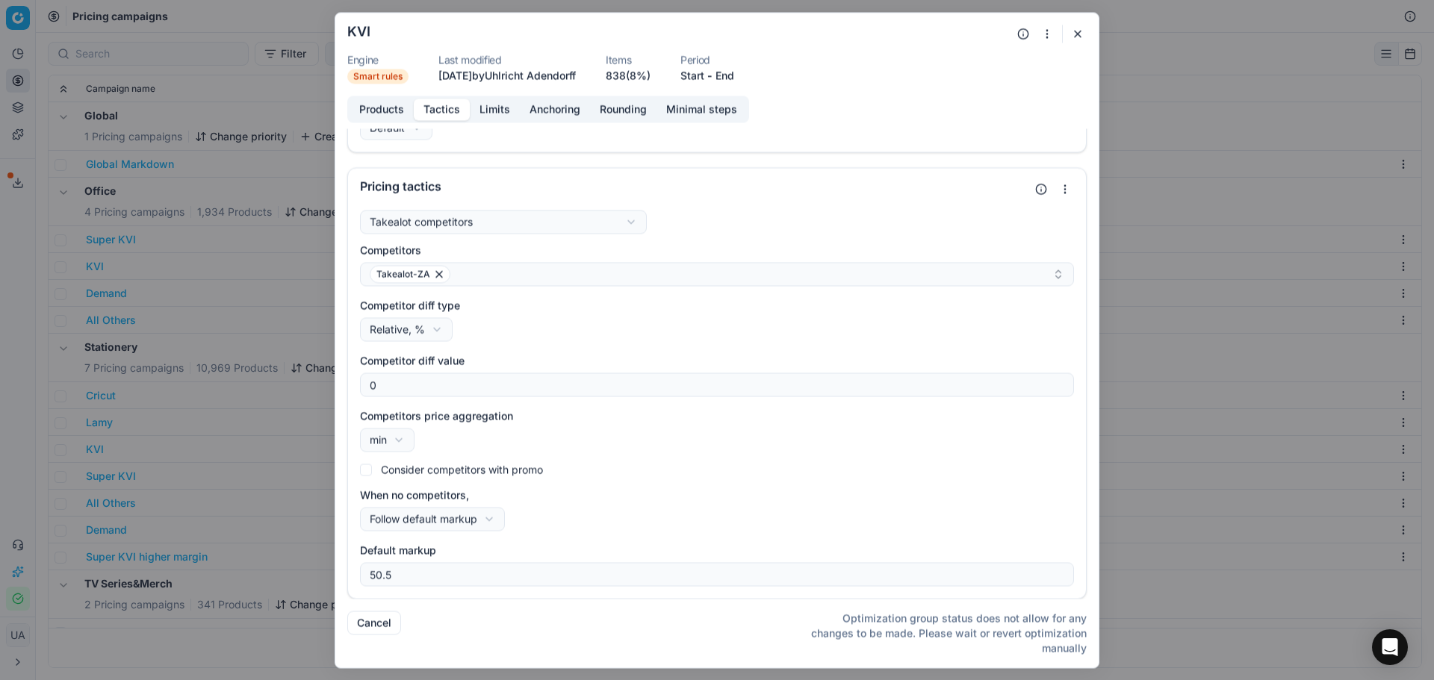
click at [502, 114] on button "Limits" at bounding box center [495, 110] width 50 height 22
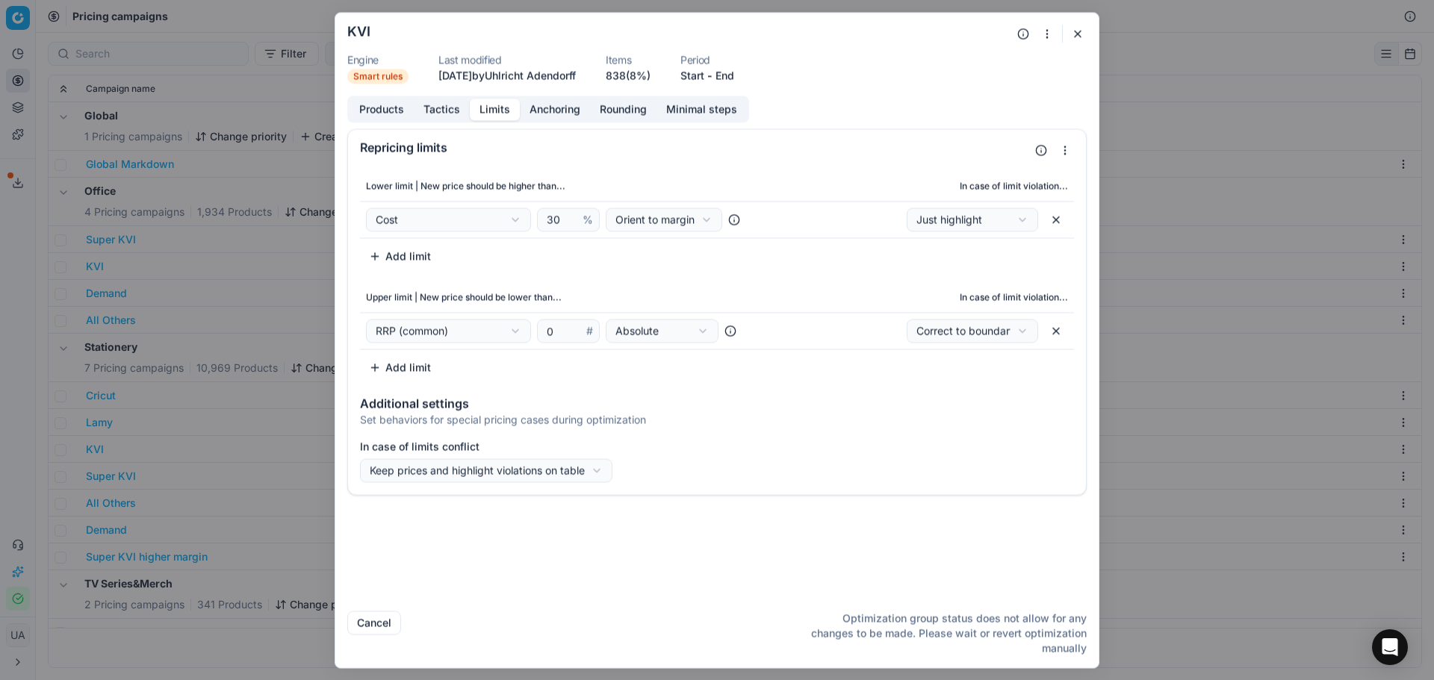
click at [575, 97] on div "Products Tactics Limits Anchoring Rounding Minimal steps" at bounding box center [548, 109] width 402 height 27
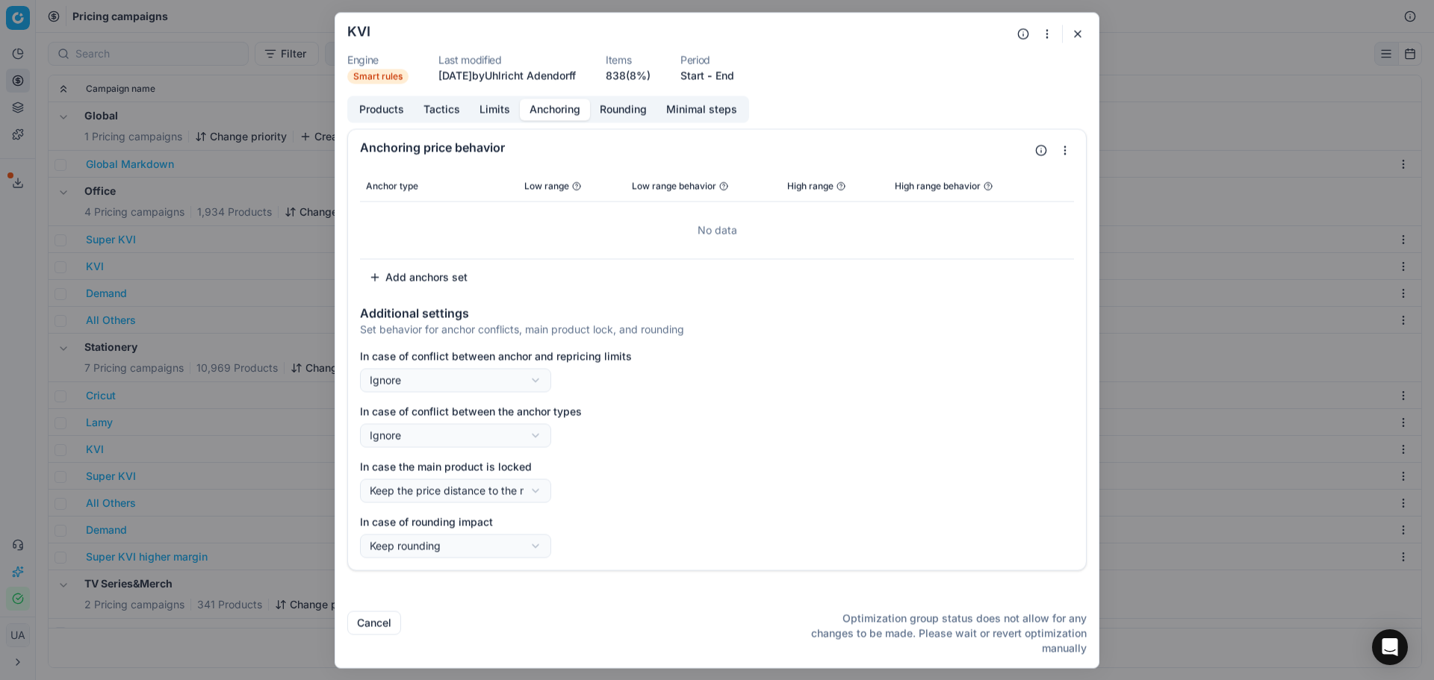
click at [562, 113] on button "Anchoring" at bounding box center [555, 110] width 70 height 22
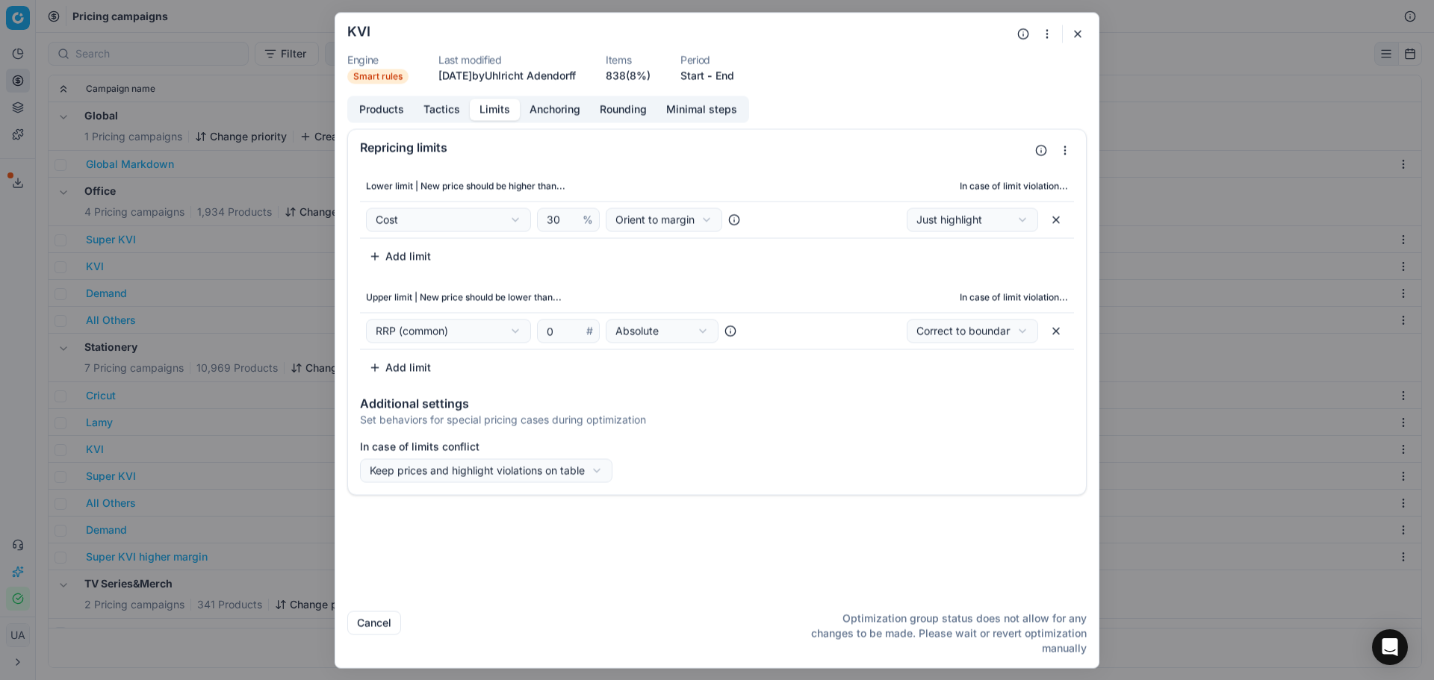
drag, startPoint x: 493, startPoint y: 106, endPoint x: 487, endPoint y: 122, distance: 16.8
click at [493, 107] on button "Limits" at bounding box center [495, 110] width 50 height 22
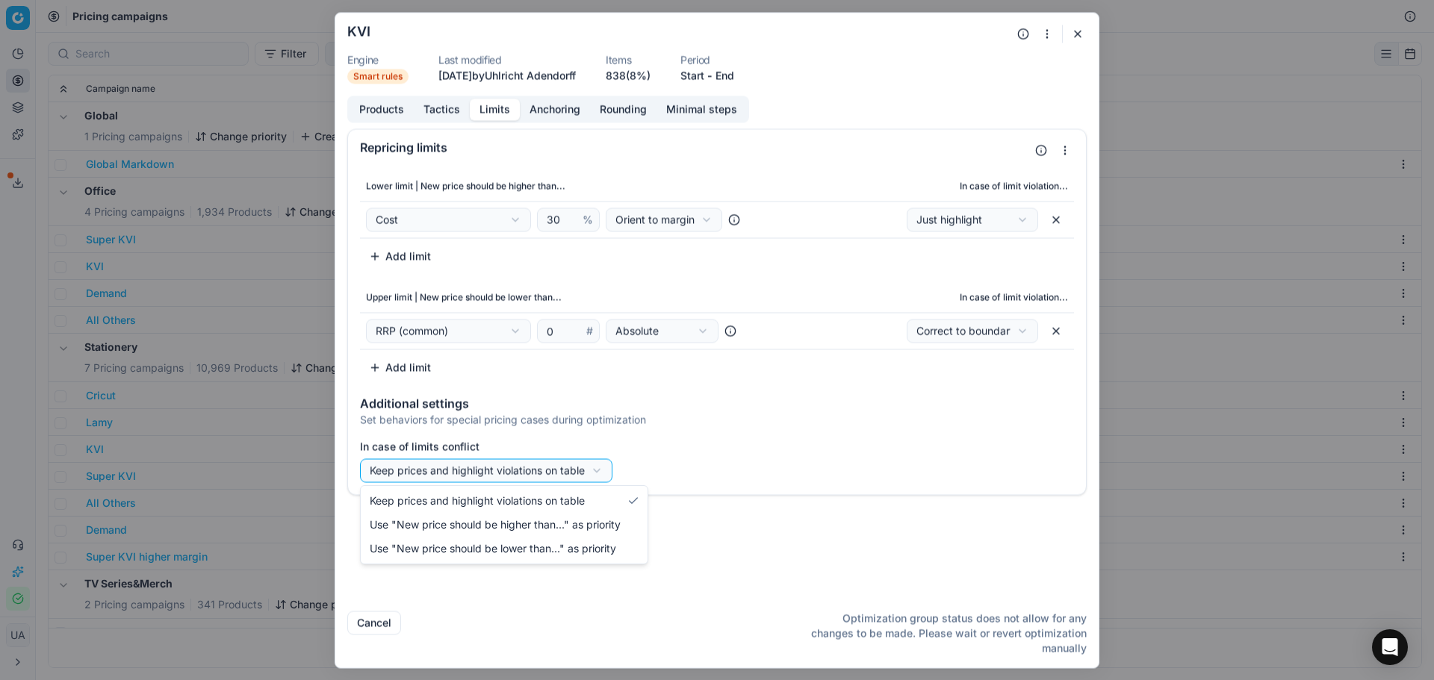
click at [480, 470] on div "We are saving PC settings. Please wait, it should take a few minutes KVI Engine…" at bounding box center [717, 340] width 1434 height 680
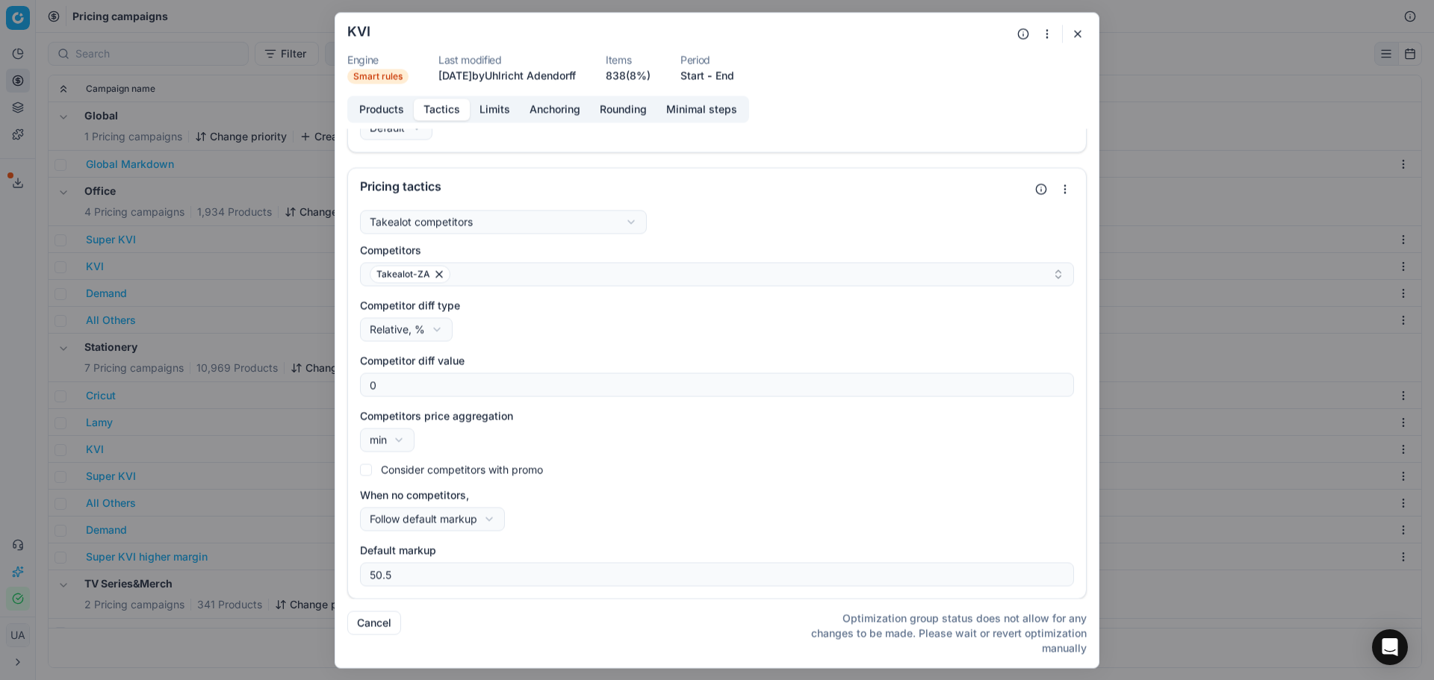
click at [443, 102] on button "Tactics" at bounding box center [442, 110] width 56 height 22
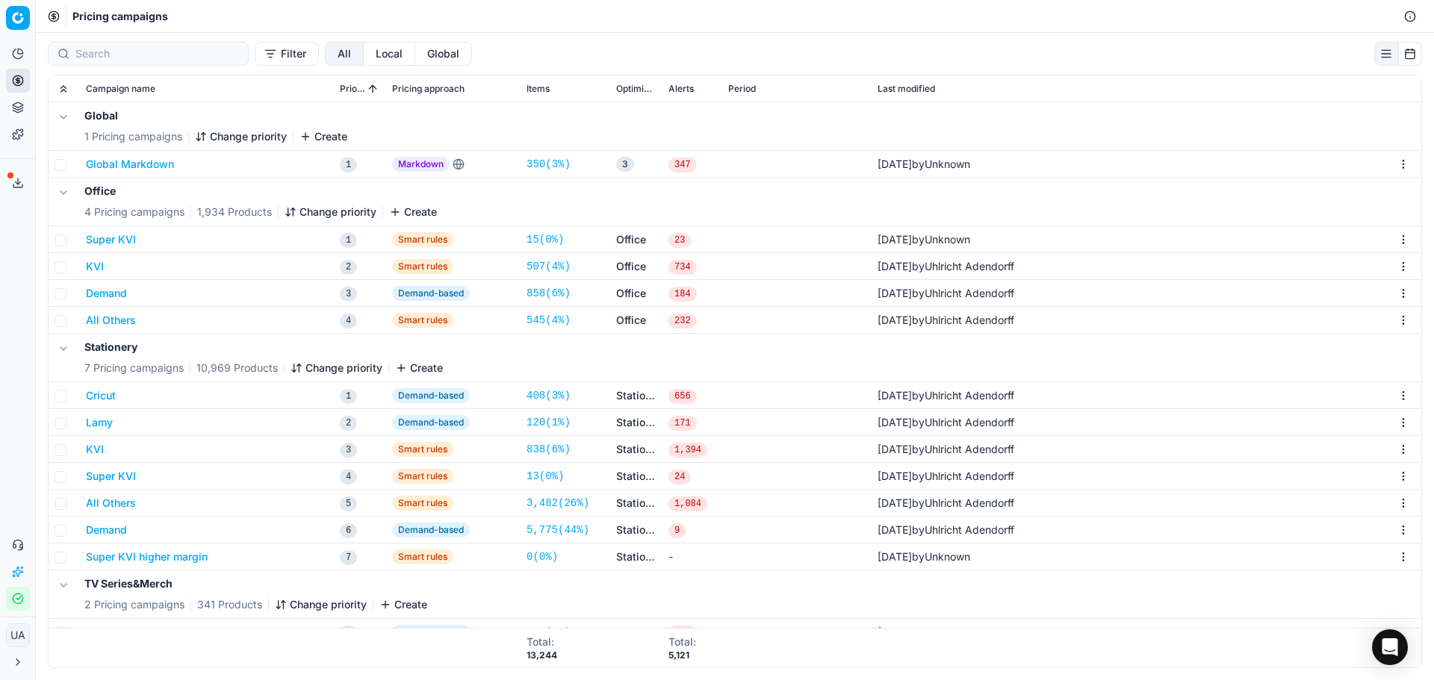
click at [94, 450] on button "KVI" at bounding box center [95, 449] width 18 height 15
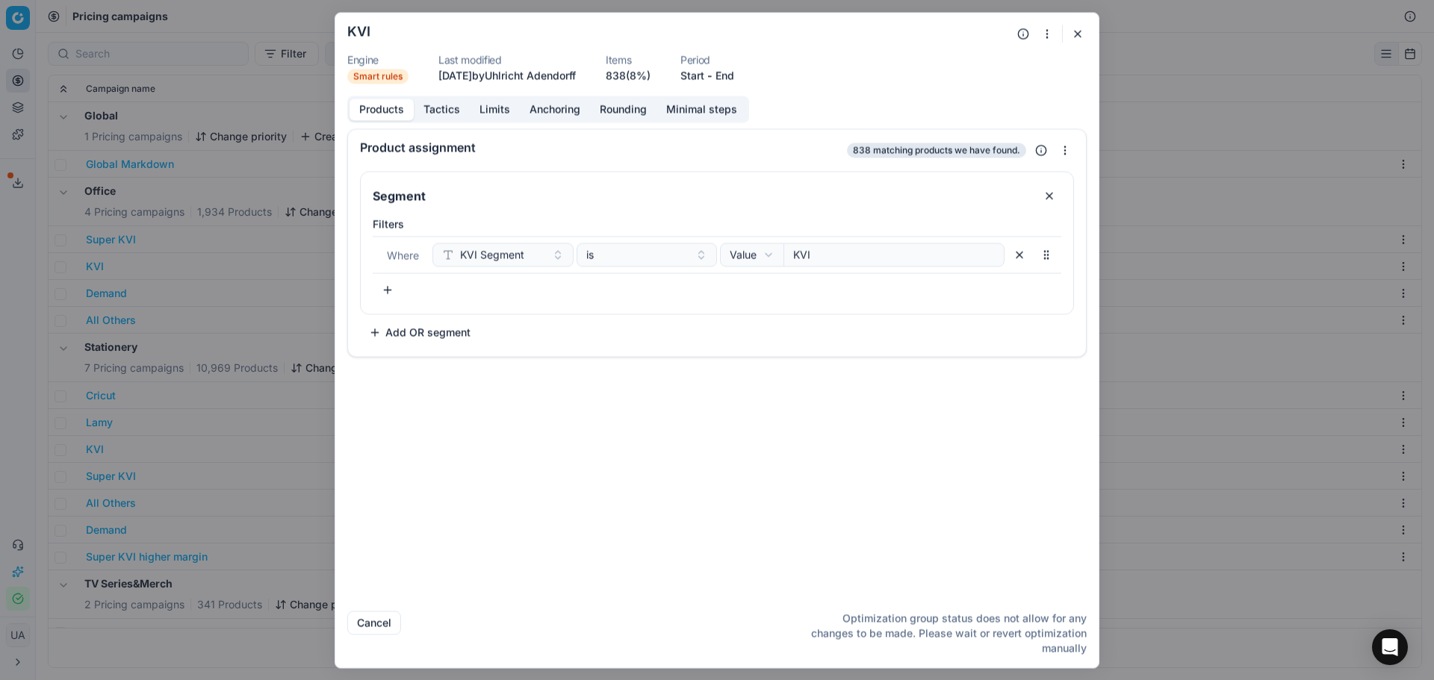
click at [438, 99] on button "Tactics" at bounding box center [442, 110] width 56 height 22
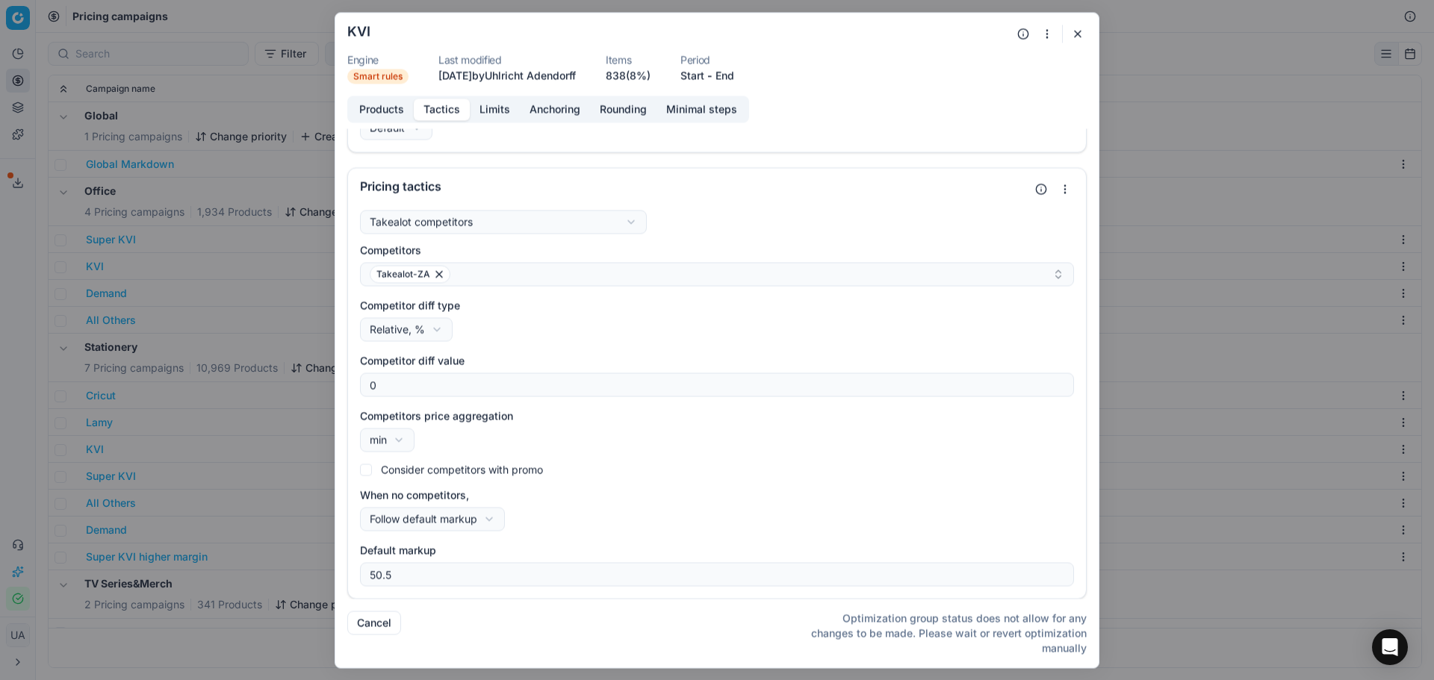
click at [416, 518] on div "We are saving PC settings. Please wait, it should take a few minutes KVI Engine…" at bounding box center [717, 340] width 1434 height 680
drag, startPoint x: 526, startPoint y: 645, endPoint x: 522, endPoint y: 635, distance: 10.4
click at [525, 644] on div "We are saving PC settings. Please wait, it should take a few minutes KVI Engine…" at bounding box center [717, 340] width 1434 height 680
click at [480, 519] on div "We are saving PC settings. Please wait, it should take a few minutes KVI Engine…" at bounding box center [717, 340] width 1434 height 680
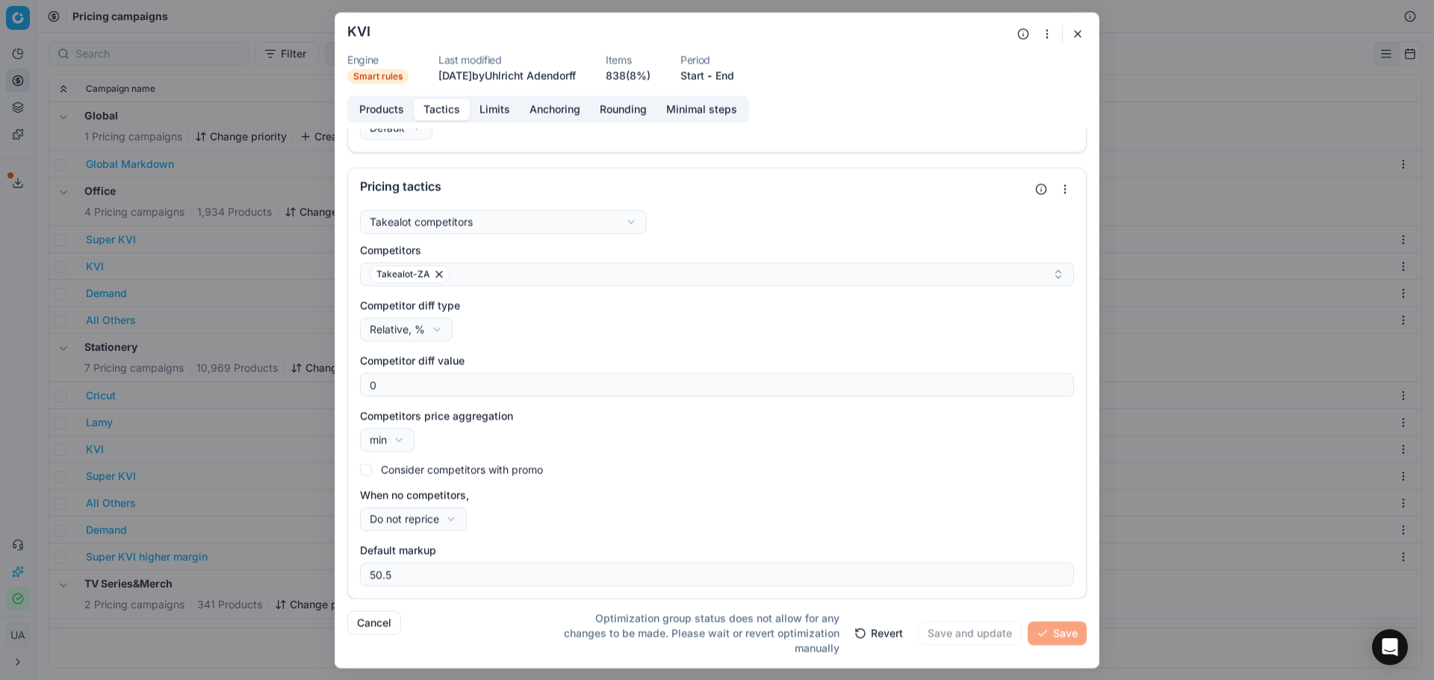
drag, startPoint x: 884, startPoint y: 626, endPoint x: 834, endPoint y: 632, distance: 50.4
click at [882, 626] on button "Revert" at bounding box center [879, 633] width 66 height 24
select select "default_markup"
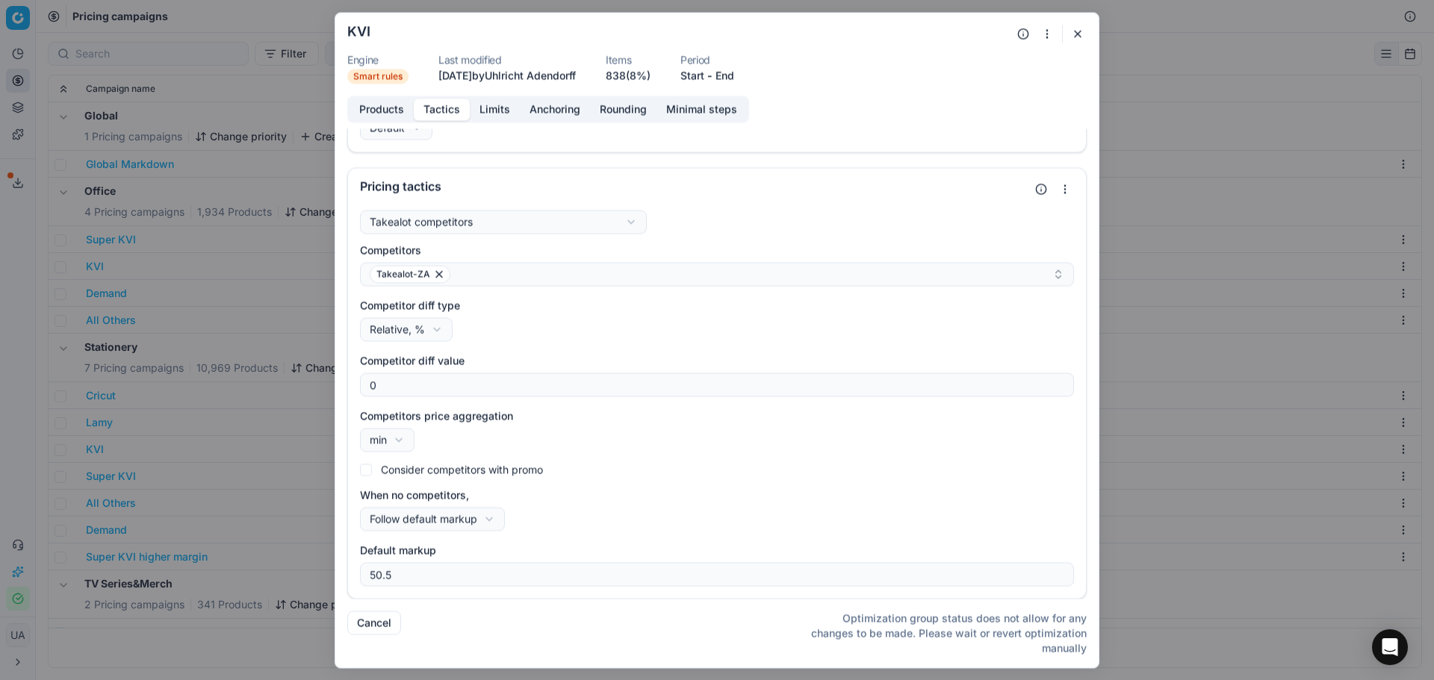
click at [210, 503] on div "We are saving PC settings. Please wait, it should take a few minutes KVI Engine…" at bounding box center [717, 340] width 1434 height 680
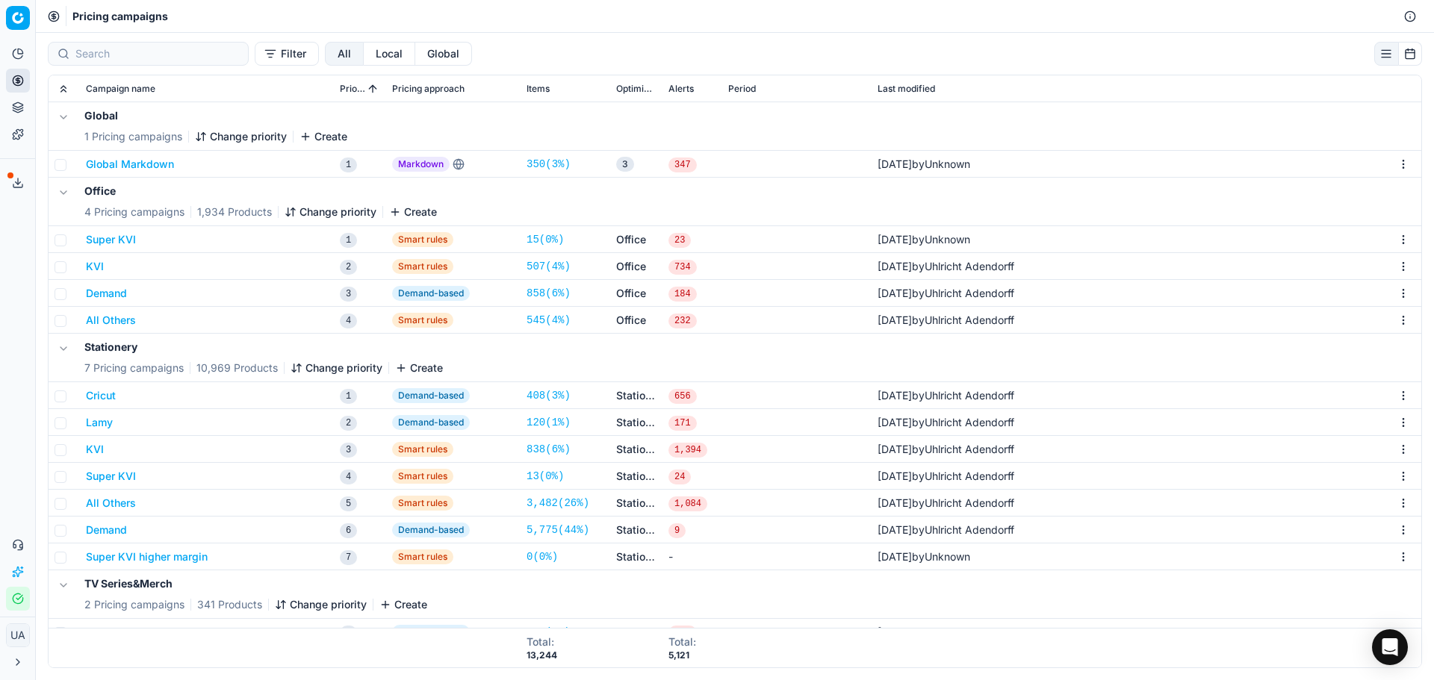
click at [106, 529] on button "Demand" at bounding box center [106, 530] width 41 height 15
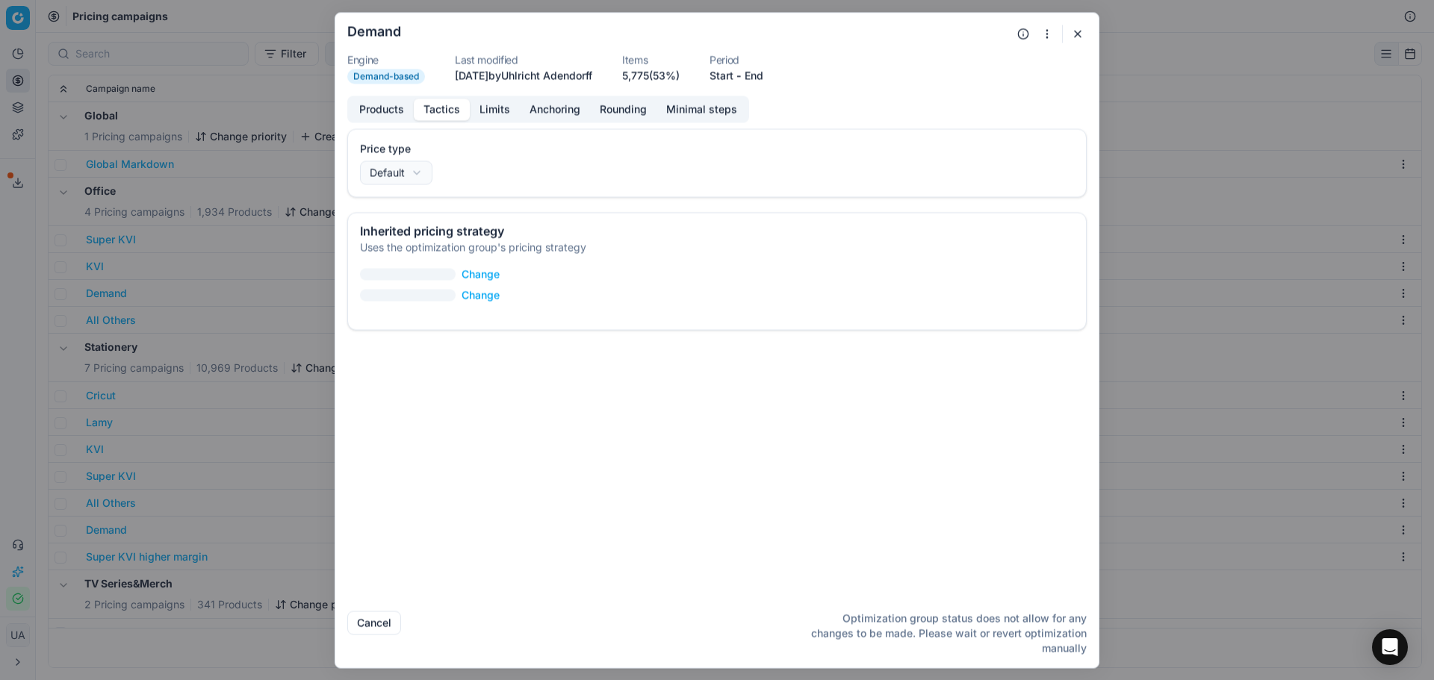
click at [435, 118] on button "Tactics" at bounding box center [442, 110] width 56 height 22
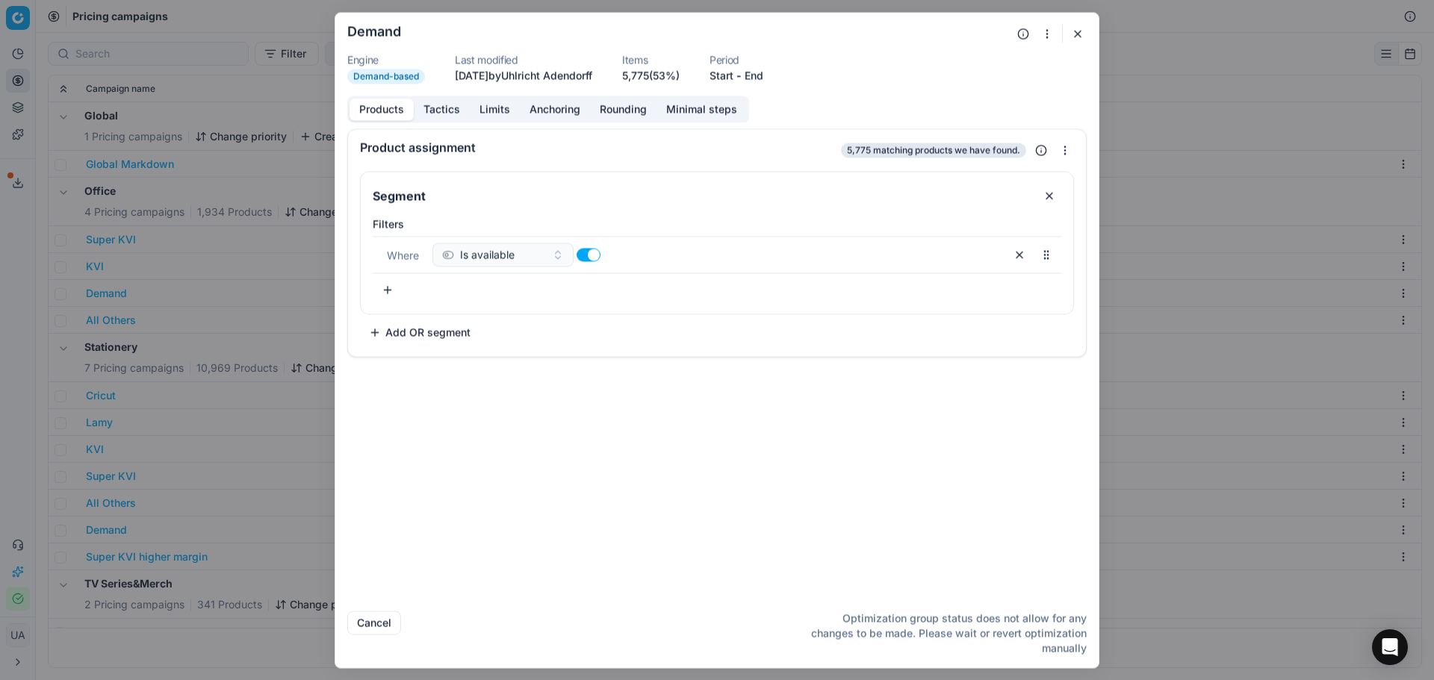
drag, startPoint x: 376, startPoint y: 115, endPoint x: 346, endPoint y: 202, distance: 91.9
click at [375, 115] on button "Products" at bounding box center [382, 110] width 64 height 22
drag, startPoint x: 52, startPoint y: 514, endPoint x: 76, endPoint y: 498, distance: 28.6
click at [46, 512] on div "We are saving PC settings. Please wait, it should take a few minutes Demand Eng…" at bounding box center [717, 340] width 1434 height 680
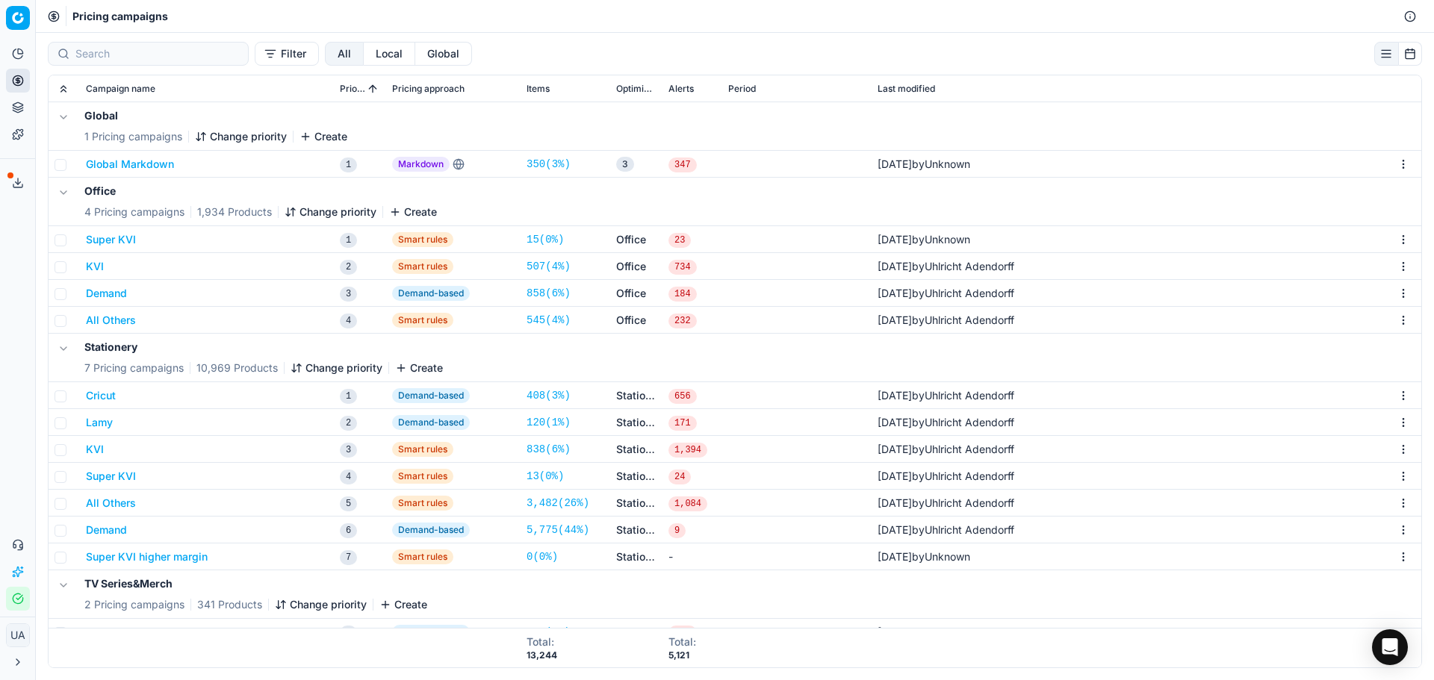
click at [94, 419] on button "Lamy" at bounding box center [99, 422] width 27 height 15
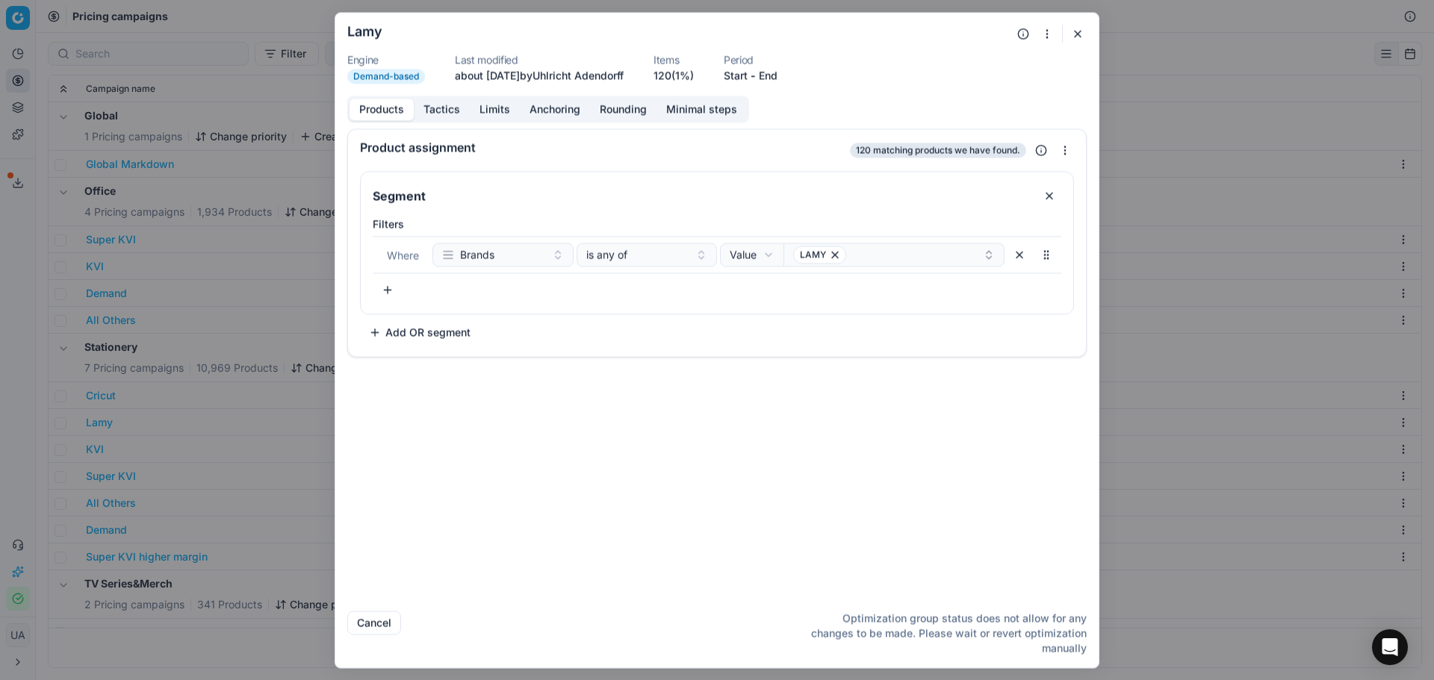
drag, startPoint x: 161, startPoint y: 444, endPoint x: 131, endPoint y: 449, distance: 30.3
click at [159, 444] on div "We are saving PC settings. Please wait, it should take a few minutes Lamy Engin…" at bounding box center [717, 340] width 1434 height 680
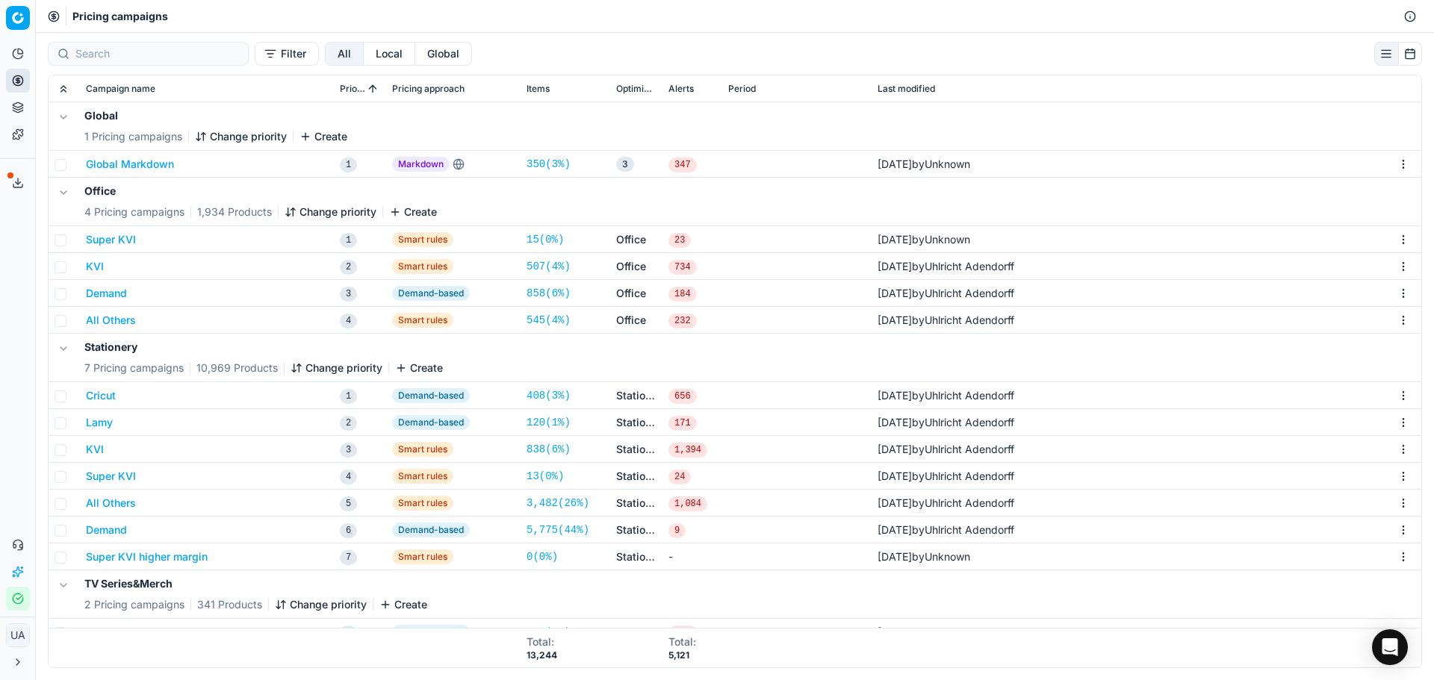
click at [90, 450] on button "KVI" at bounding box center [95, 449] width 18 height 15
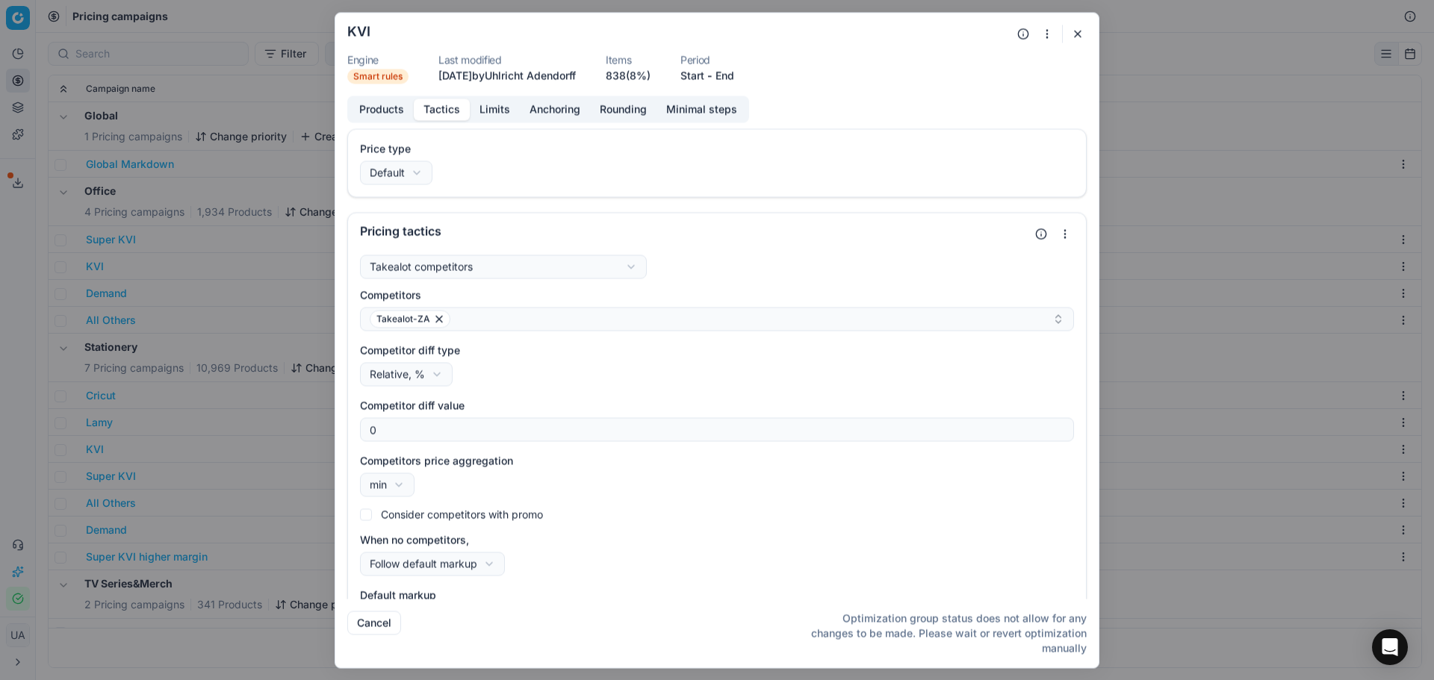
click at [427, 114] on button "Tactics" at bounding box center [442, 110] width 56 height 22
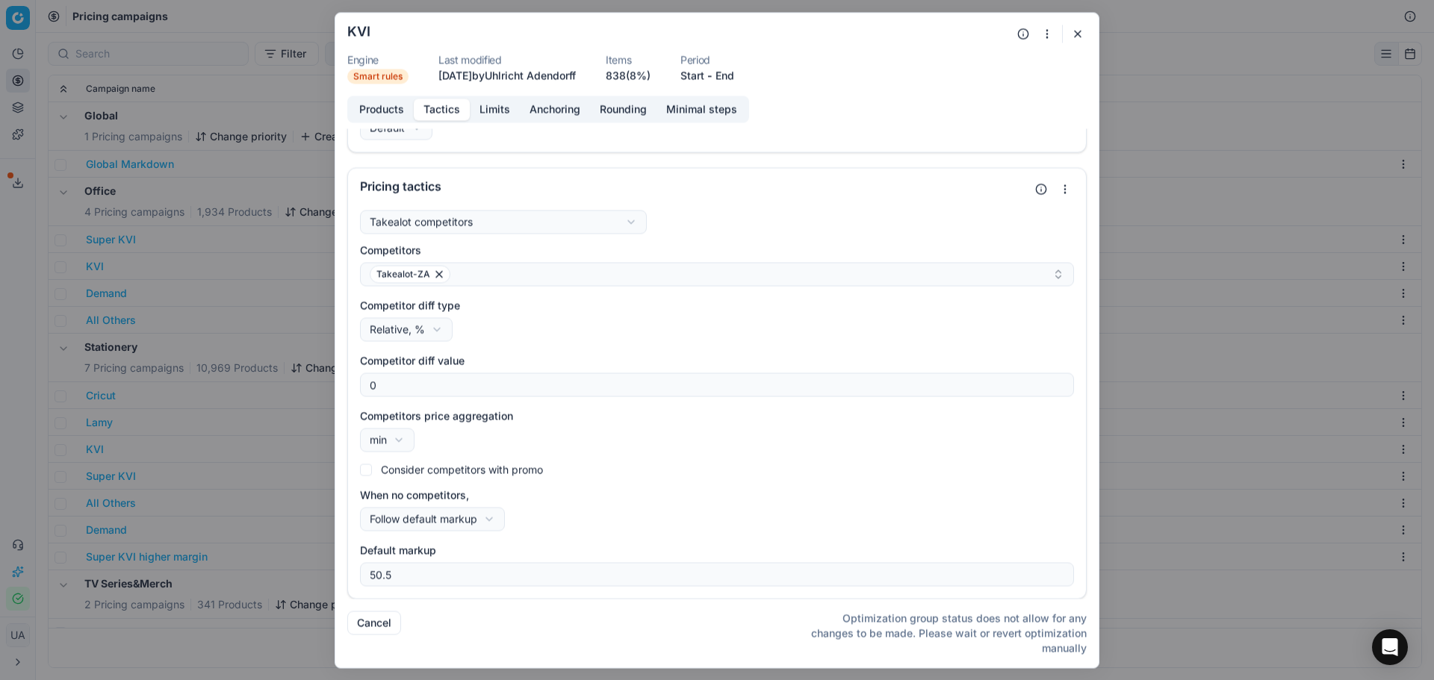
click at [43, 387] on div "We are saving PC settings. Please wait, it should take a few minutes KVI Engine…" at bounding box center [717, 340] width 1434 height 680
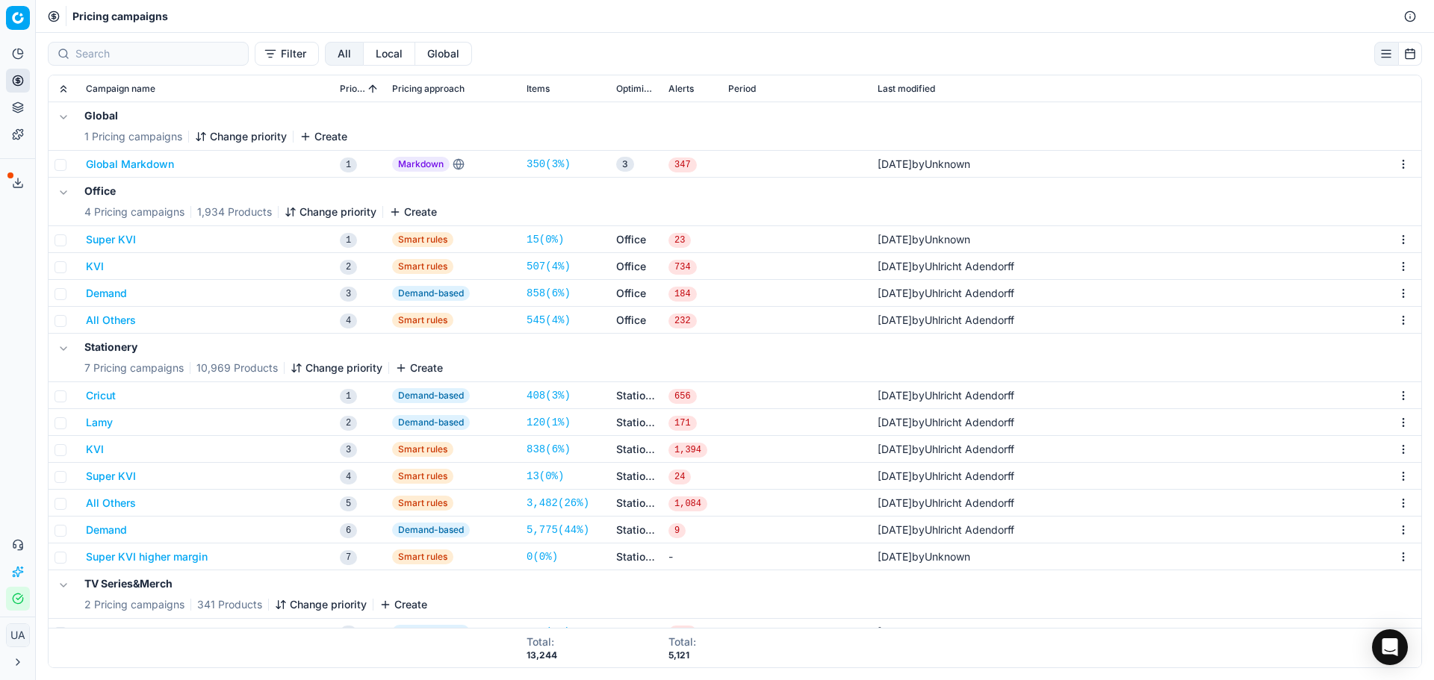
click at [20, 144] on link "Templates" at bounding box center [18, 135] width 24 height 24
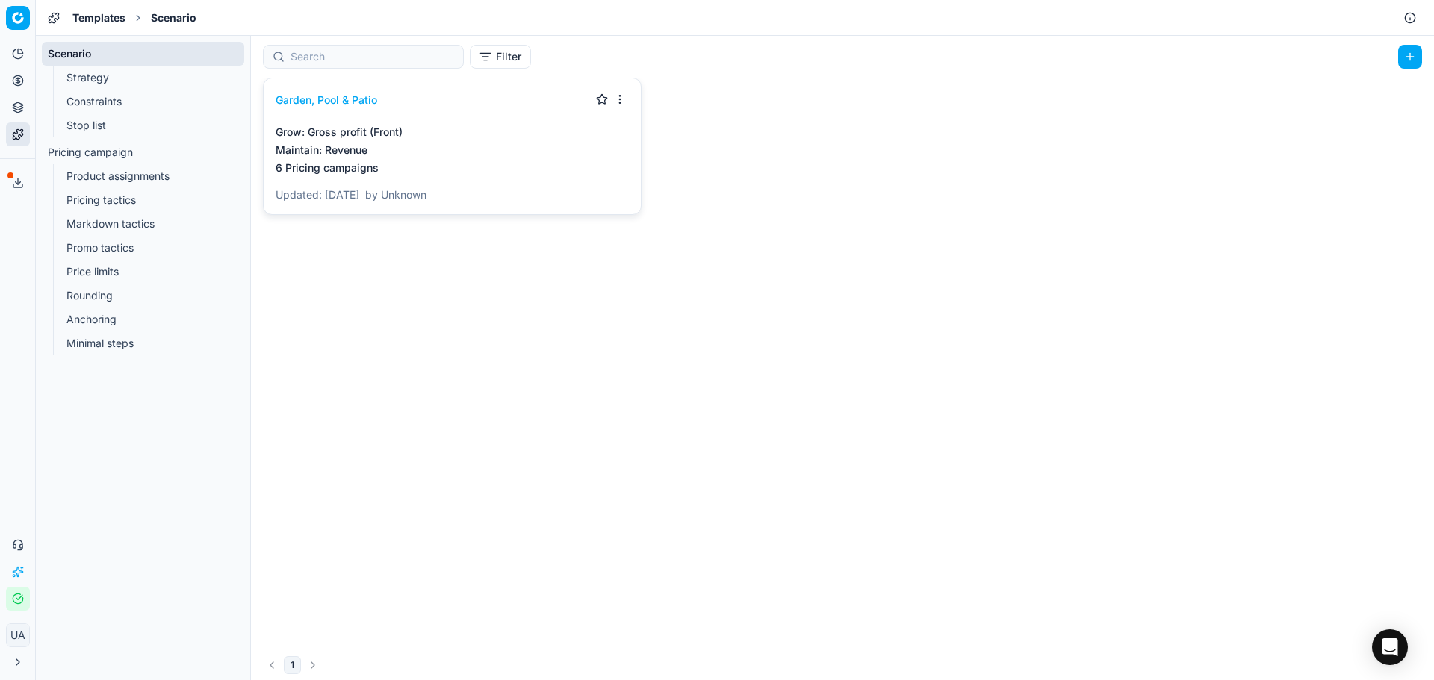
click at [109, 131] on link "Stop list" at bounding box center [144, 125] width 166 height 21
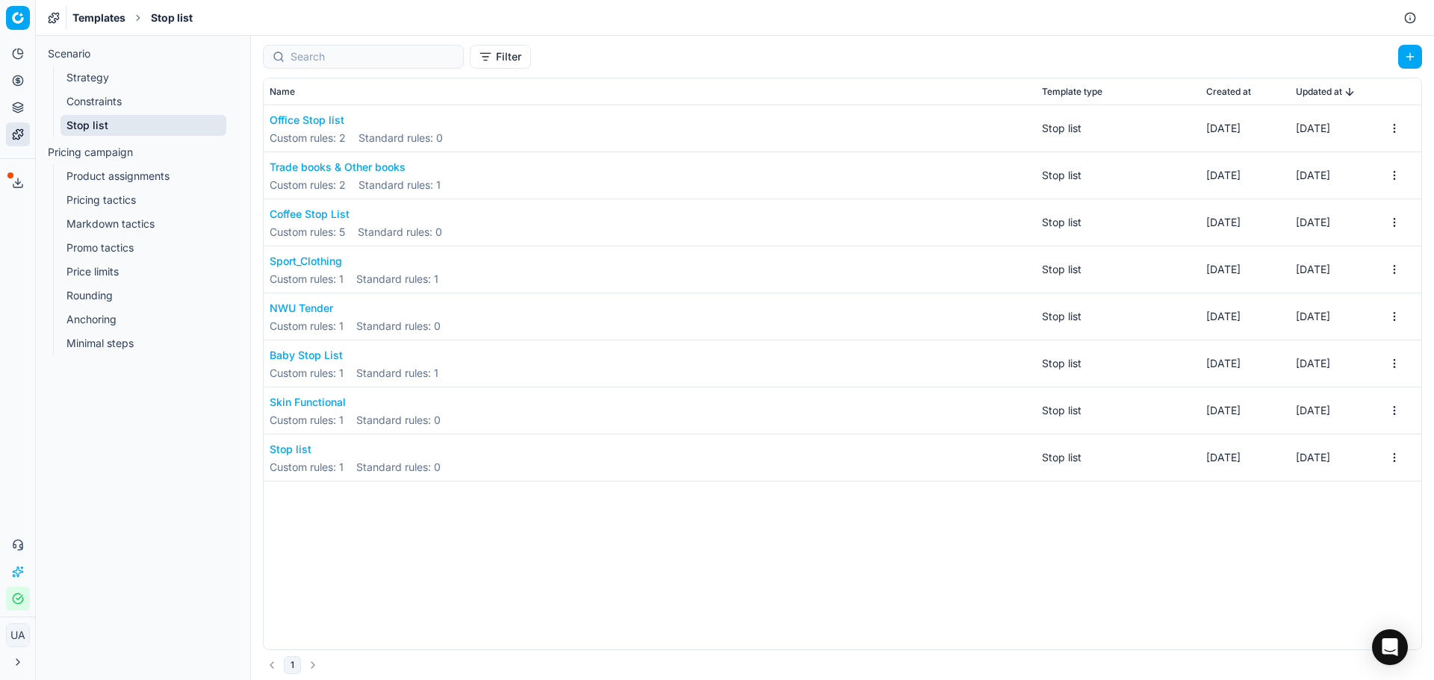
click at [317, 123] on button "Office Stop list" at bounding box center [356, 120] width 173 height 15
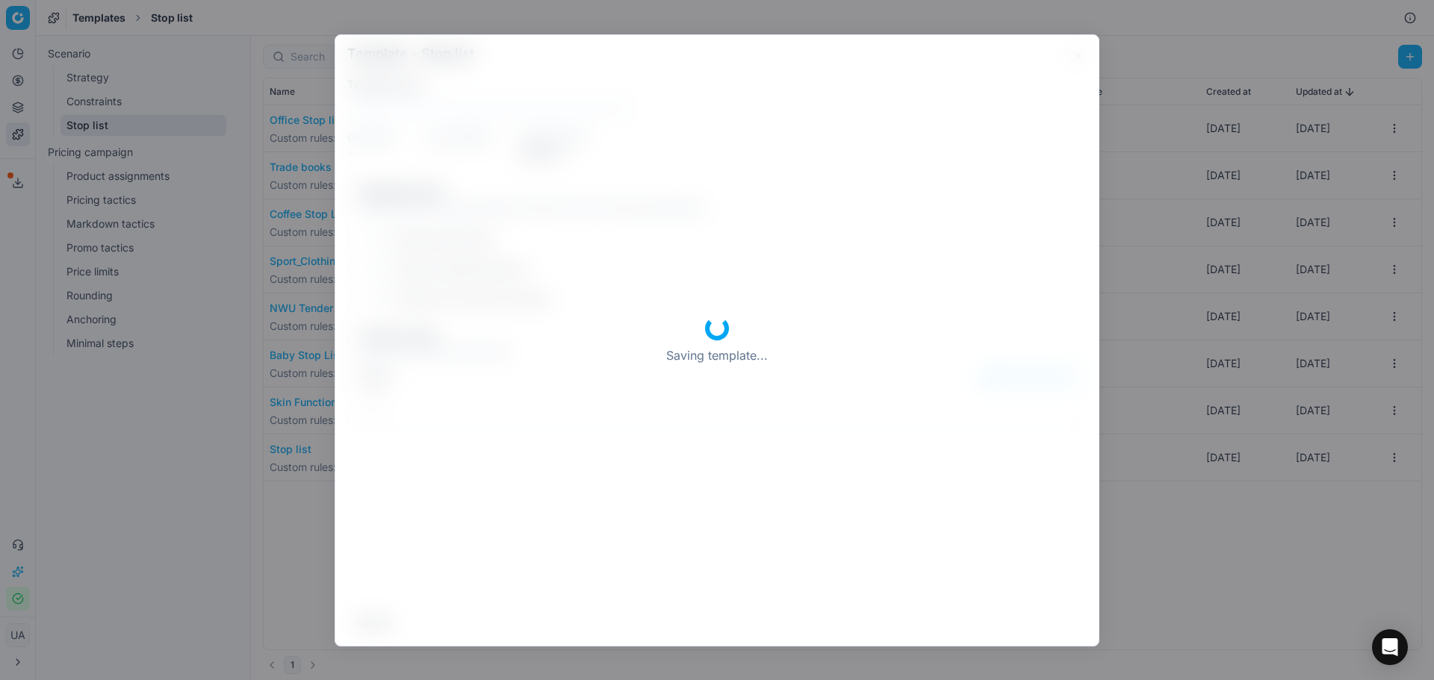
type input "Office Stop list"
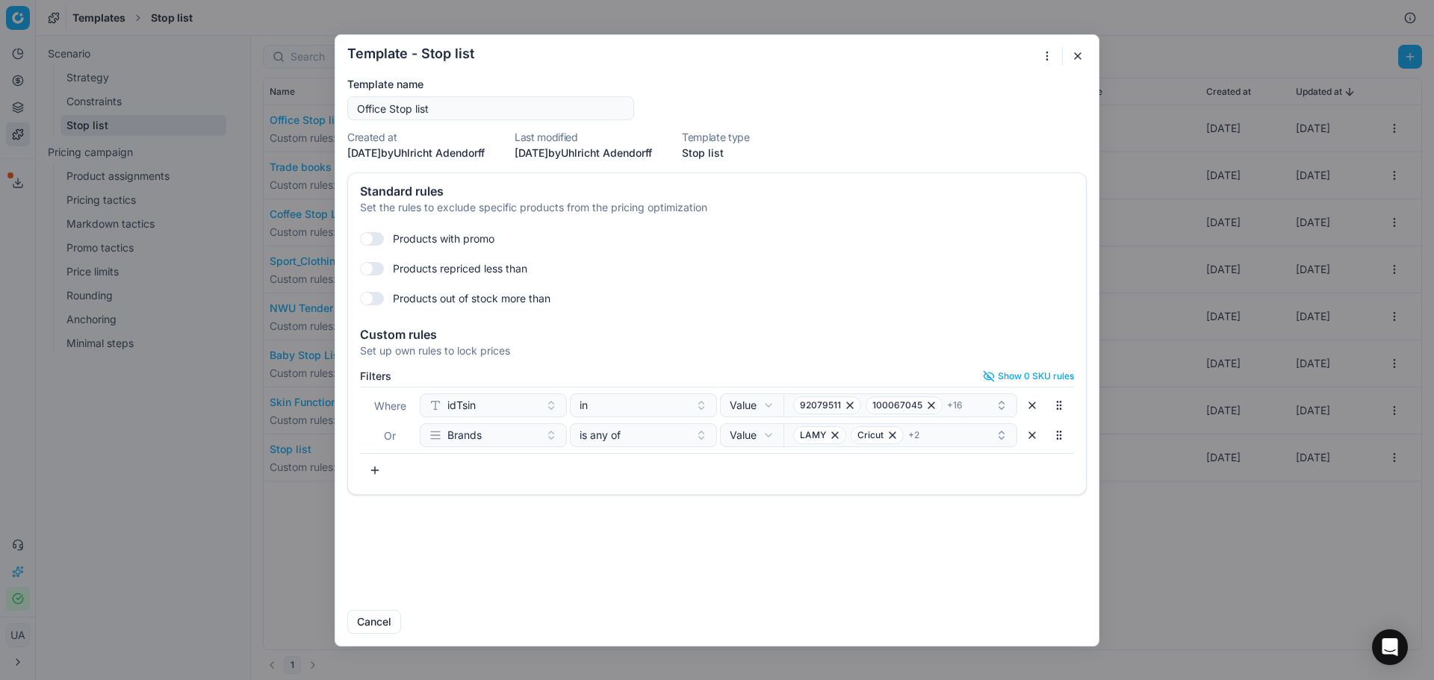
click at [1070, 61] on button "button" at bounding box center [1078, 56] width 18 height 18
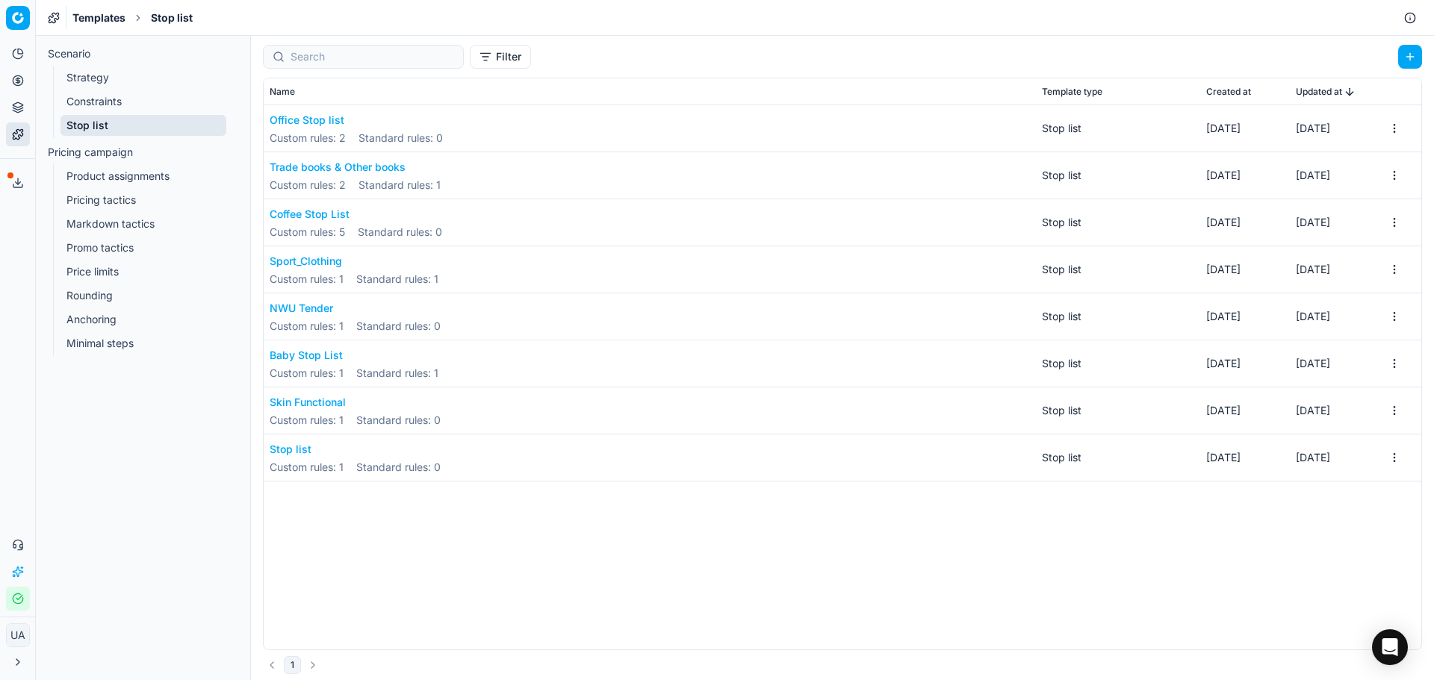
click at [318, 303] on button "NWU Tender" at bounding box center [355, 308] width 171 height 15
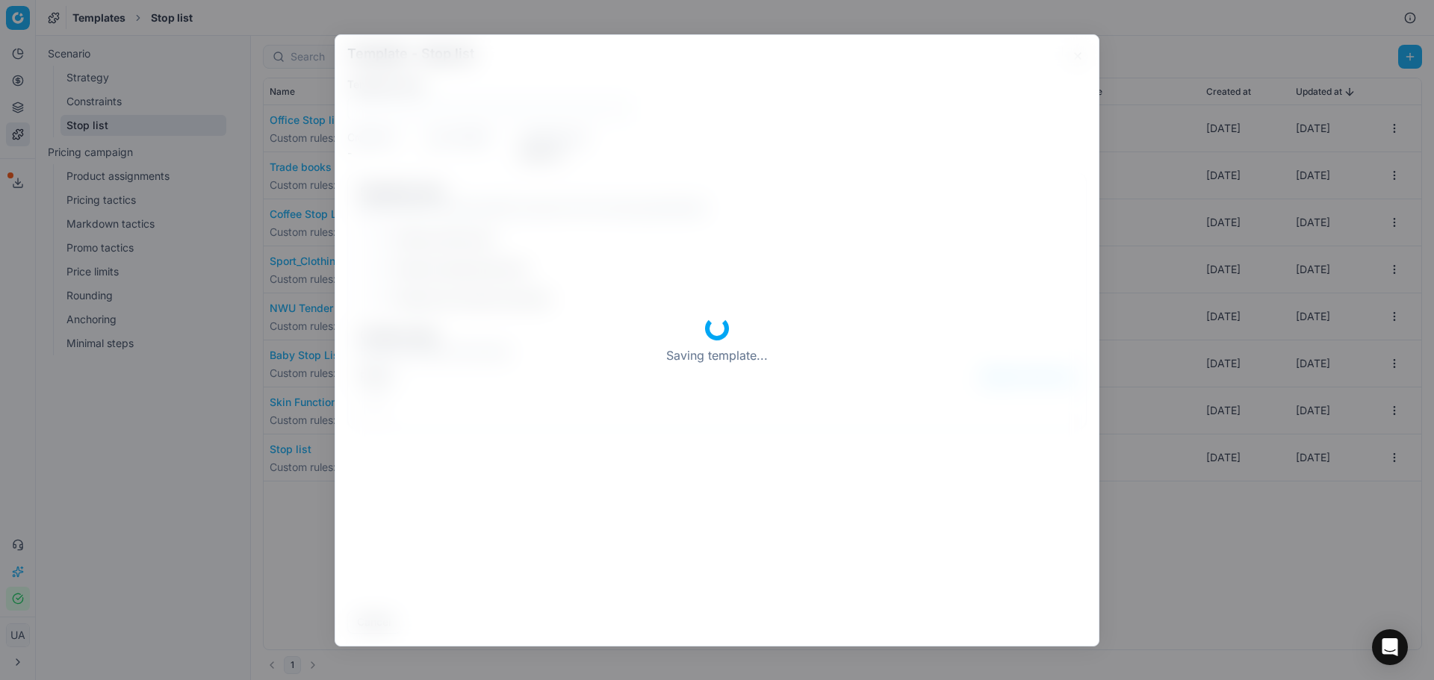
type input "NWU Tender"
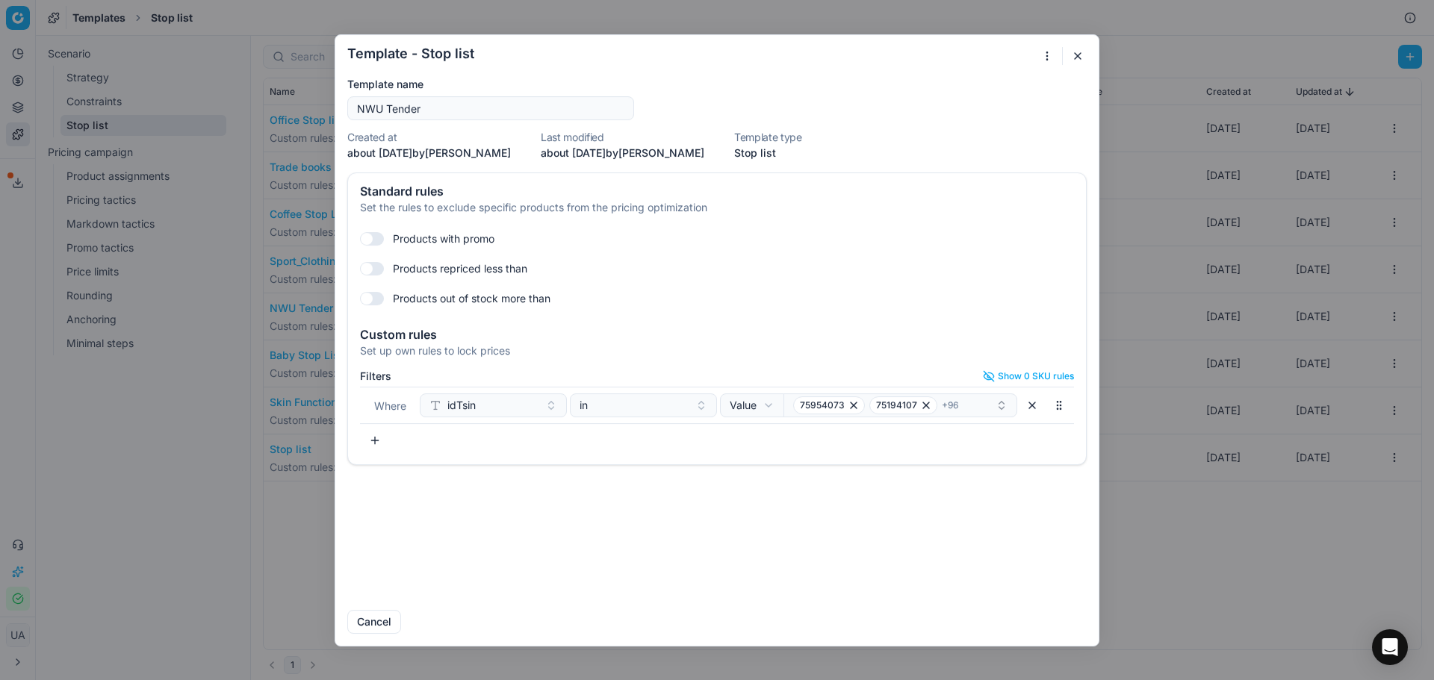
click at [1081, 52] on button "button" at bounding box center [1078, 56] width 18 height 18
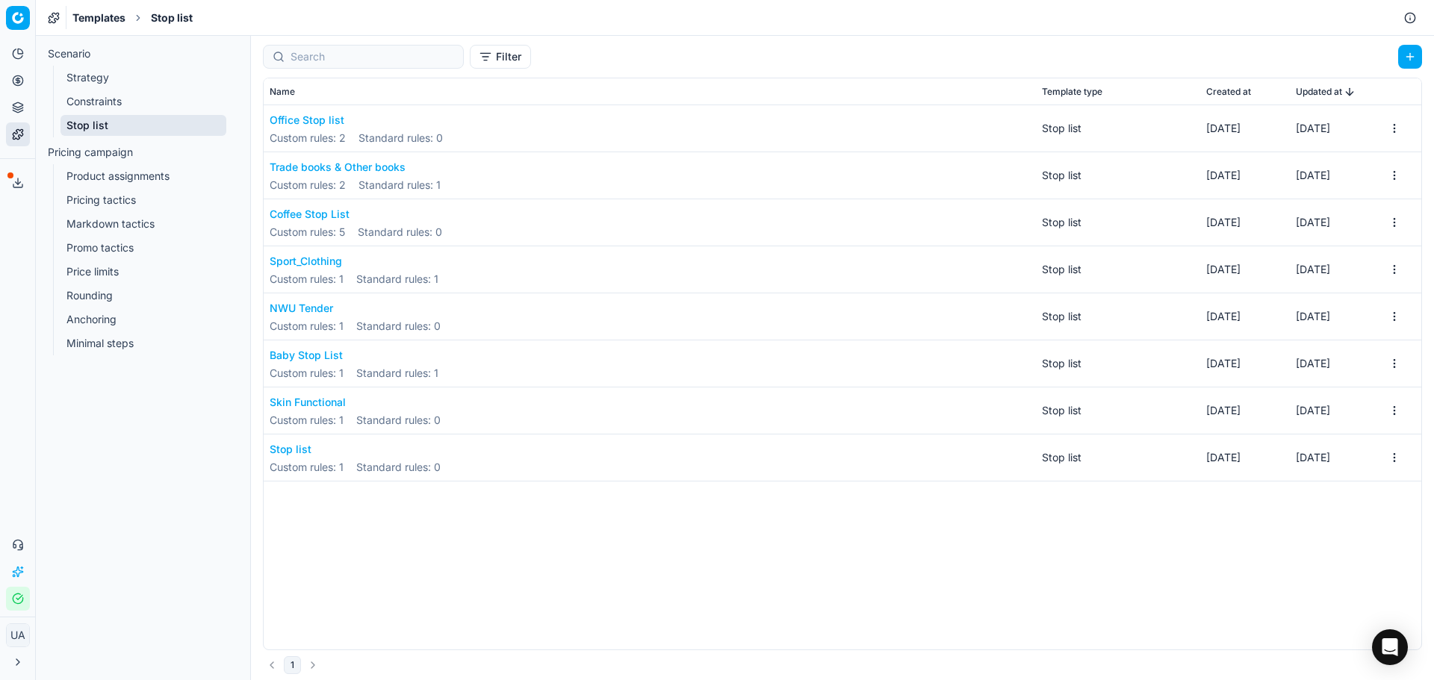
click at [294, 121] on button "Office Stop list" at bounding box center [356, 120] width 173 height 15
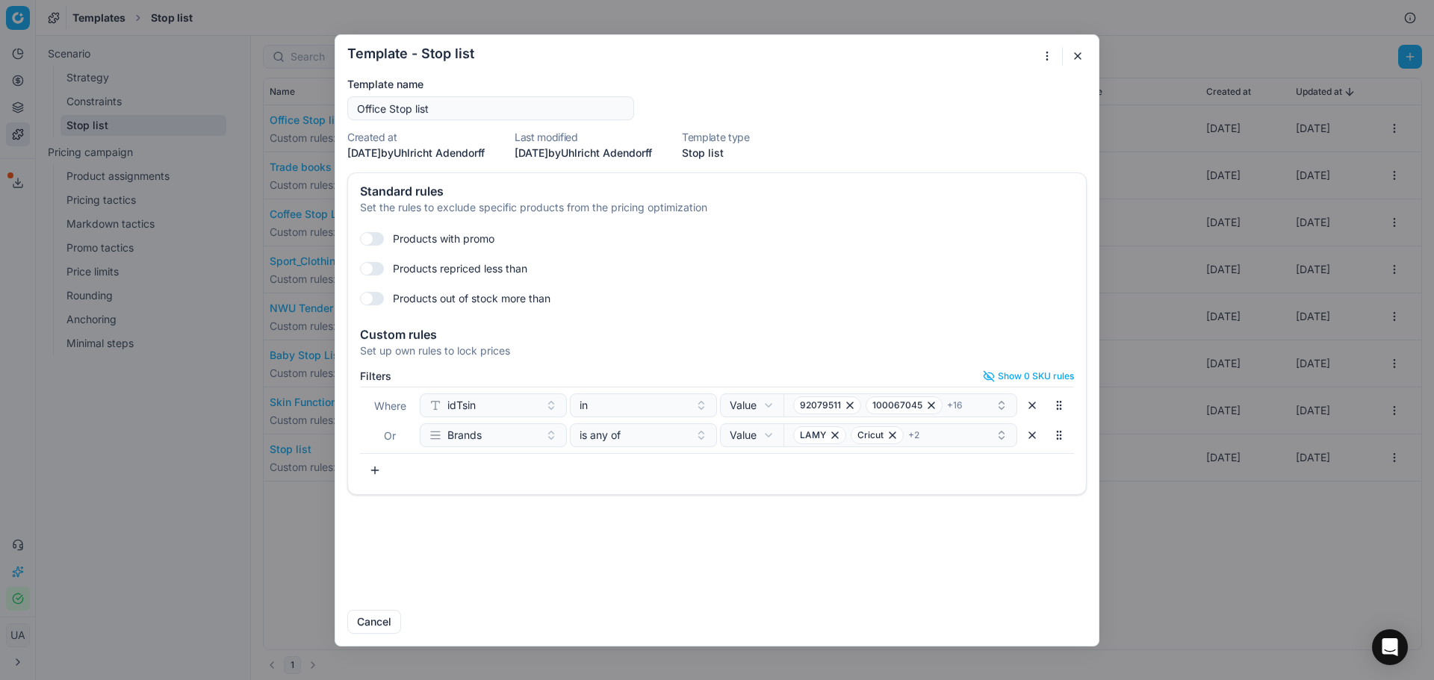
click at [1042, 376] on button "Show 0 SKU rules" at bounding box center [1028, 376] width 91 height 12
click at [1021, 369] on div "Filters Show 0 SKU rules Where idTsin in Value Field Value 92079511 100067045 +…" at bounding box center [717, 430] width 738 height 130
click at [1023, 373] on button "Show 0 SKU rules" at bounding box center [1028, 376] width 91 height 12
click at [990, 375] on icon "button" at bounding box center [989, 376] width 12 height 12
click at [815, 329] on div "Custom rules" at bounding box center [717, 335] width 714 height 12
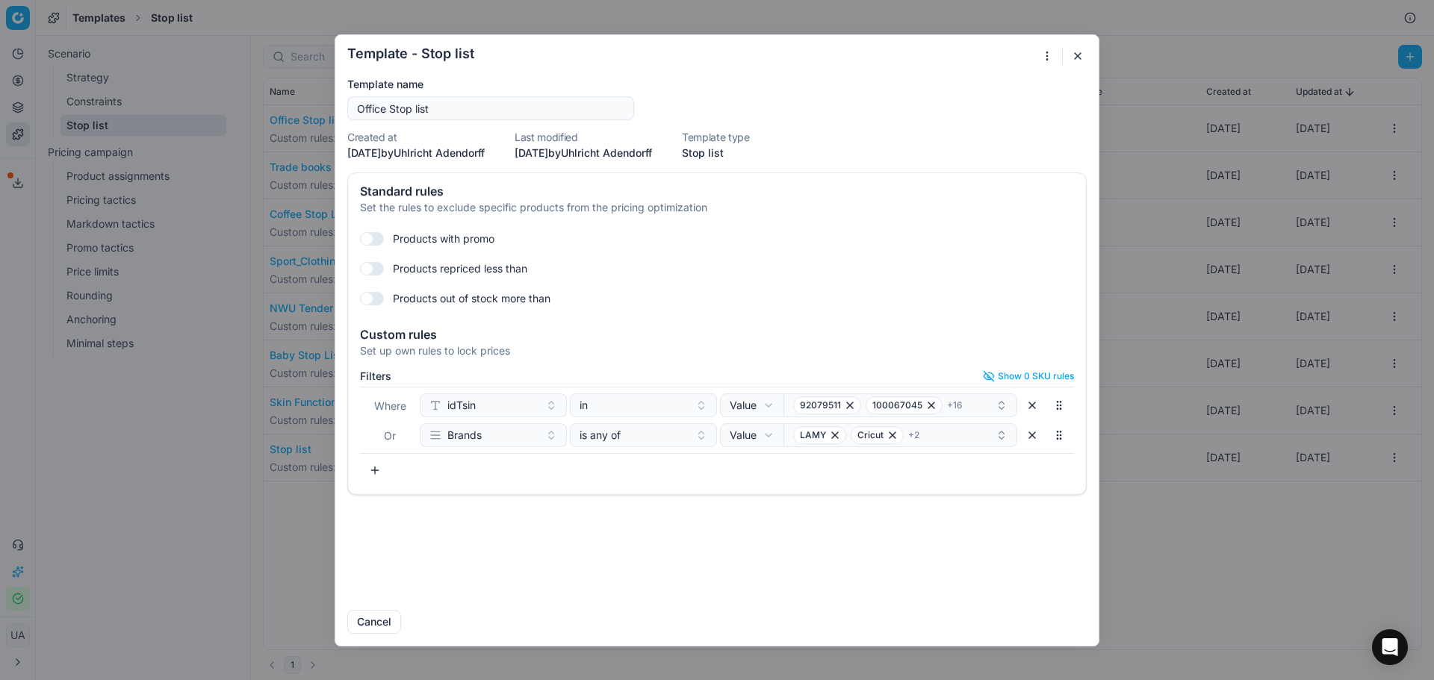
click at [1078, 50] on button "button" at bounding box center [1078, 56] width 18 height 18
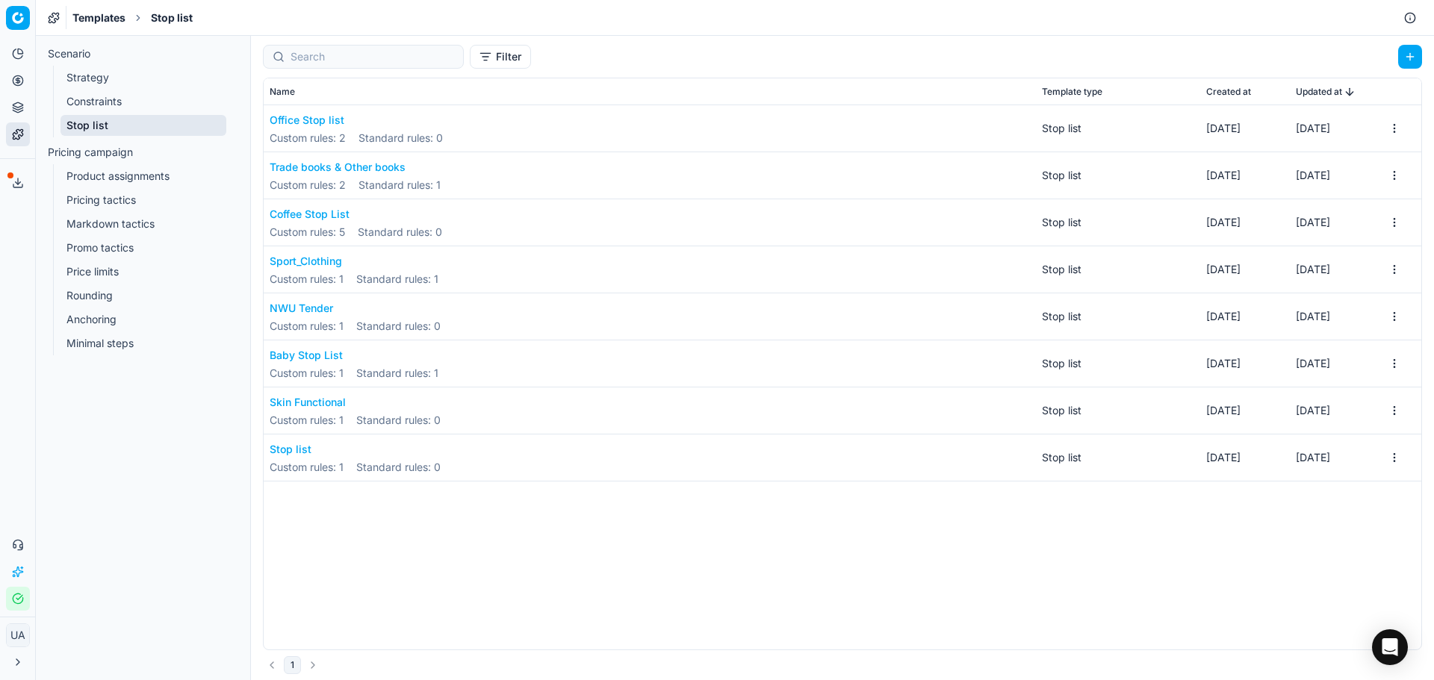
click at [323, 122] on button "Office Stop list" at bounding box center [356, 120] width 173 height 15
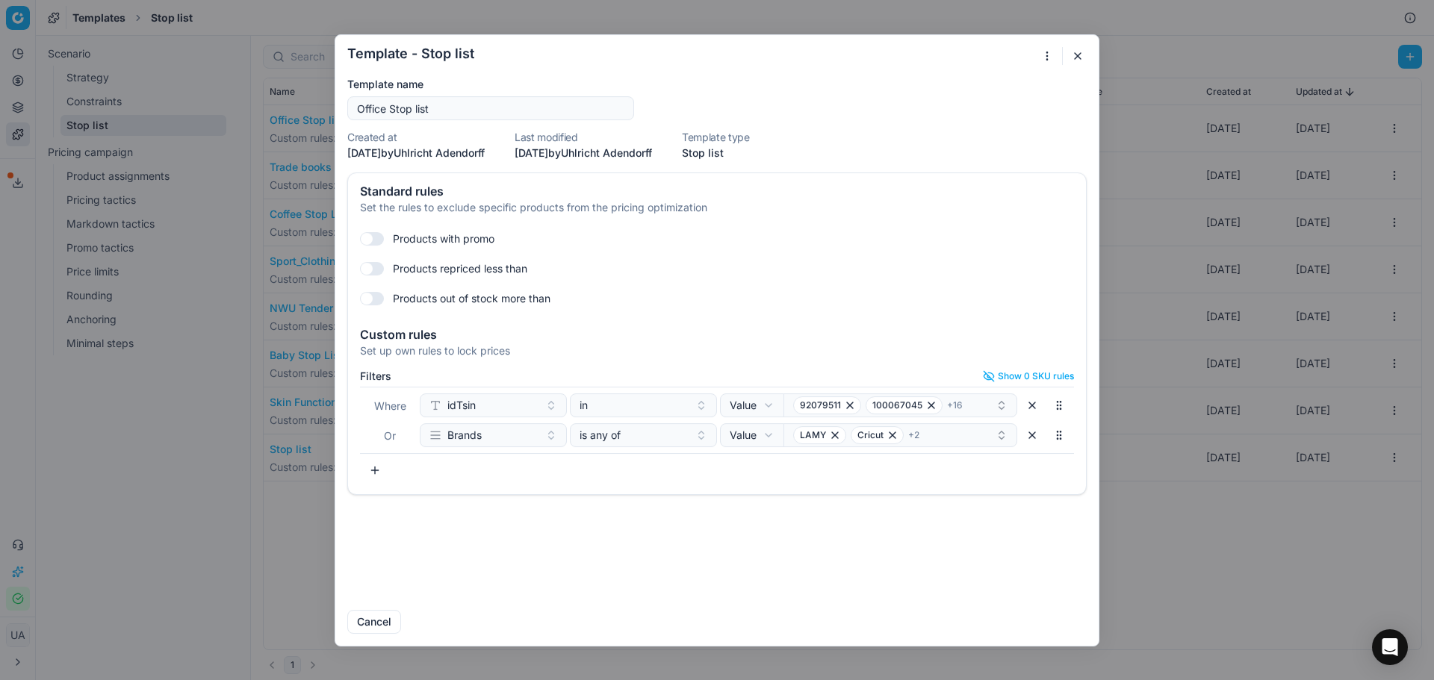
click at [1073, 58] on button "button" at bounding box center [1078, 56] width 18 height 18
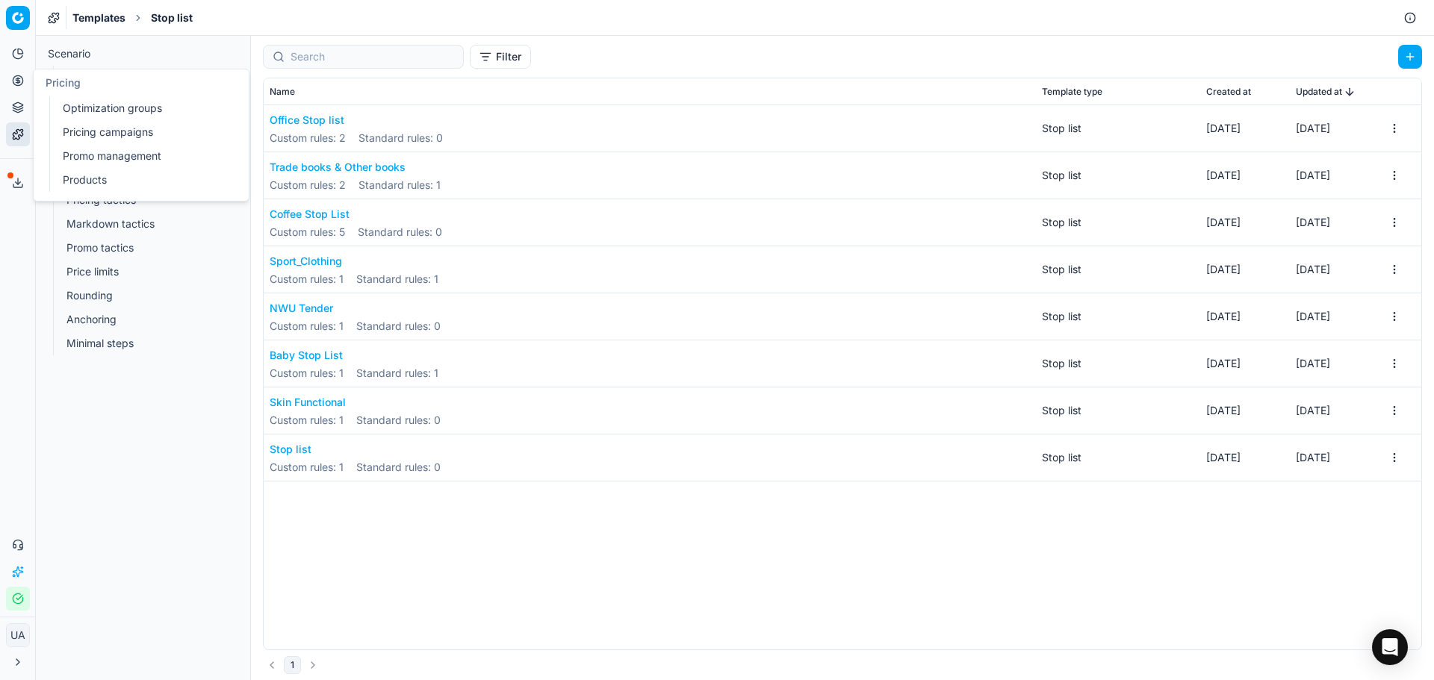
click at [126, 131] on link "Pricing campaigns" at bounding box center [144, 132] width 174 height 21
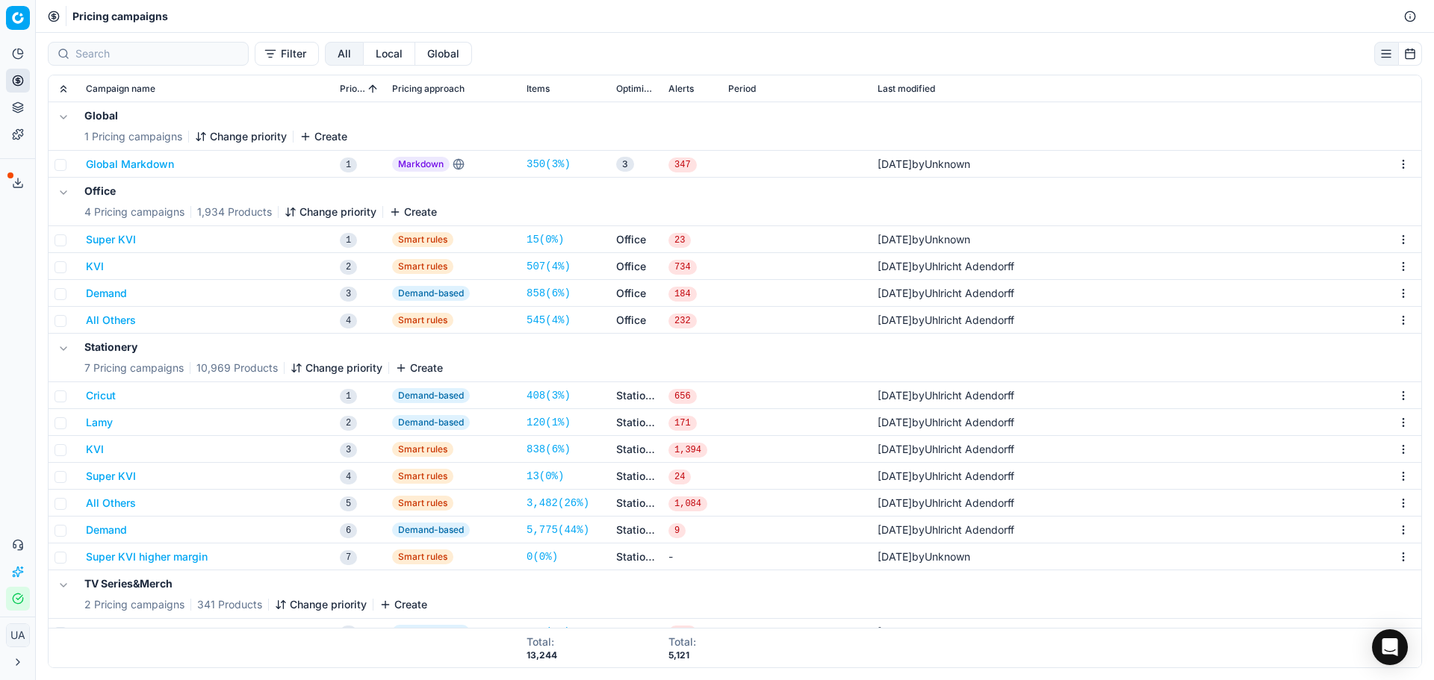
click at [108, 392] on button "Cricut" at bounding box center [101, 395] width 30 height 15
click at [249, 101] on div "We are saving PC settings. Please wait, it should take a few minutes Cricut Eng…" at bounding box center [717, 340] width 1434 height 680
click at [9, 54] on button "Analytics" at bounding box center [18, 54] width 24 height 24
click at [102, 81] on link "Dashboard" at bounding box center [144, 81] width 174 height 21
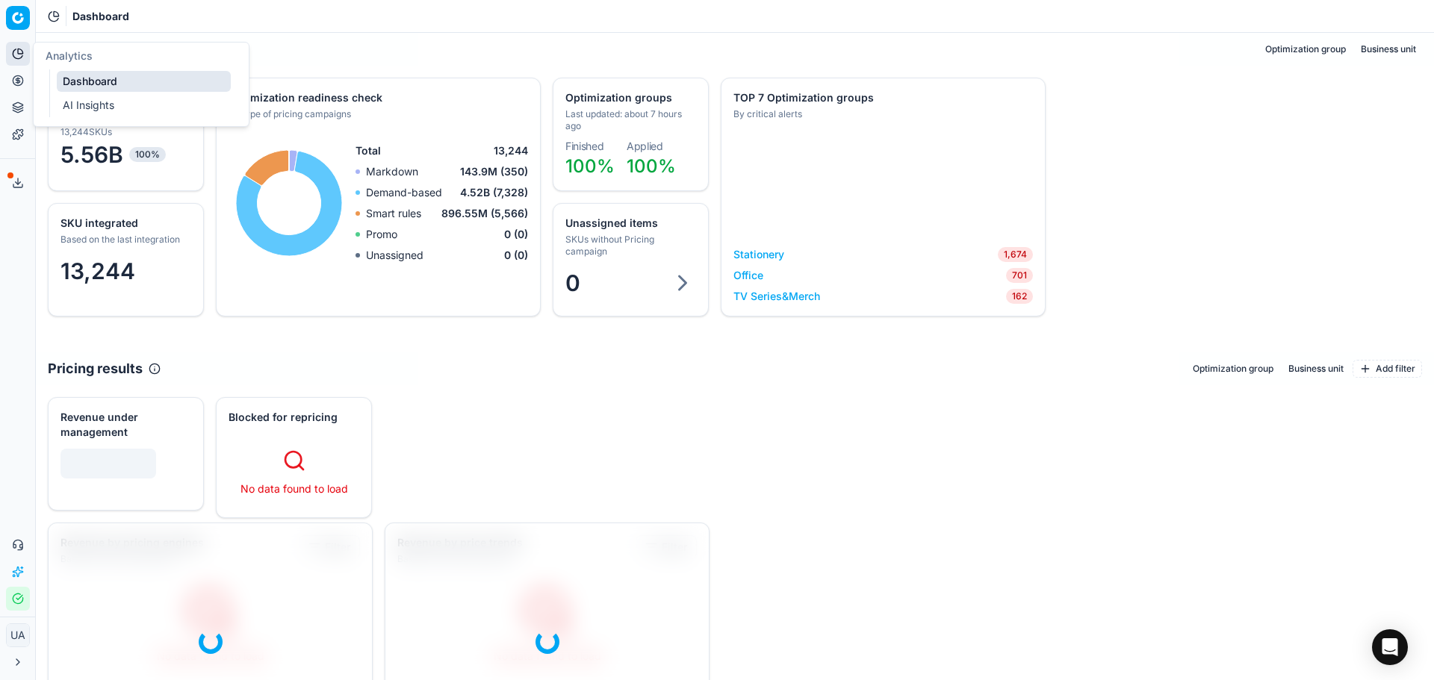
click at [75, 114] on ul "Dashboard AI Insights" at bounding box center [144, 93] width 190 height 48
click at [77, 110] on link "AI Insights" at bounding box center [144, 105] width 174 height 21
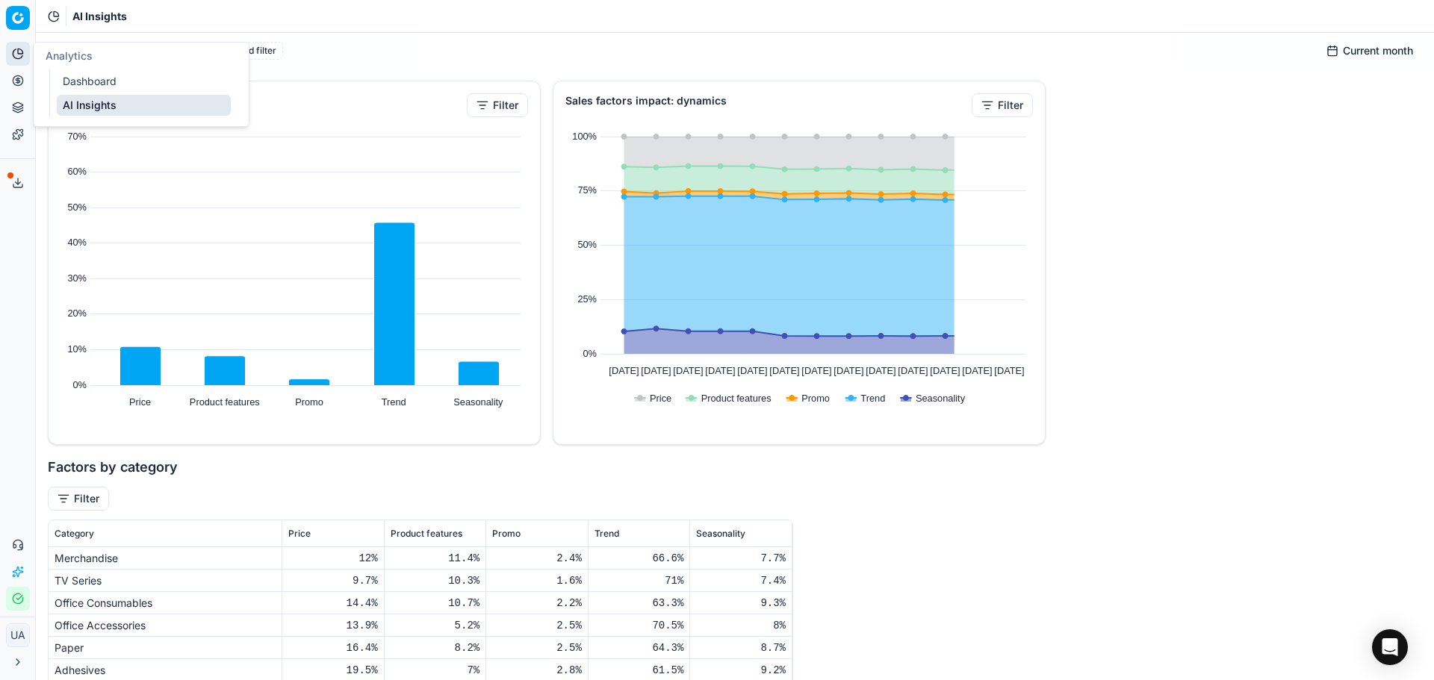
click at [17, 56] on icon at bounding box center [18, 54] width 12 height 12
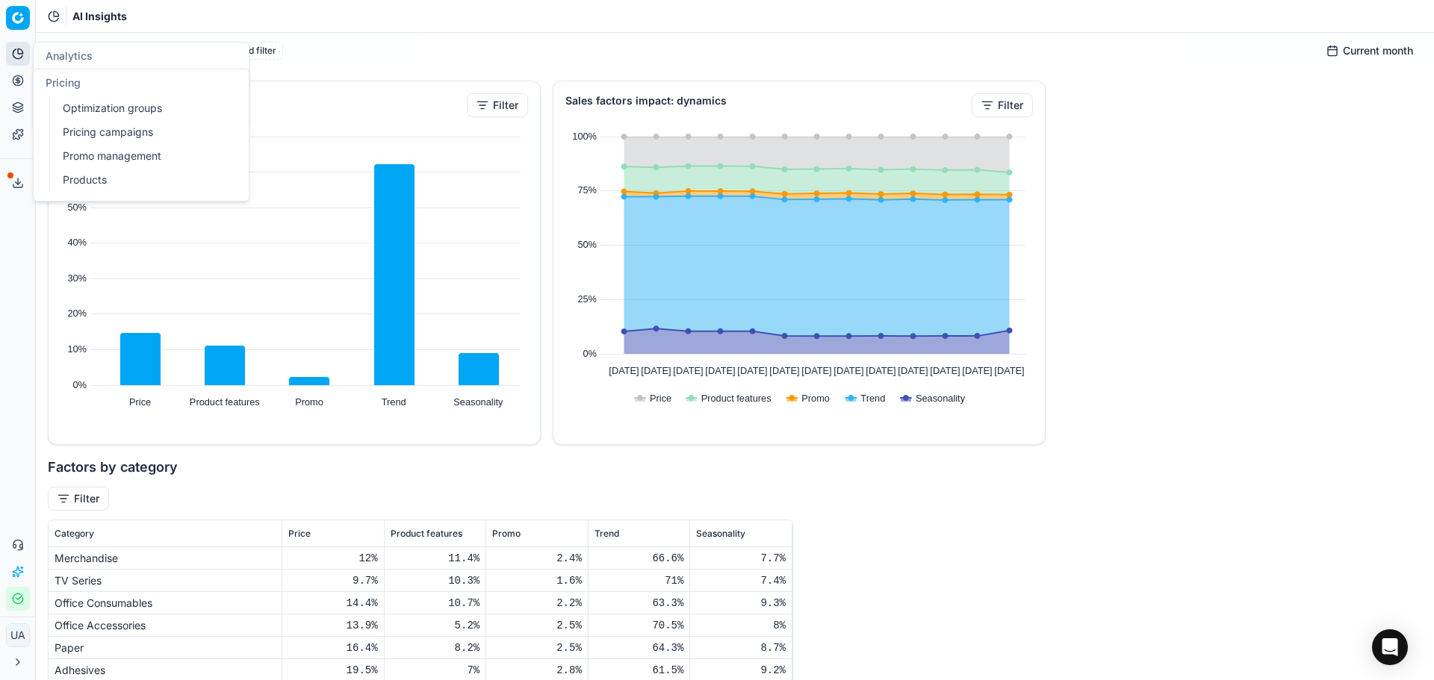
click at [13, 89] on button "Pricing" at bounding box center [18, 81] width 24 height 24
click at [104, 109] on link "Optimization groups" at bounding box center [144, 108] width 174 height 21
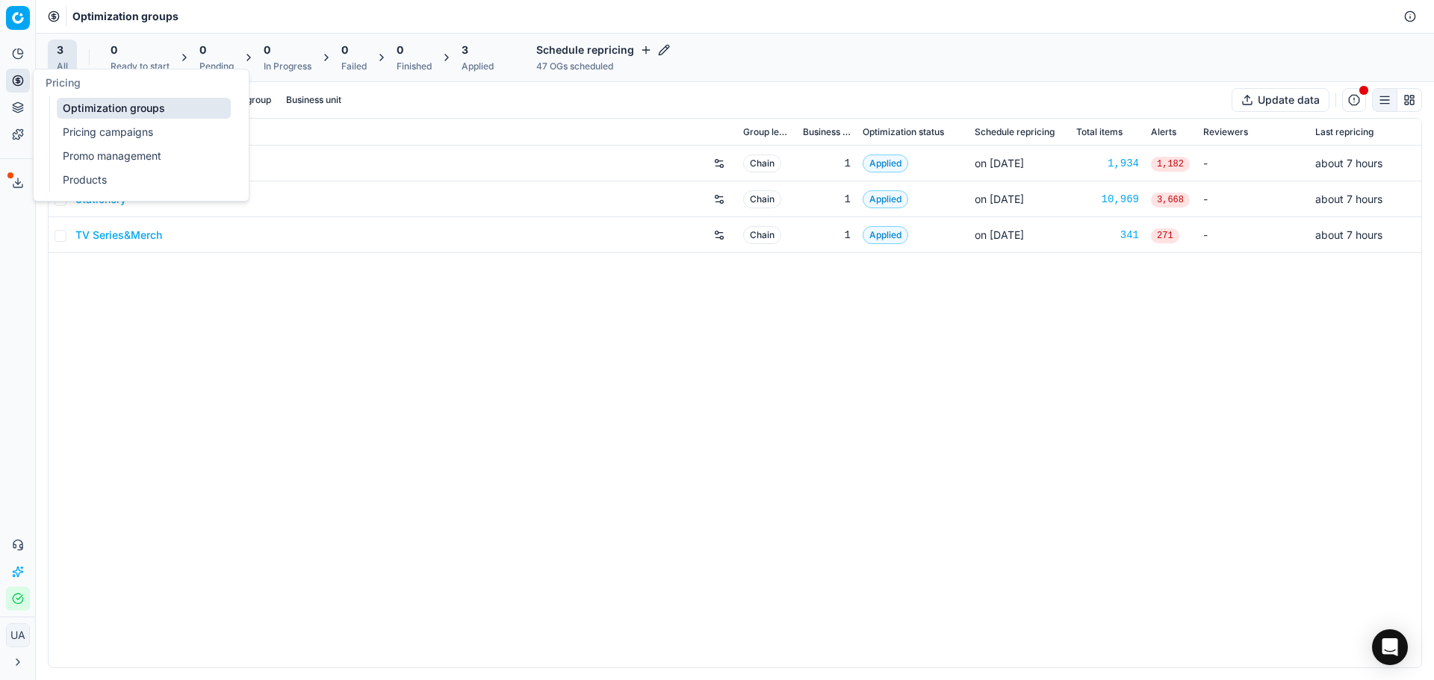
click at [193, 317] on div "Office Chain 1 Applied on Oct 13 1,934 1,182 - about 7 hours Stationery Chain 1…" at bounding box center [735, 407] width 1373 height 522
click at [111, 202] on link "Stationery" at bounding box center [100, 199] width 51 height 15
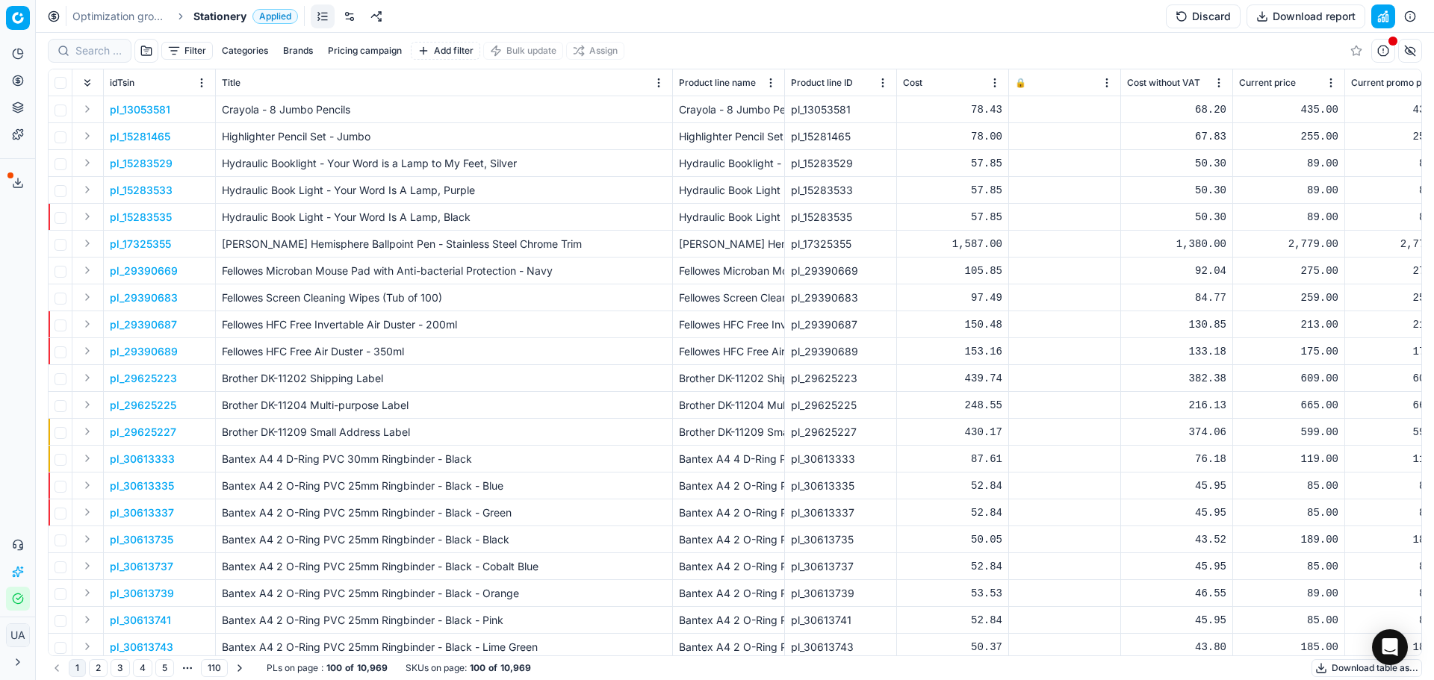
click at [350, 16] on link at bounding box center [350, 16] width 24 height 24
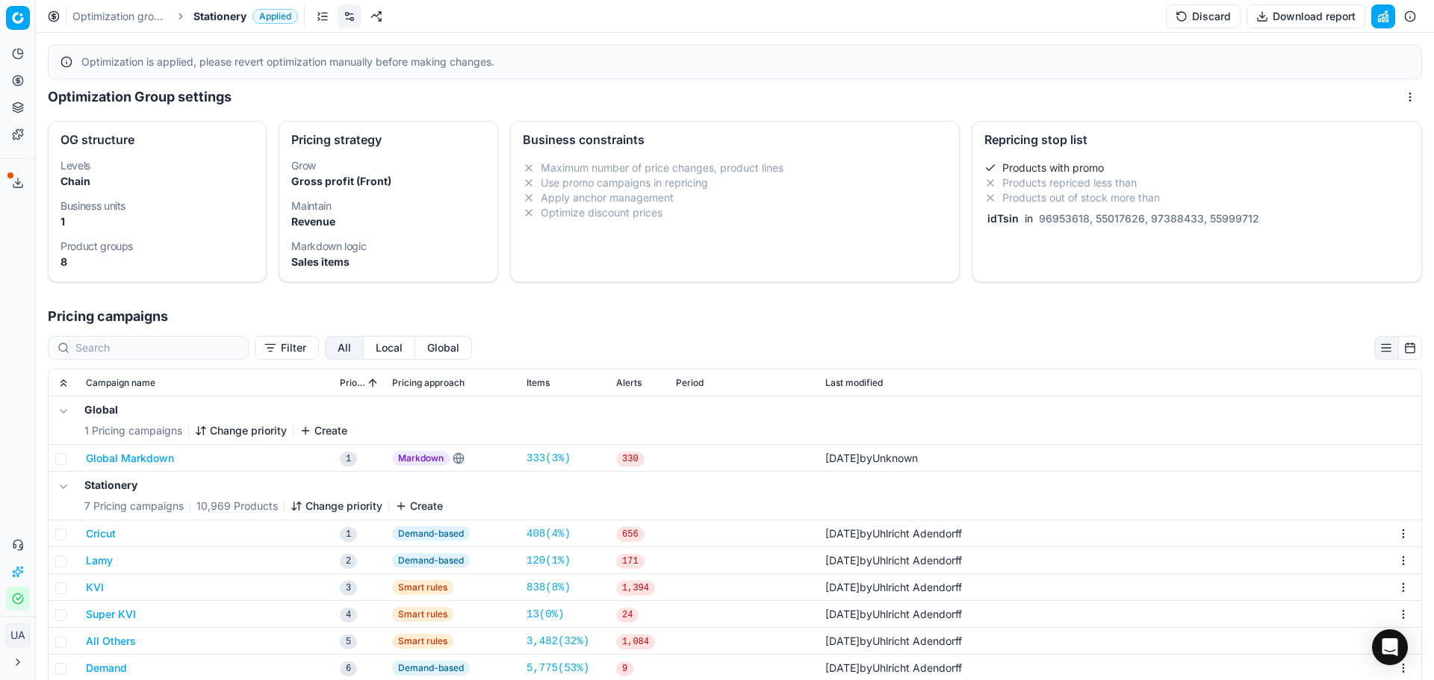
click at [1098, 222] on span "96953618, 55017626, 97388433, 55999712" at bounding box center [1149, 218] width 226 height 13
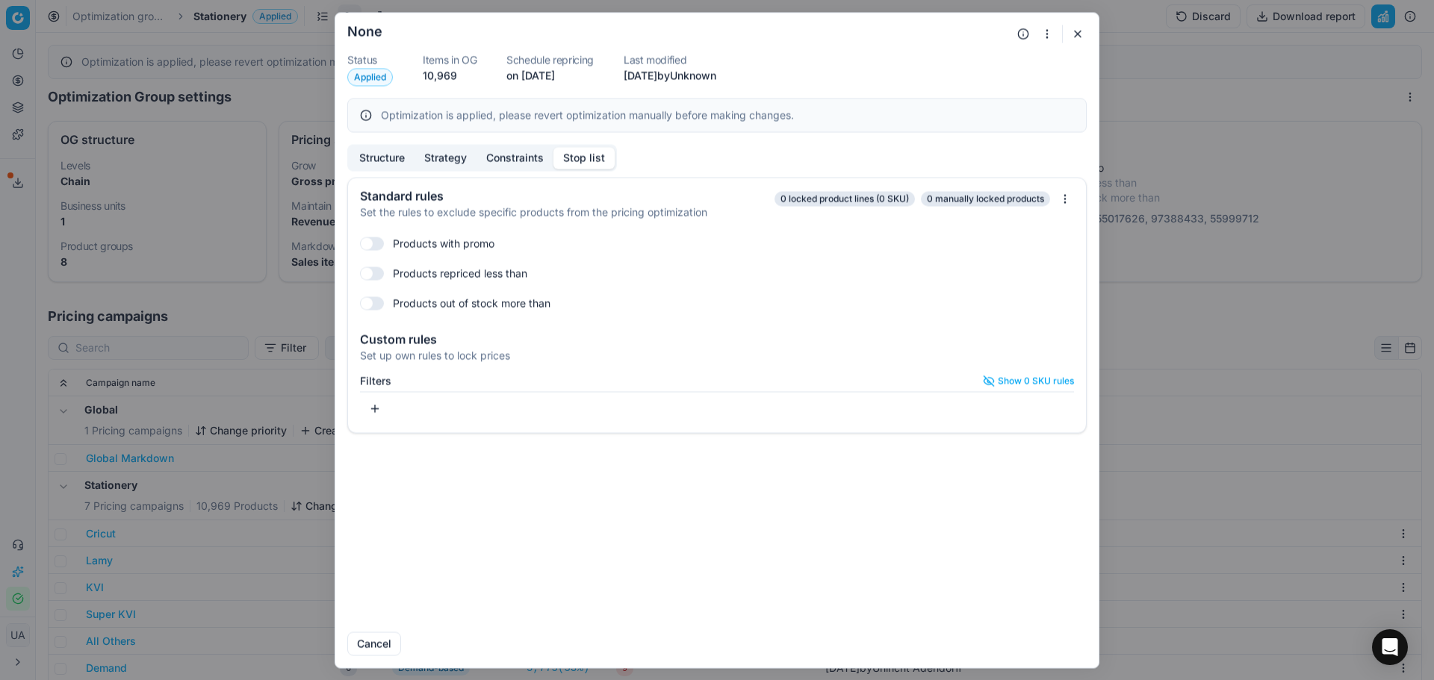
checkbox input "true"
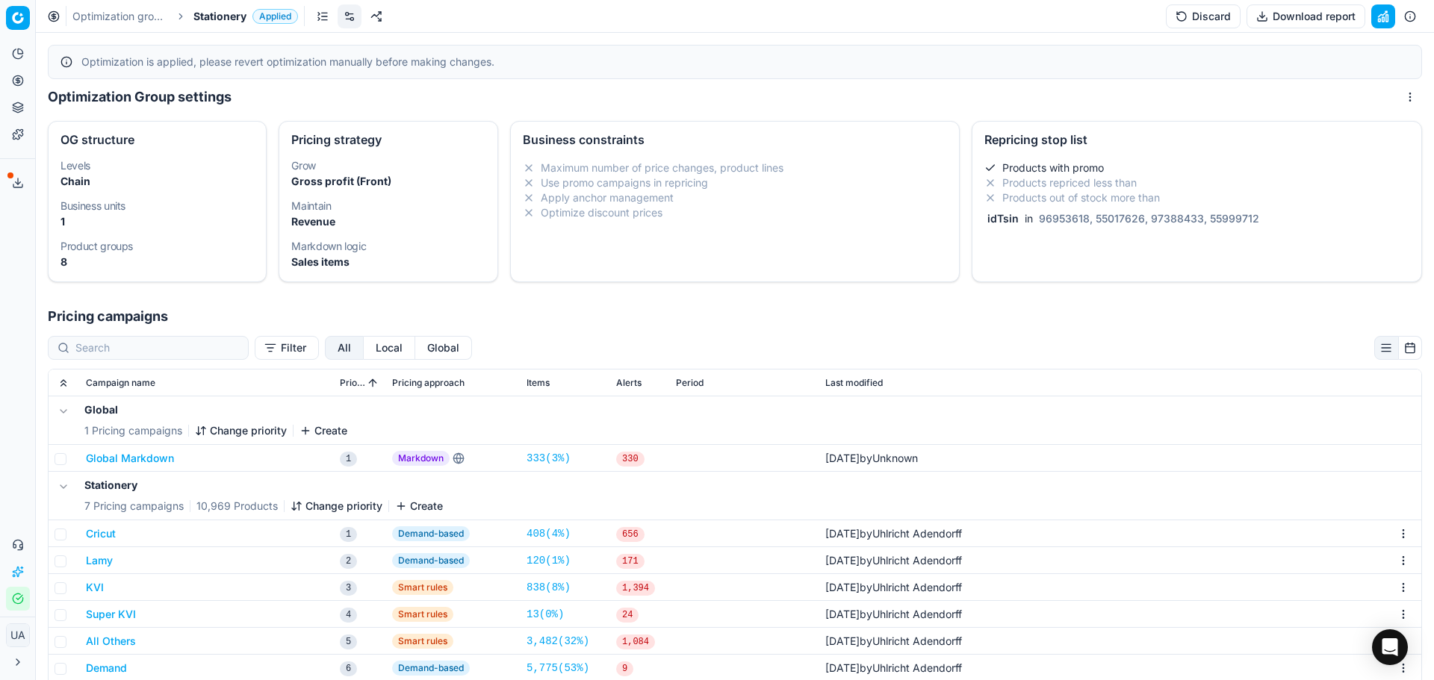
click at [258, 318] on div "Oprimization group is saving... Stationery Status Applied Items in OG 10,969 Sc…" at bounding box center [717, 340] width 1434 height 680
click at [11, 78] on button "Pricing" at bounding box center [18, 81] width 24 height 24
click at [161, 113] on link "Optimization groups" at bounding box center [144, 108] width 174 height 21
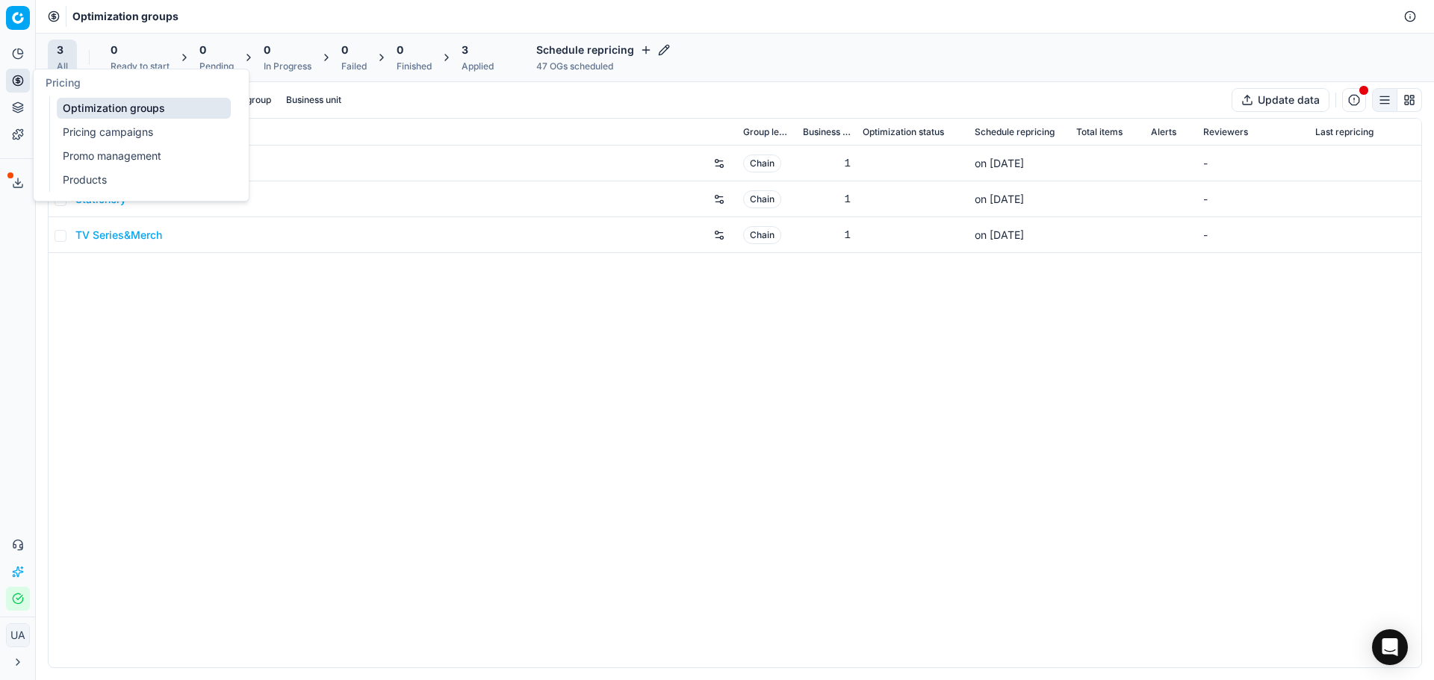
click at [167, 128] on link "Pricing campaigns" at bounding box center [144, 132] width 174 height 21
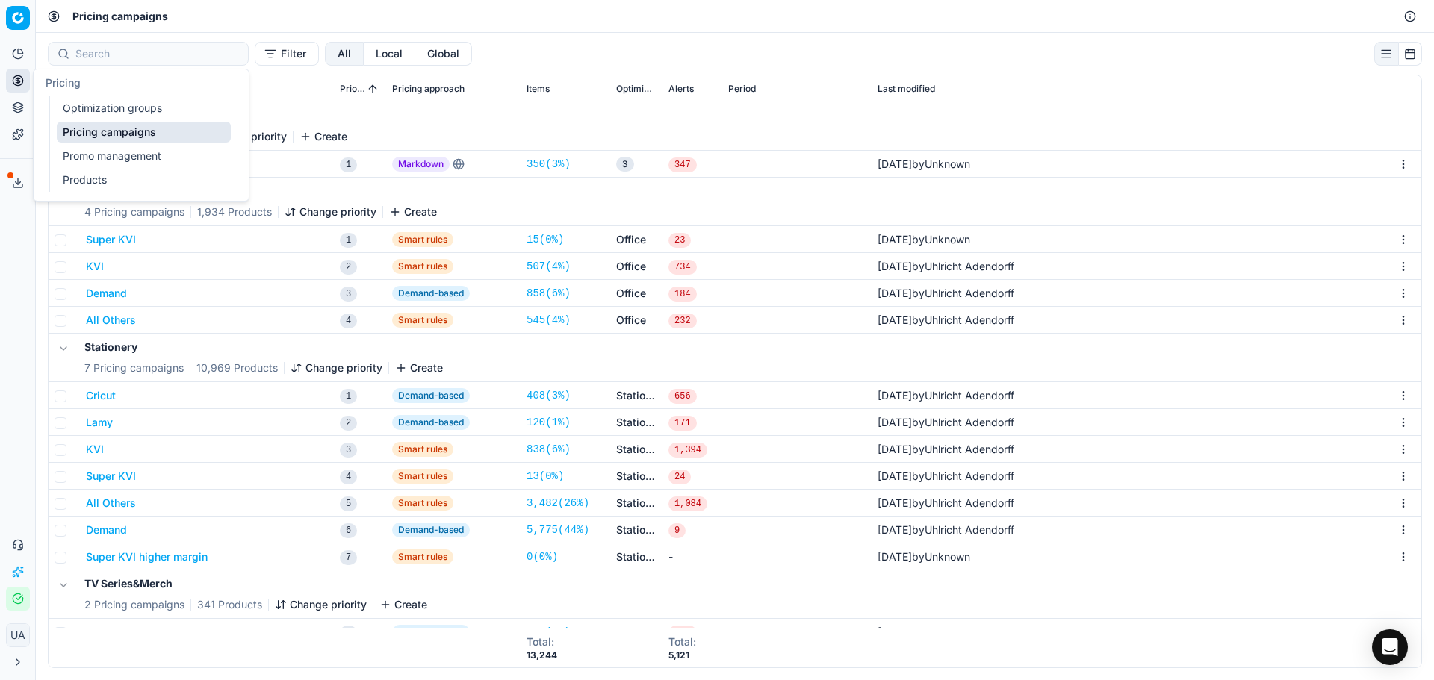
click at [141, 152] on link "Promo management" at bounding box center [144, 156] width 174 height 21
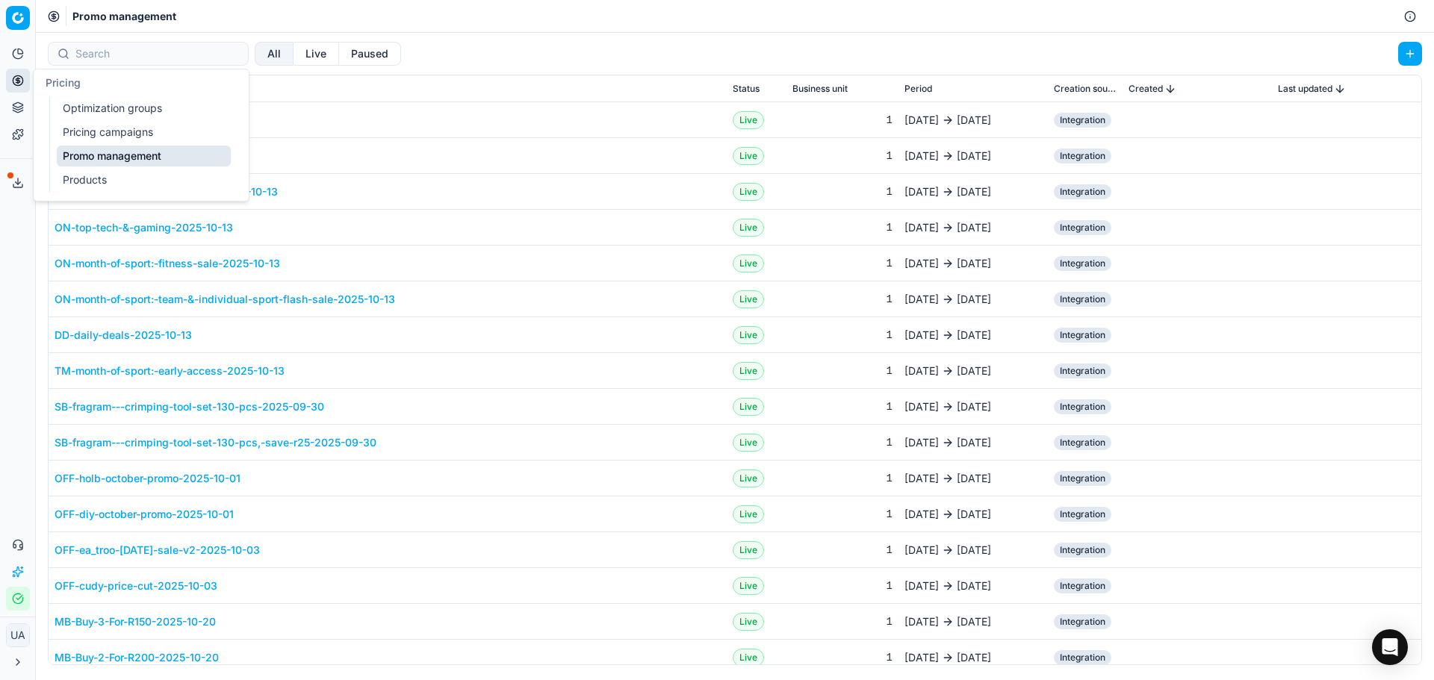
click at [25, 56] on button "Analytics" at bounding box center [18, 54] width 24 height 24
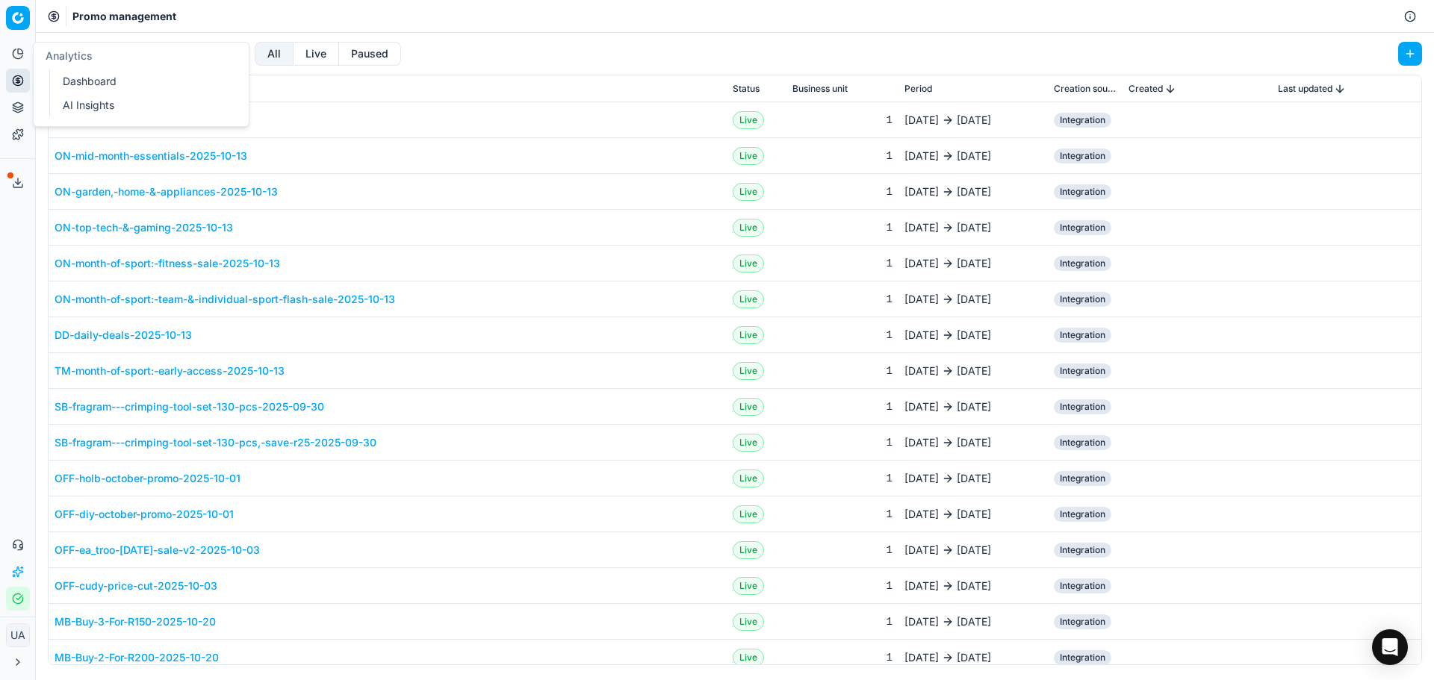
click at [99, 87] on link "Dashboard" at bounding box center [144, 81] width 174 height 21
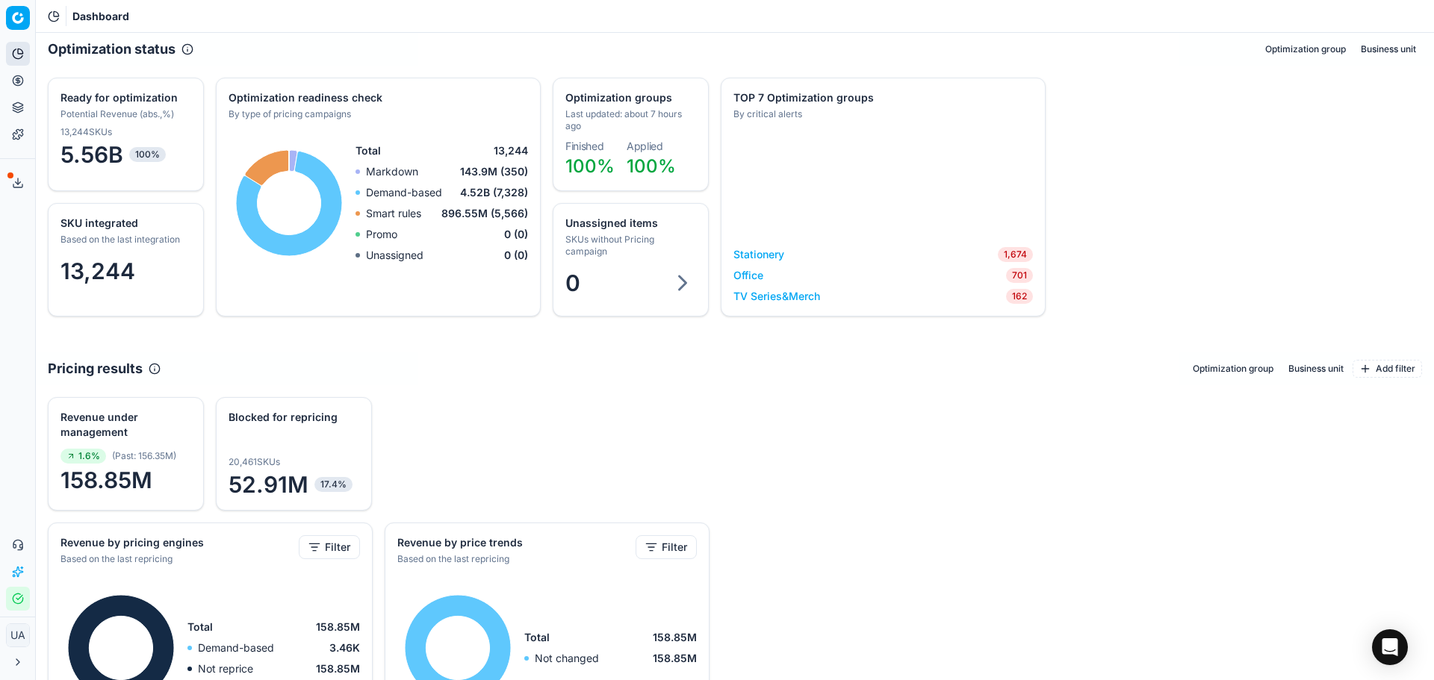
click at [7, 78] on div "Analytics Pricing Product portfolio Templates" at bounding box center [17, 94] width 35 height 117
click at [100, 108] on link "Optimization groups" at bounding box center [144, 108] width 174 height 21
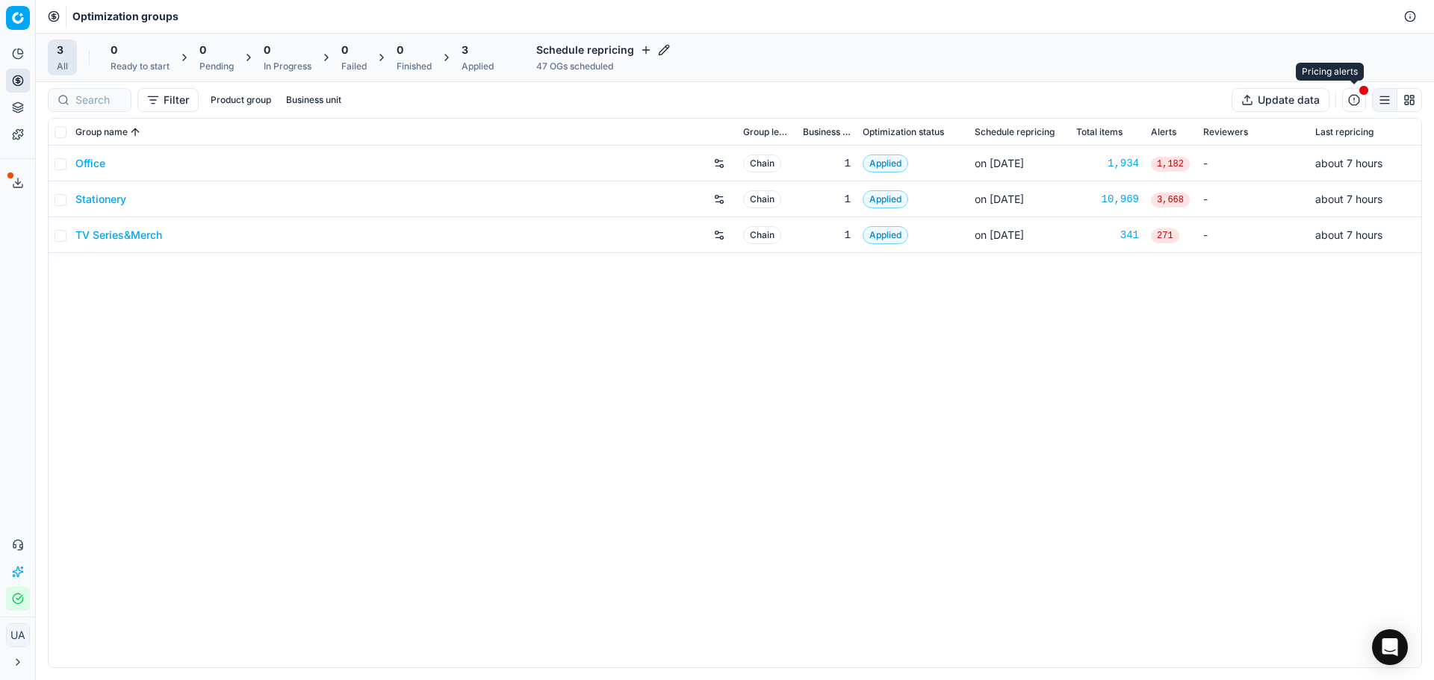
click at [1356, 106] on button "button" at bounding box center [1354, 100] width 24 height 24
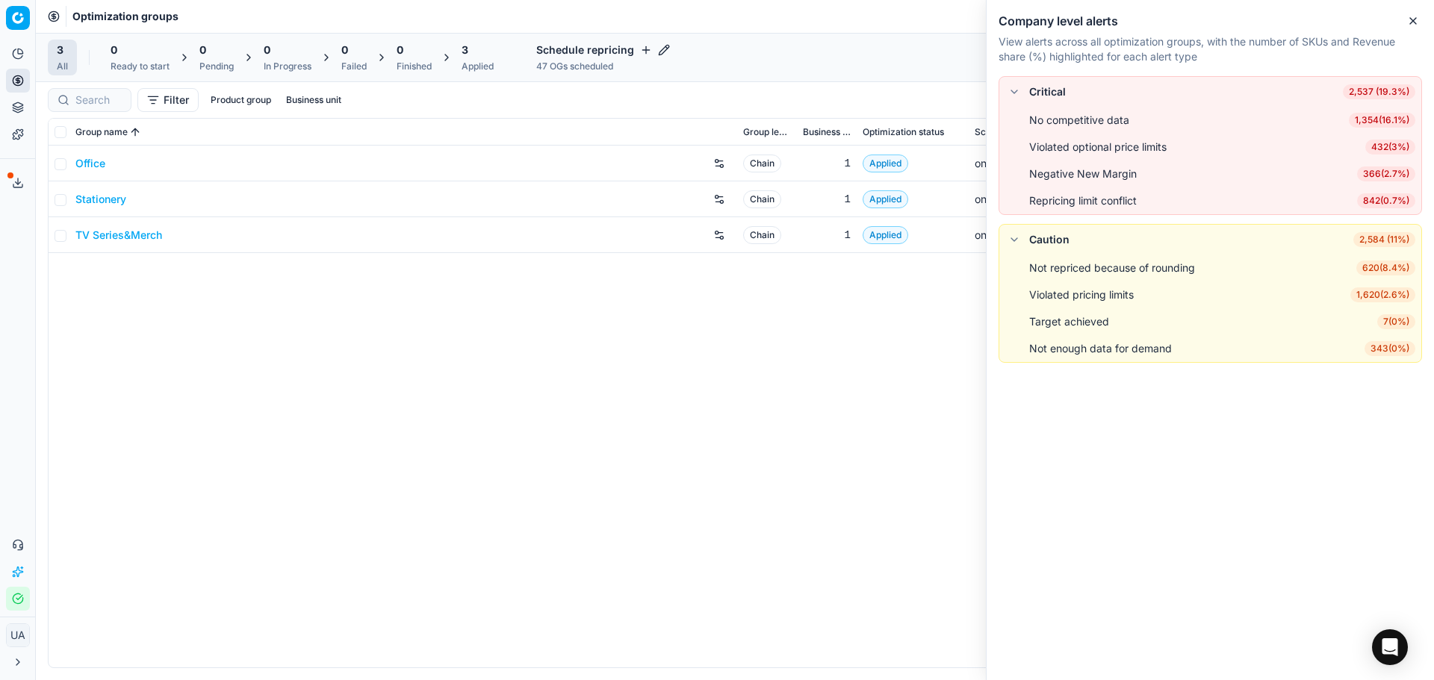
click at [1077, 143] on div "Violated optional price limits" at bounding box center [1097, 147] width 137 height 15
click at [1074, 306] on li "Violated pricing limits 1,620 ( 2.6% )" at bounding box center [1210, 295] width 422 height 27
click at [103, 264] on div "Office Chain 1 Applied on Oct 13 1,934 1,182 - about 7 hours Stationery Chain 1…" at bounding box center [735, 407] width 1373 height 522
click at [94, 197] on link "Stationery" at bounding box center [100, 199] width 51 height 15
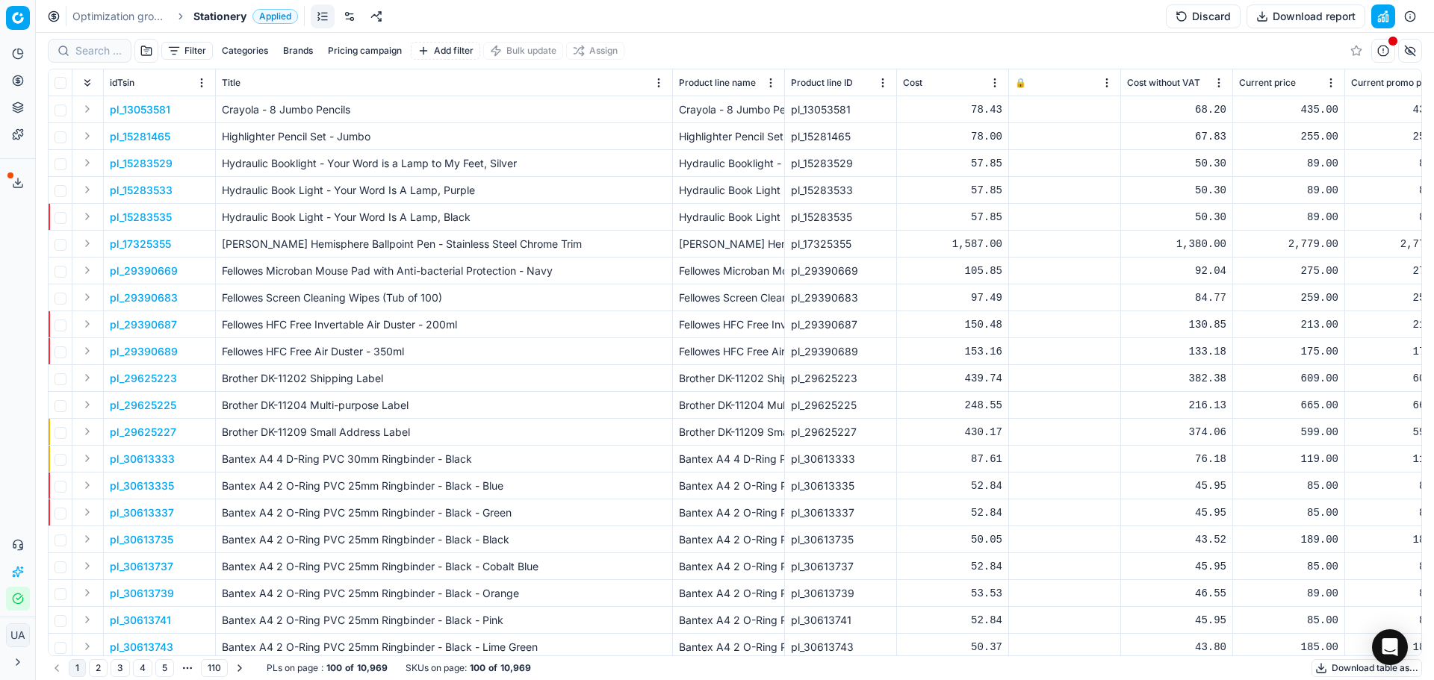
click at [179, 46] on button "Filter" at bounding box center [187, 51] width 52 height 18
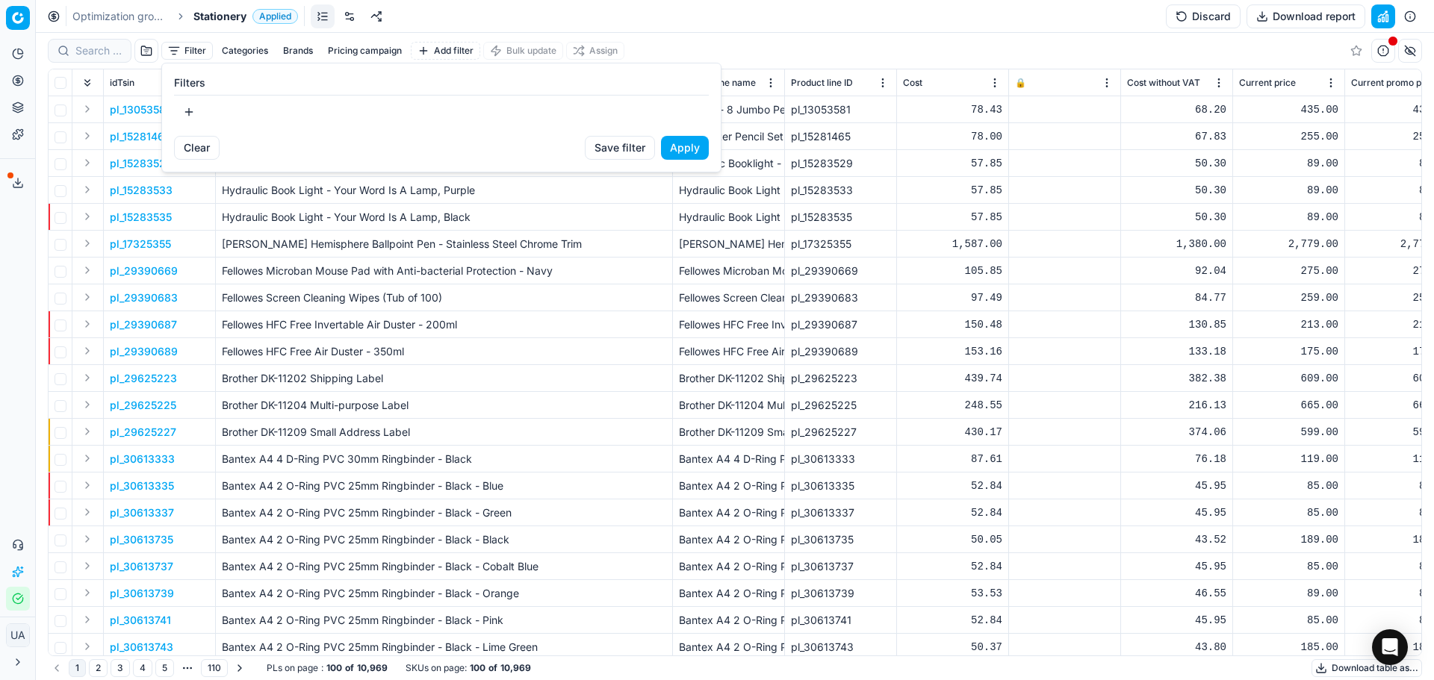
click at [189, 111] on button "button" at bounding box center [189, 112] width 30 height 24
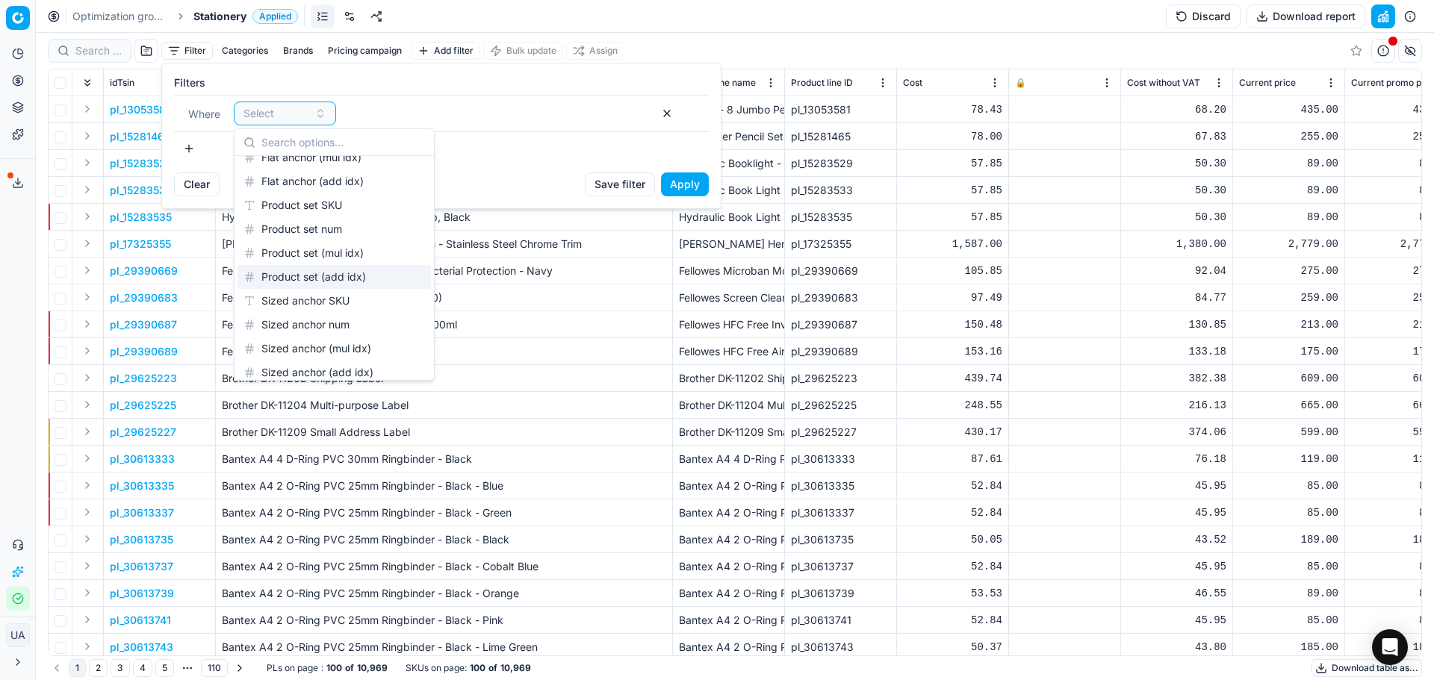
scroll to position [971, 0]
click at [716, 44] on html "Pricing platform Analytics Pricing Product portfolio Templates Export service 0…" at bounding box center [717, 340] width 1434 height 680
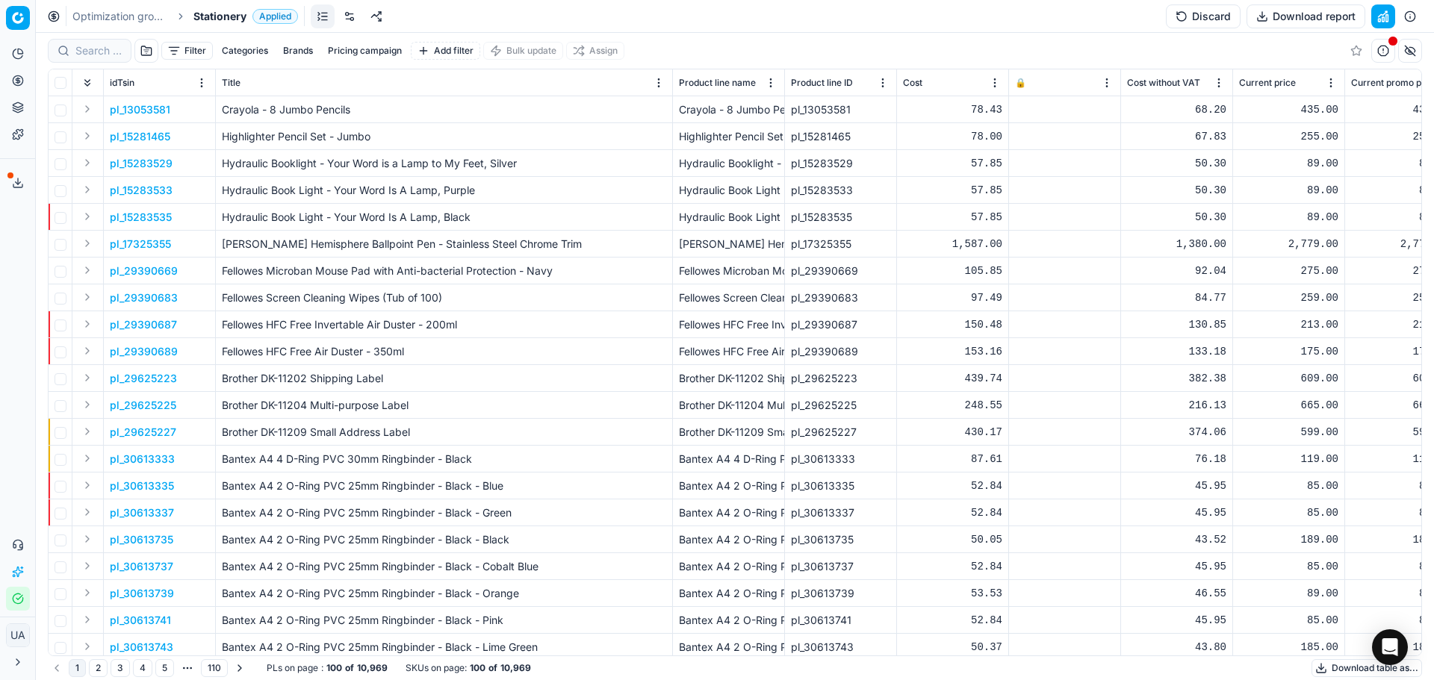
click at [252, 53] on button "Categories" at bounding box center [245, 51] width 58 height 18
click at [334, 9] on link at bounding box center [323, 16] width 24 height 24
click at [324, 18] on link at bounding box center [323, 16] width 24 height 24
click at [329, 19] on link at bounding box center [323, 16] width 24 height 24
click at [353, 21] on link at bounding box center [350, 16] width 24 height 24
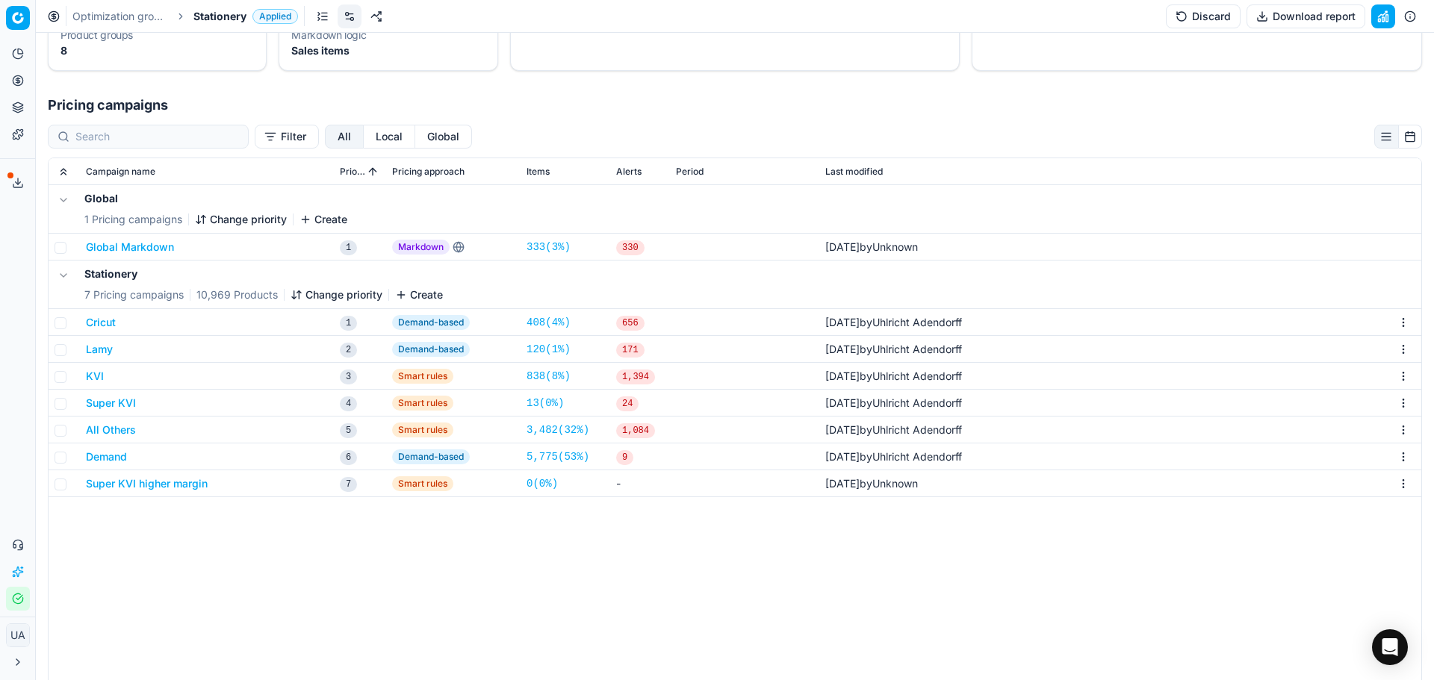
scroll to position [270, 0]
